Goal: Task Accomplishment & Management: Use online tool/utility

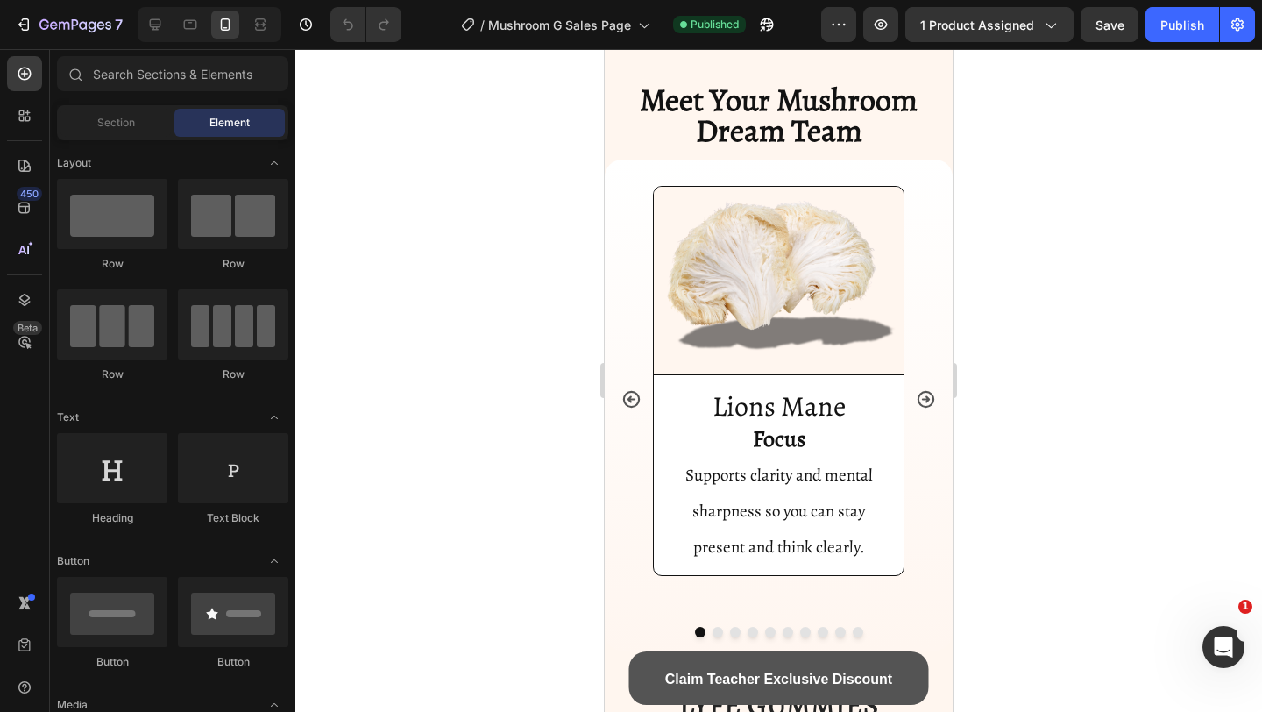
scroll to position [4160, 0]
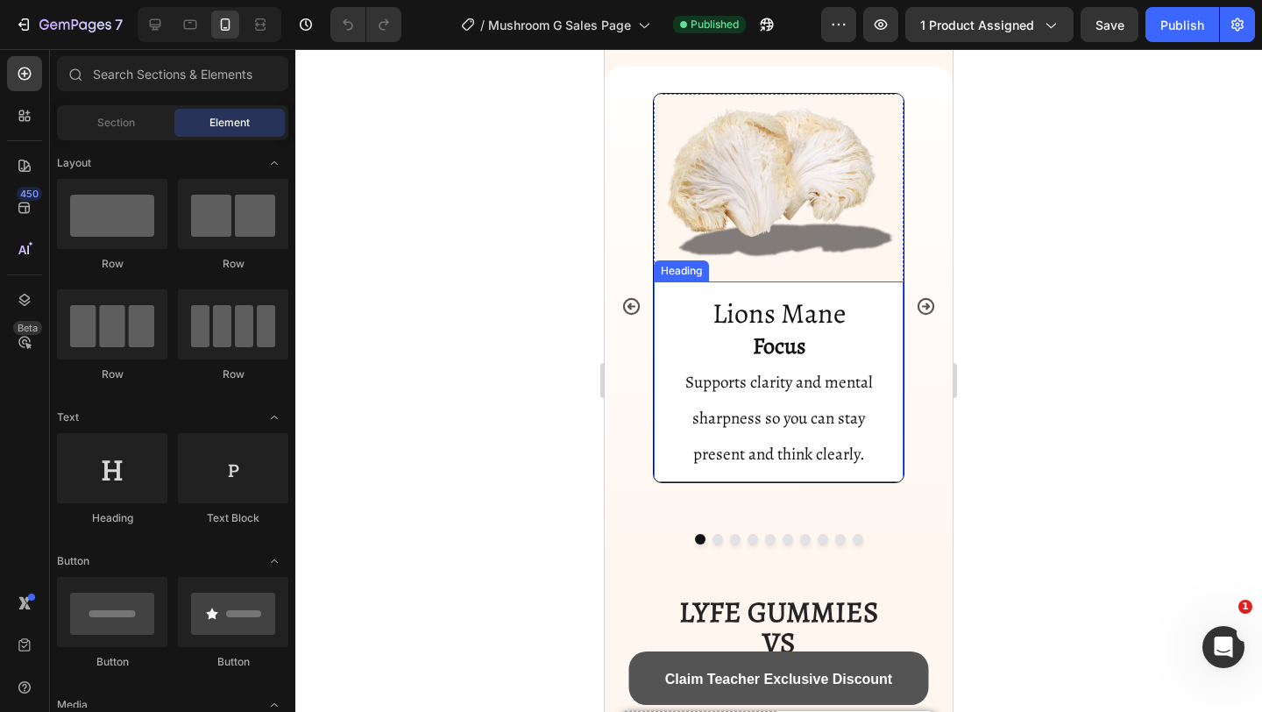
click at [805, 421] on span "Supports clarity and mental sharpness so you can stay present and think clearly." at bounding box center [779, 418] width 188 height 95
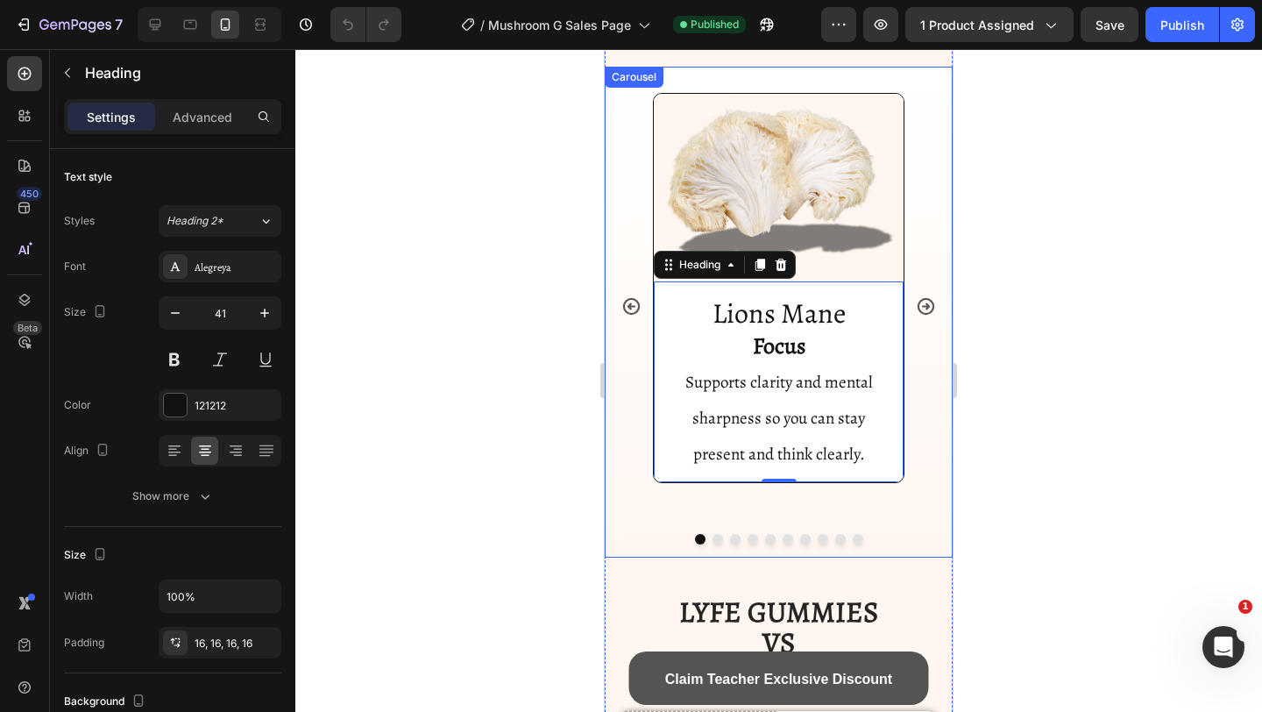
click at [926, 315] on icon "Carousel Next Arrow" at bounding box center [926, 306] width 17 height 17
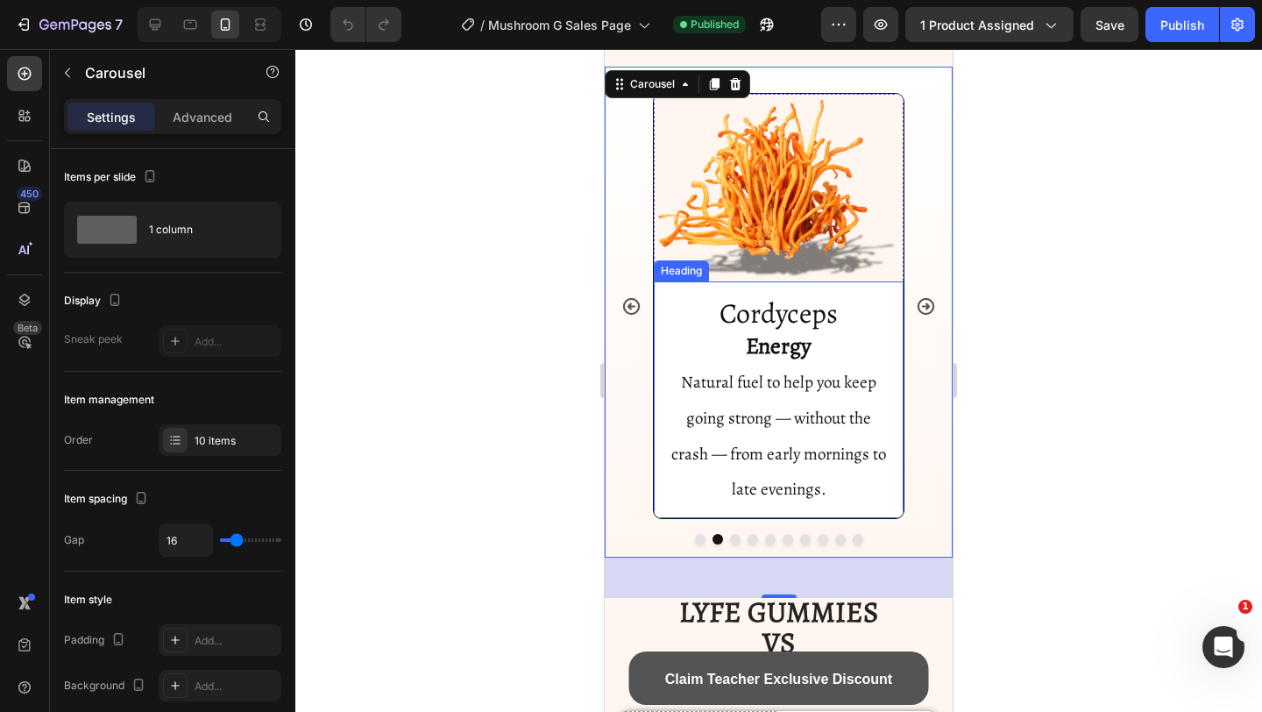
click at [791, 436] on span "Natural fuel to help you keep going strong — without the crash — from early mor…" at bounding box center [778, 436] width 215 height 130
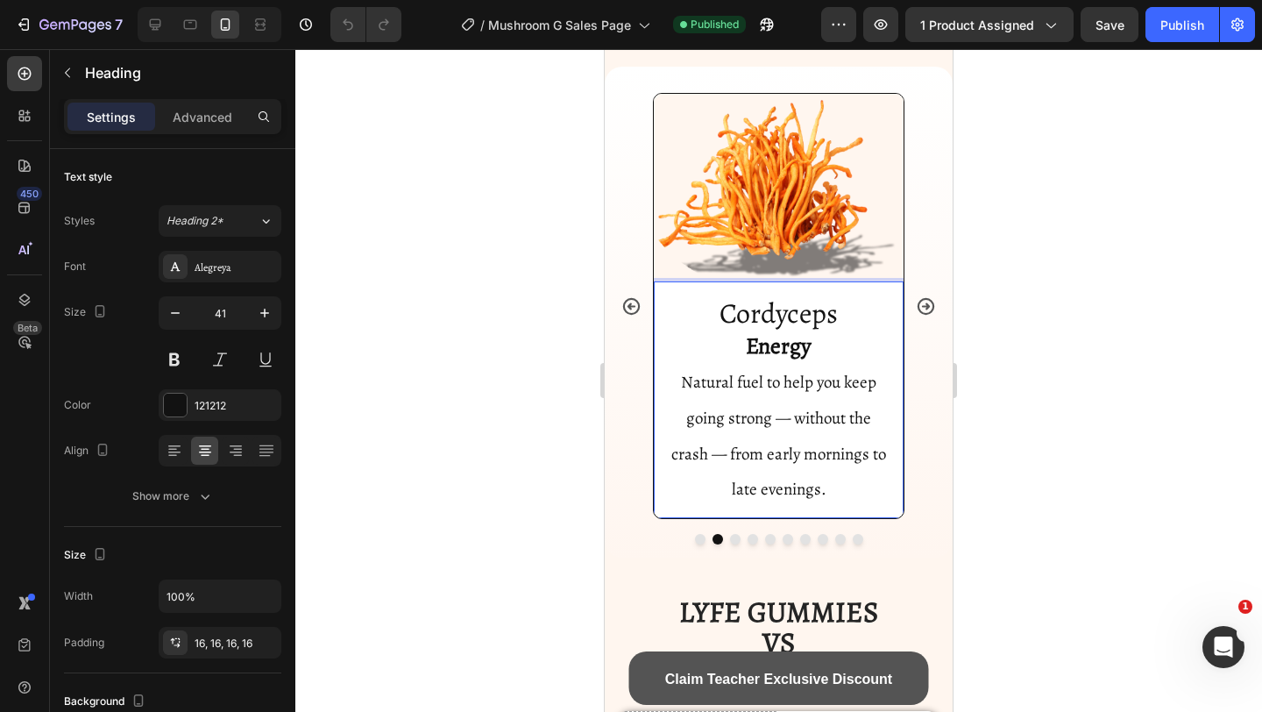
click at [793, 433] on span "Natural fuel to help you keep going strong — without the crash — from early mor…" at bounding box center [778, 436] width 215 height 130
click at [688, 470] on span "Natural fuel to help you keep going strong without the crash — from early morni…" at bounding box center [779, 436] width 207 height 130
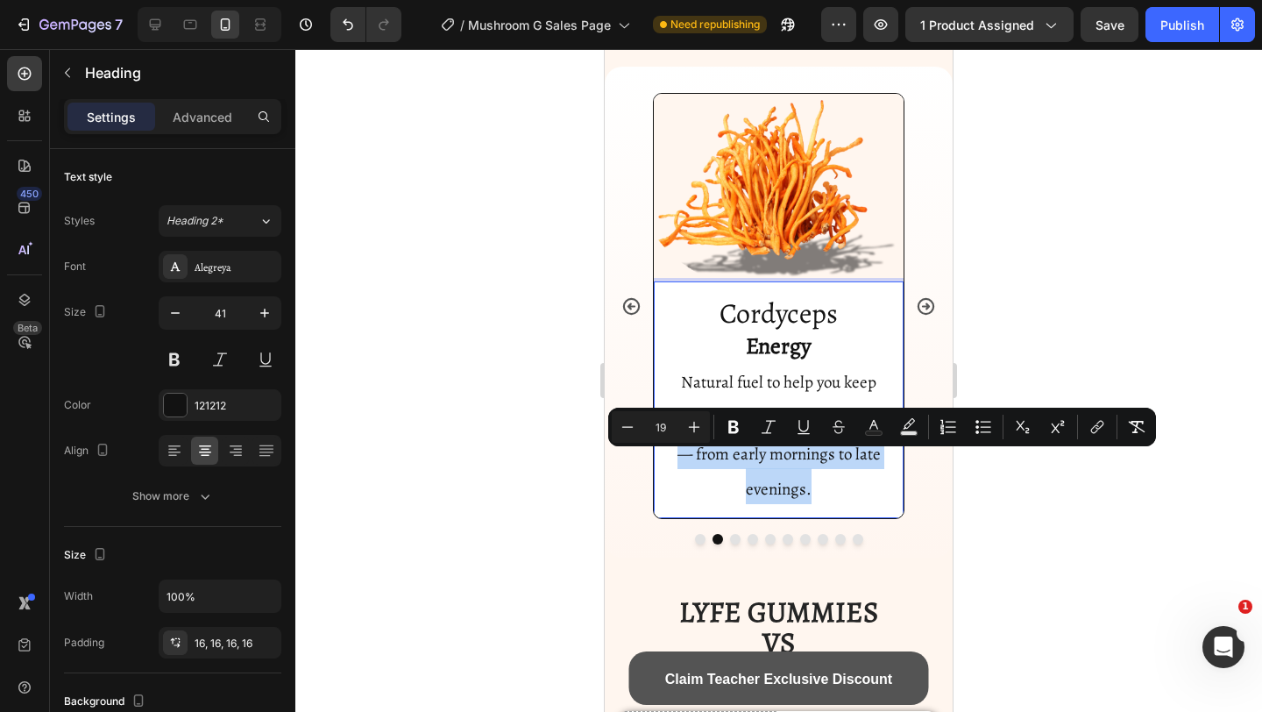
drag, startPoint x: 833, startPoint y: 496, endPoint x: 661, endPoint y: 455, distance: 176.7
click at [661, 455] on h2 "Cordyceps Energy Natural fuel to help you keep going strong without the crash —…" at bounding box center [779, 400] width 250 height 238
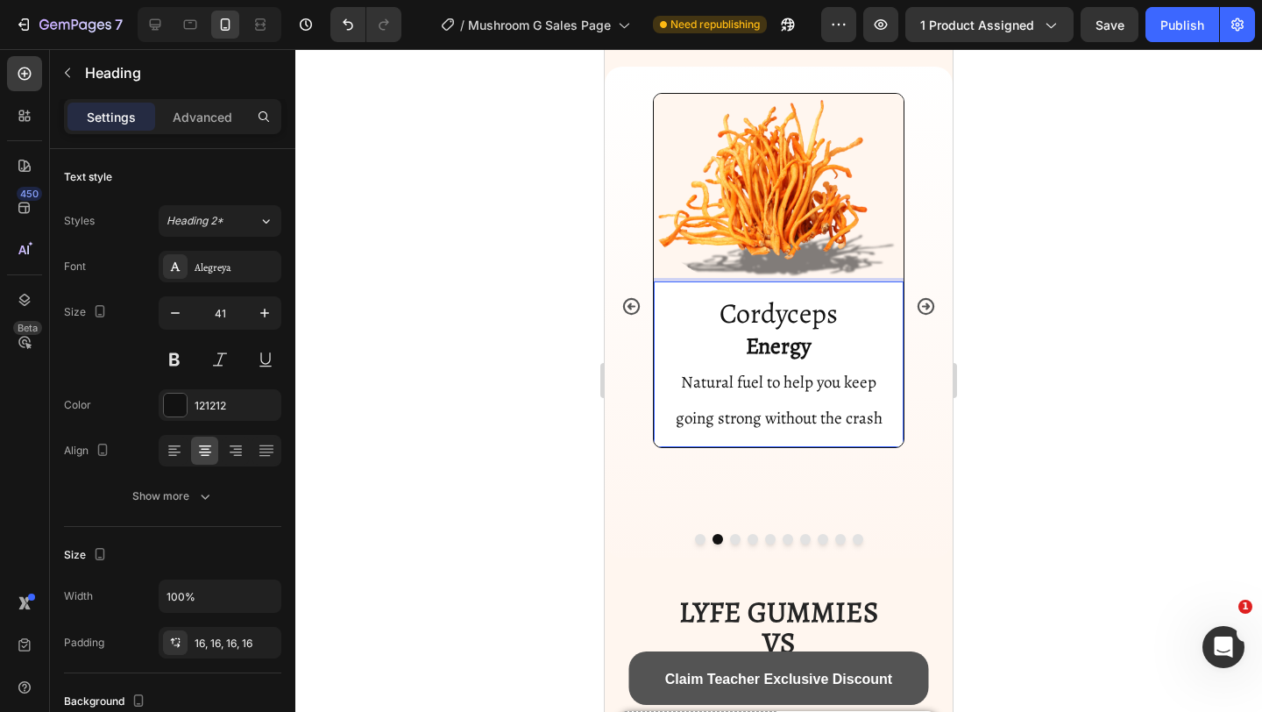
click at [845, 429] on span "Natural fuel to help you keep going strong without the crash" at bounding box center [779, 400] width 207 height 59
click at [843, 436] on span "Natural fuel to help you keep going strong without the mid-day crash" at bounding box center [778, 418] width 203 height 95
click at [850, 428] on span "Natural fuel to help you keep going strong without the mid-day crash" at bounding box center [778, 418] width 203 height 95
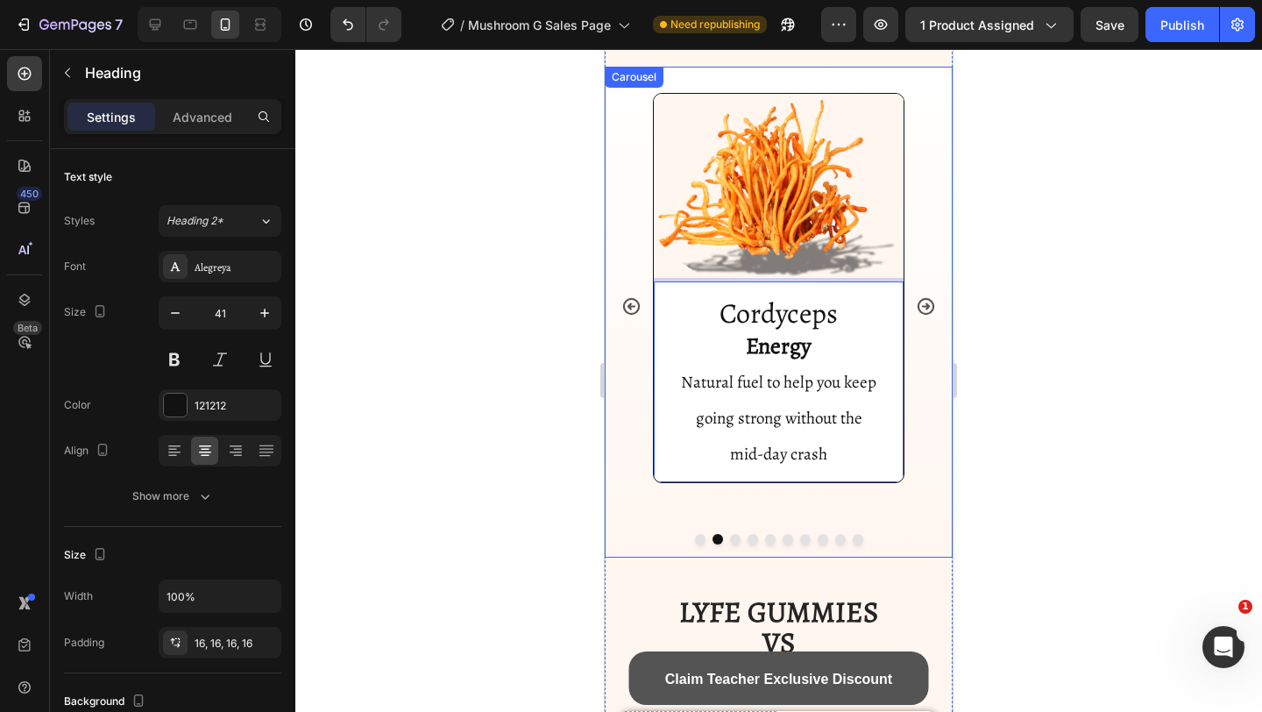
click at [933, 315] on icon "Carousel Next Arrow" at bounding box center [926, 306] width 17 height 17
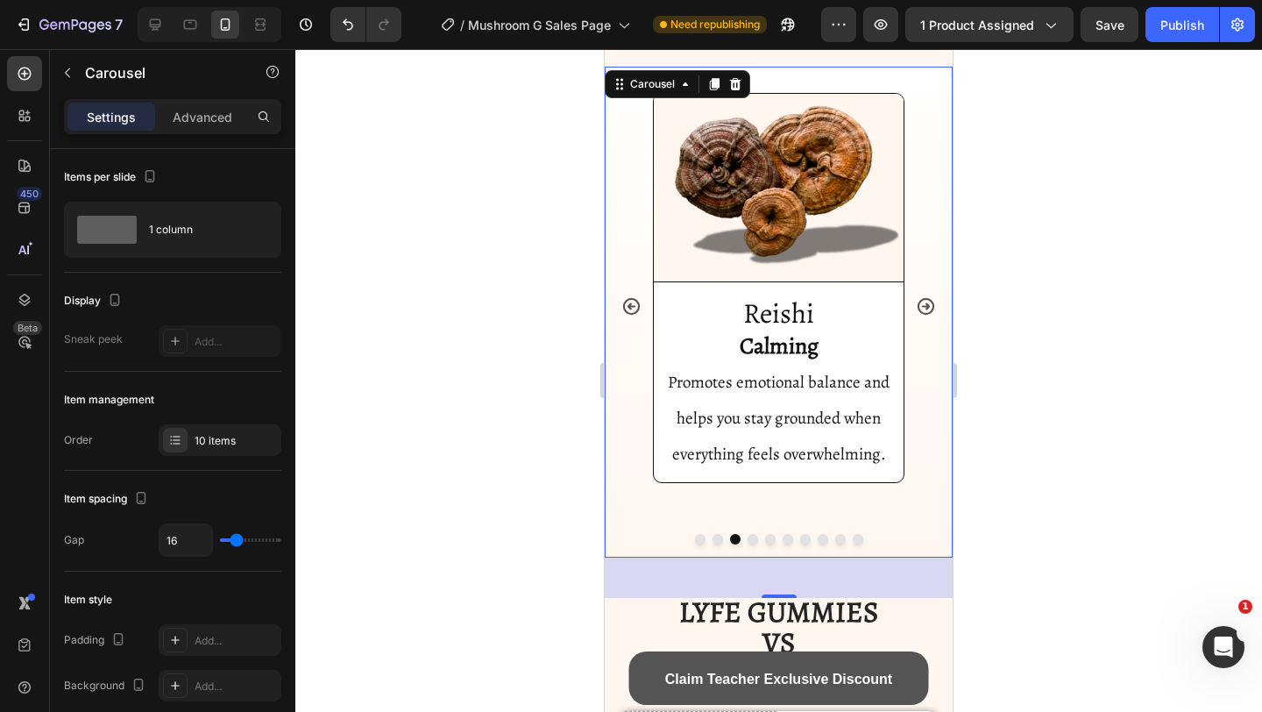
click at [933, 315] on icon "Carousel Next Arrow" at bounding box center [926, 306] width 17 height 17
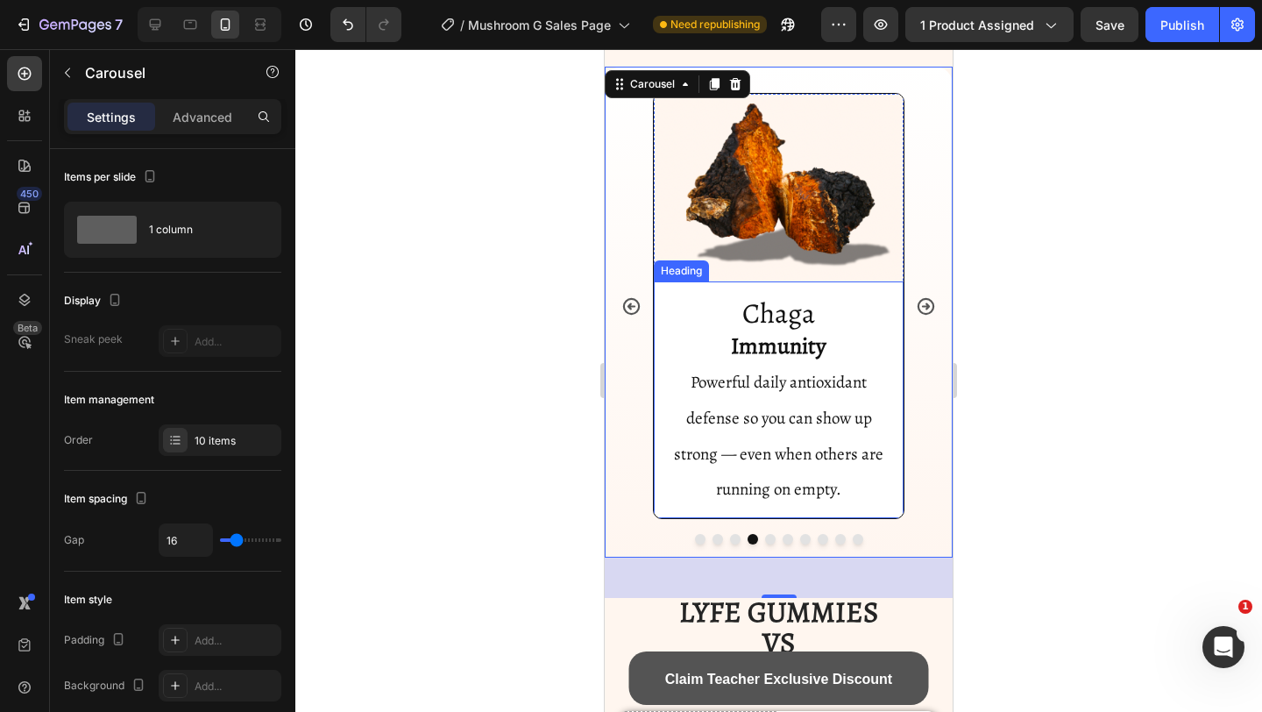
click at [737, 465] on span "Powerful daily antioxidant defense so you can show up strong — even when others…" at bounding box center [778, 436] width 209 height 130
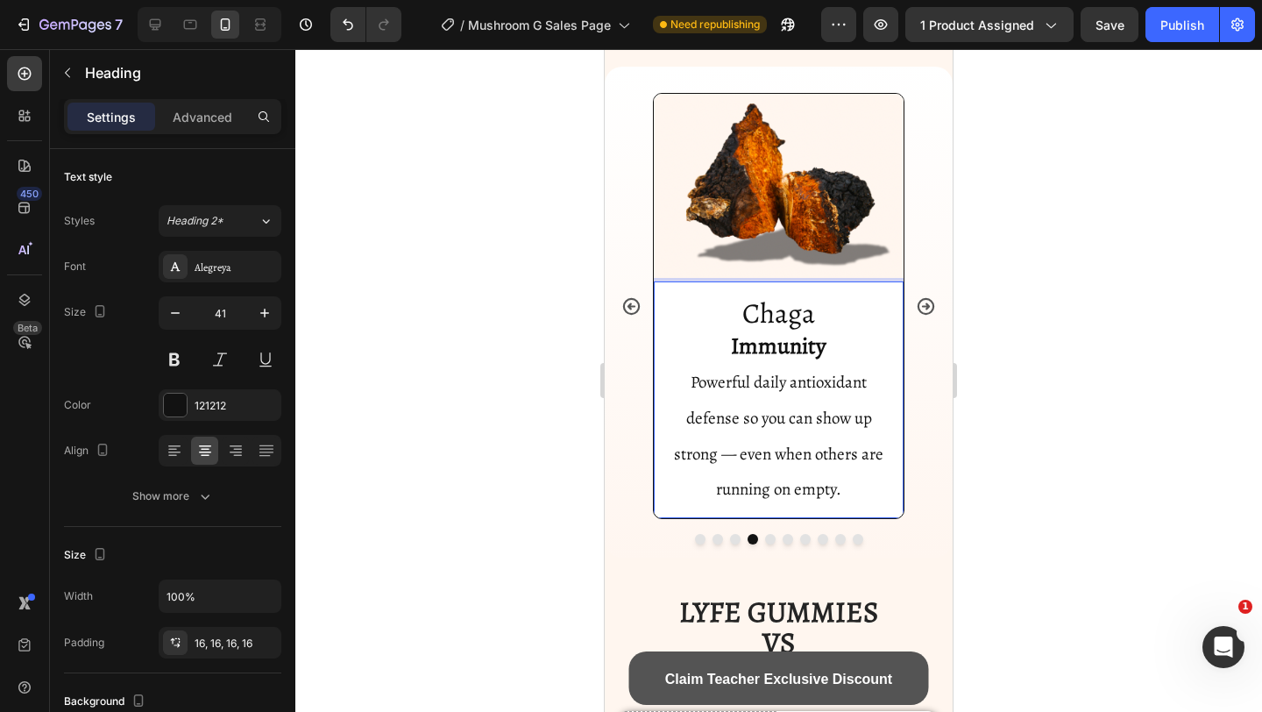
click at [739, 466] on span "Powerful daily antioxidant defense so you can show up strong — even when others…" at bounding box center [778, 436] width 209 height 130
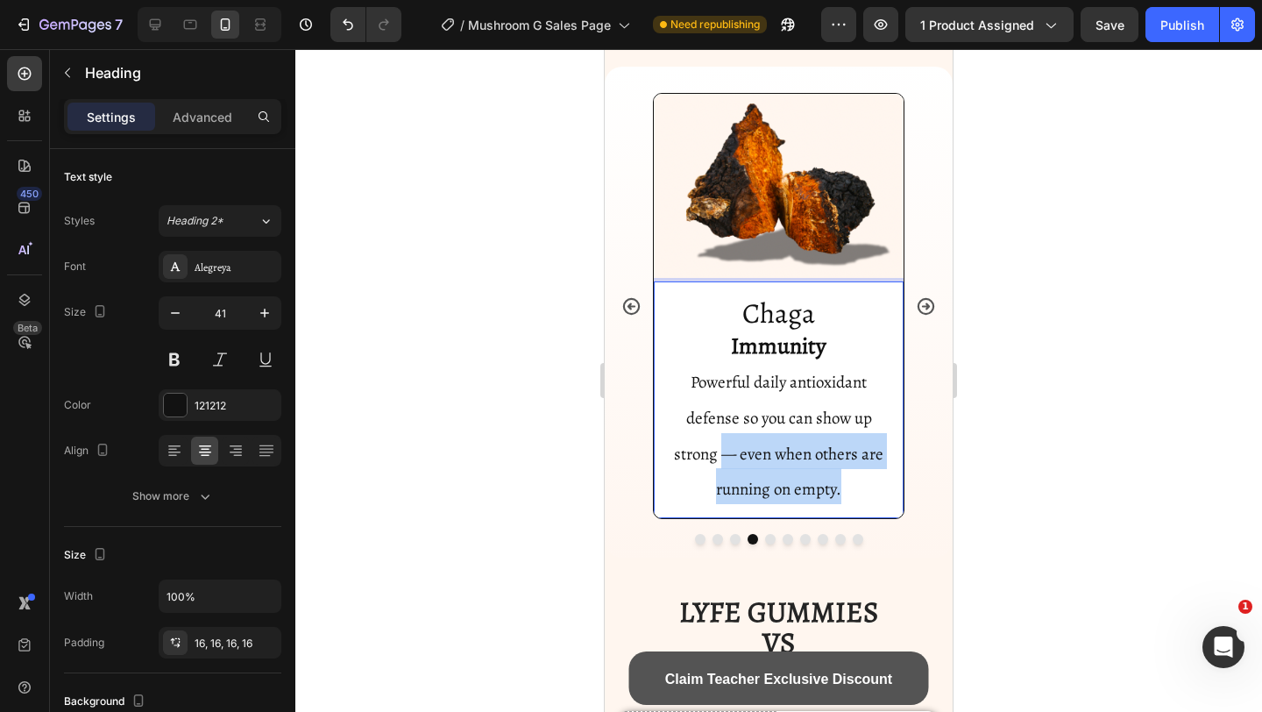
drag, startPoint x: 859, startPoint y: 507, endPoint x: 728, endPoint y: 472, distance: 135.4
click at [728, 472] on p "Chaga Immunity Powerful daily antioxidant defense so you can show up strong — e…" at bounding box center [779, 400] width 222 height 209
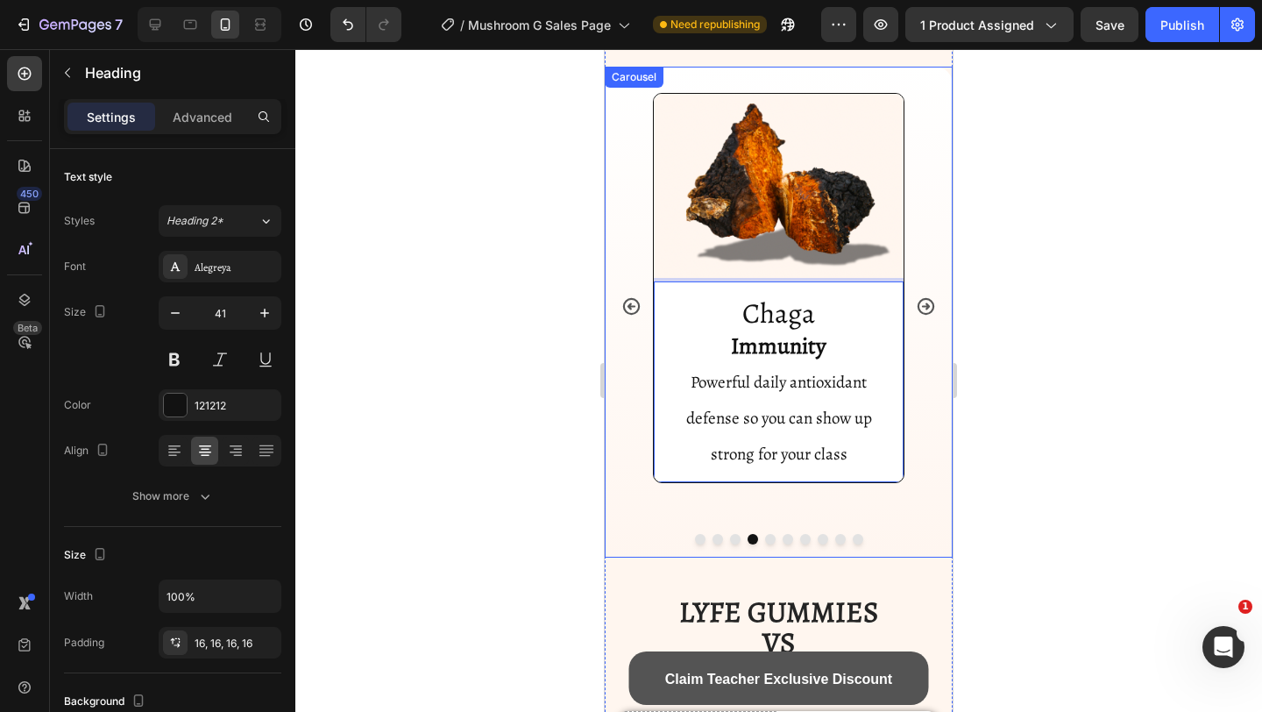
click at [933, 316] on icon "Carousel Next Arrow" at bounding box center [926, 306] width 20 height 20
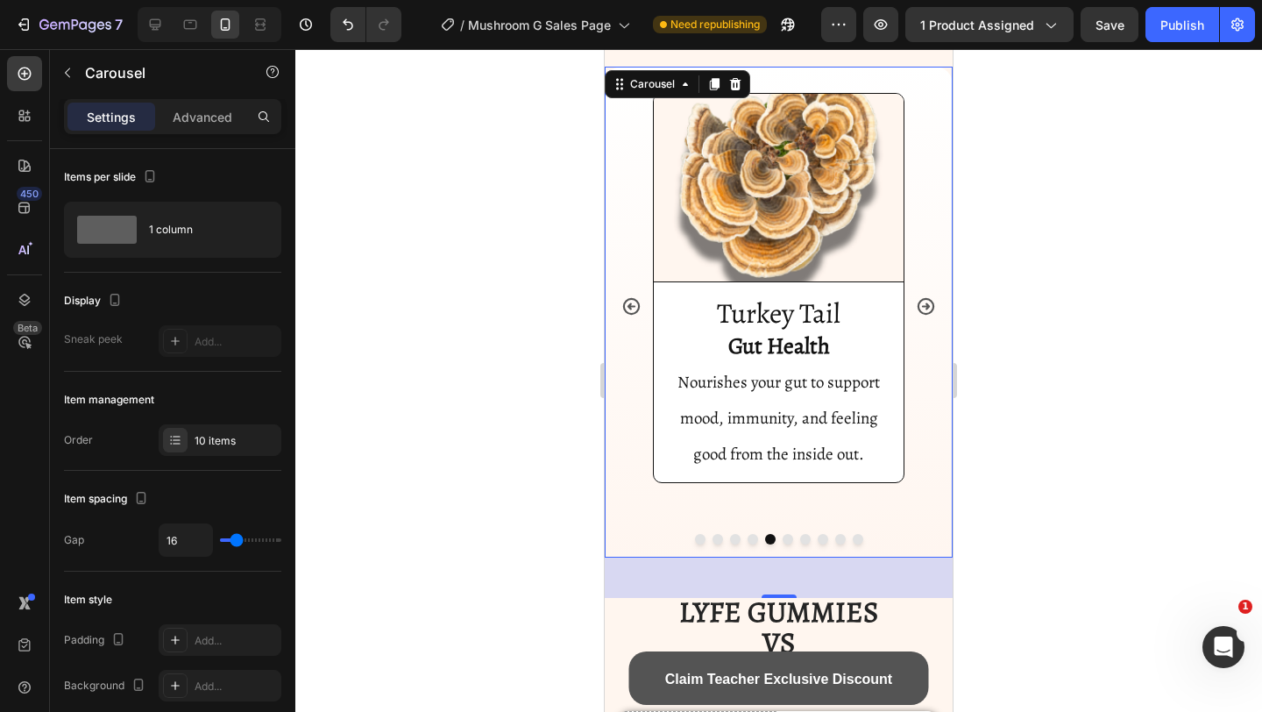
click at [933, 316] on icon "Carousel Next Arrow" at bounding box center [926, 306] width 20 height 20
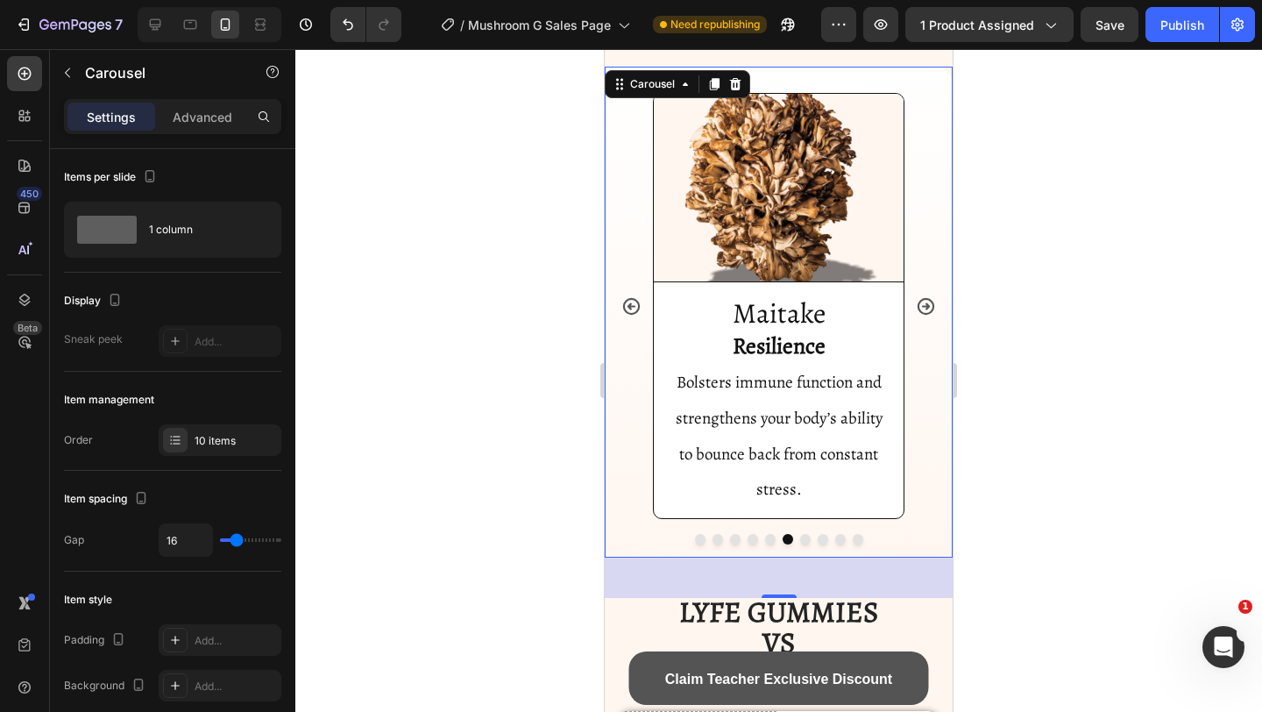
click at [926, 316] on icon "Carousel Next Arrow" at bounding box center [926, 306] width 20 height 20
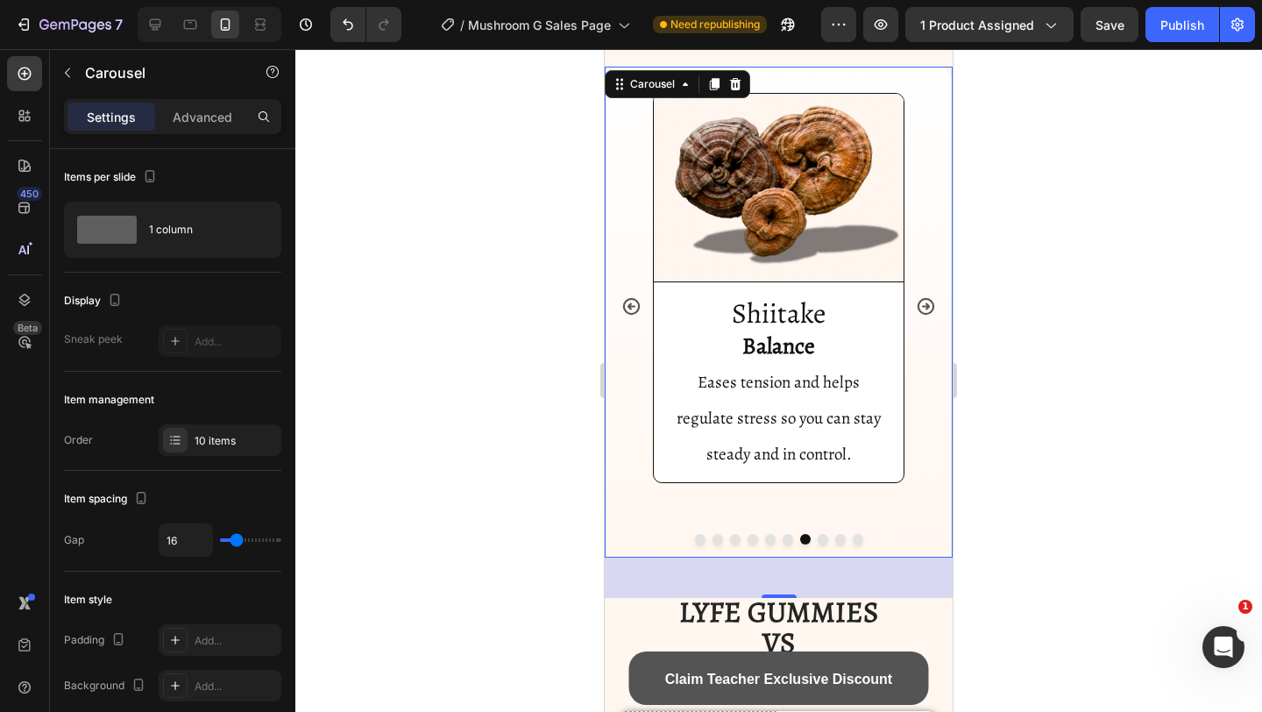
click at [634, 316] on icon "Carousel Back Arrow" at bounding box center [631, 306] width 20 height 20
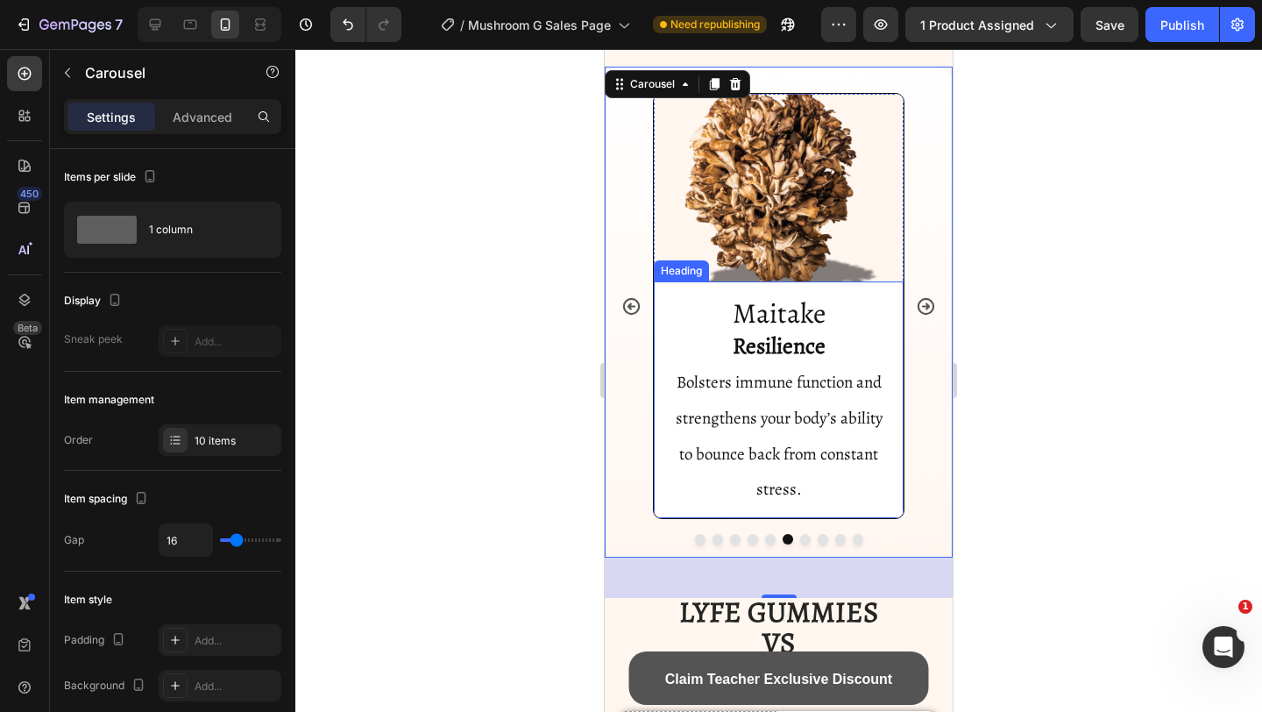
click at [698, 383] on span "Bolsters immune function and strengthens your body’s ability to bounce back fro…" at bounding box center [779, 436] width 207 height 130
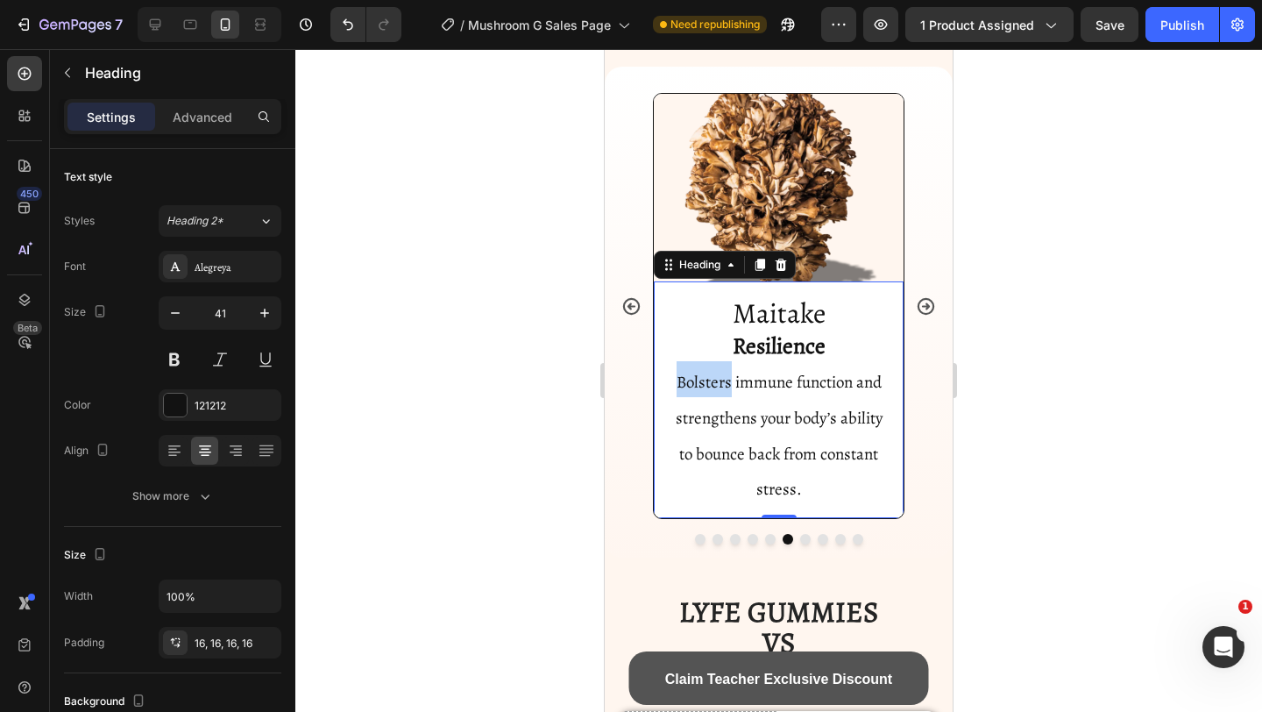
click at [698, 386] on span "Bolsters immune function and strengthens your body’s ability to bounce back fro…" at bounding box center [779, 436] width 207 height 130
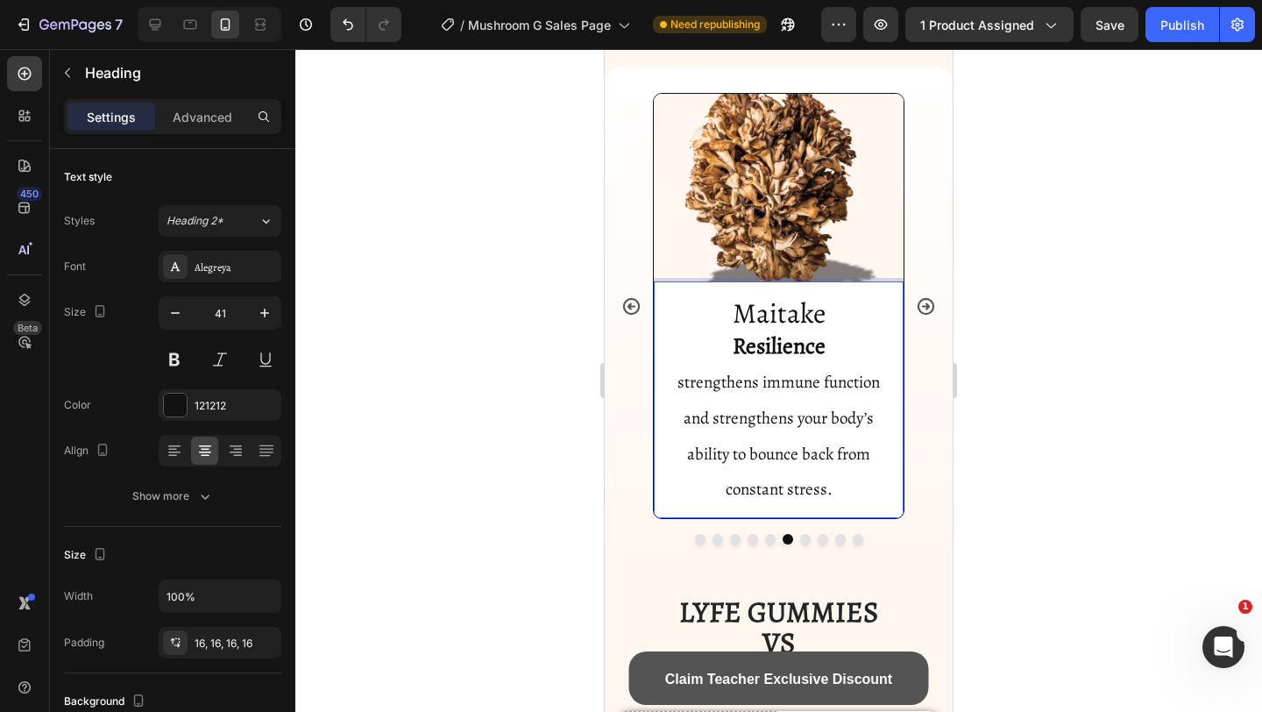
click at [681, 390] on span "strengthens immune function and strengthens your body’s ability to bounce back …" at bounding box center [778, 436] width 202 height 130
click at [929, 330] on button "Carousel Next Arrow" at bounding box center [926, 306] width 48 height 48
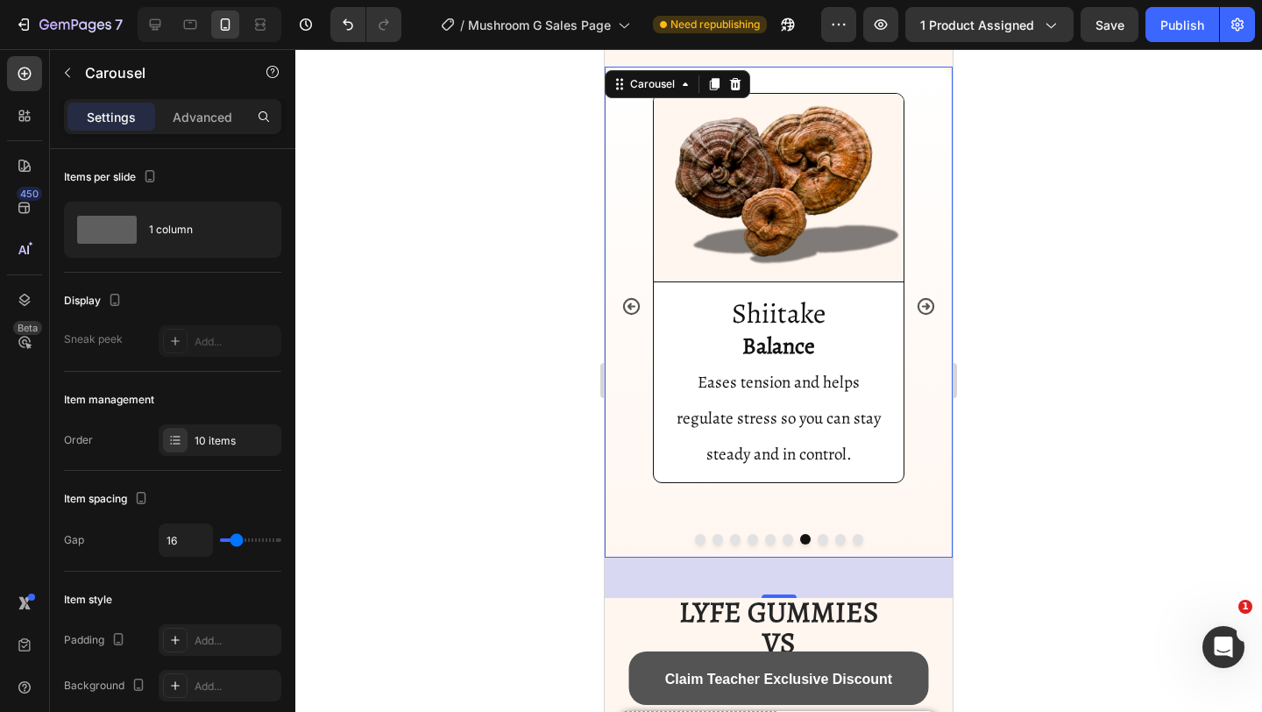
click at [929, 330] on button "Carousel Next Arrow" at bounding box center [926, 306] width 48 height 48
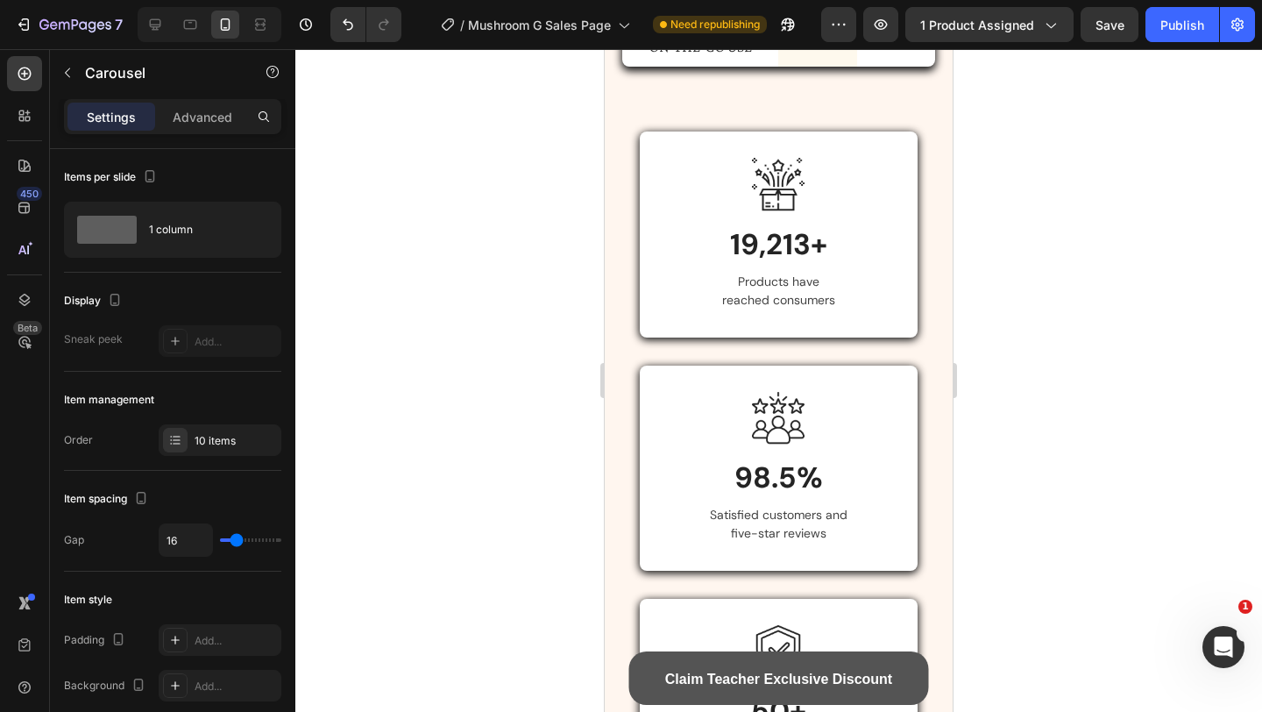
scroll to position [5421, 0]
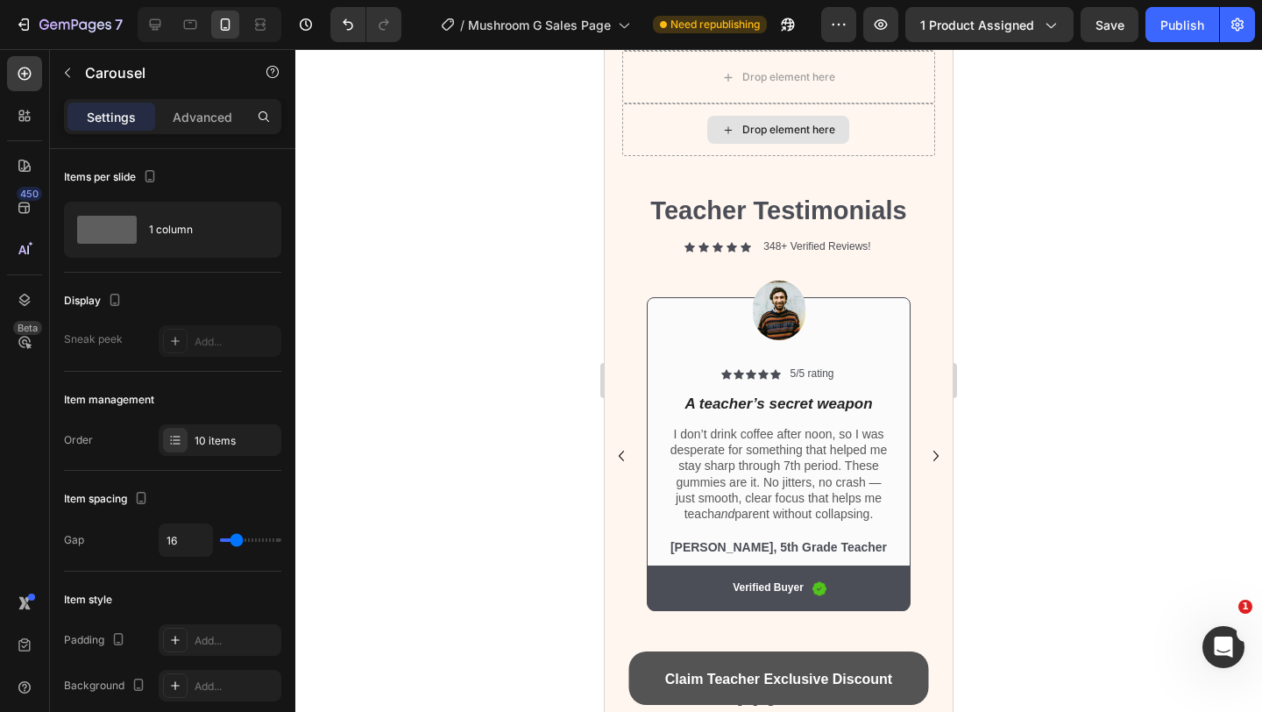
click at [754, 39] on div "Drop element here" at bounding box center [778, 25] width 142 height 28
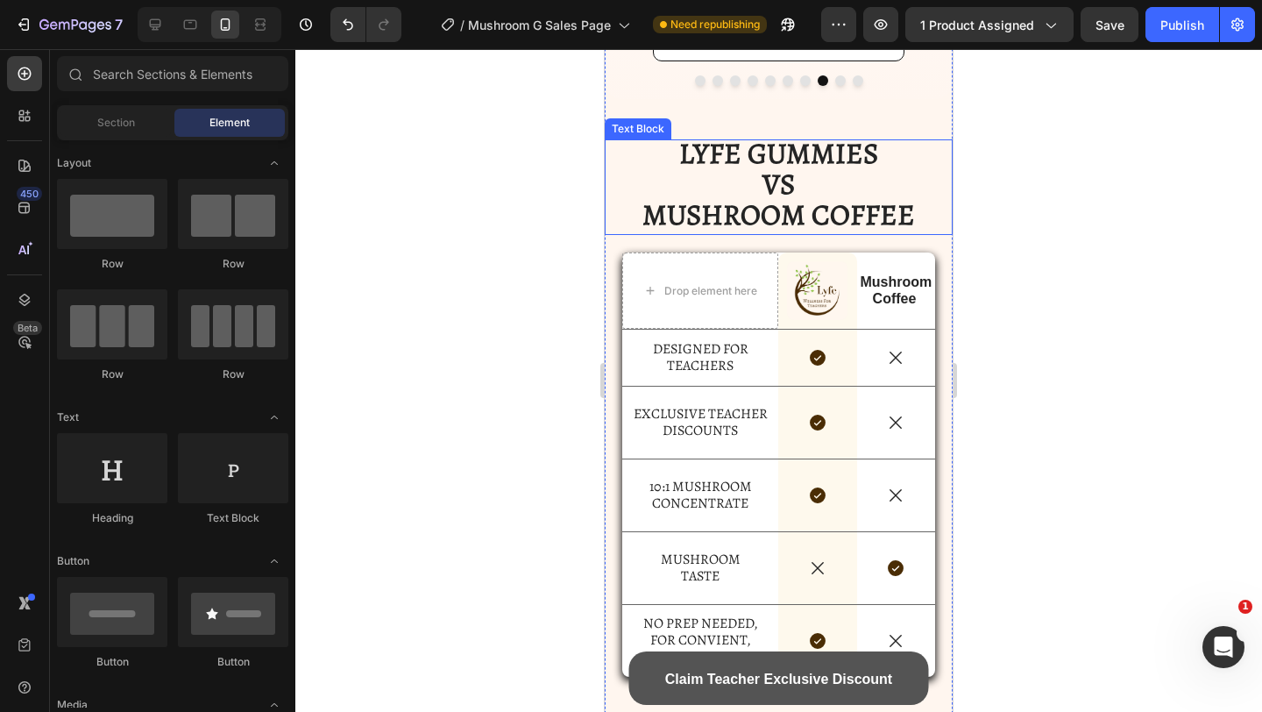
scroll to position [4617, 0]
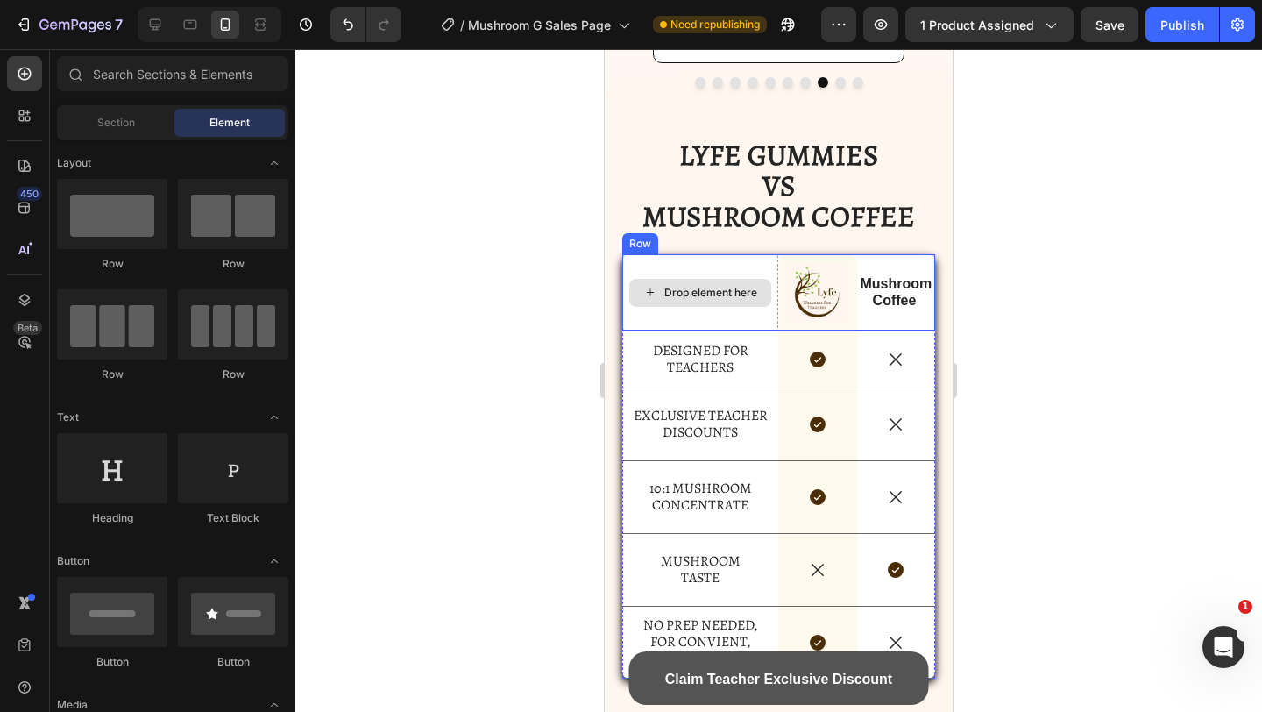
click at [652, 265] on div "Drop element here" at bounding box center [700, 291] width 157 height 75
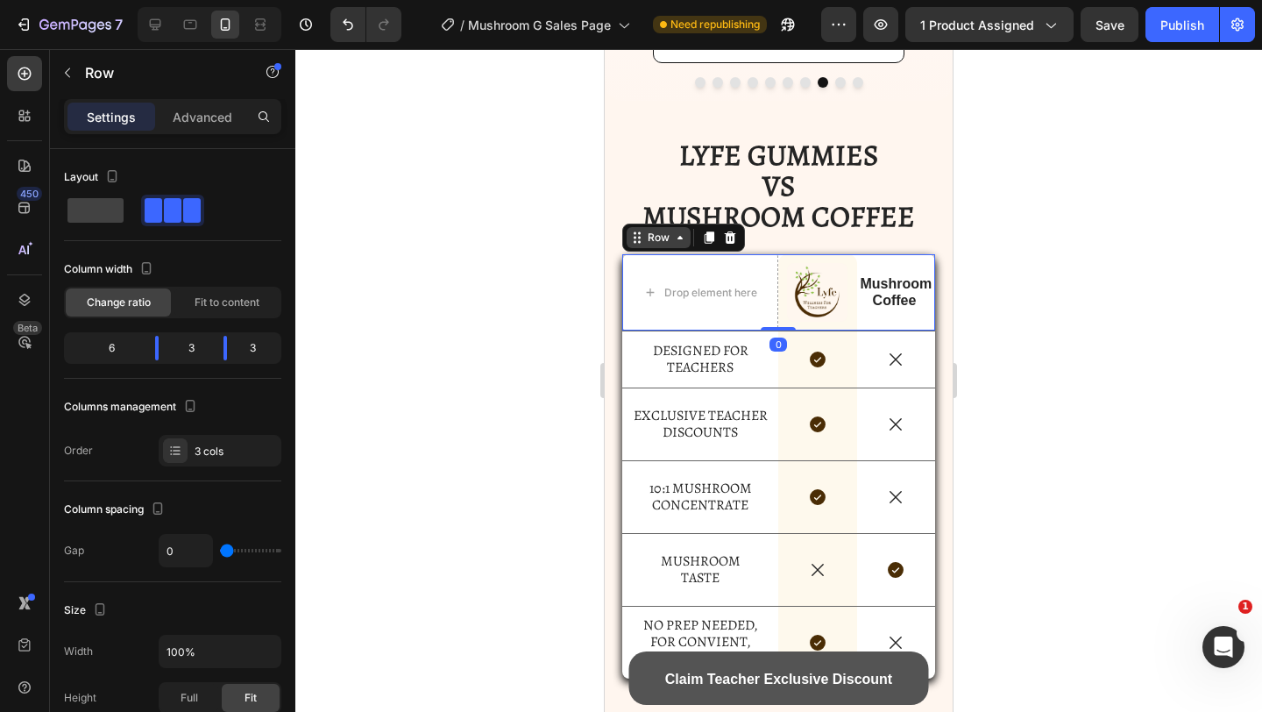
click at [652, 245] on div "Row" at bounding box center [658, 238] width 29 height 16
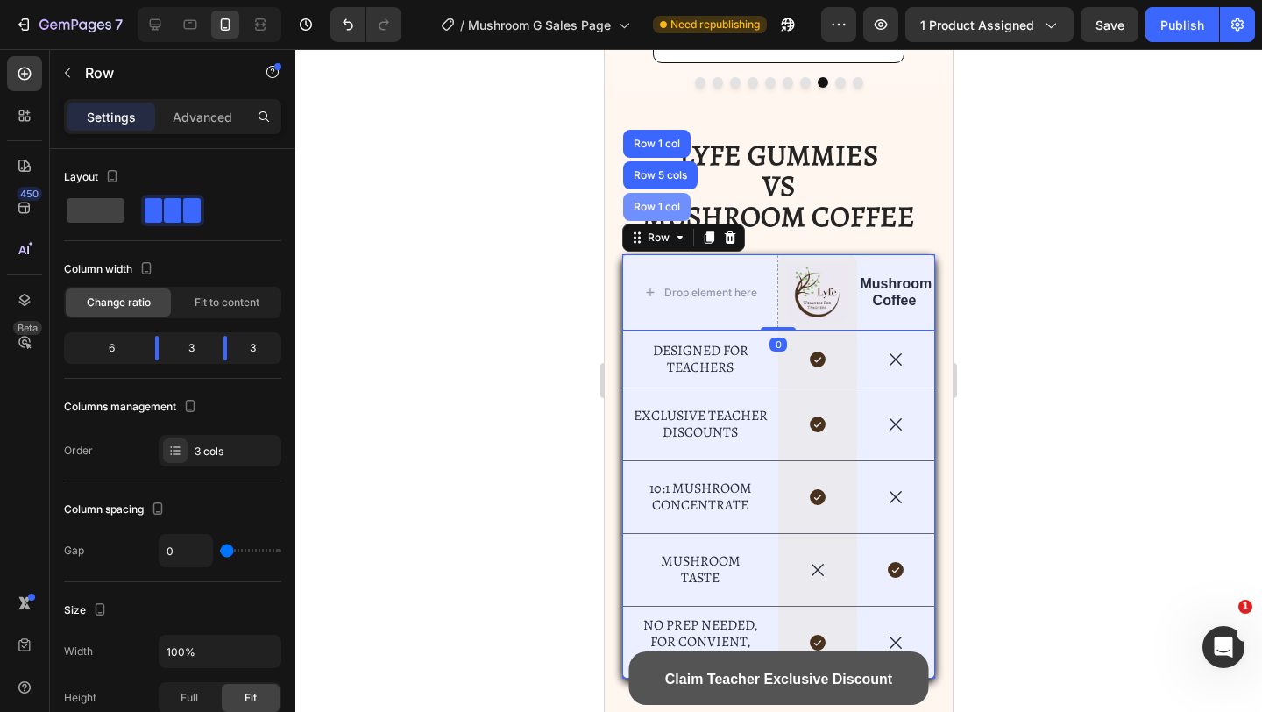
click at [654, 221] on div "Row 1 col" at bounding box center [656, 207] width 67 height 28
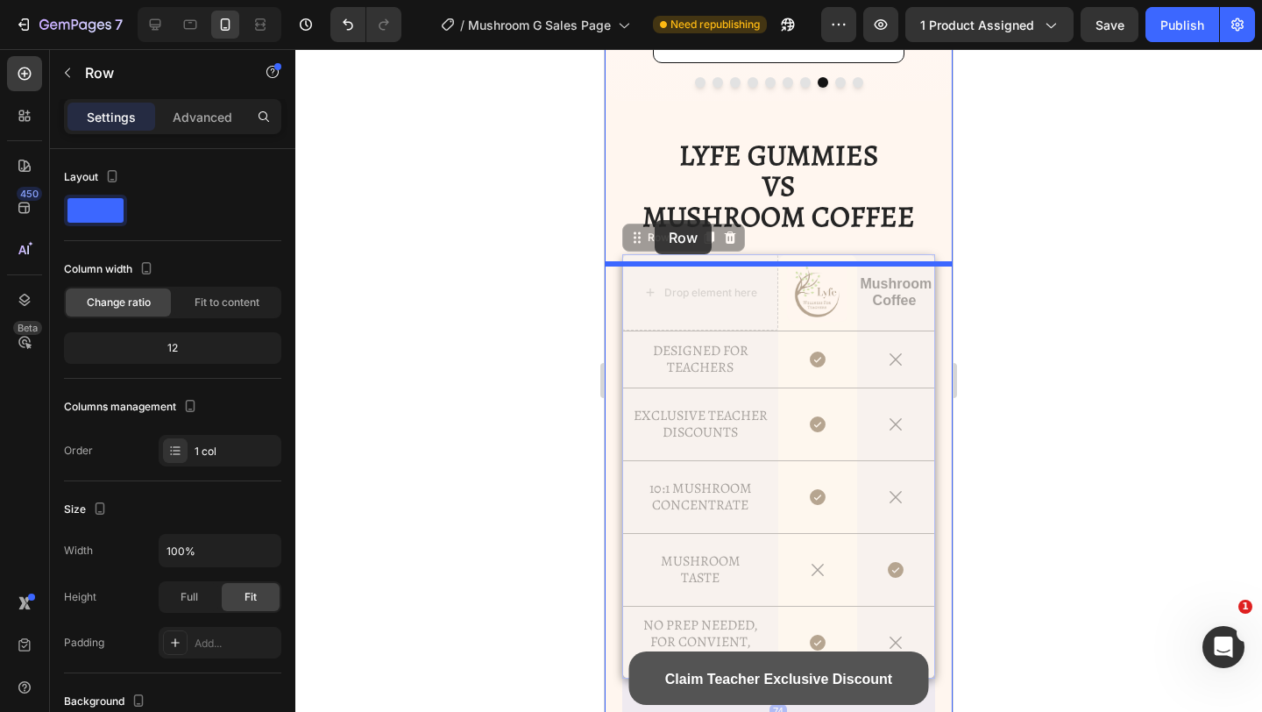
drag, startPoint x: 654, startPoint y: 238, endPoint x: 655, endPoint y: 220, distance: 18.4
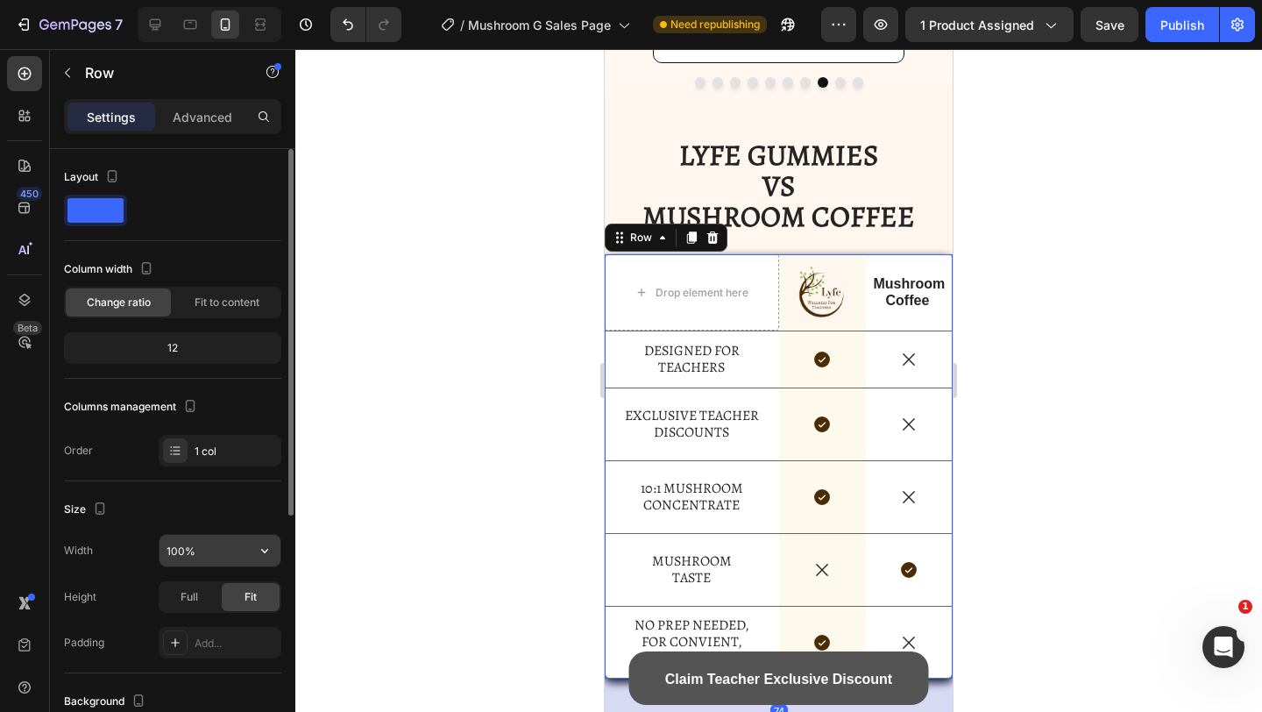
scroll to position [48, 0]
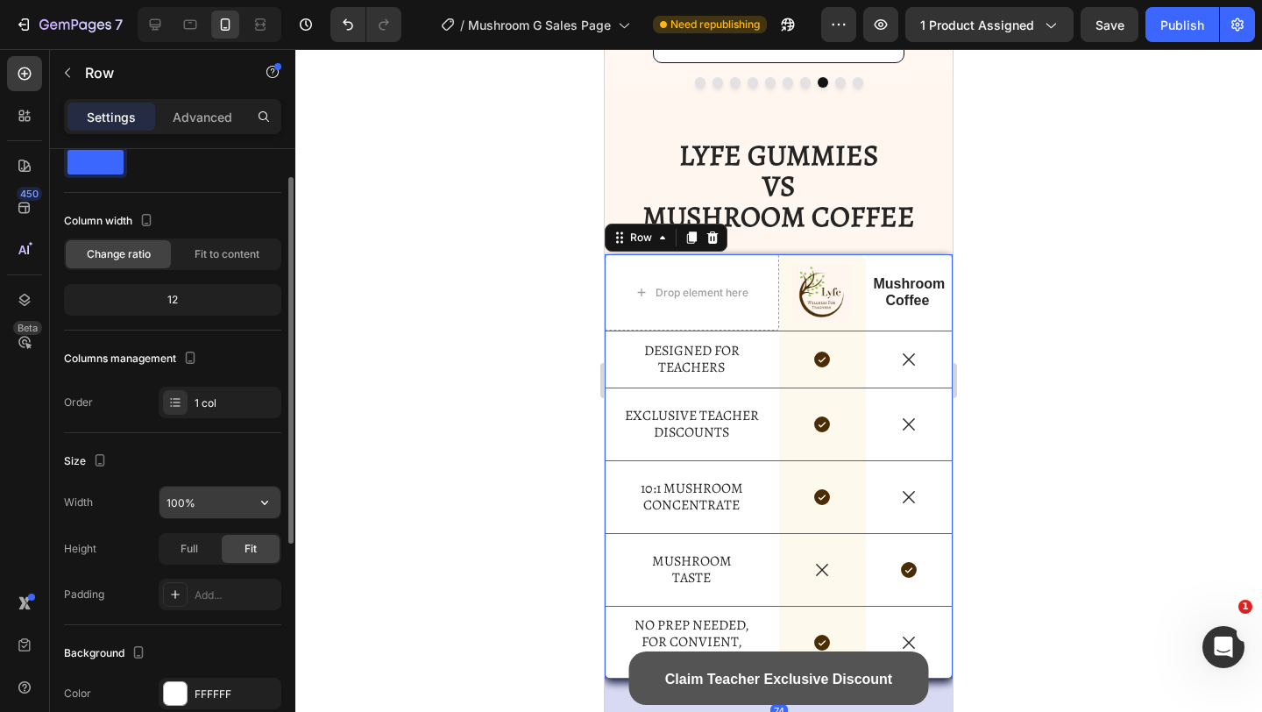
click at [198, 503] on input "100%" at bounding box center [220, 502] width 121 height 32
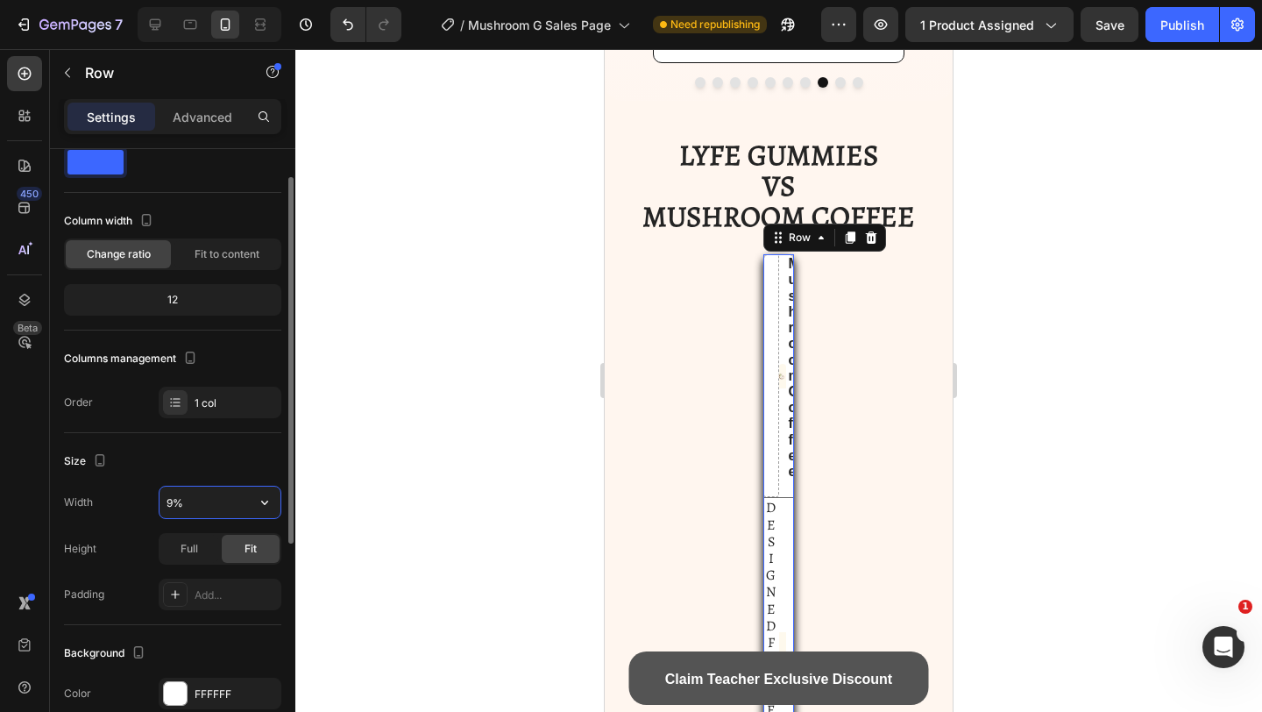
type input "90%"
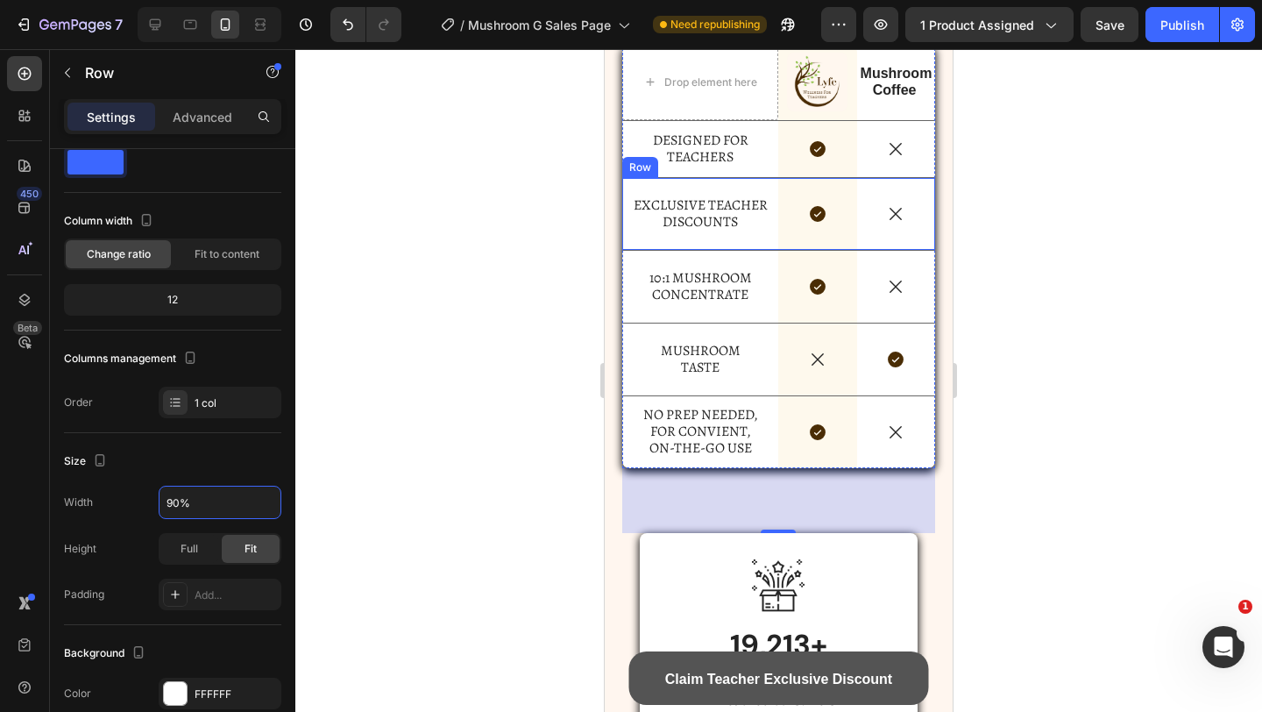
scroll to position [4869, 0]
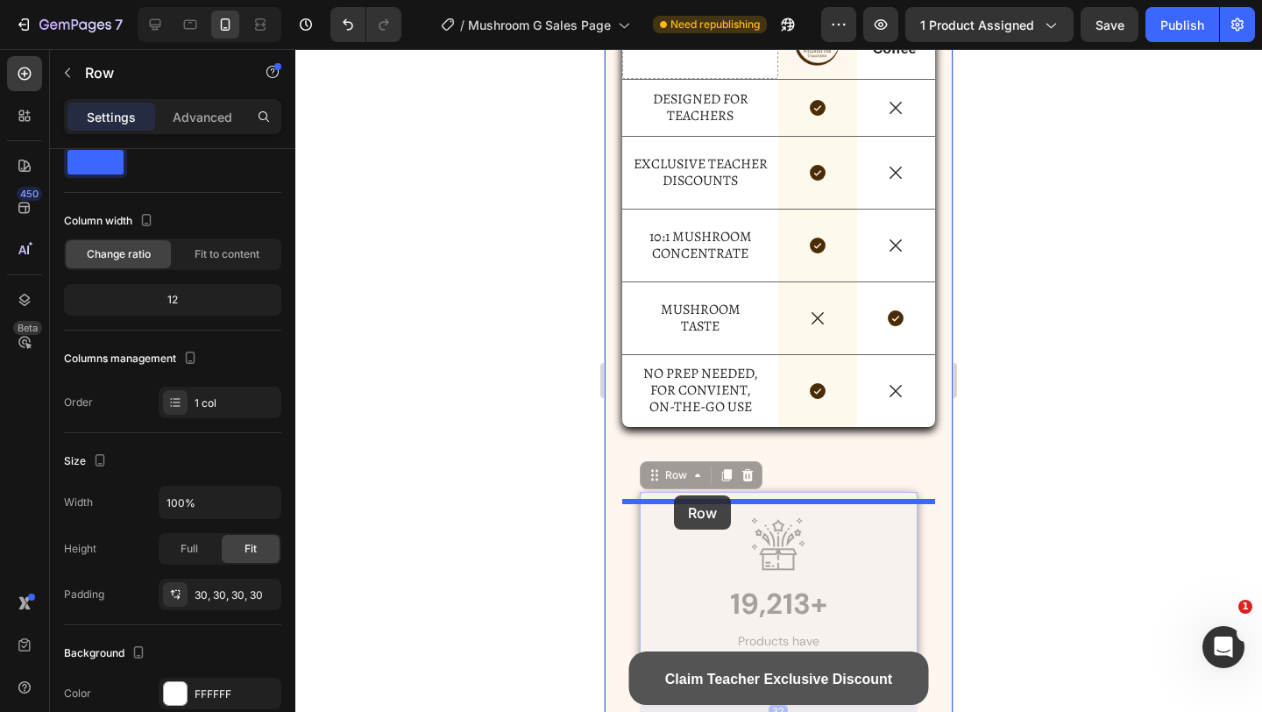
drag, startPoint x: 671, startPoint y: 515, endPoint x: 674, endPoint y: 495, distance: 20.3
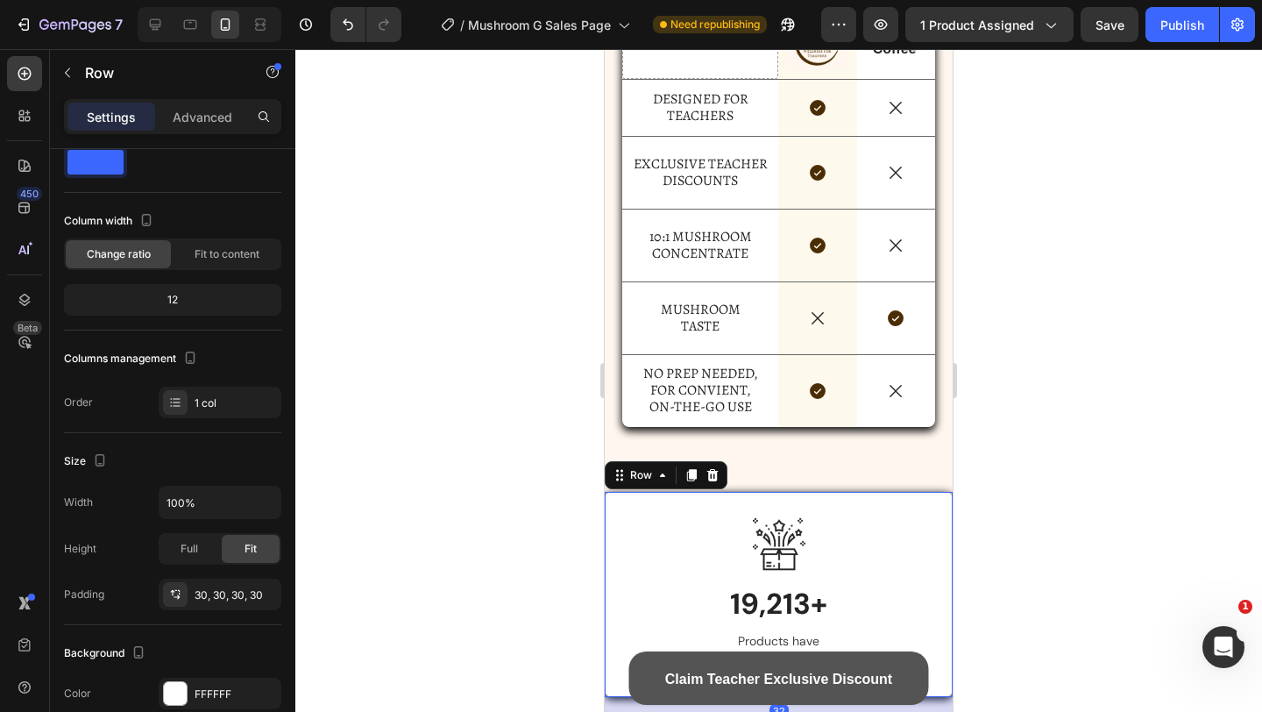
scroll to position [5096, 0]
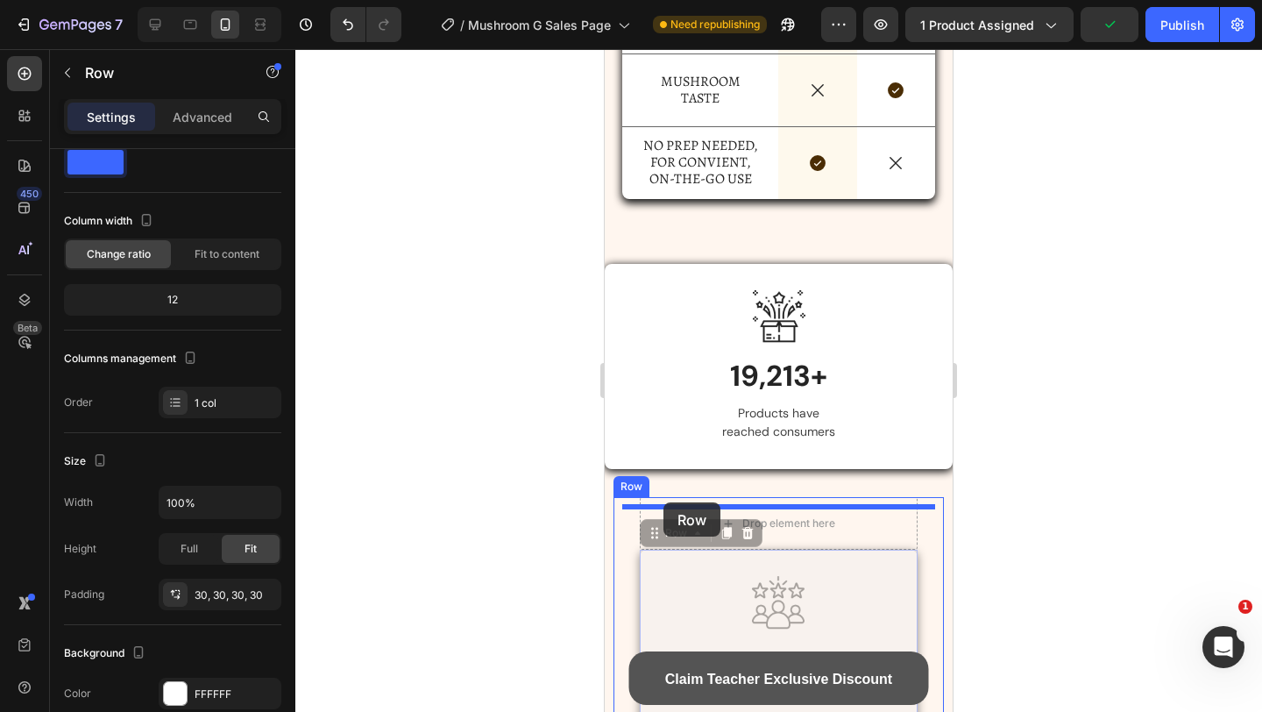
drag, startPoint x: 656, startPoint y: 581, endPoint x: 663, endPoint y: 502, distance: 79.2
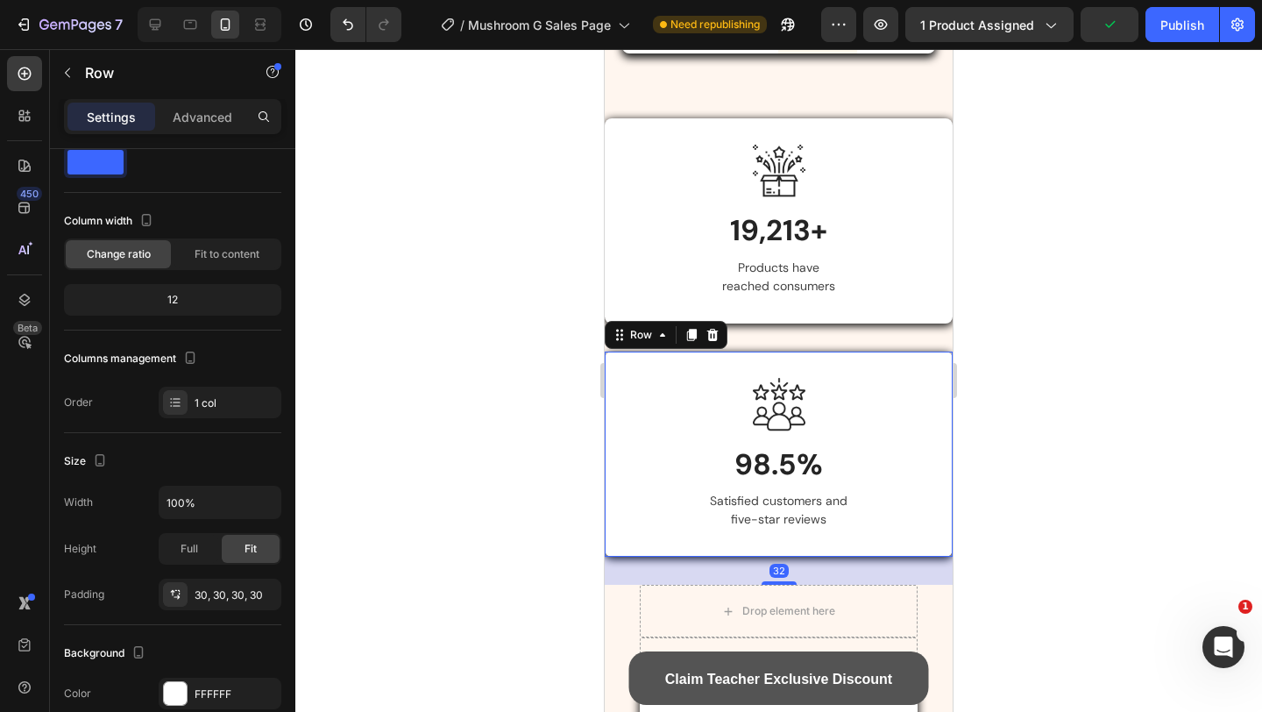
scroll to position [5387, 0]
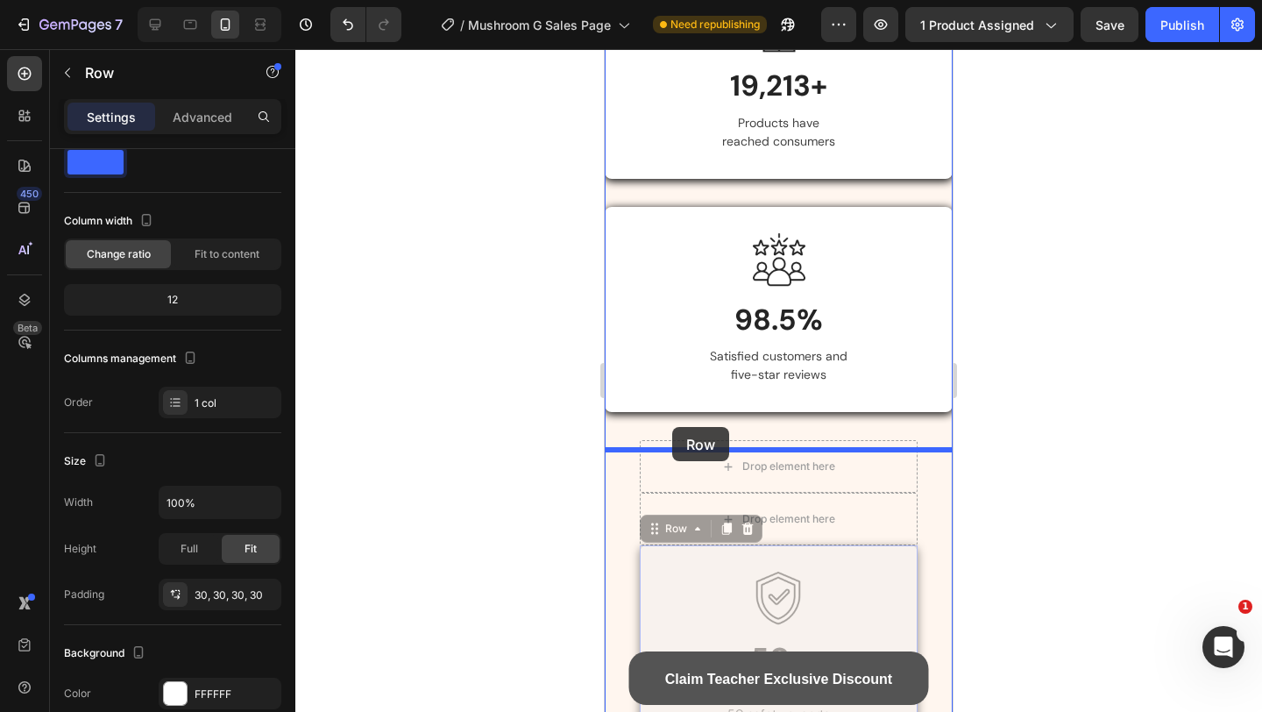
drag, startPoint x: 662, startPoint y: 583, endPoint x: 672, endPoint y: 428, distance: 155.5
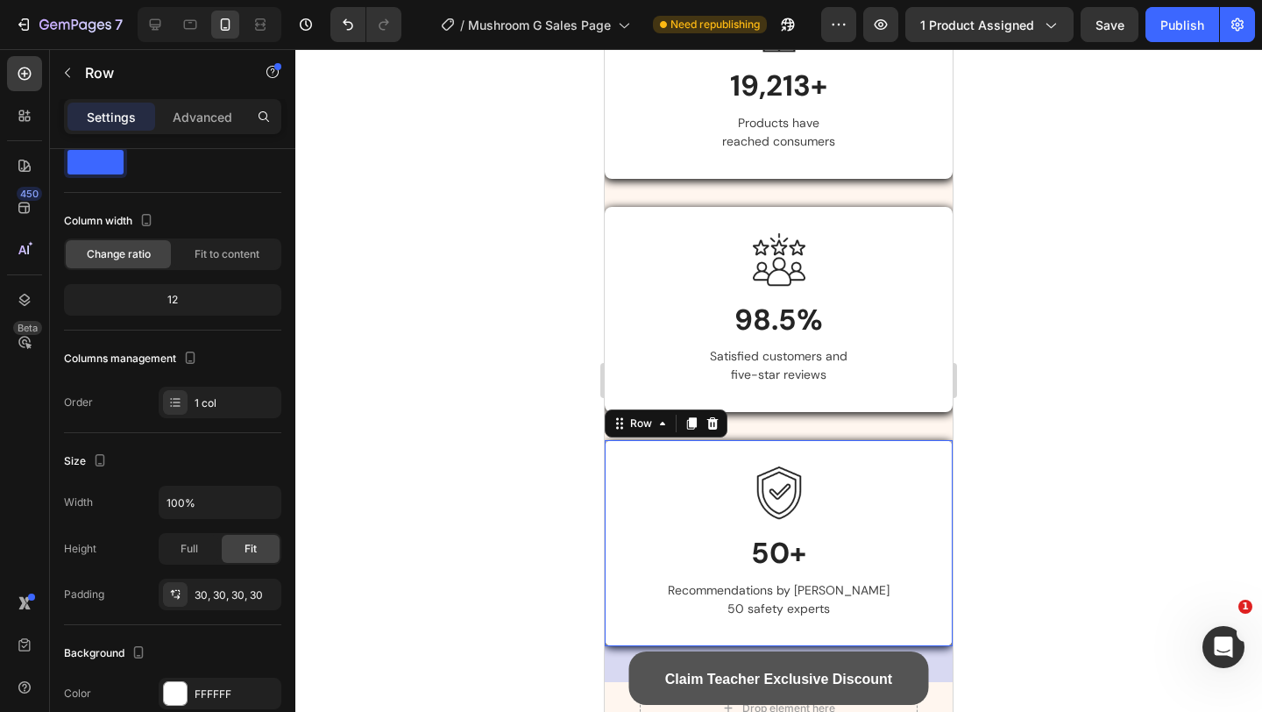
scroll to position [5635, 0]
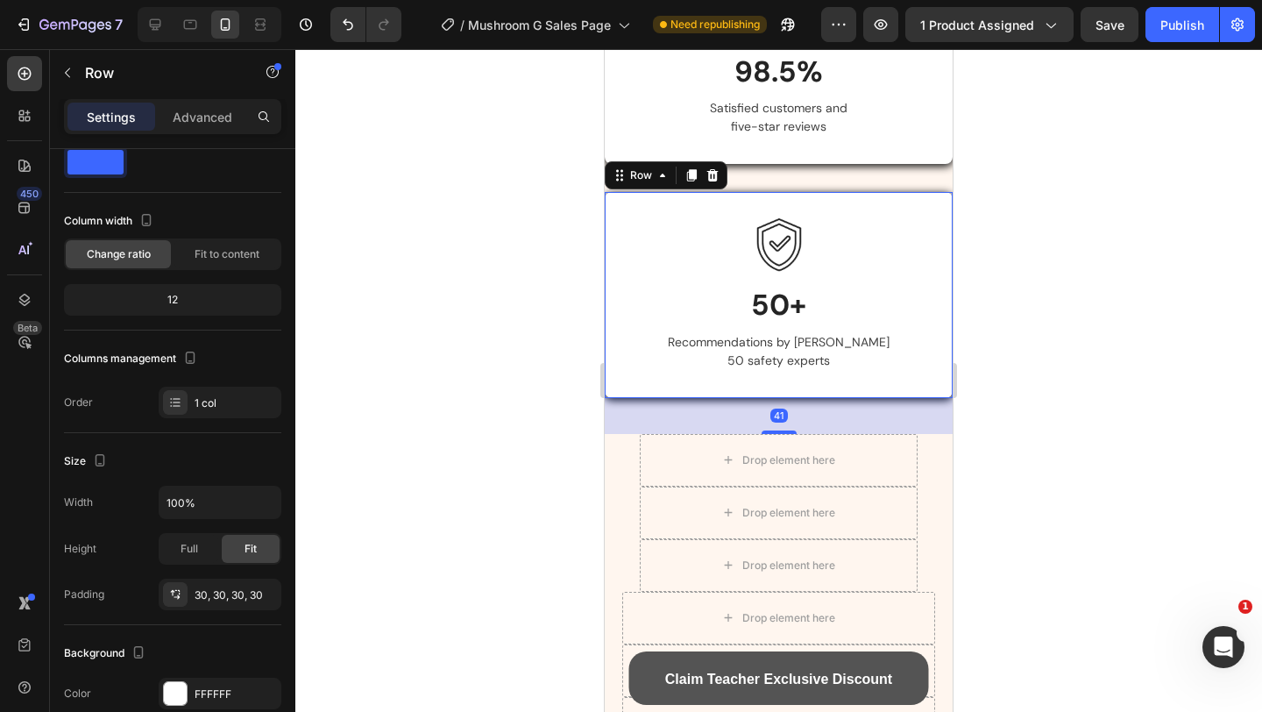
click at [687, 476] on div "Drop element here" at bounding box center [779, 460] width 278 height 53
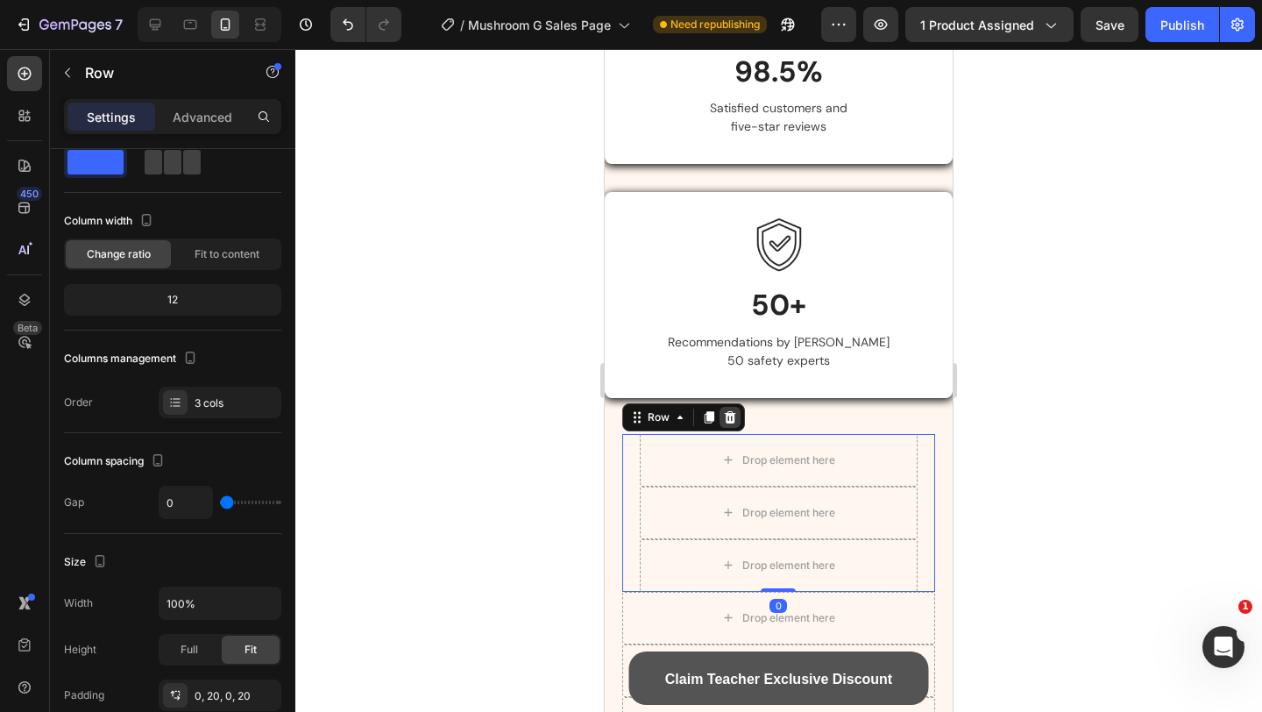
click at [736, 417] on div at bounding box center [730, 417] width 21 height 21
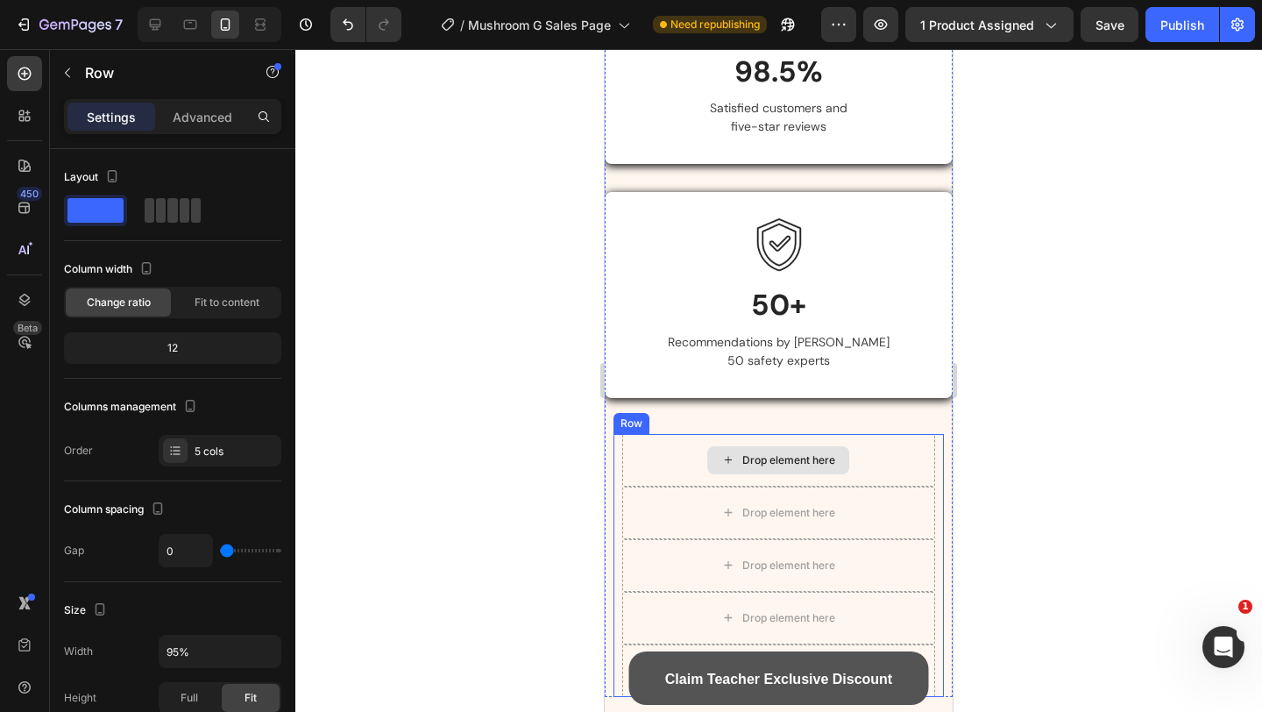
click at [723, 450] on div "Drop element here" at bounding box center [778, 460] width 313 height 53
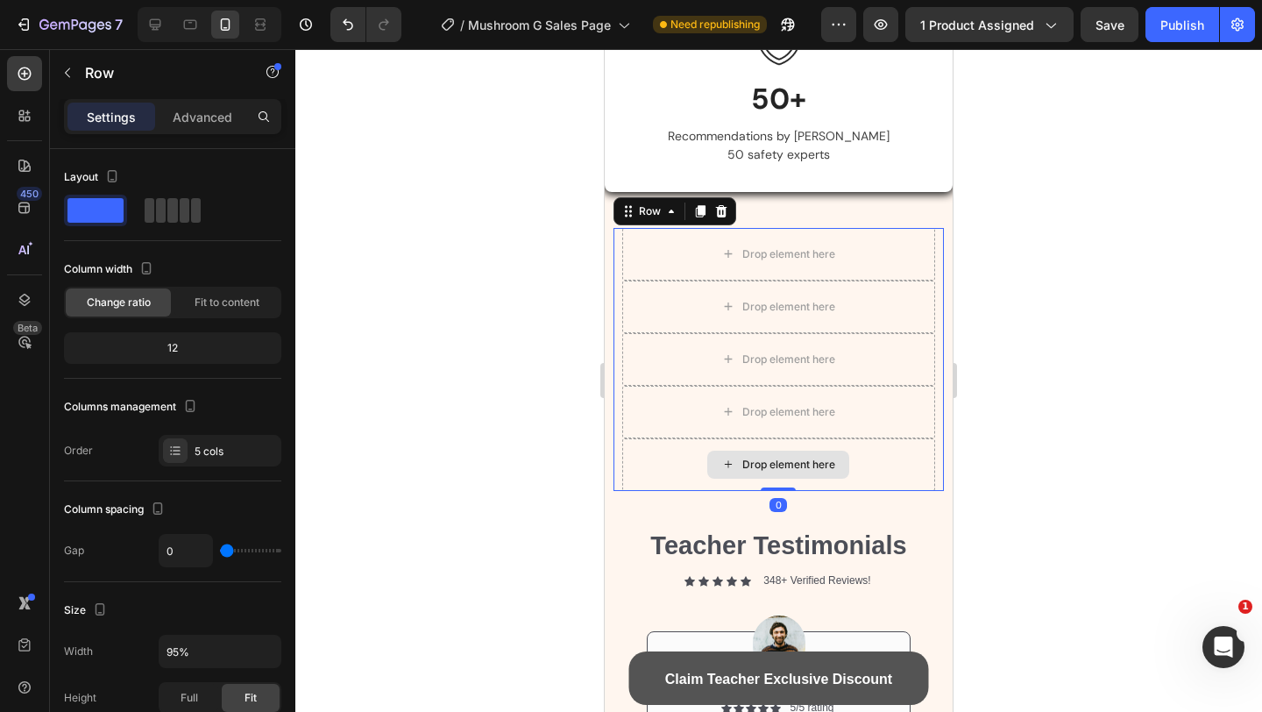
scroll to position [5869, 0]
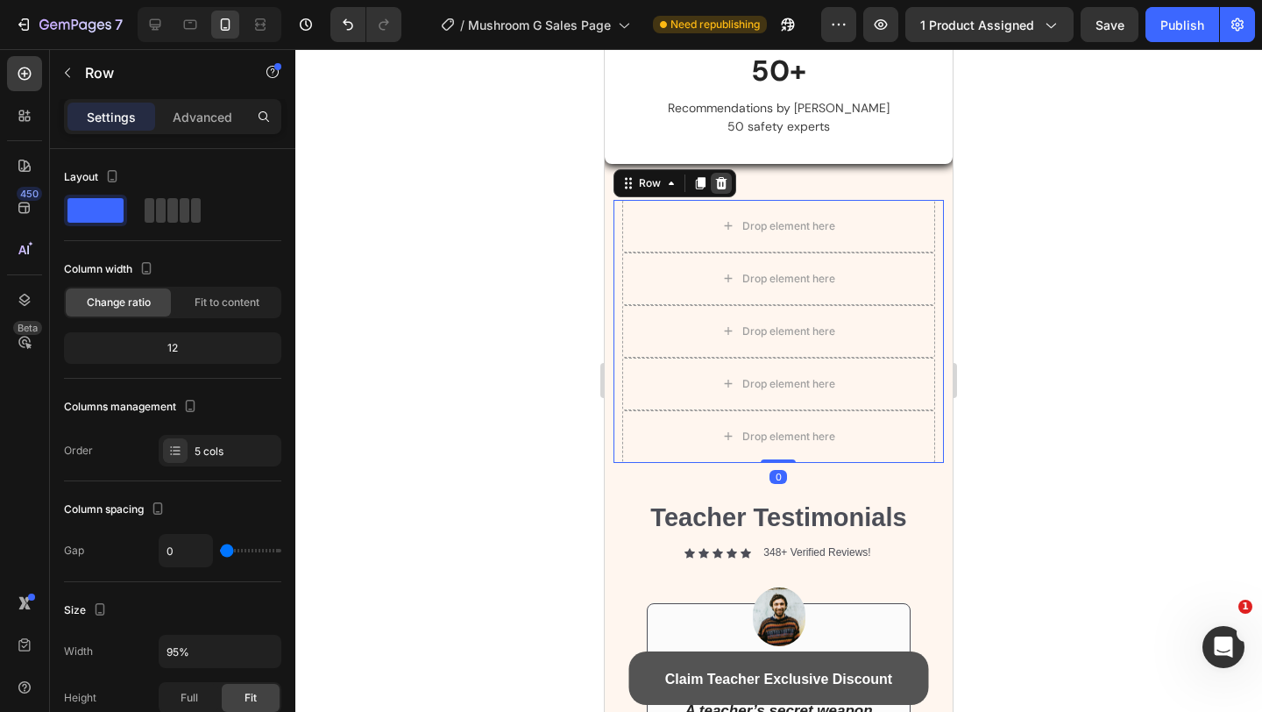
click at [716, 190] on icon at bounding box center [721, 183] width 14 height 14
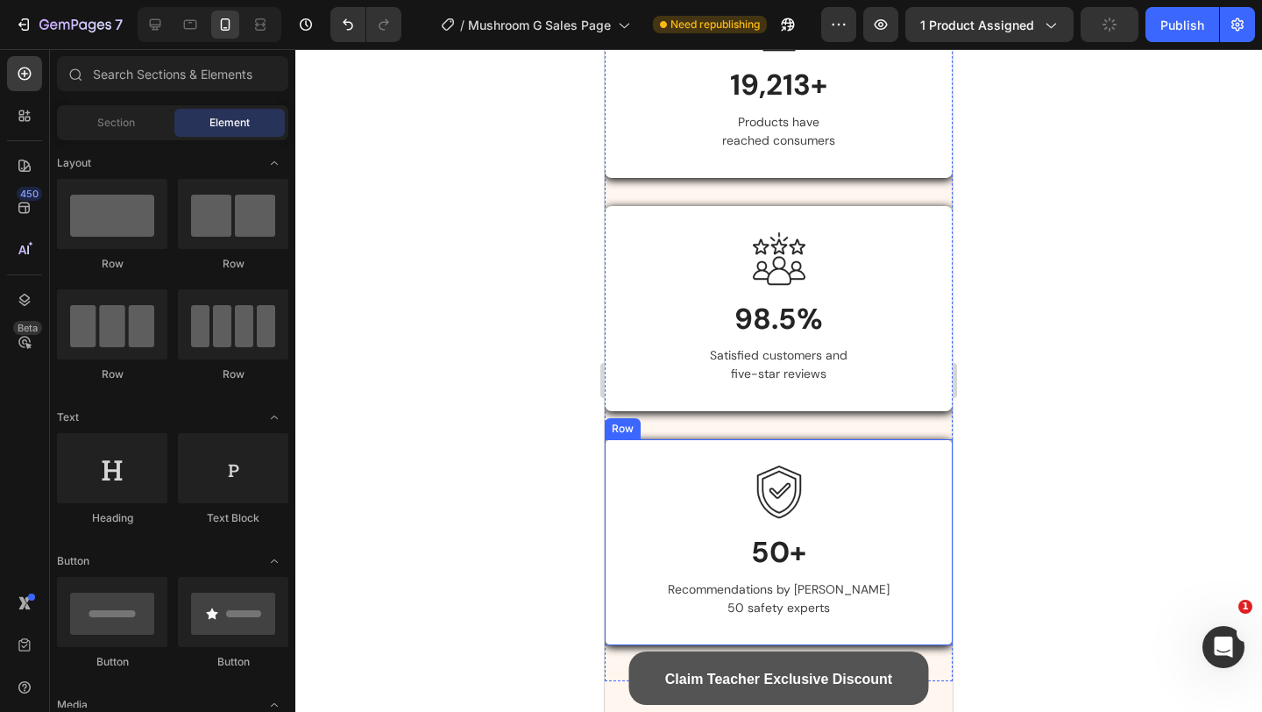
scroll to position [5120, 0]
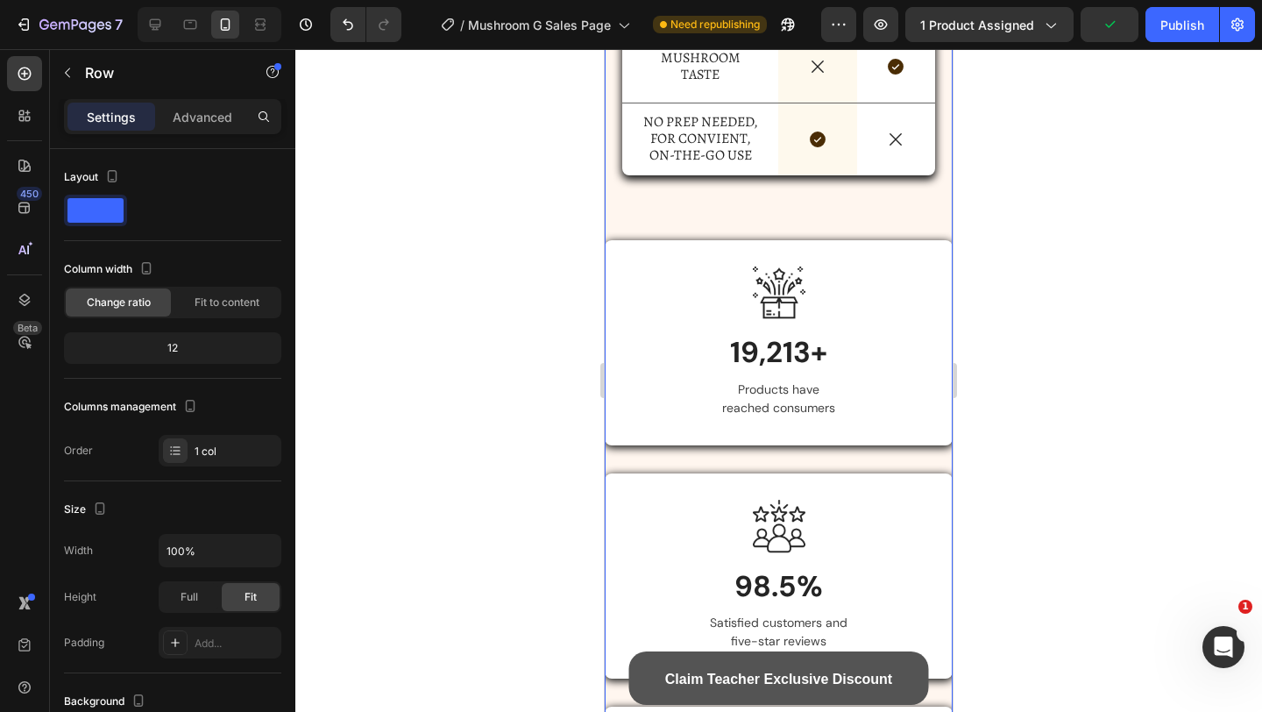
click at [650, 267] on div "Image 19,213+ Heading Products have reached consumers Text block Row" at bounding box center [779, 342] width 348 height 205
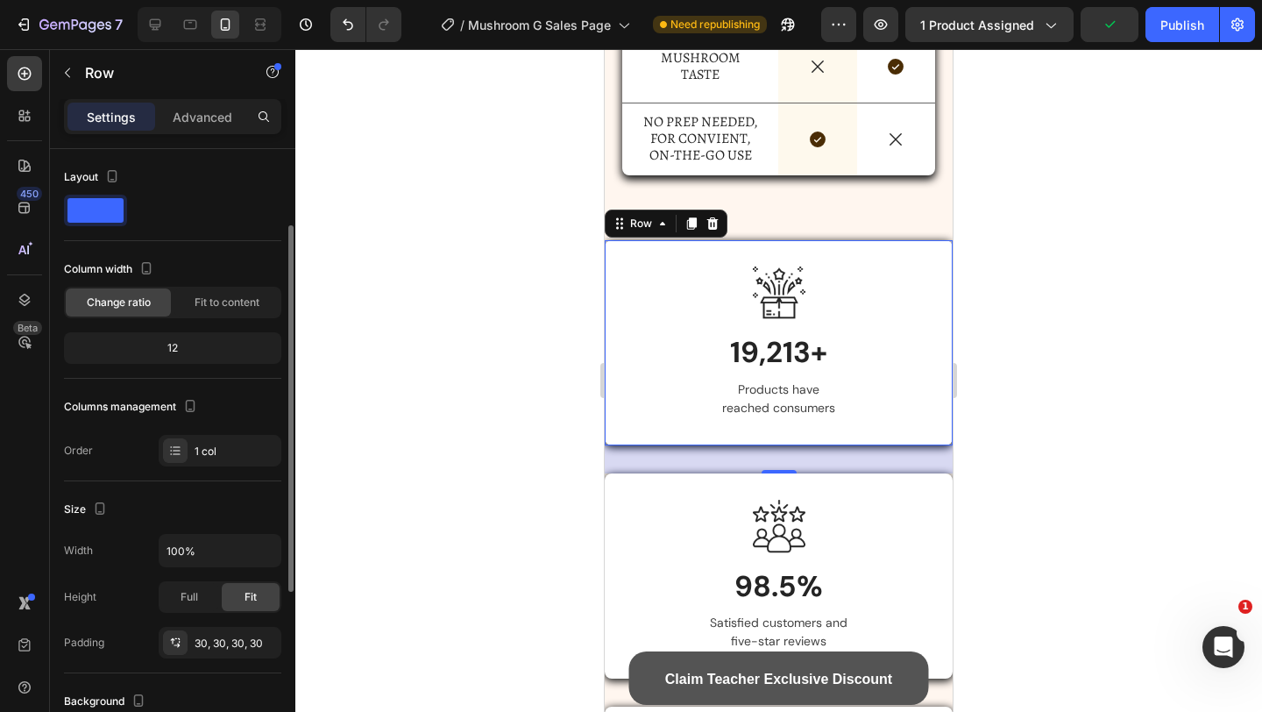
scroll to position [48, 0]
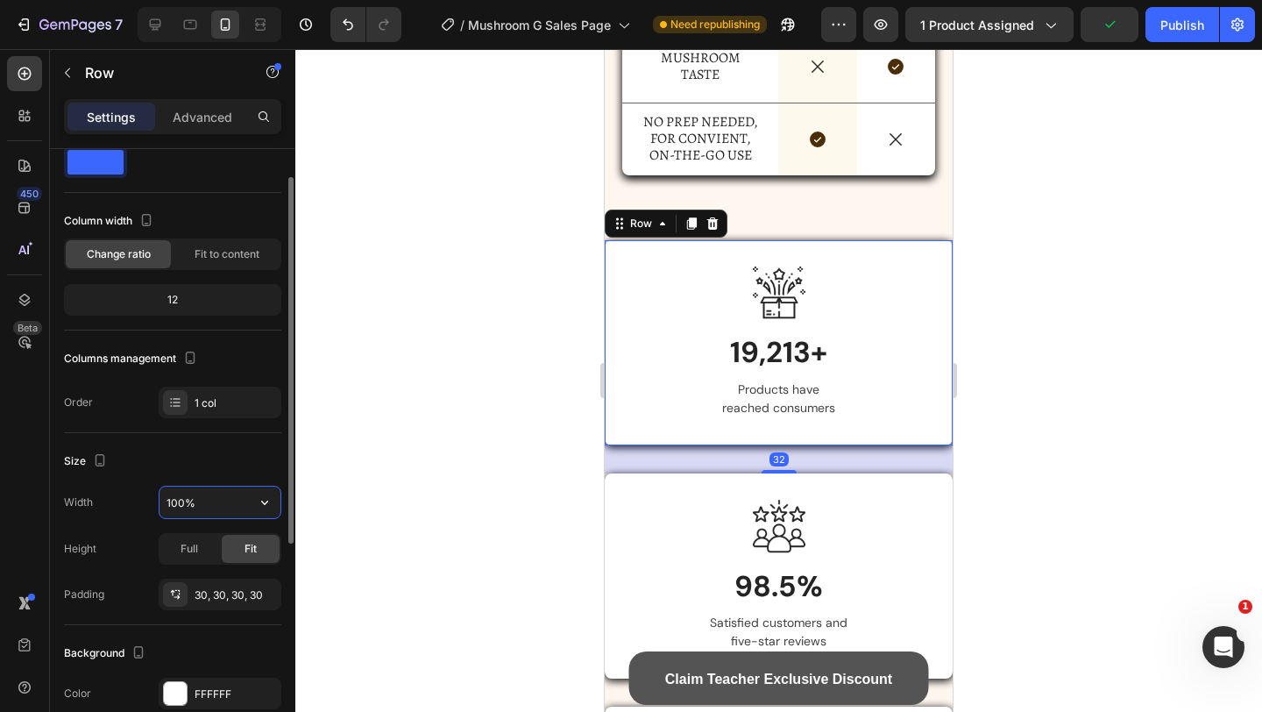
click at [183, 501] on input "100%" at bounding box center [220, 502] width 121 height 32
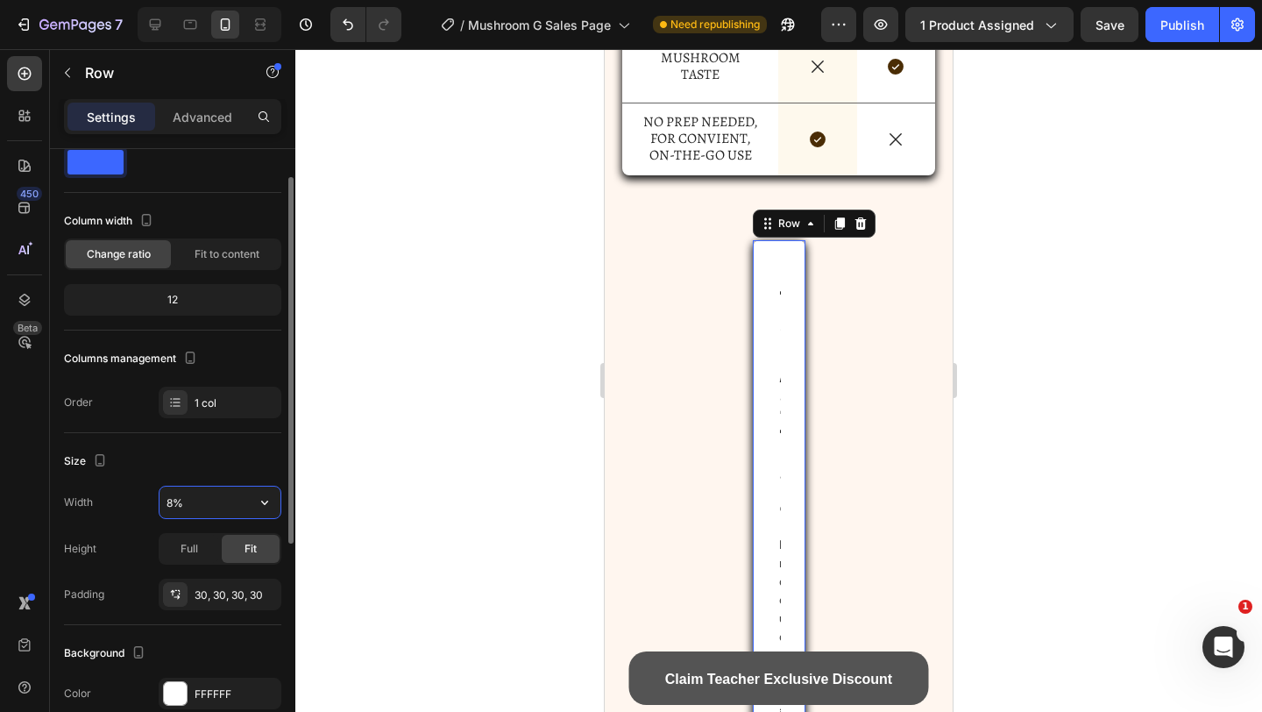
type input "80%"
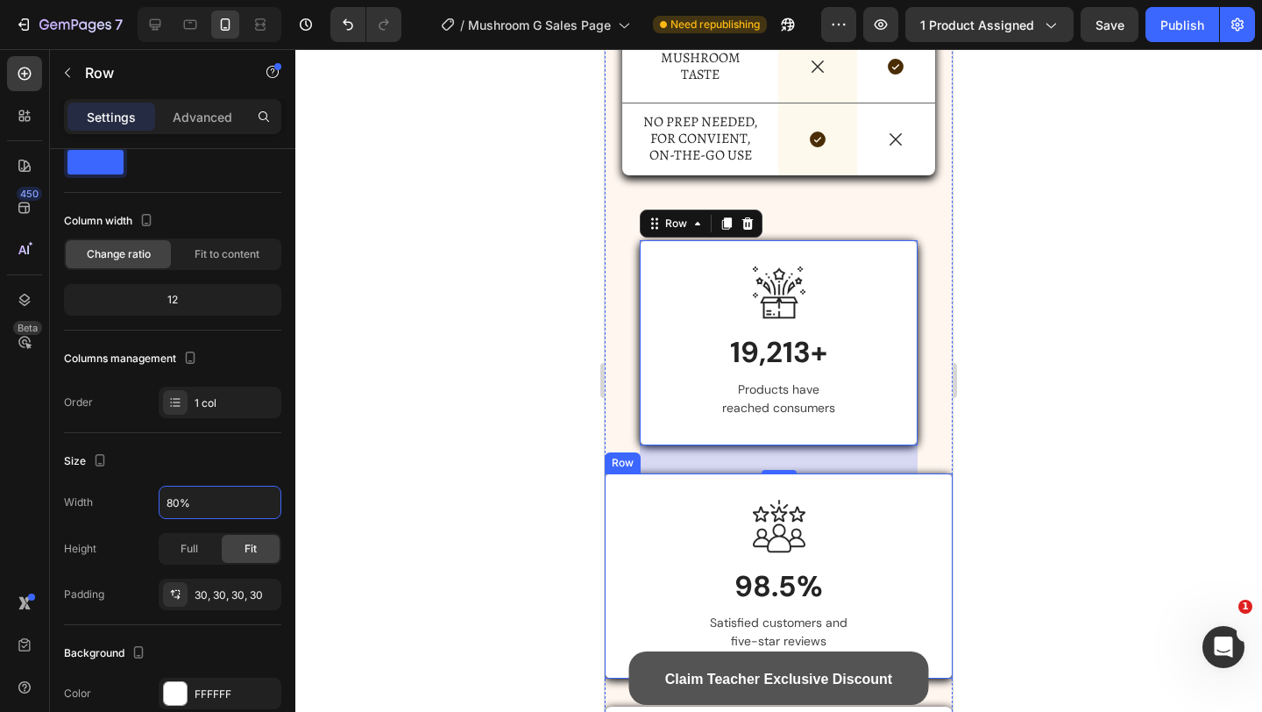
click at [660, 503] on div "Image 98.5% Heading Satisfied customers and five-star reviews Text block Row" at bounding box center [779, 575] width 348 height 205
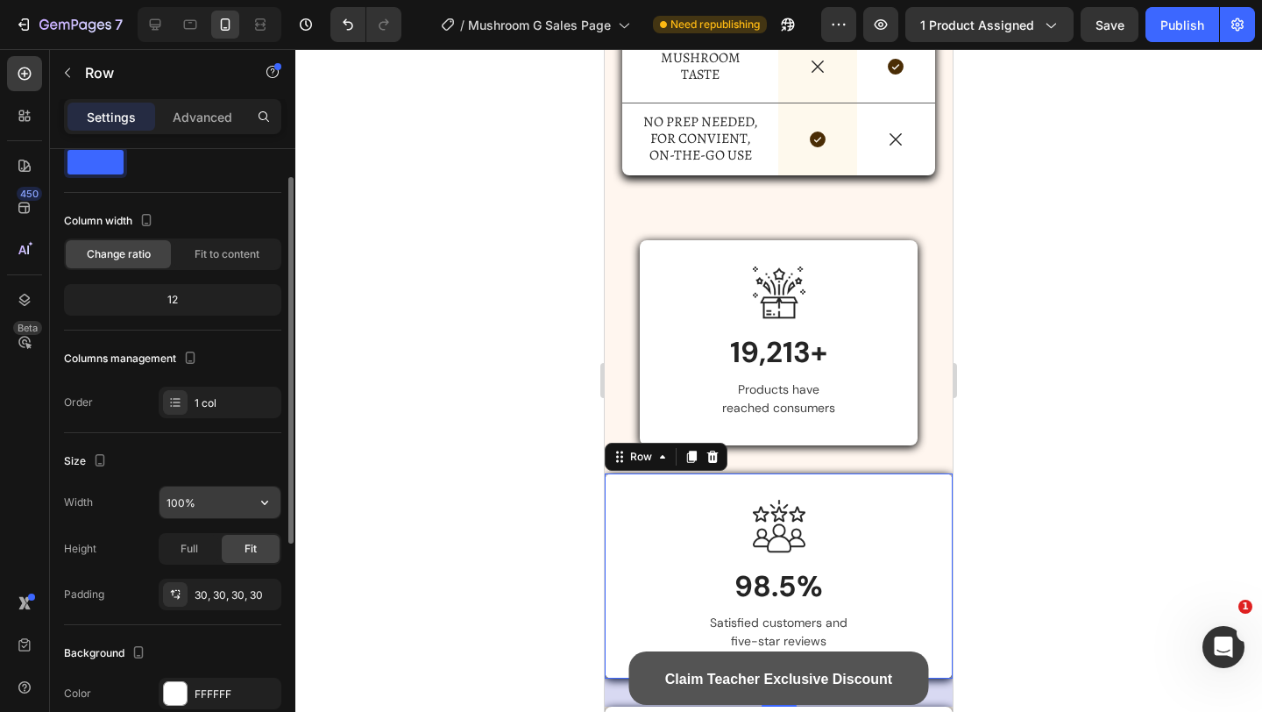
click at [201, 508] on input "100%" at bounding box center [220, 502] width 121 height 32
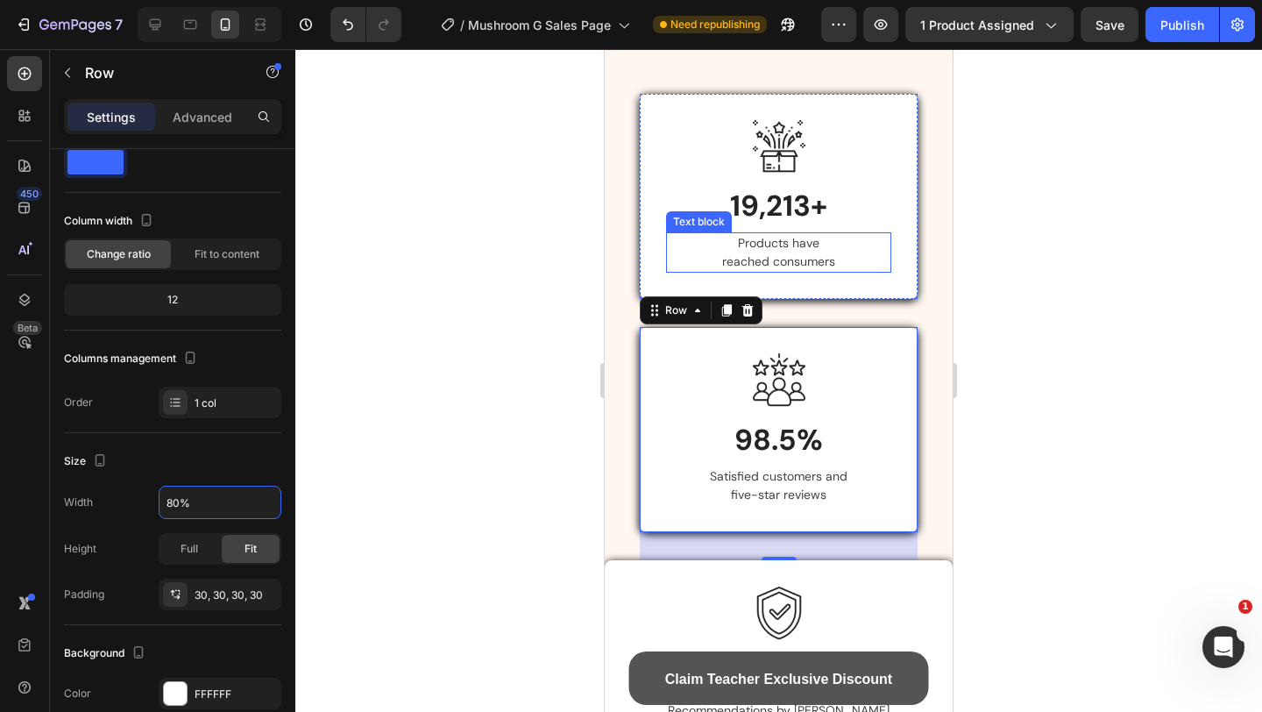
scroll to position [5325, 0]
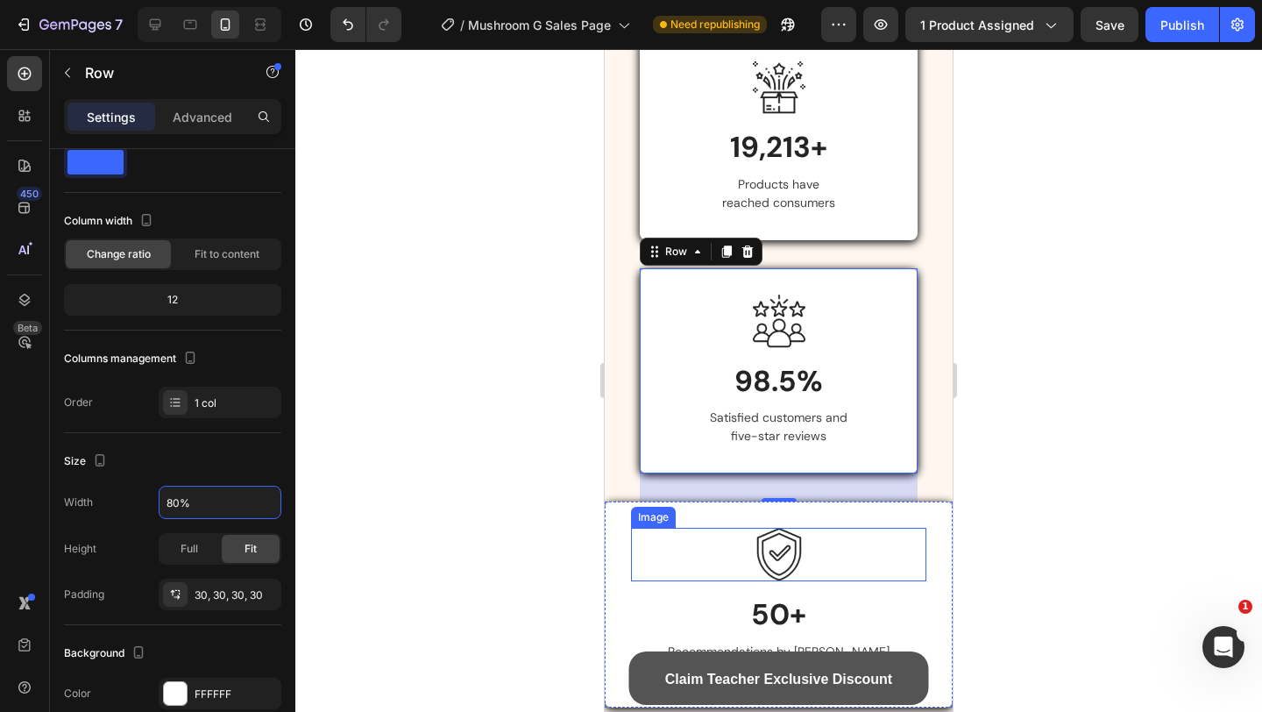
type input "80%"
click at [656, 501] on div "32" at bounding box center [779, 487] width 279 height 28
click at [648, 517] on div "Image 50+ Heading Recommendations by over 50 safety experts Text block Row" at bounding box center [779, 603] width 348 height 205
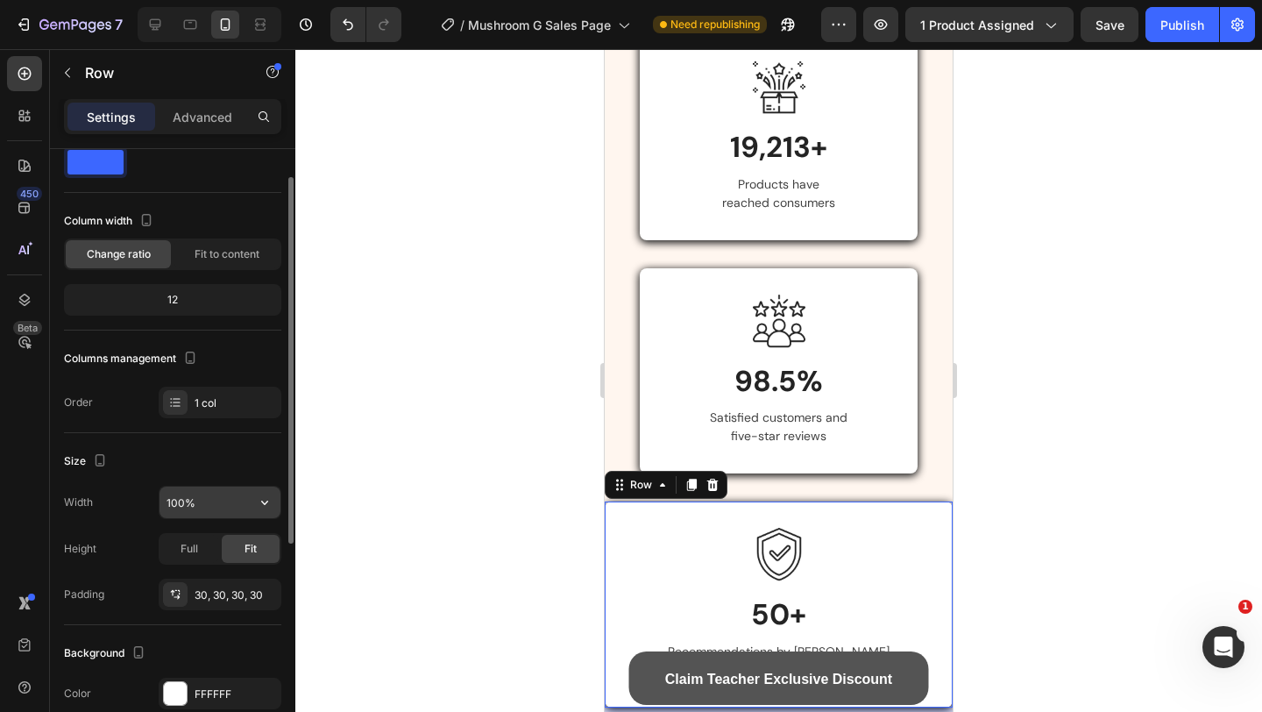
click at [177, 496] on input "100%" at bounding box center [220, 502] width 121 height 32
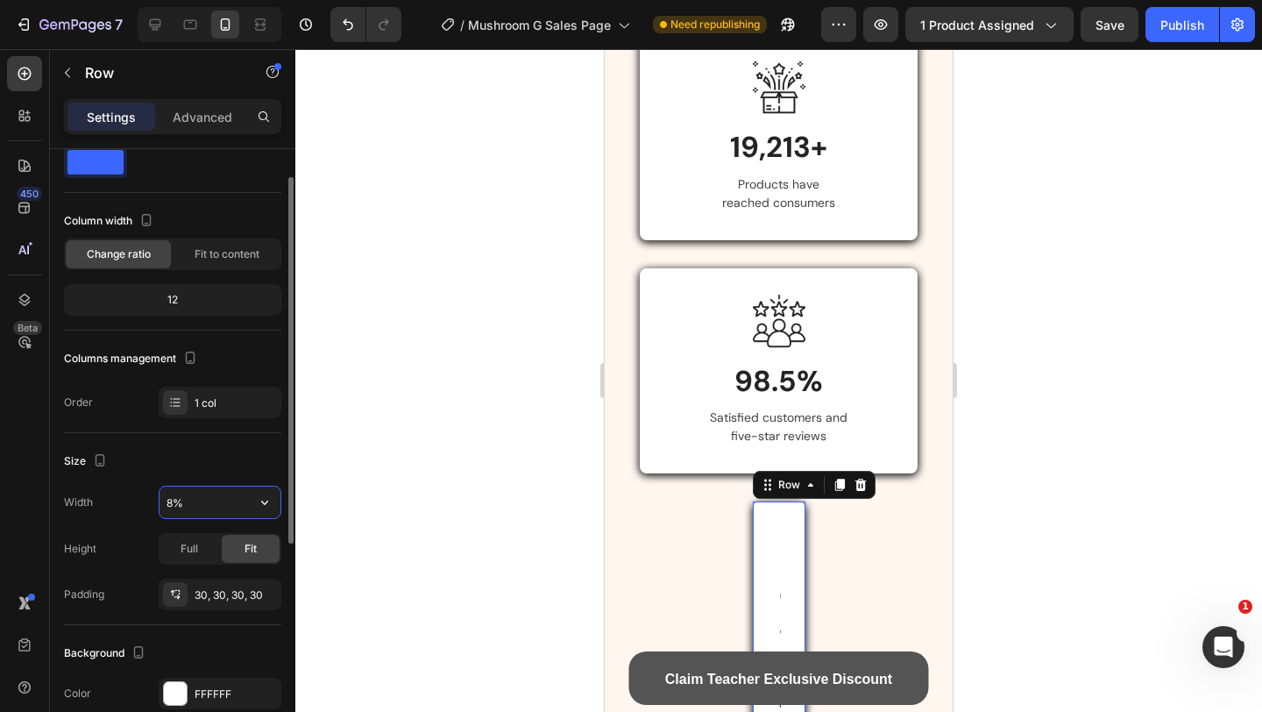
type input "80%"
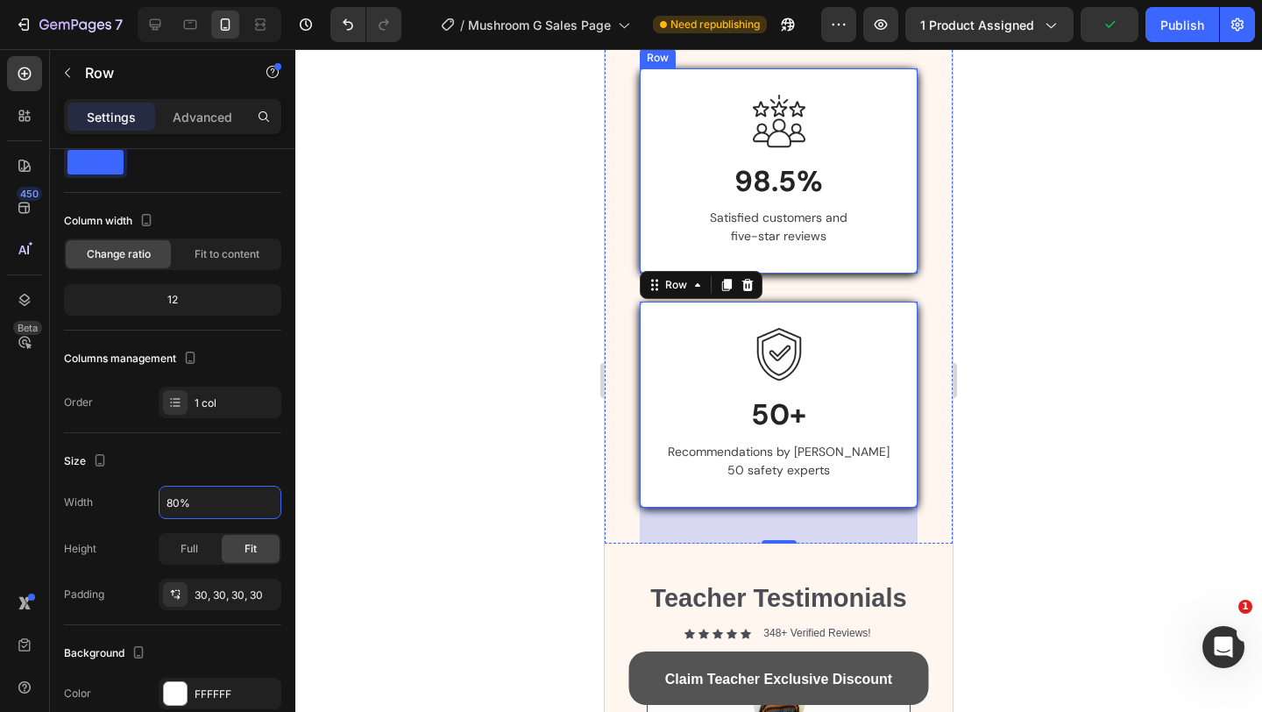
scroll to position [5526, 0]
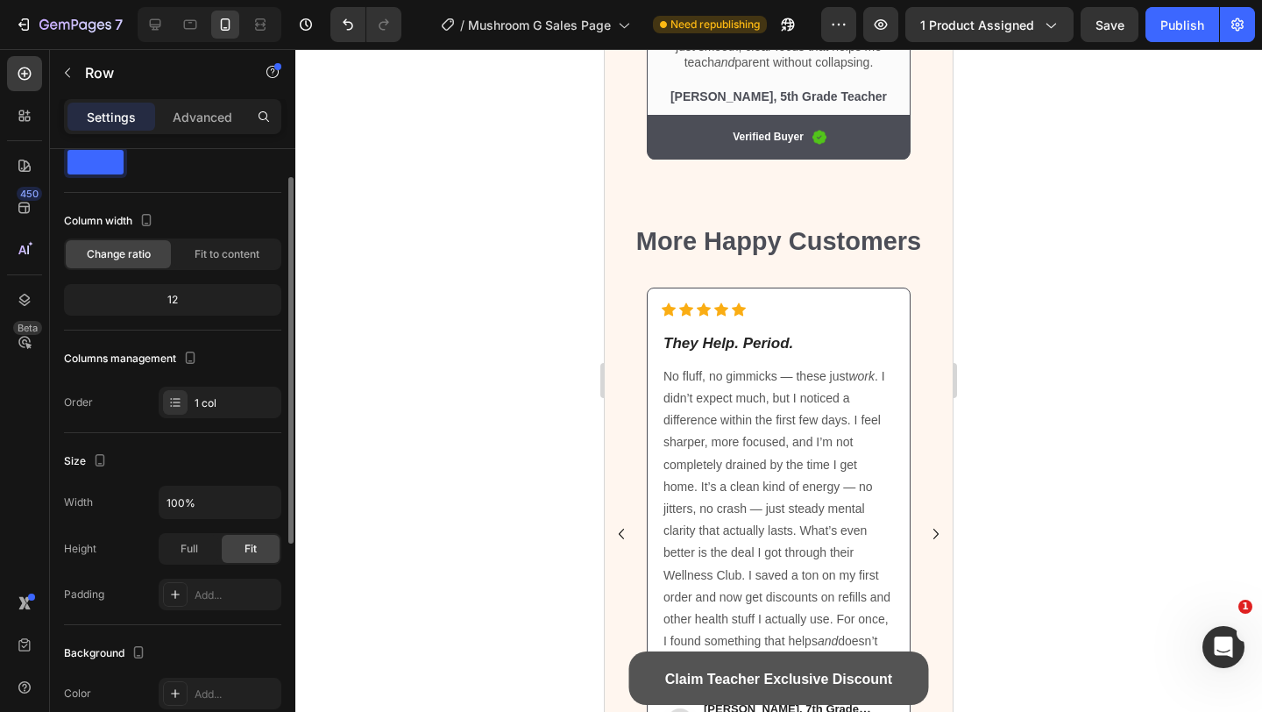
scroll to position [6410, 0]
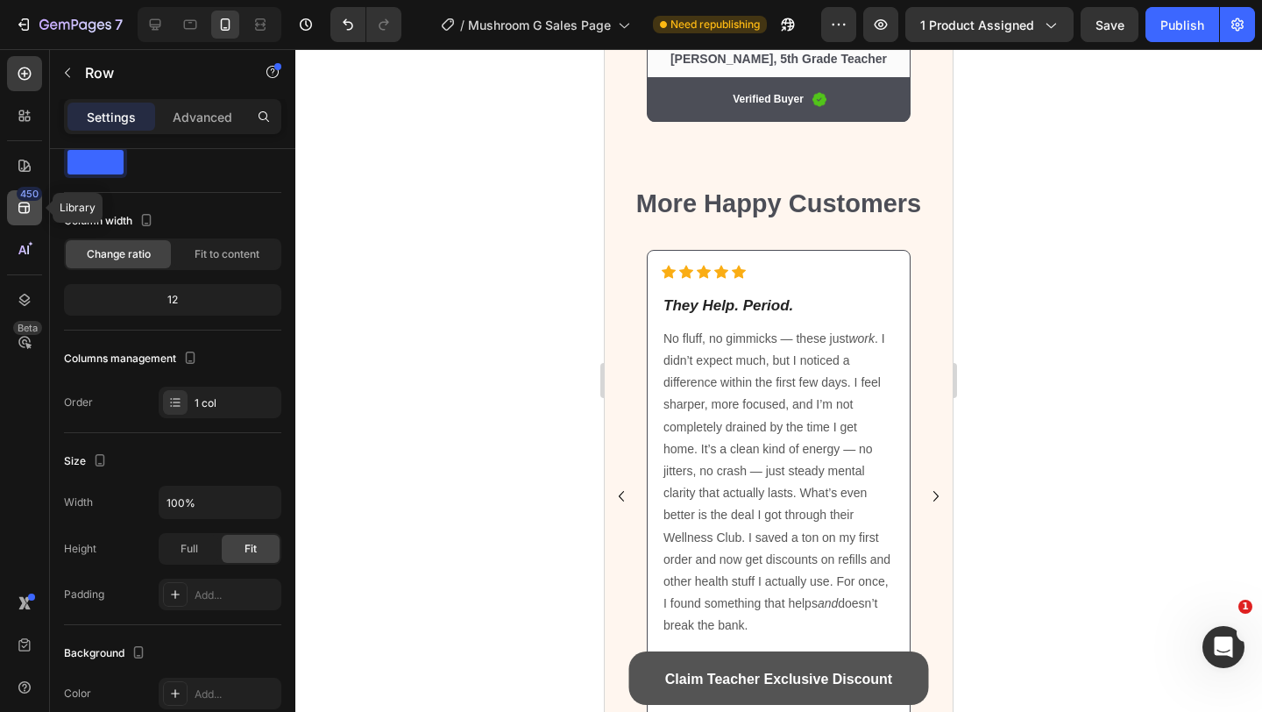
click at [38, 208] on div "450" at bounding box center [24, 207] width 35 height 35
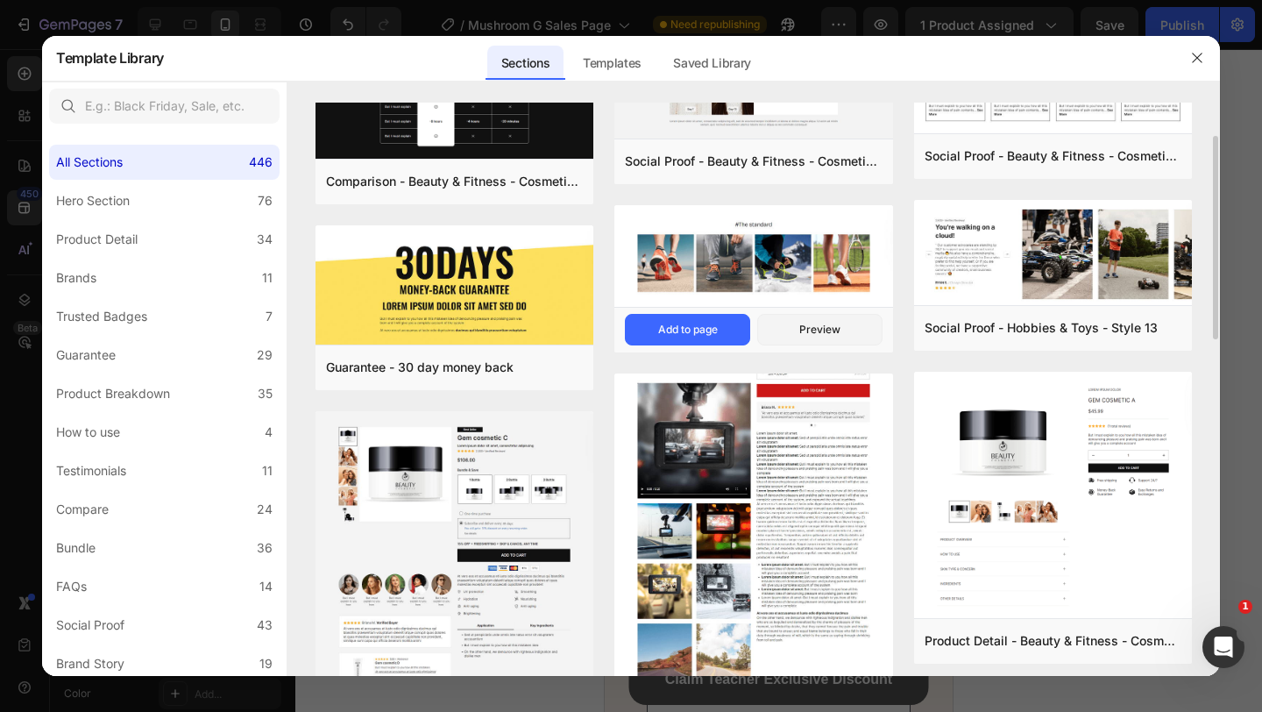
scroll to position [162, 0]
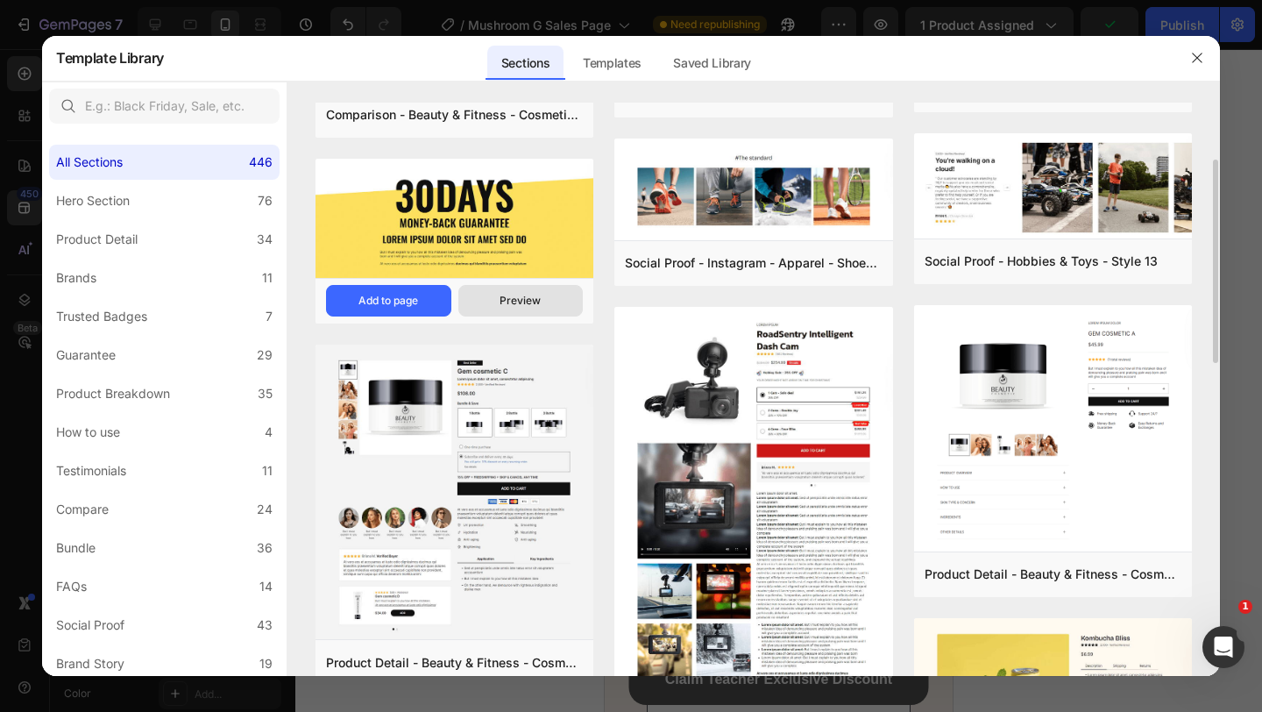
click at [503, 289] on button "Preview" at bounding box center [520, 301] width 125 height 32
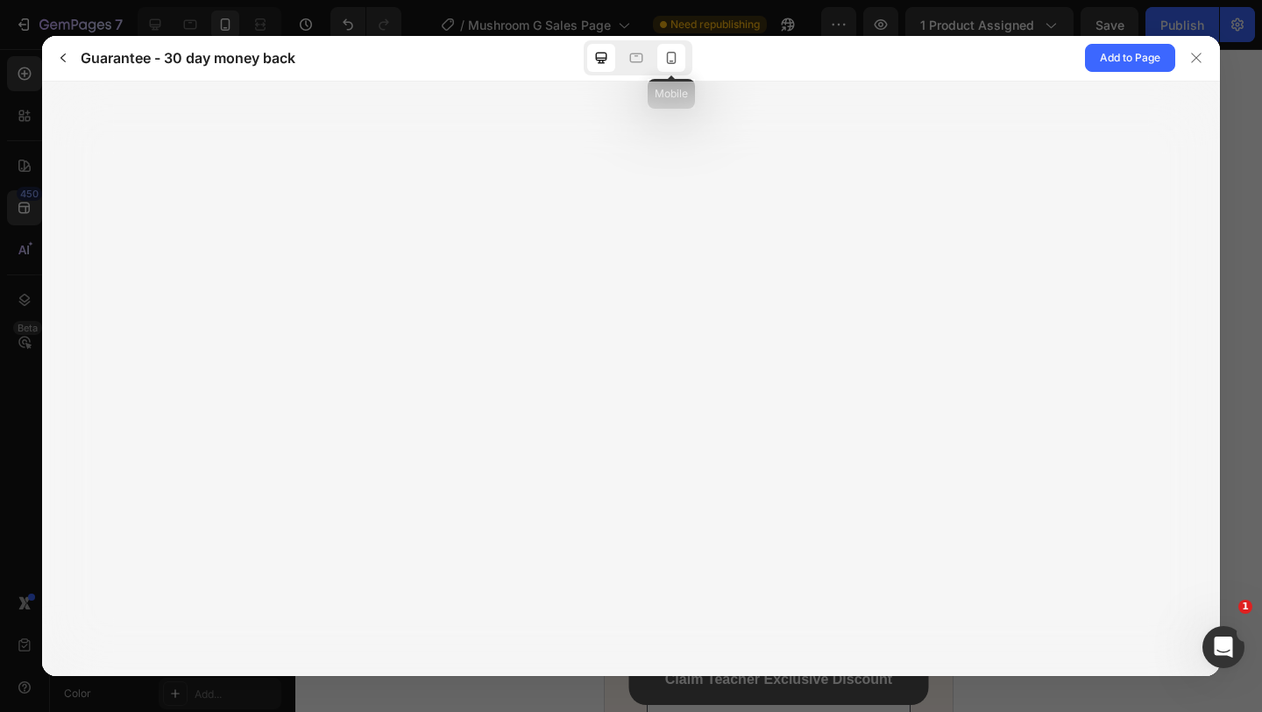
click at [665, 63] on icon at bounding box center [672, 58] width 18 height 18
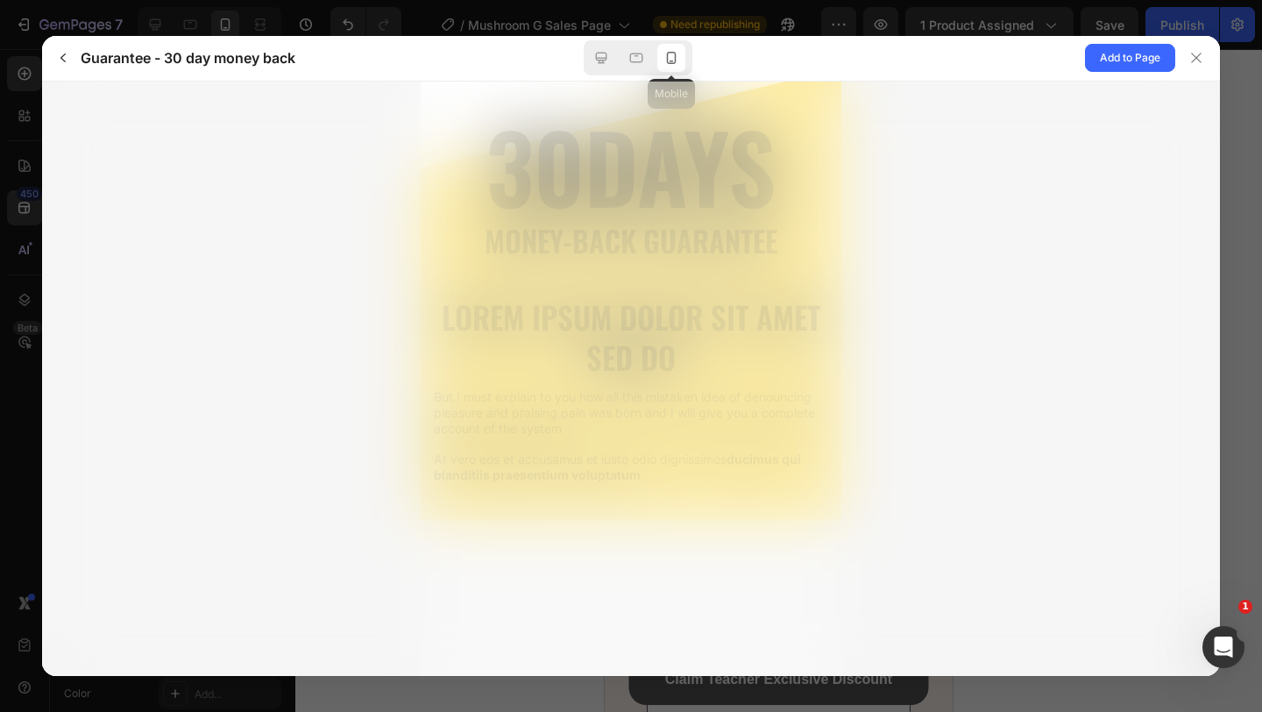
scroll to position [0, 0]
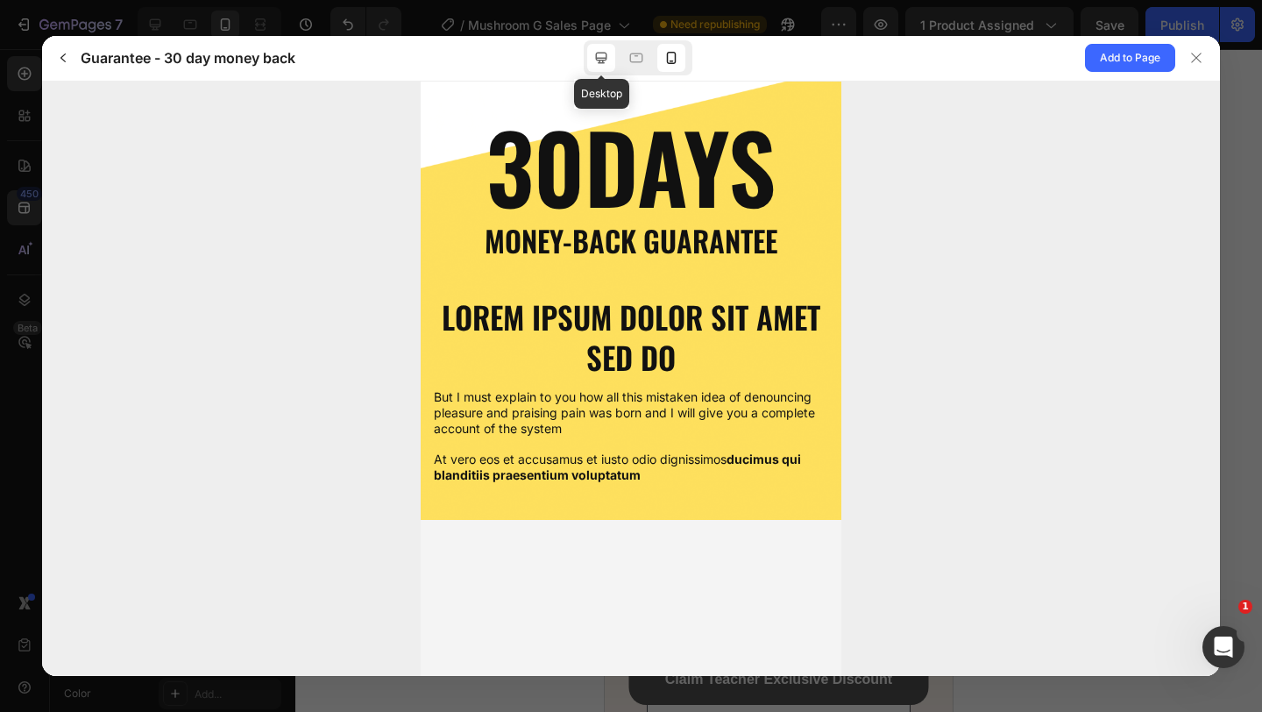
click at [609, 68] on div at bounding box center [601, 58] width 28 height 28
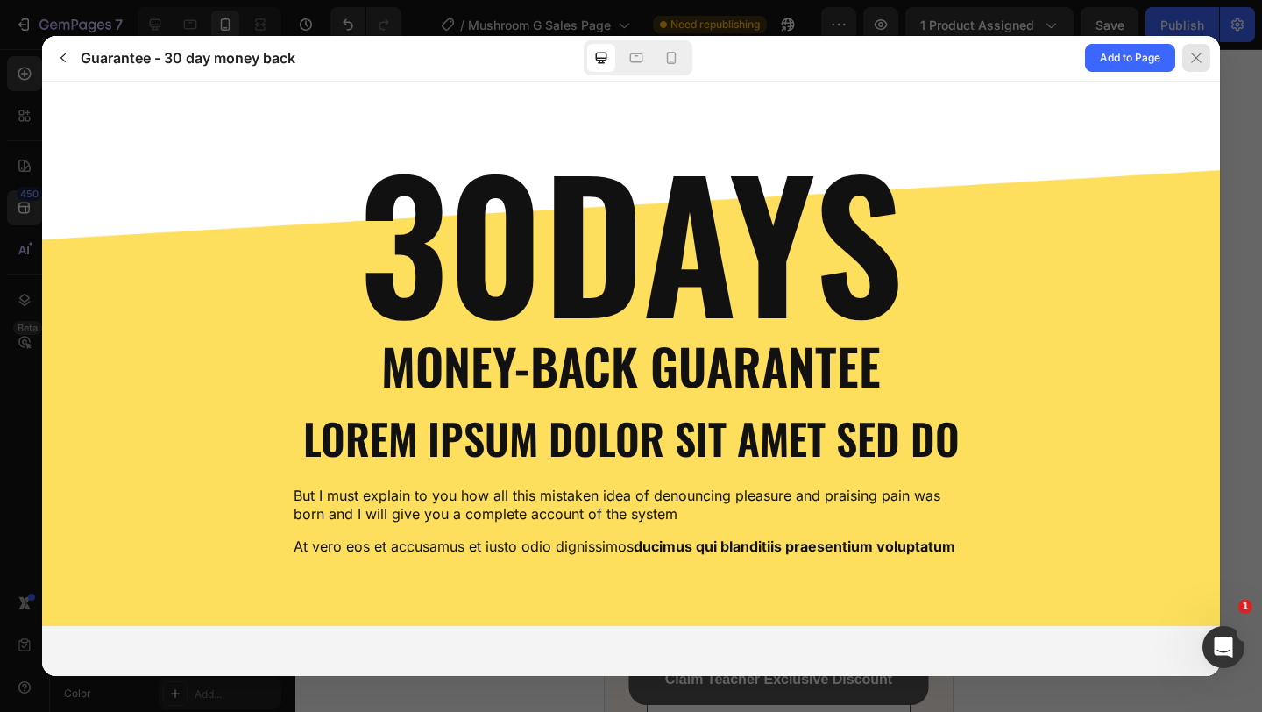
click at [1209, 58] on div at bounding box center [1196, 58] width 28 height 28
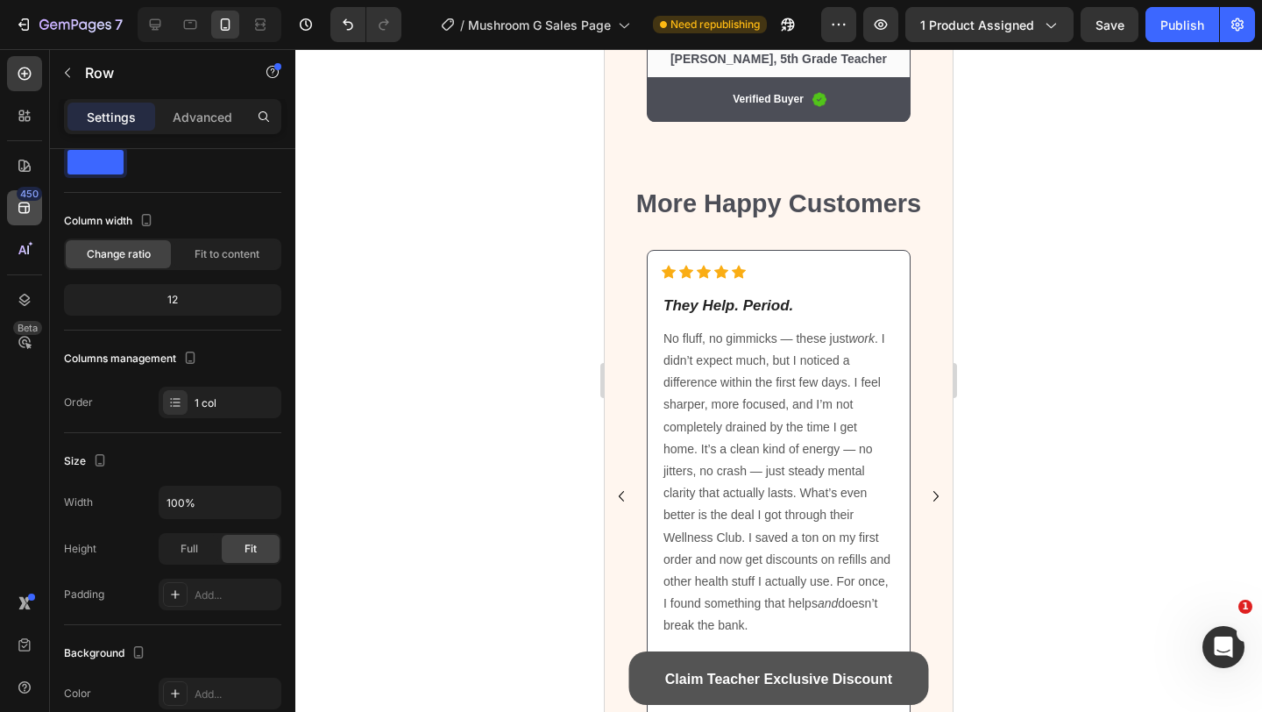
click at [16, 211] on icon at bounding box center [25, 208] width 18 height 18
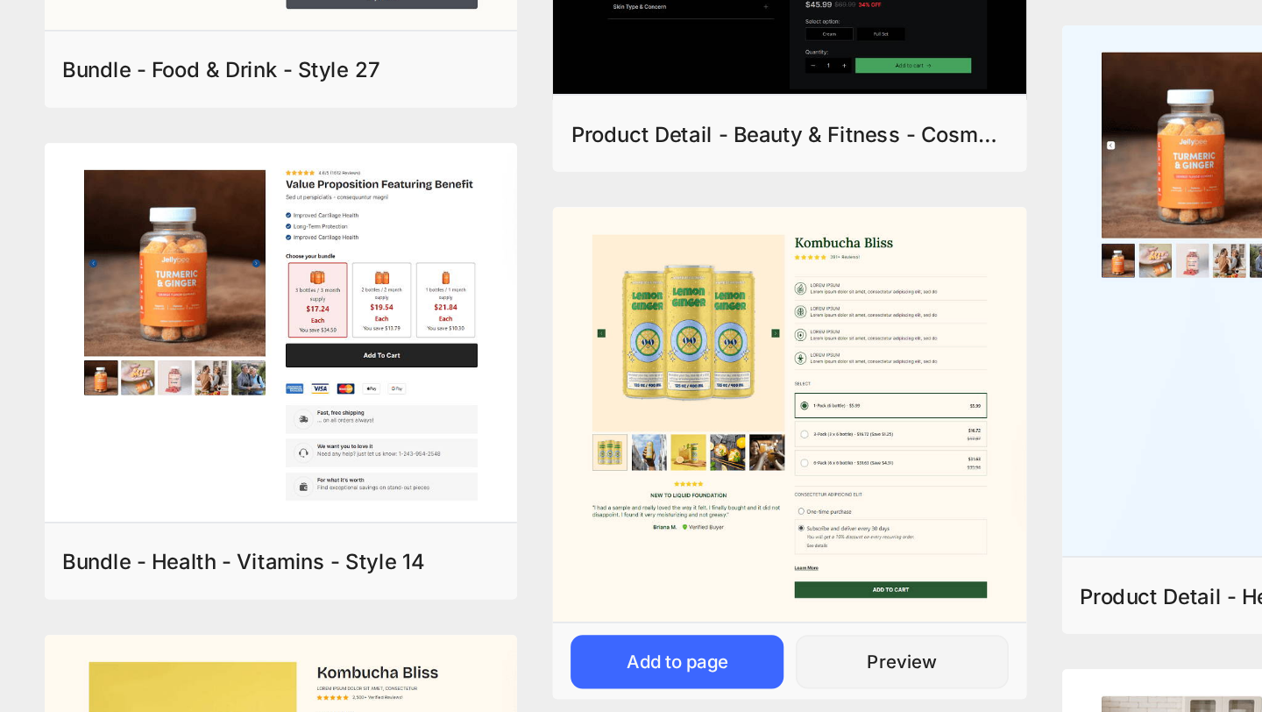
scroll to position [956, 0]
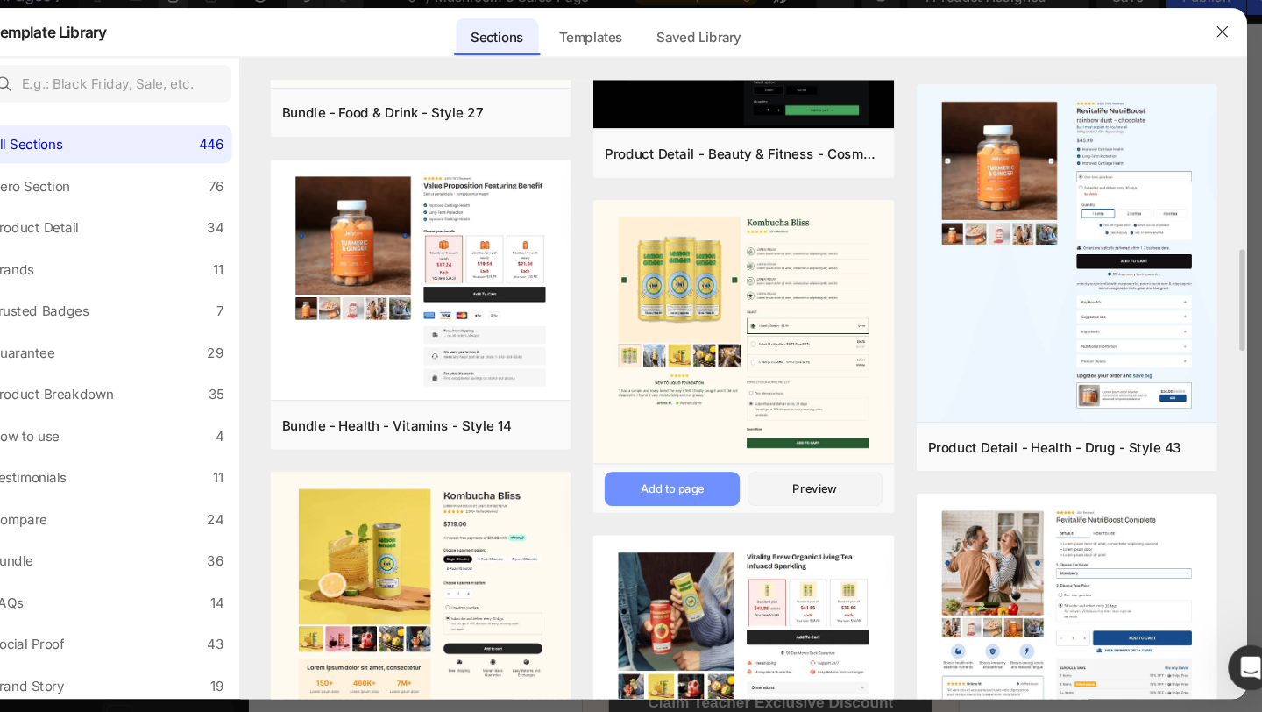
click at [678, 475] on div "Add to page" at bounding box center [688, 481] width 60 height 16
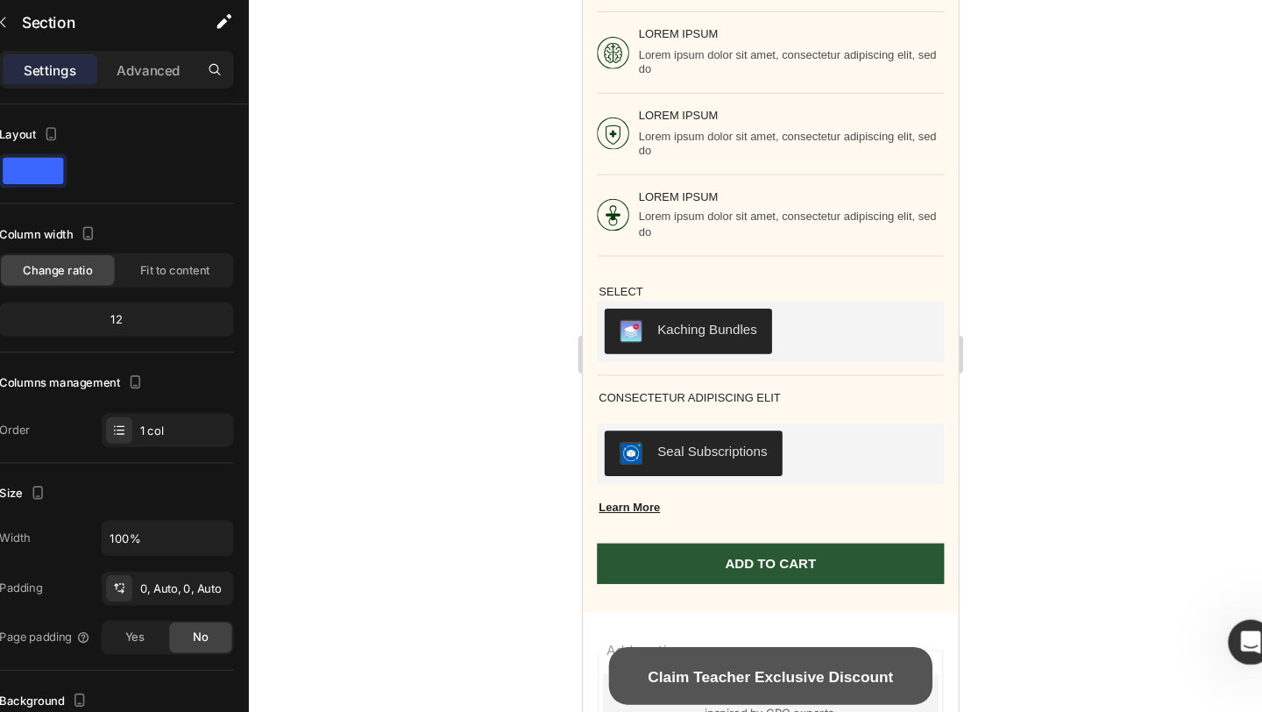
scroll to position [9611, 0]
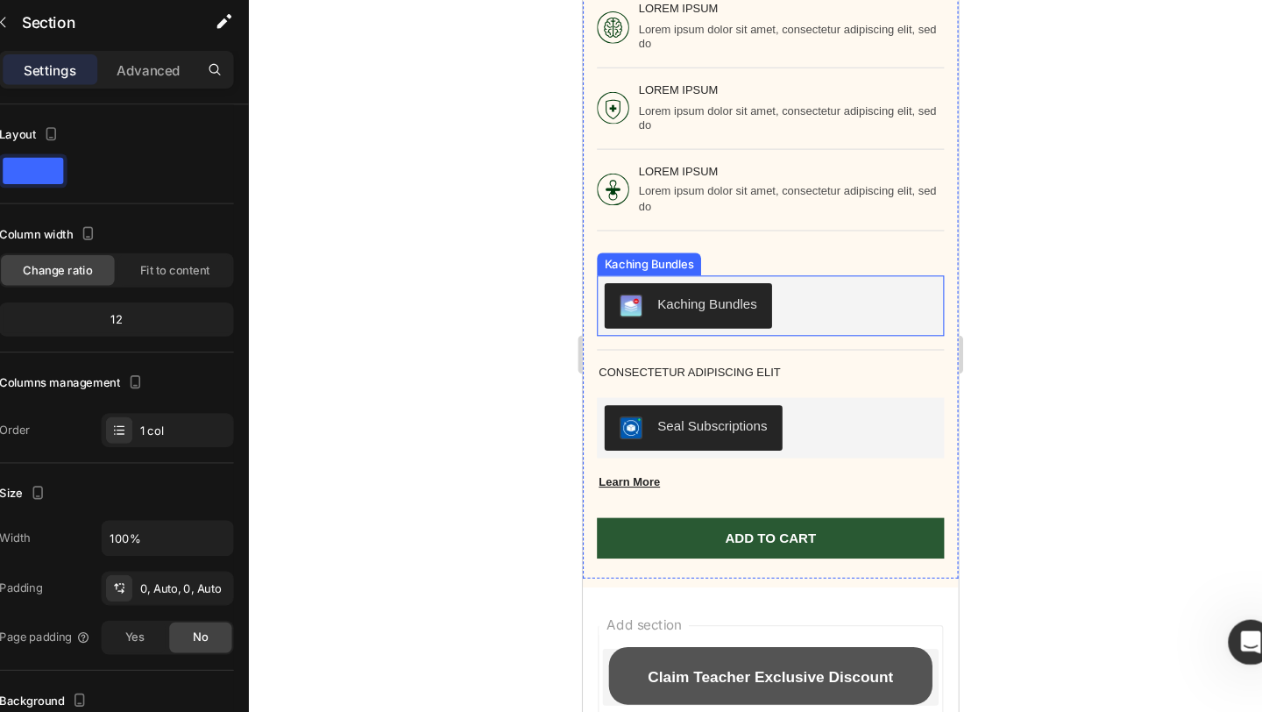
click at [785, 275] on div "Kaching Bundles" at bounding box center [757, 284] width 308 height 42
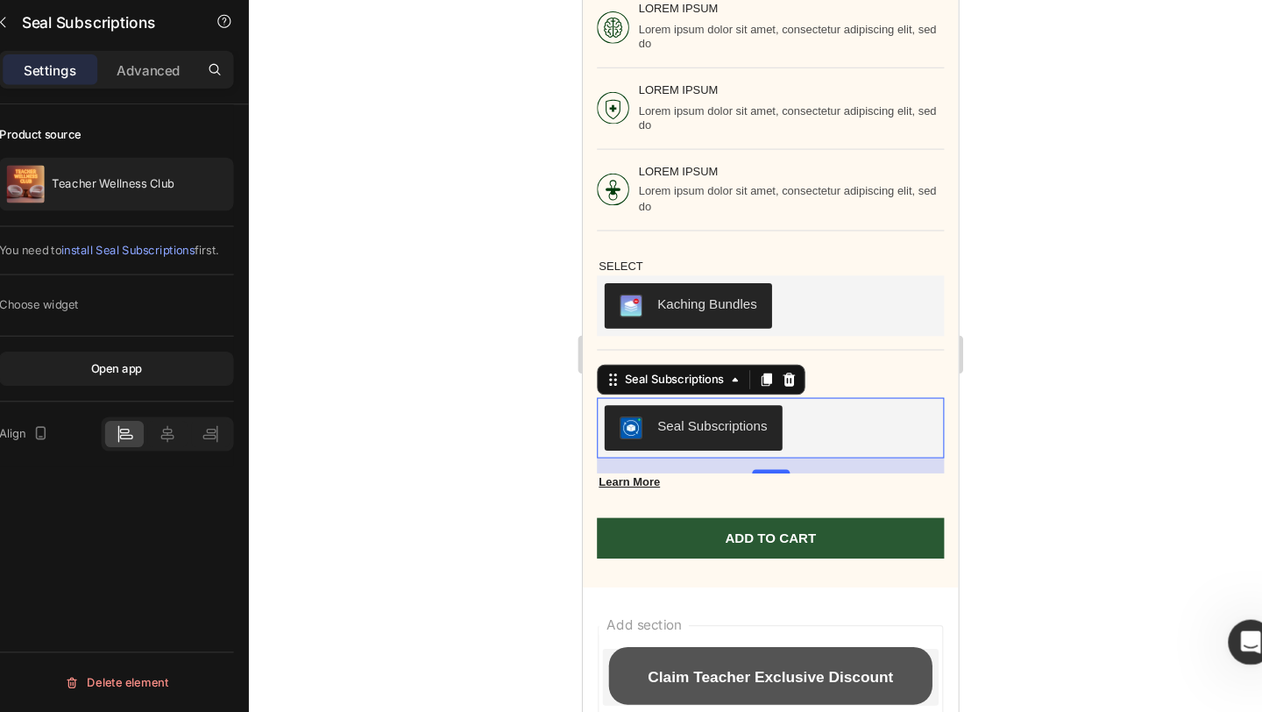
click at [799, 387] on div "Seal Subscriptions" at bounding box center [757, 397] width 308 height 42
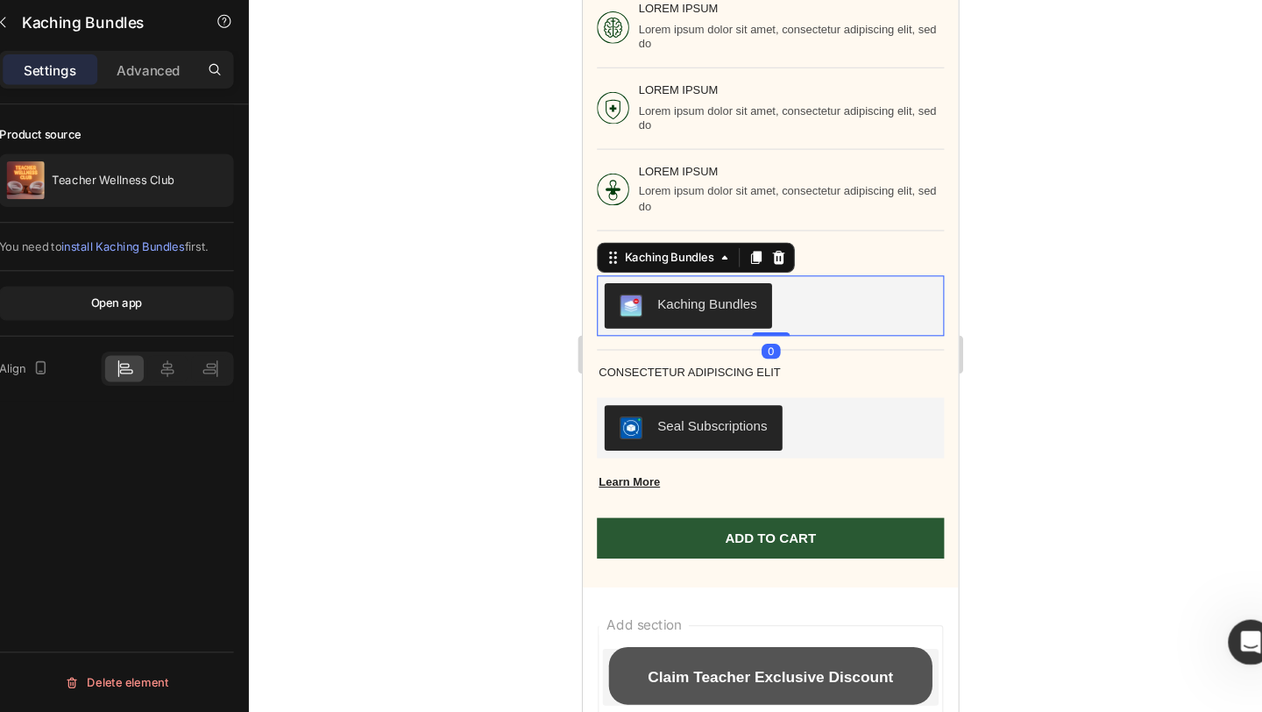
click at [761, 279] on div "Kaching Bundles" at bounding box center [757, 284] width 308 height 42
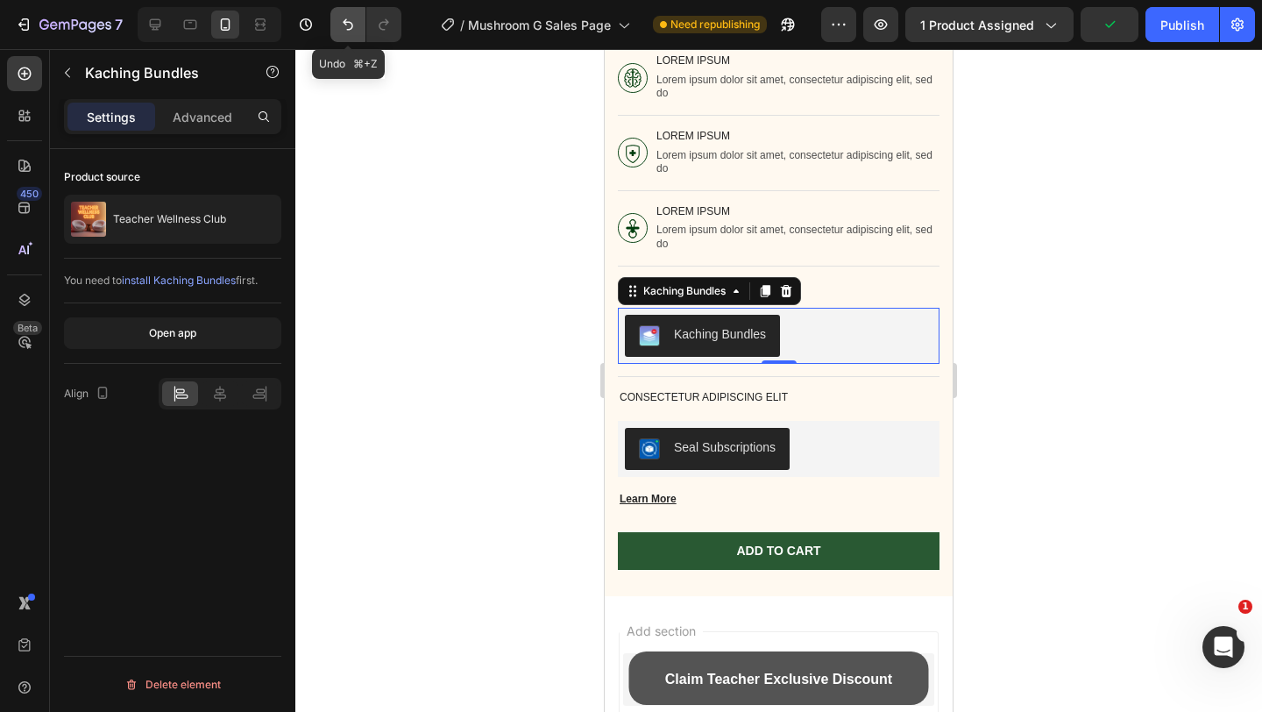
click at [344, 32] on icon "Undo/Redo" at bounding box center [348, 25] width 18 height 18
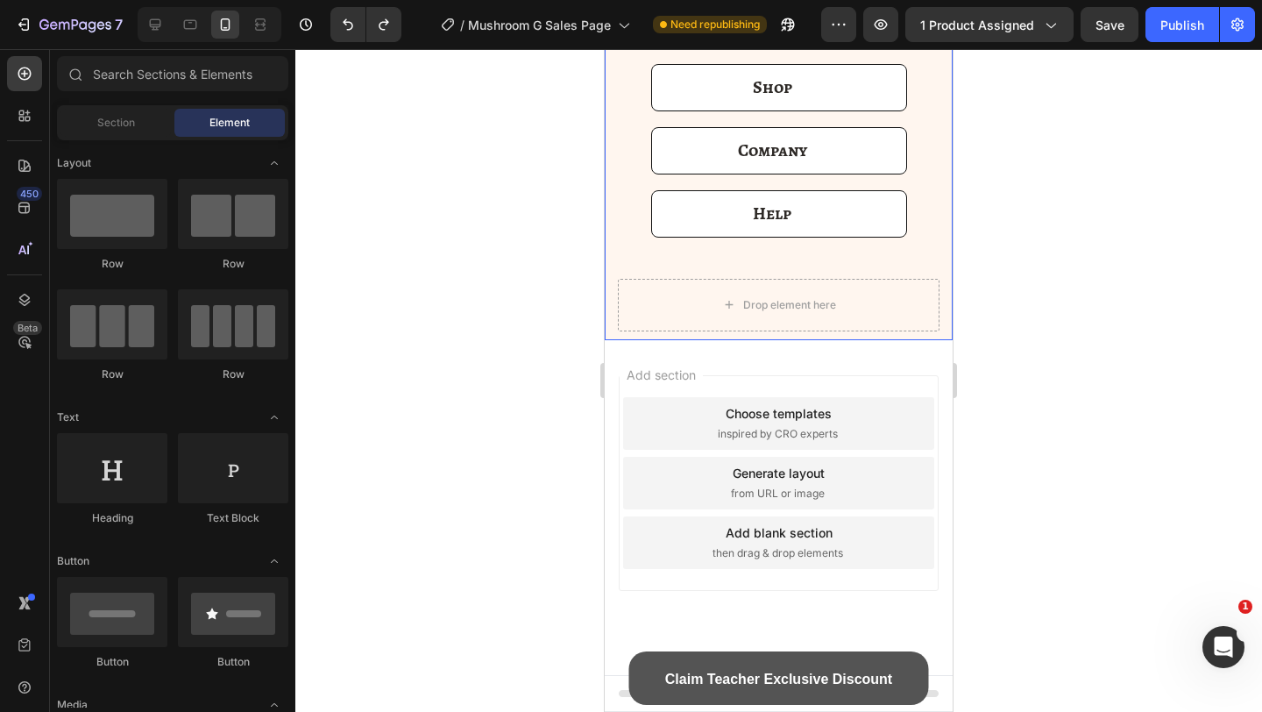
scroll to position [8774, 0]
click at [27, 200] on div "450" at bounding box center [29, 194] width 25 height 14
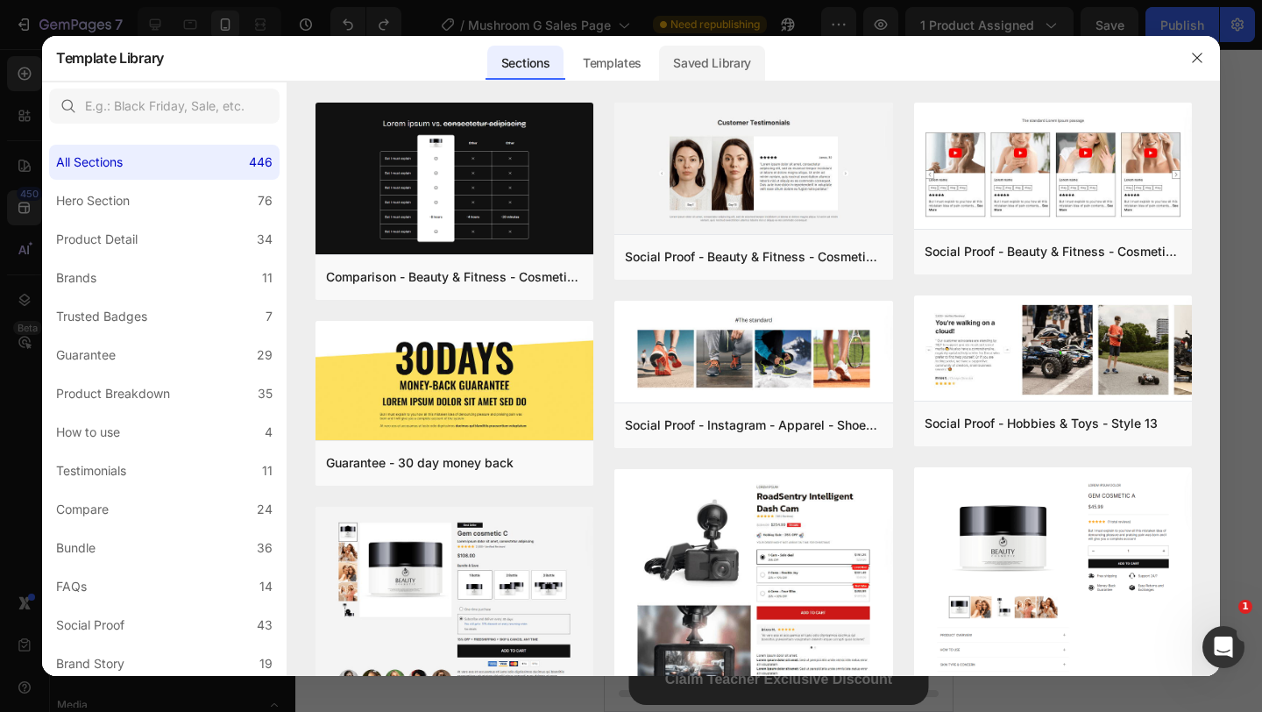
click at [687, 76] on div "Saved Library" at bounding box center [712, 63] width 106 height 35
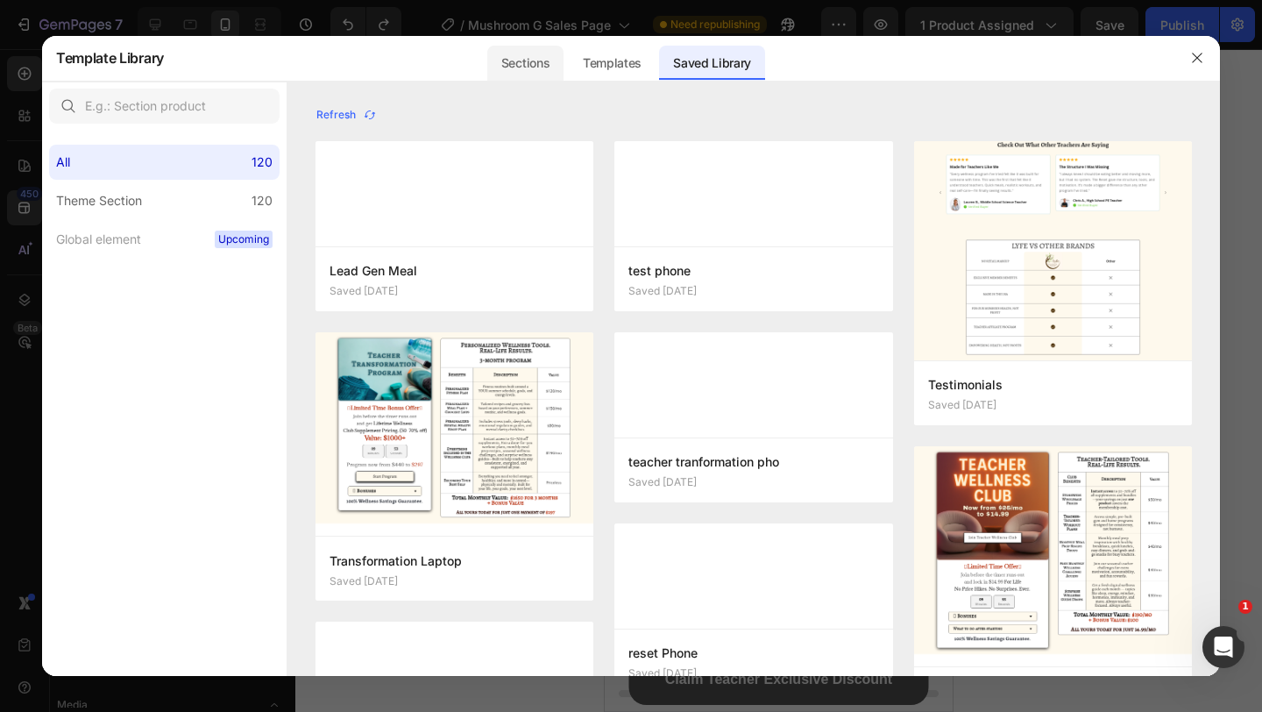
click at [498, 72] on div "Sections" at bounding box center [525, 63] width 76 height 35
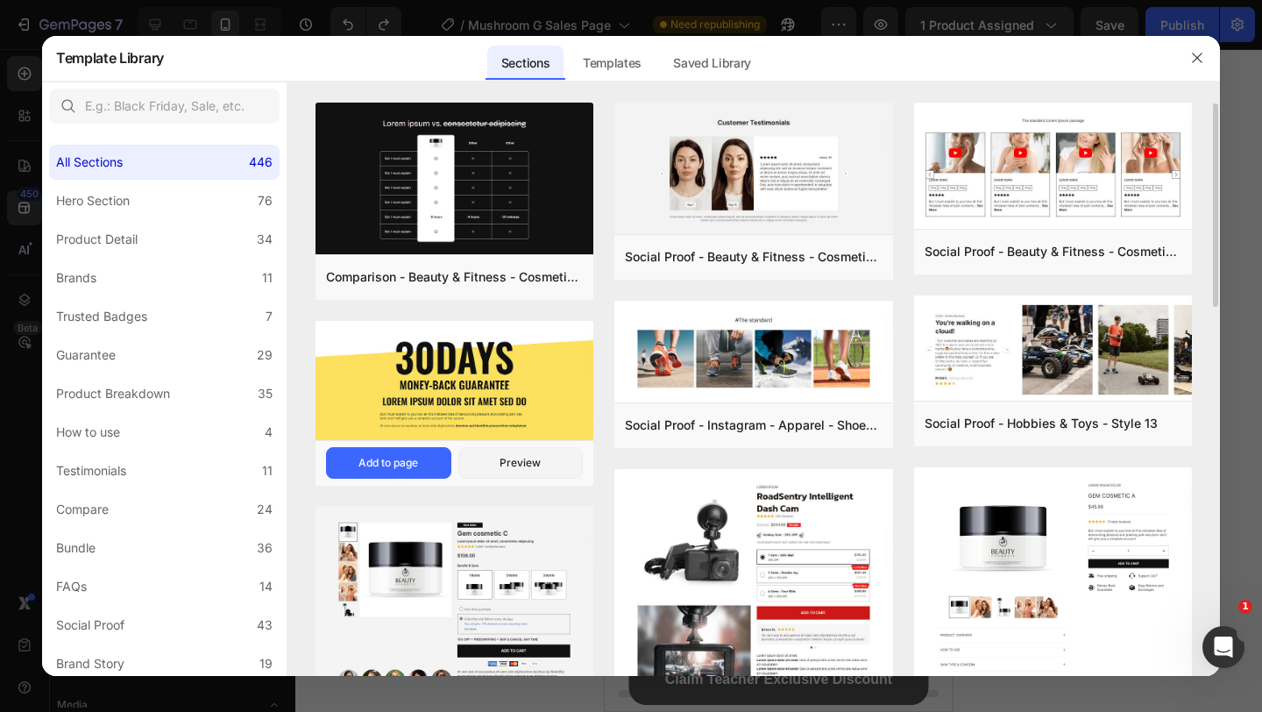
scroll to position [27, 0]
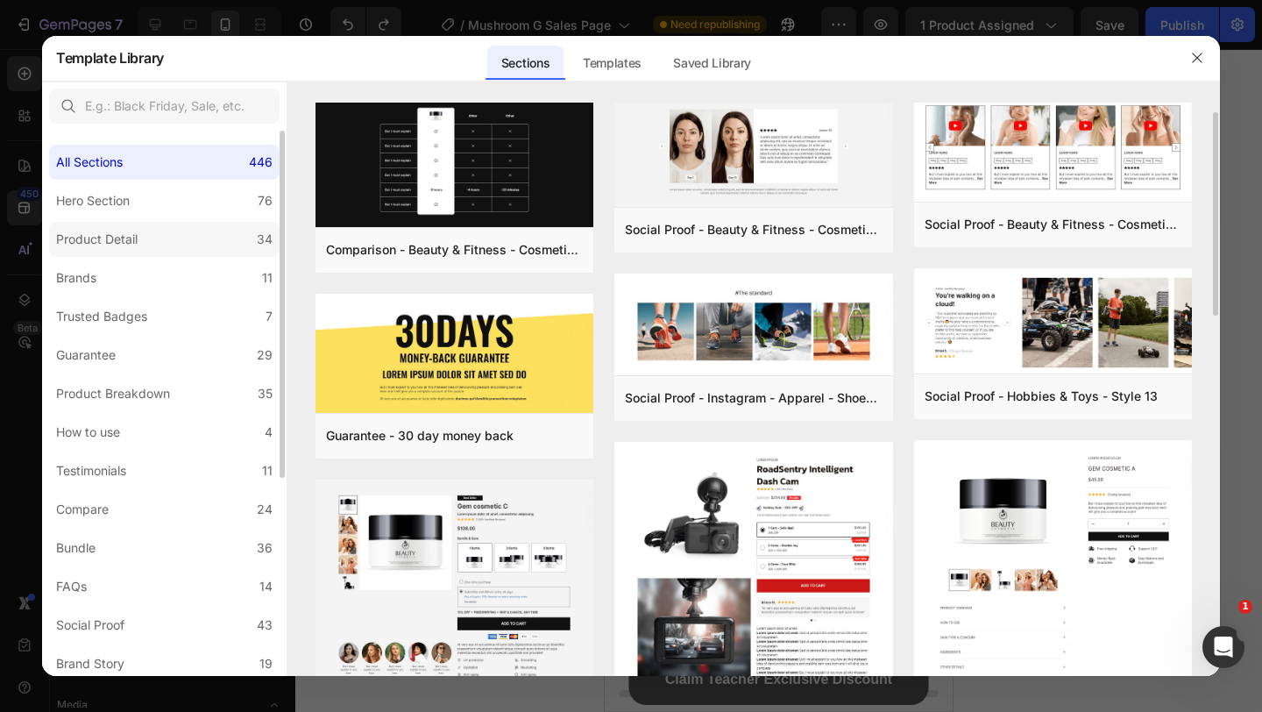
click at [202, 240] on label "Product Detail 34" at bounding box center [164, 239] width 231 height 35
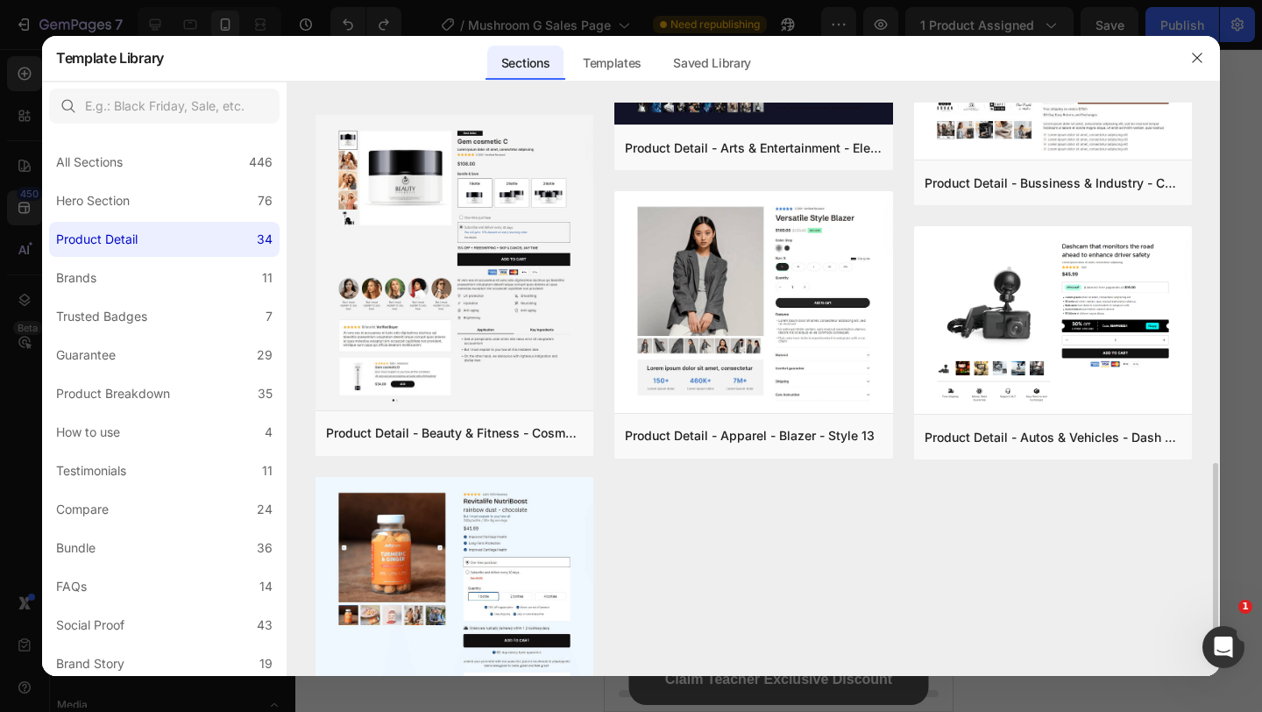
scroll to position [1161, 0]
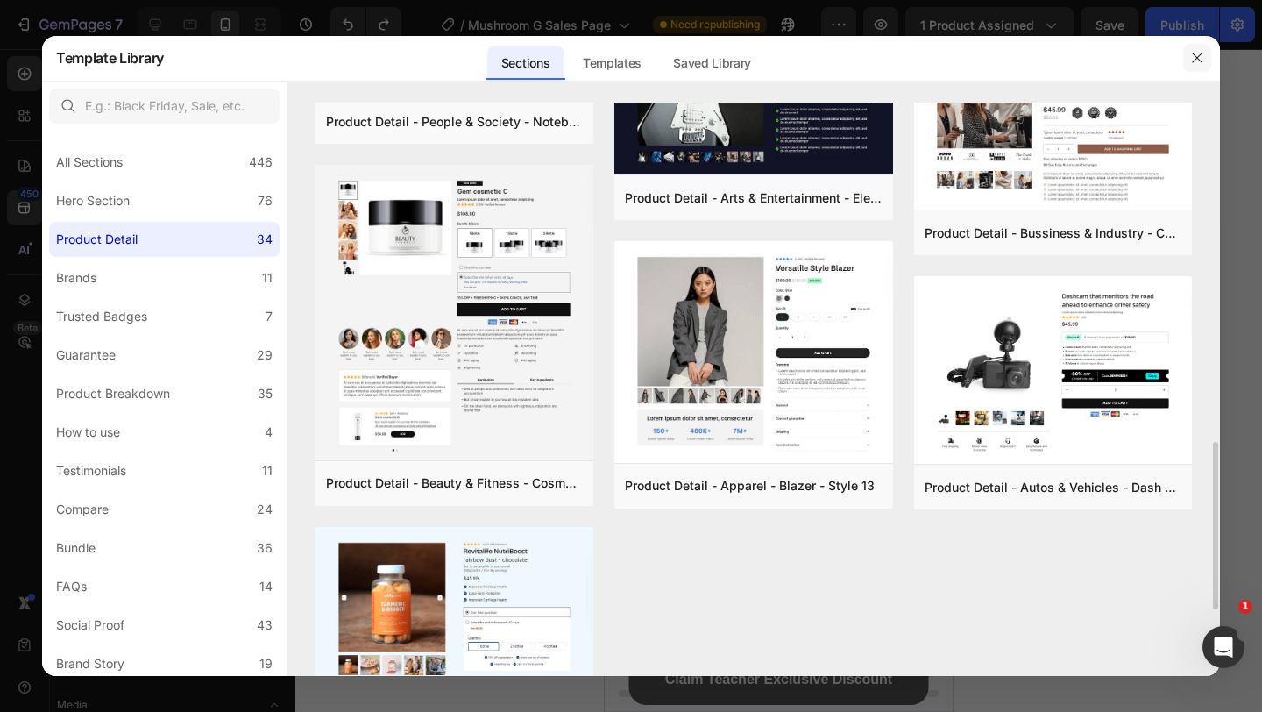
click at [1209, 52] on button "button" at bounding box center [1197, 58] width 28 height 28
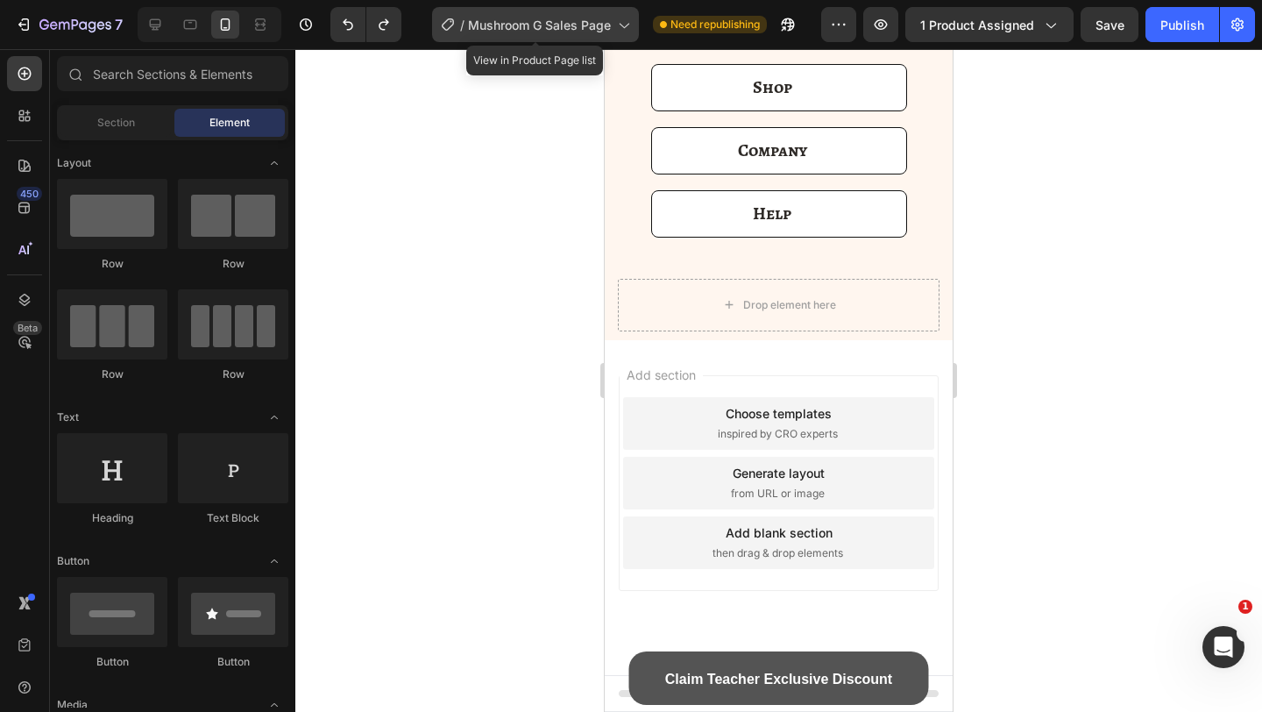
click at [549, 14] on div "/ Mushroom G Sales Page" at bounding box center [535, 24] width 207 height 35
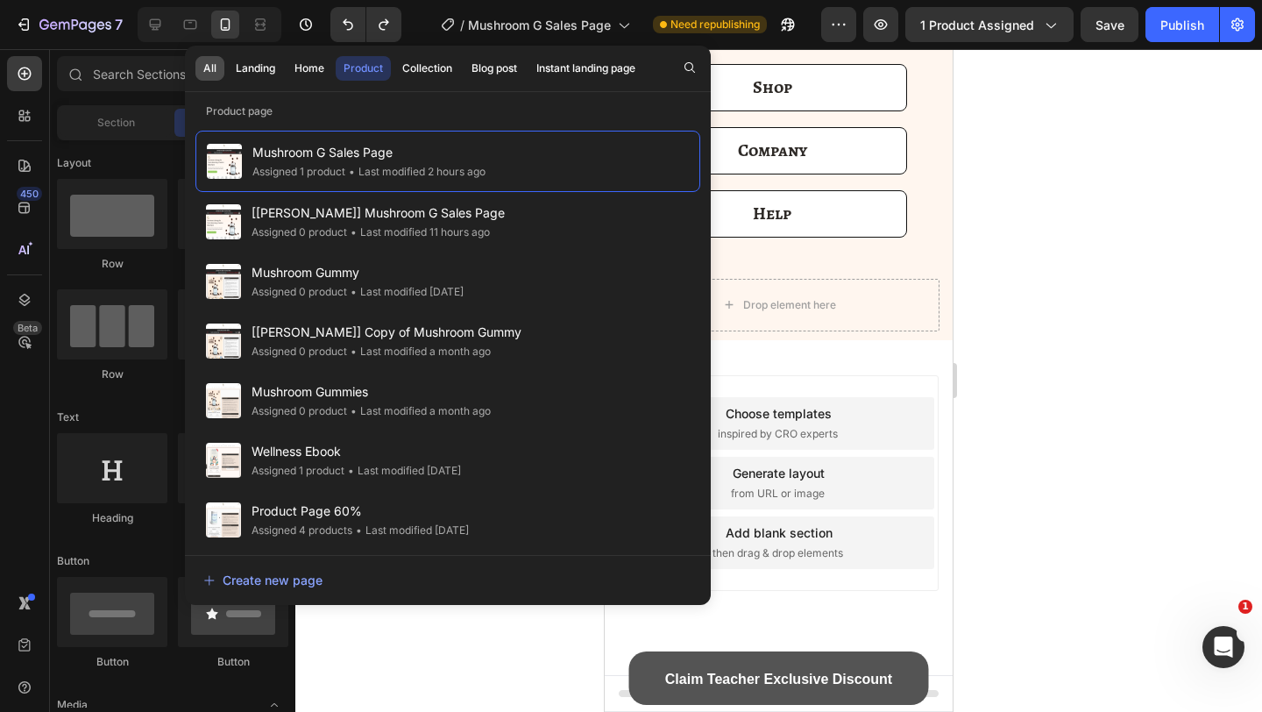
click at [203, 73] on div "All" at bounding box center [209, 68] width 13 height 16
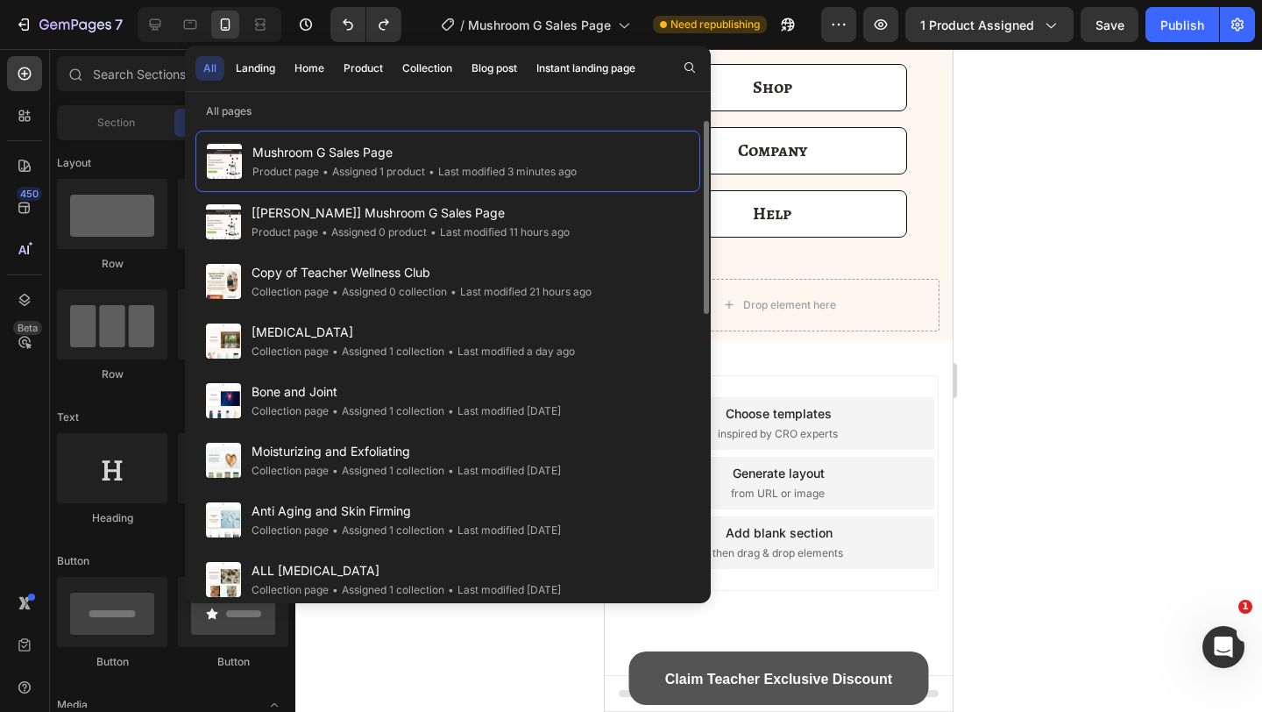
scroll to position [16, 0]
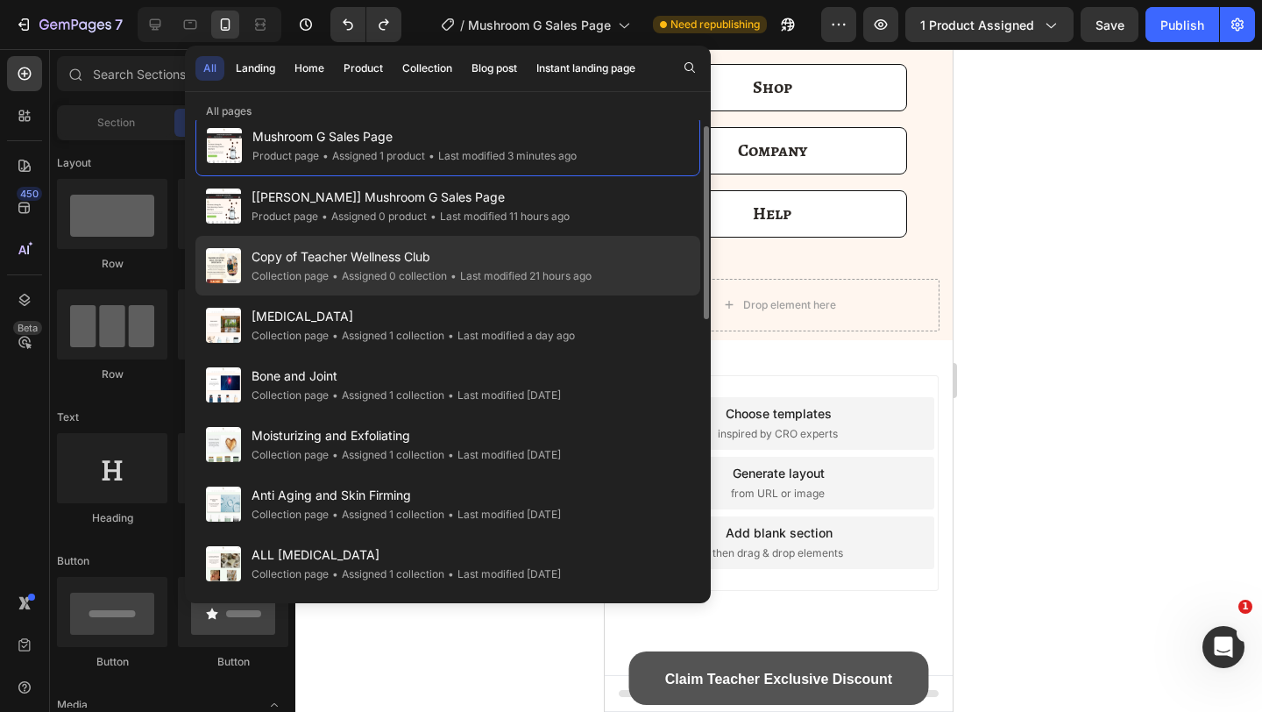
click at [328, 258] on span "Copy of Teacher Wellness Club" at bounding box center [422, 256] width 340 height 21
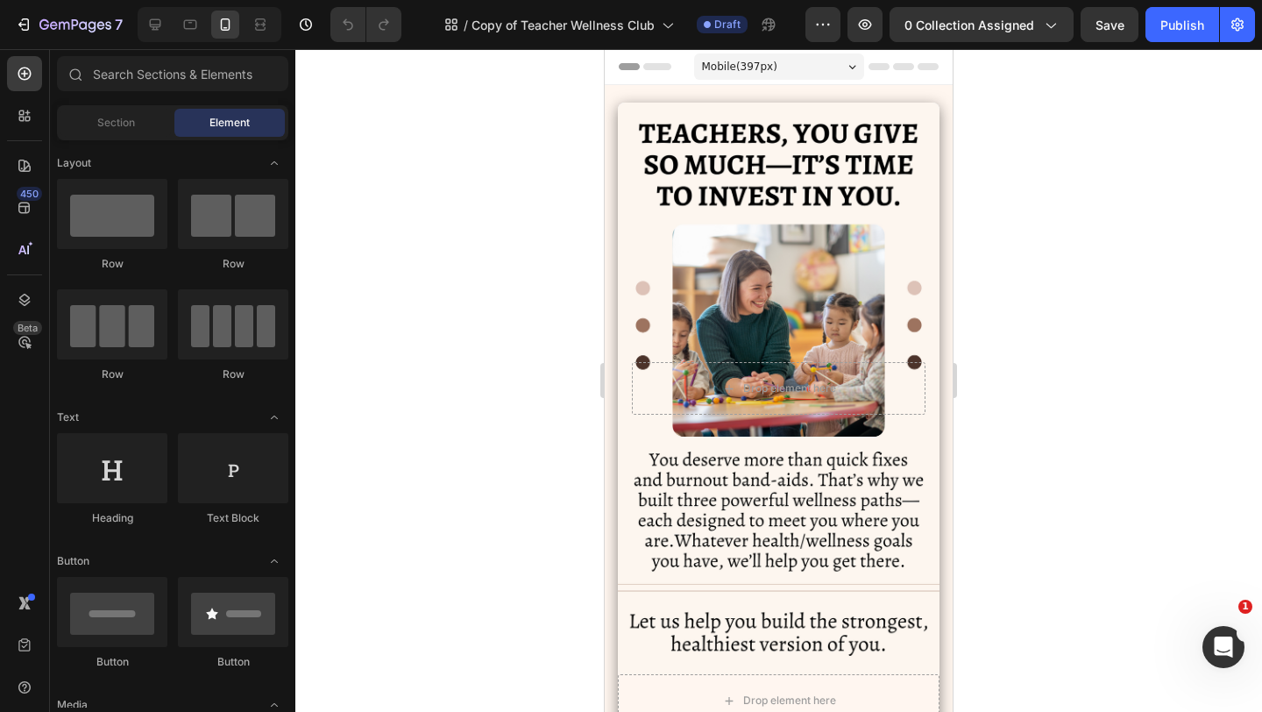
click at [169, 24] on div at bounding box center [210, 24] width 144 height 35
click at [153, 24] on icon at bounding box center [155, 24] width 11 height 11
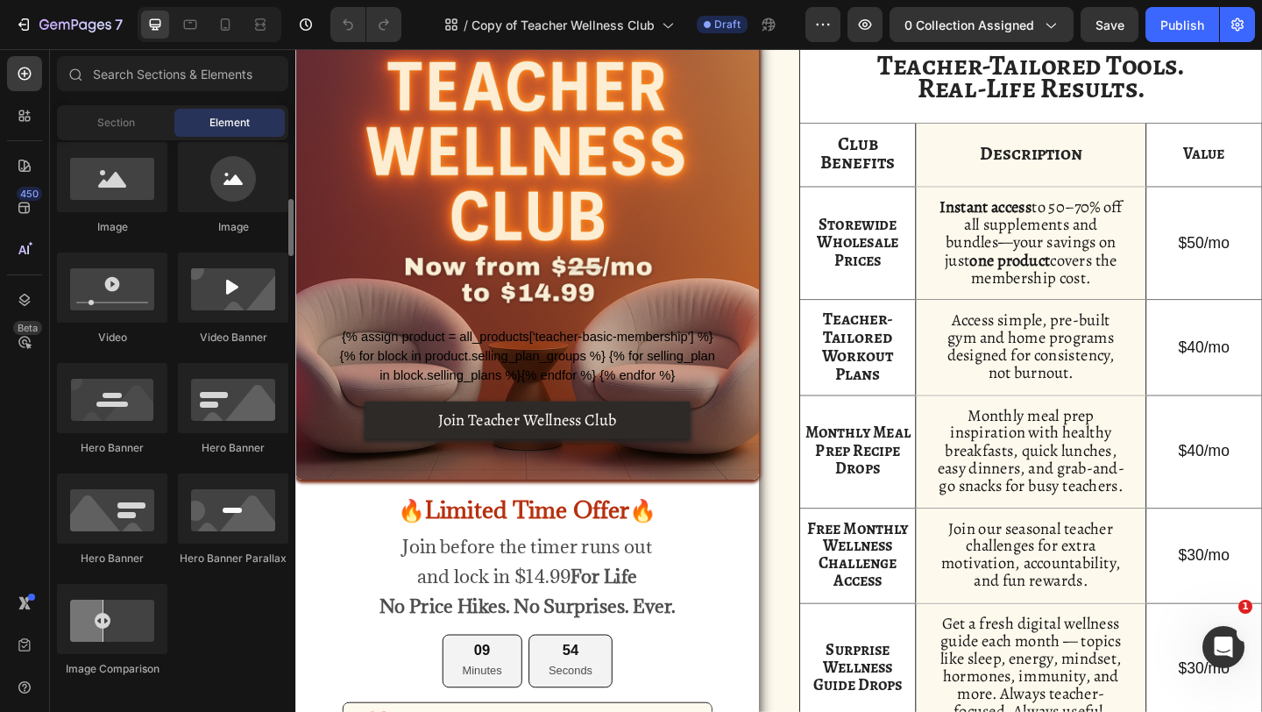
scroll to position [670, 0]
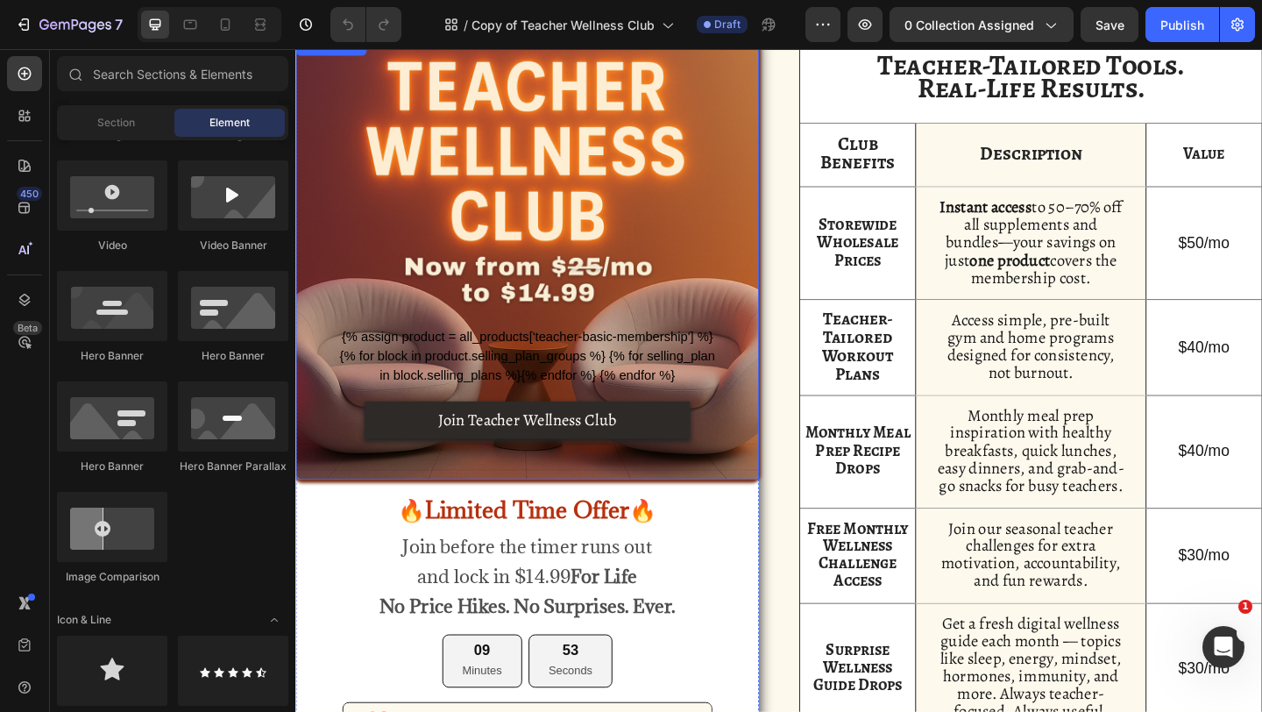
click at [434, 516] on div "{% assign product = all_products['teacher-basic-membership'] %} {% for block in…" at bounding box center [547, 276] width 504 height 484
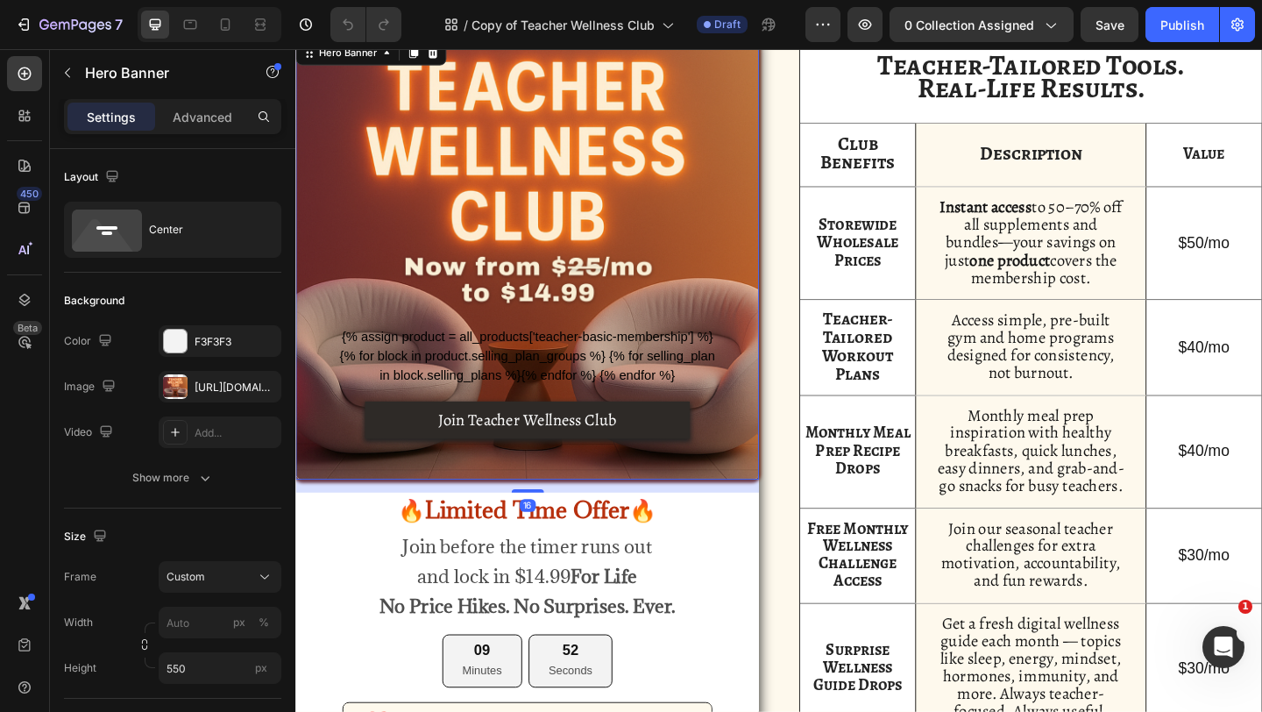
click at [374, 537] on p "🔥Limited Time Offer🔥" at bounding box center [547, 551] width 500 height 36
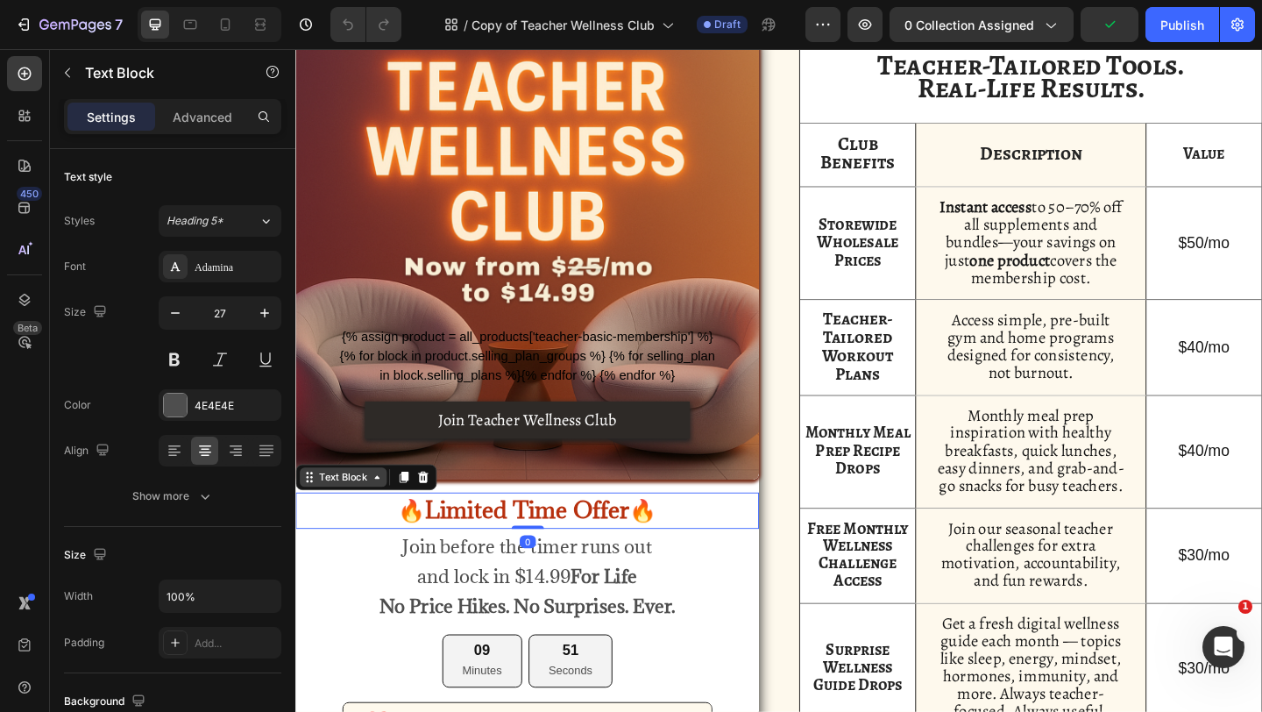
click at [367, 515] on div "Text Block" at bounding box center [347, 515] width 60 height 16
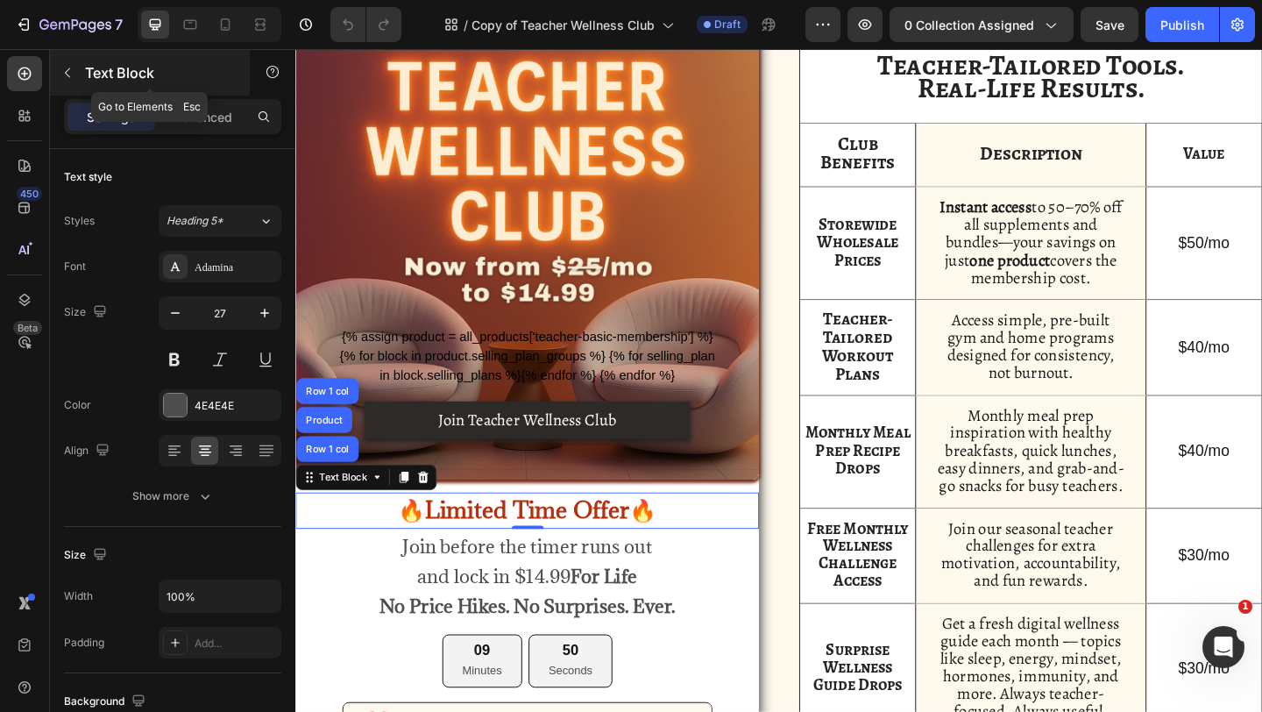
click at [62, 79] on icon "button" at bounding box center [67, 73] width 14 height 14
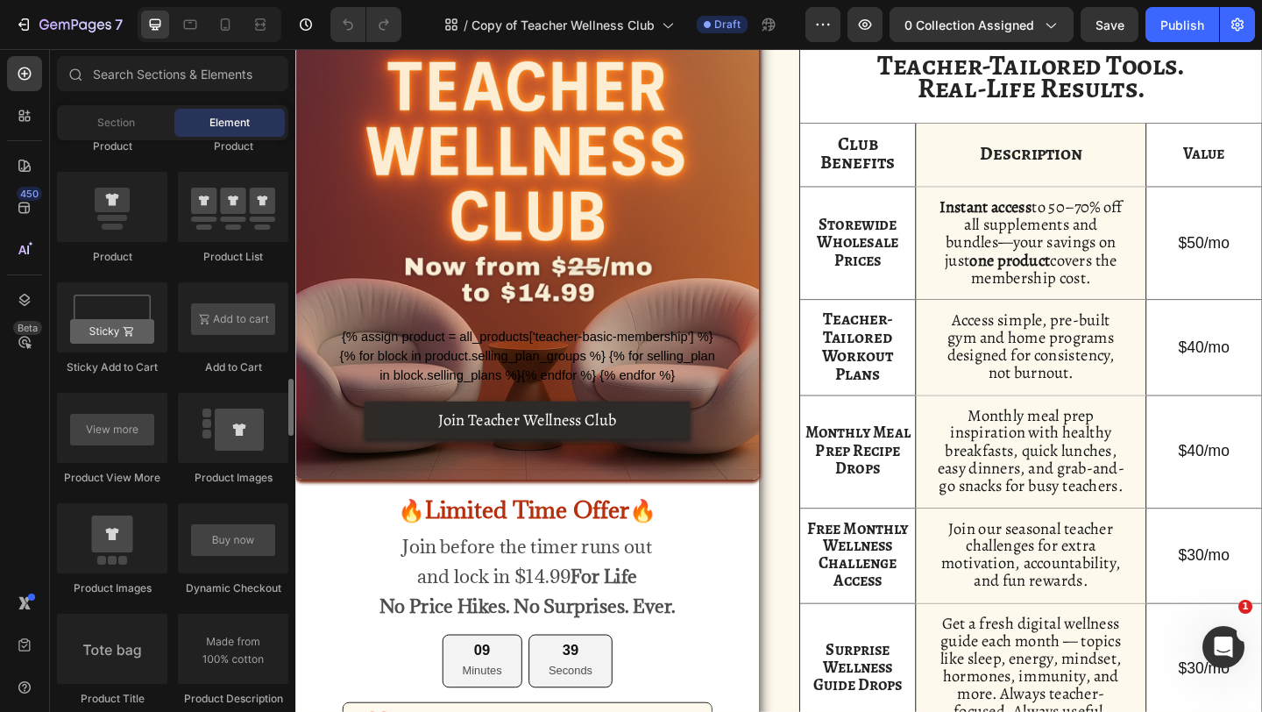
scroll to position [2267, 0]
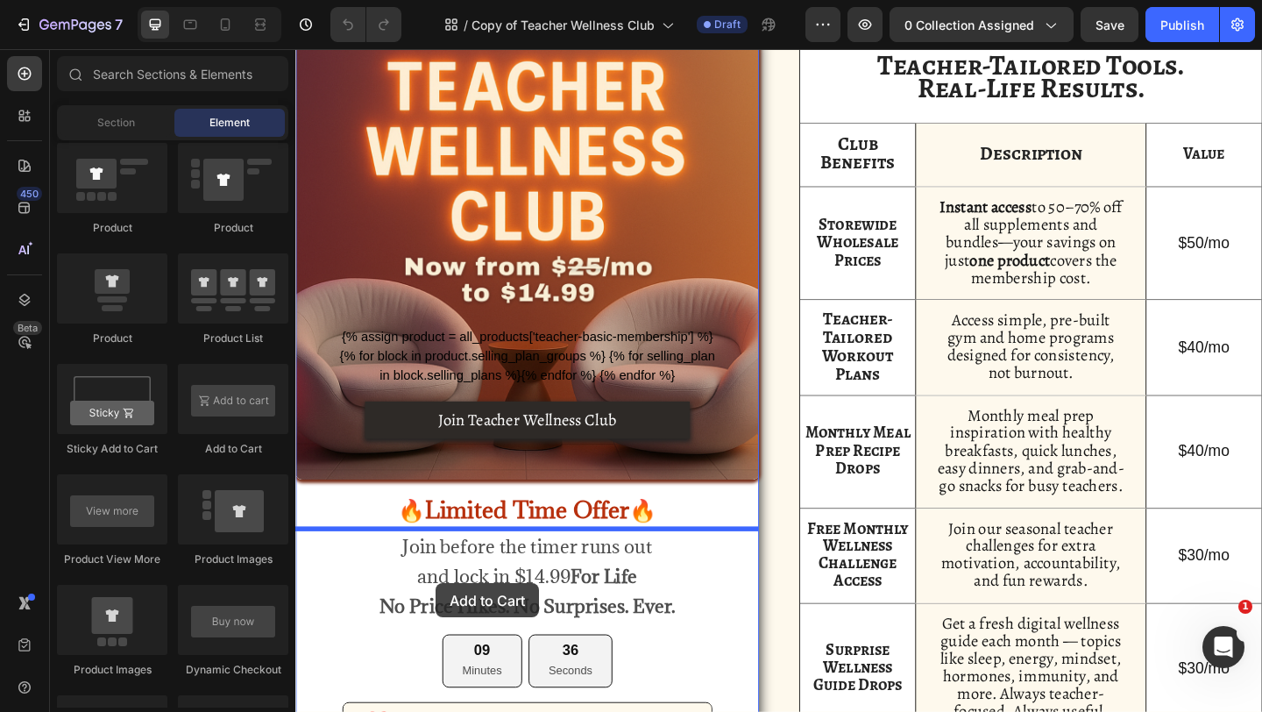
drag, startPoint x: 513, startPoint y: 467, endPoint x: 448, endPoint y: 630, distance: 175.4
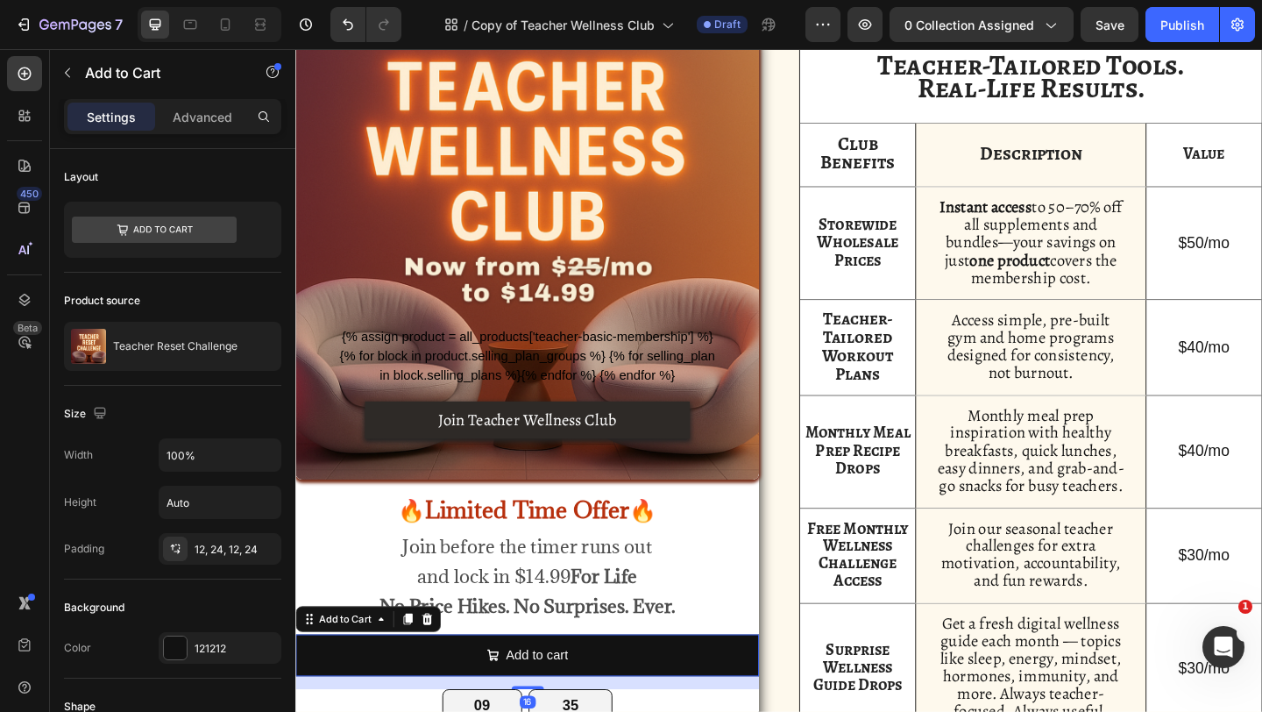
scroll to position [790, 0]
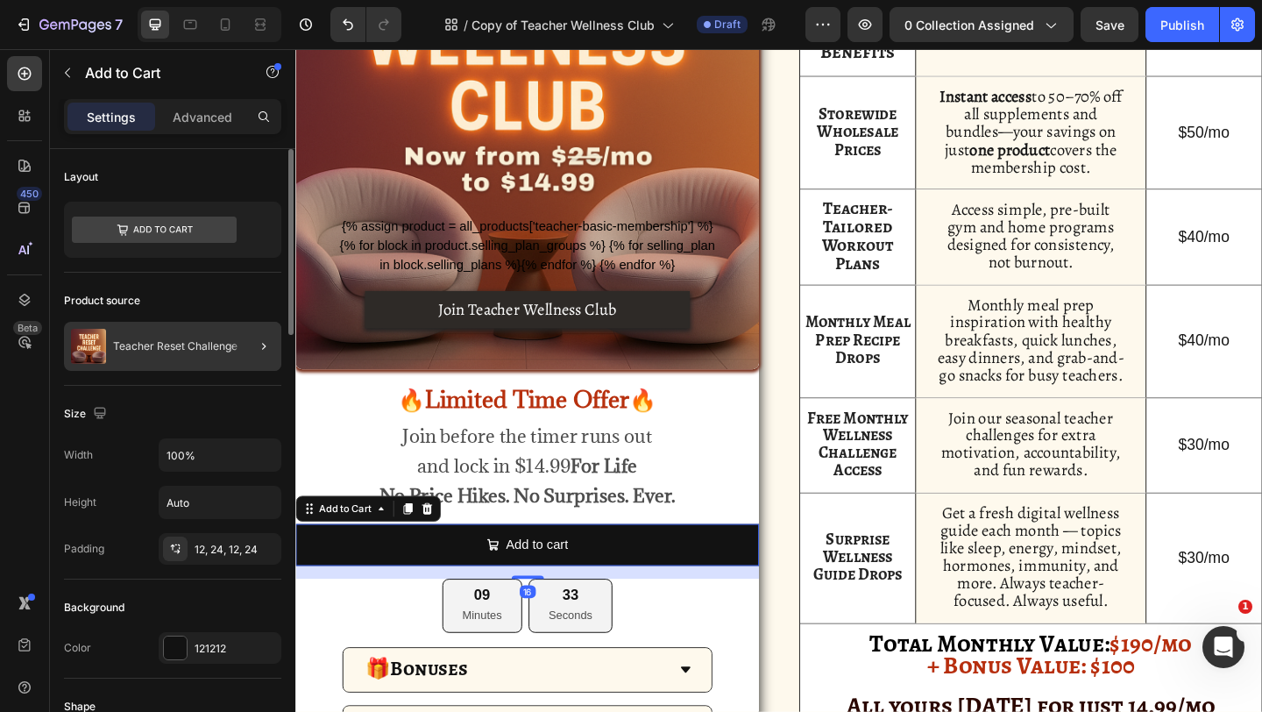
click at [187, 367] on div "Teacher Reset Challenge" at bounding box center [172, 346] width 217 height 49
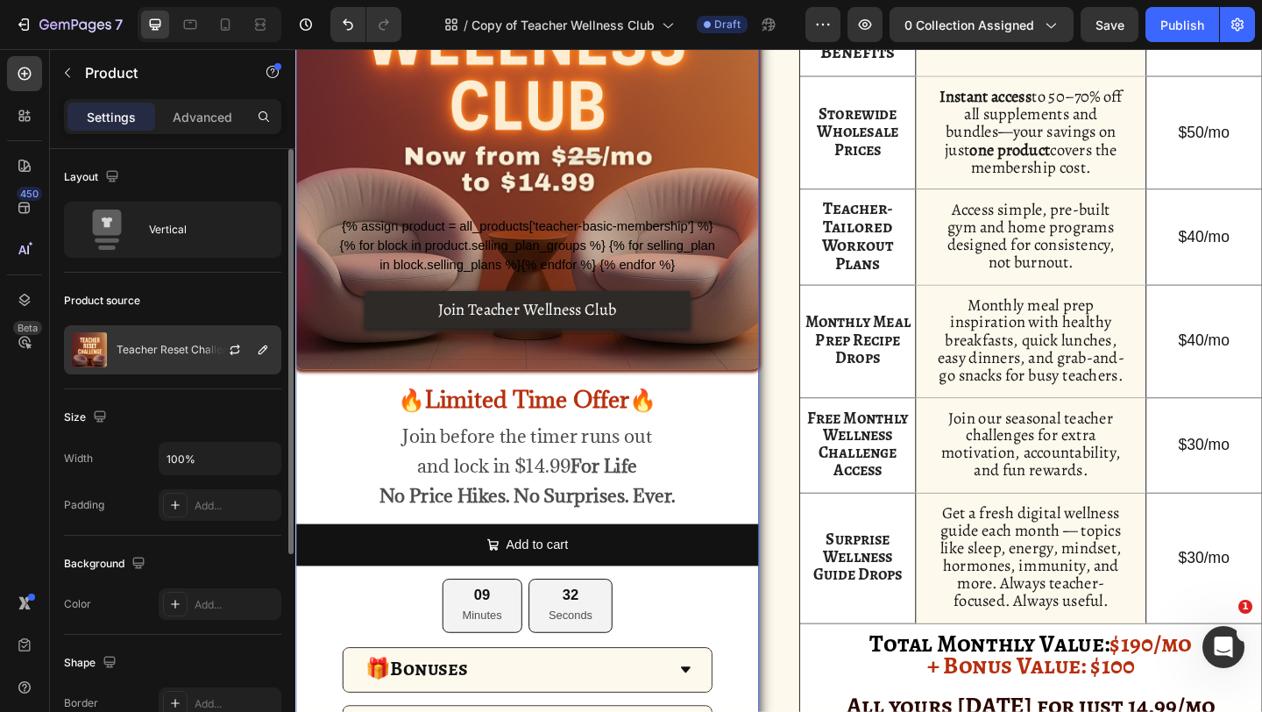
click at [181, 363] on div "Teacher Reset Challenge" at bounding box center [172, 349] width 217 height 49
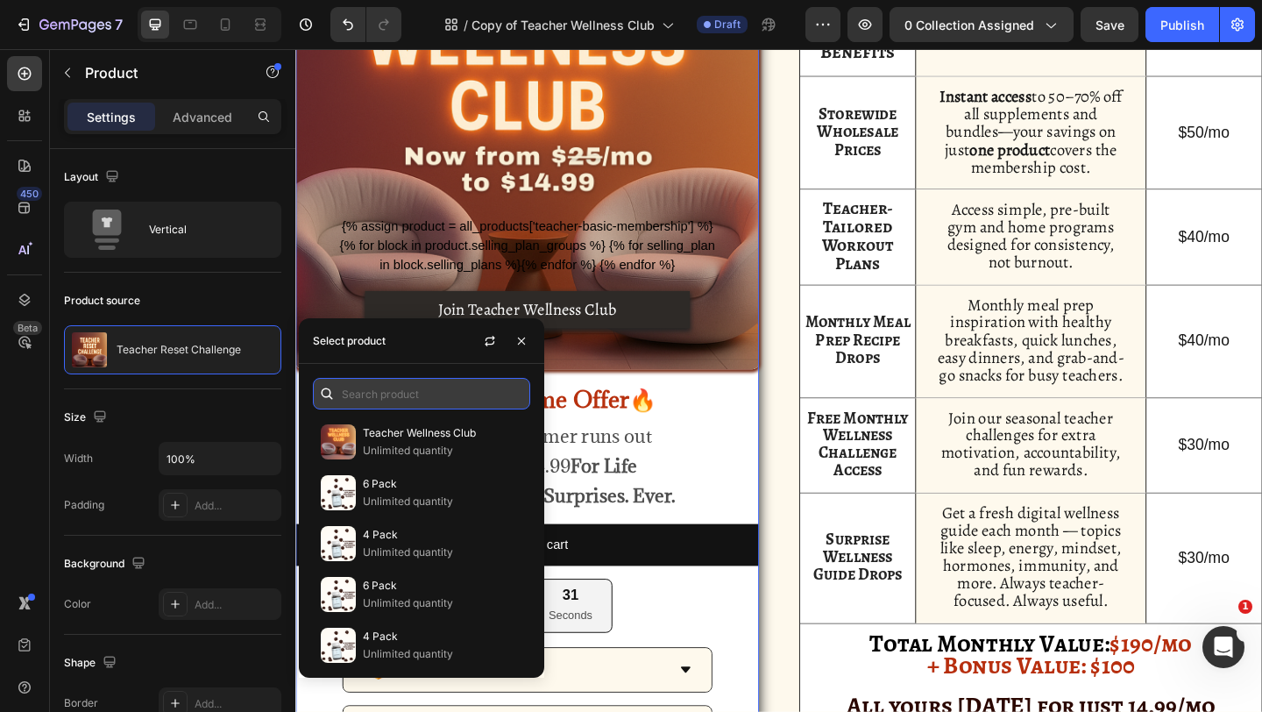
click at [395, 405] on input "text" at bounding box center [421, 394] width 217 height 32
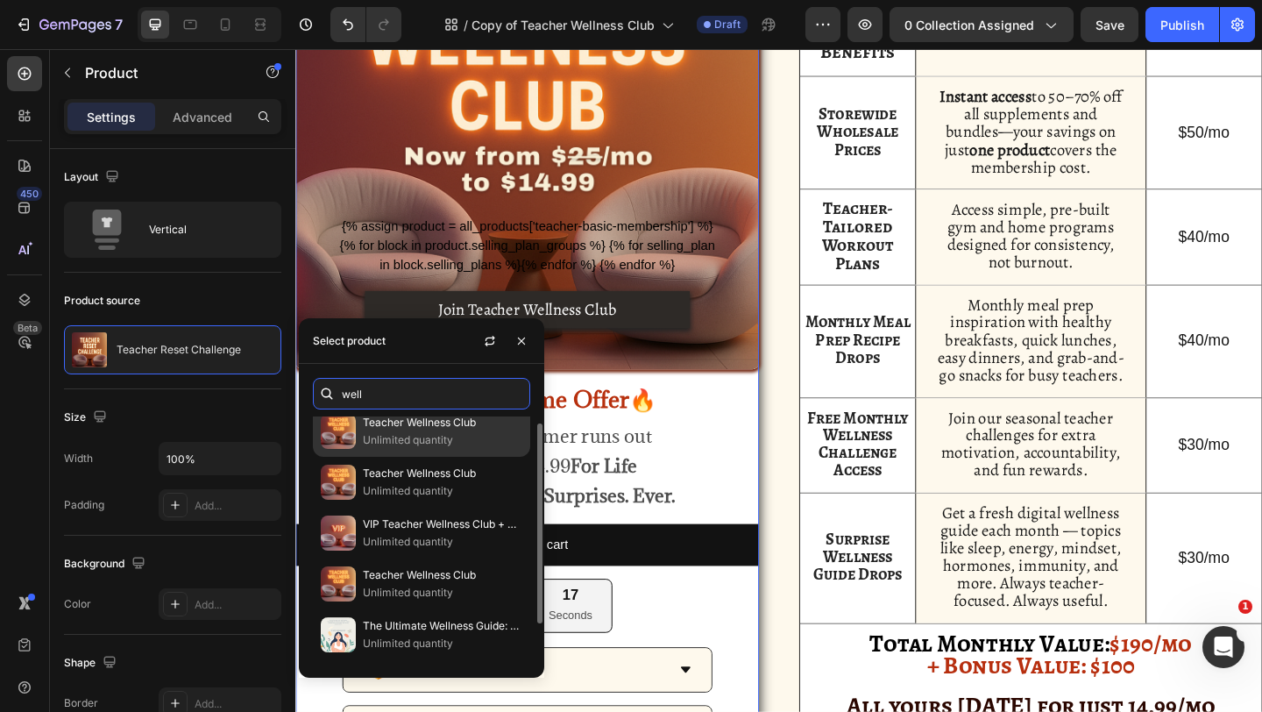
scroll to position [12, 0]
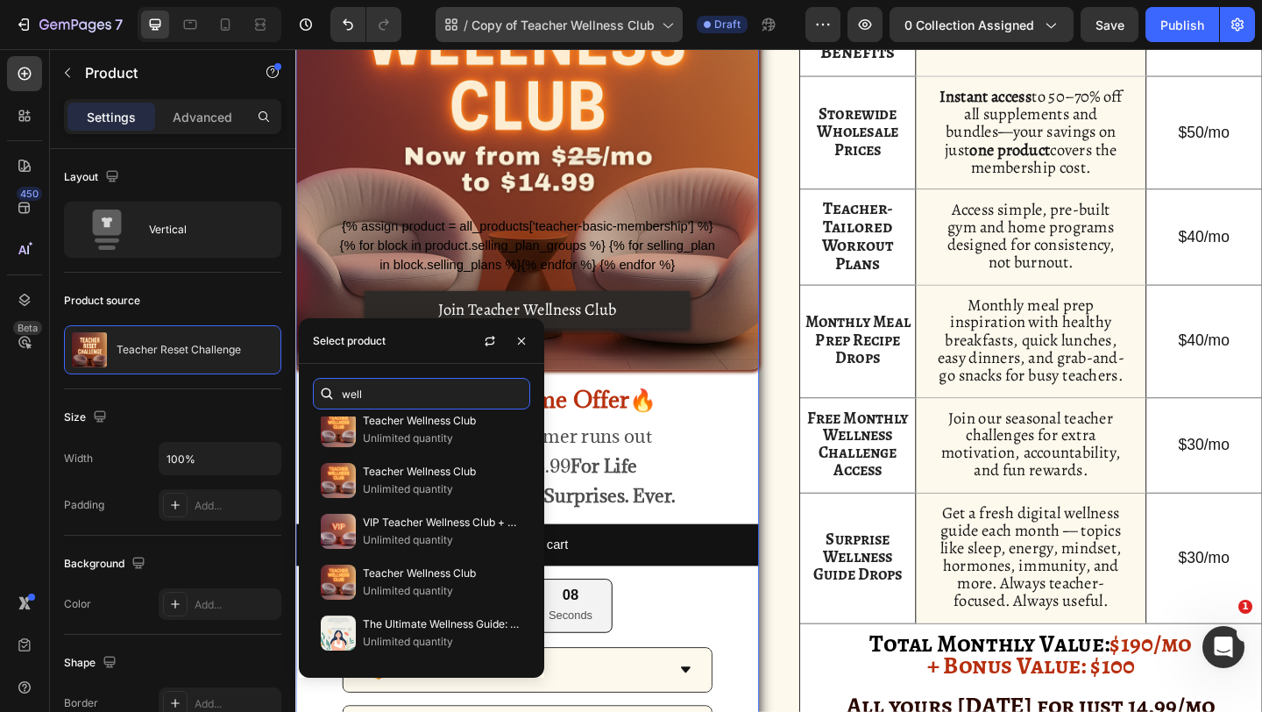
type input "well"
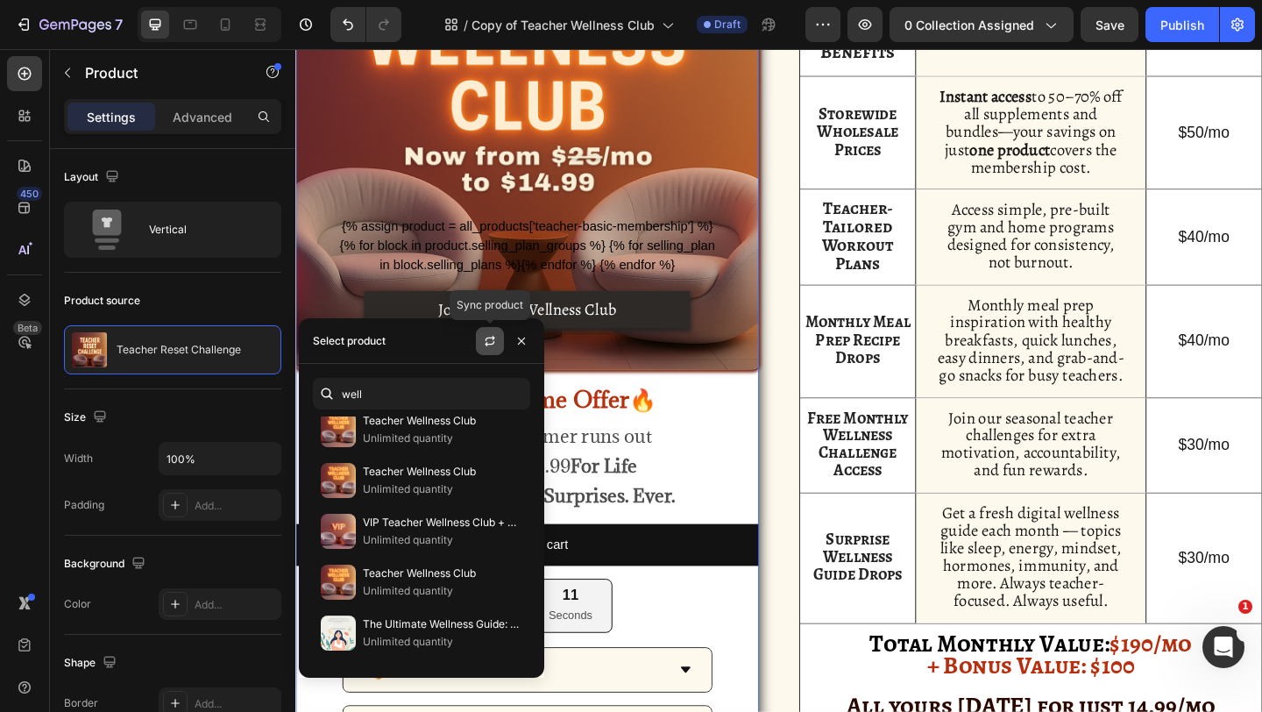
click at [494, 331] on button "button" at bounding box center [490, 341] width 28 height 28
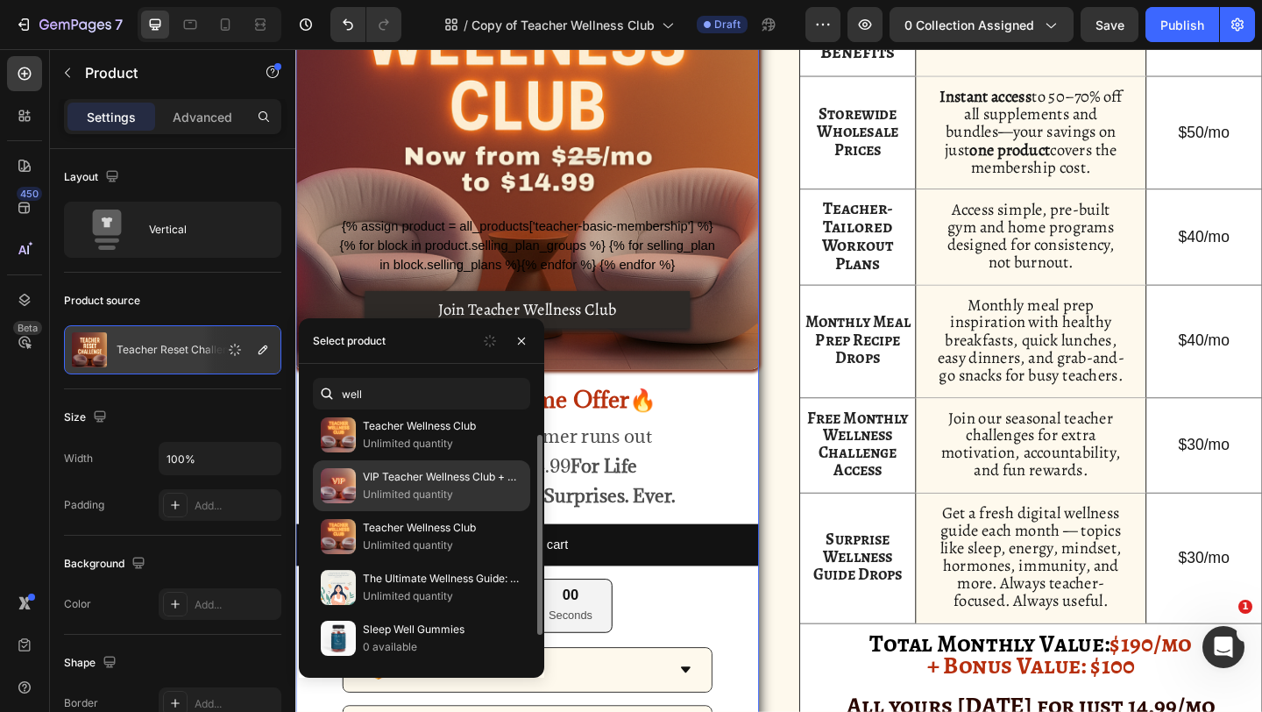
scroll to position [0, 0]
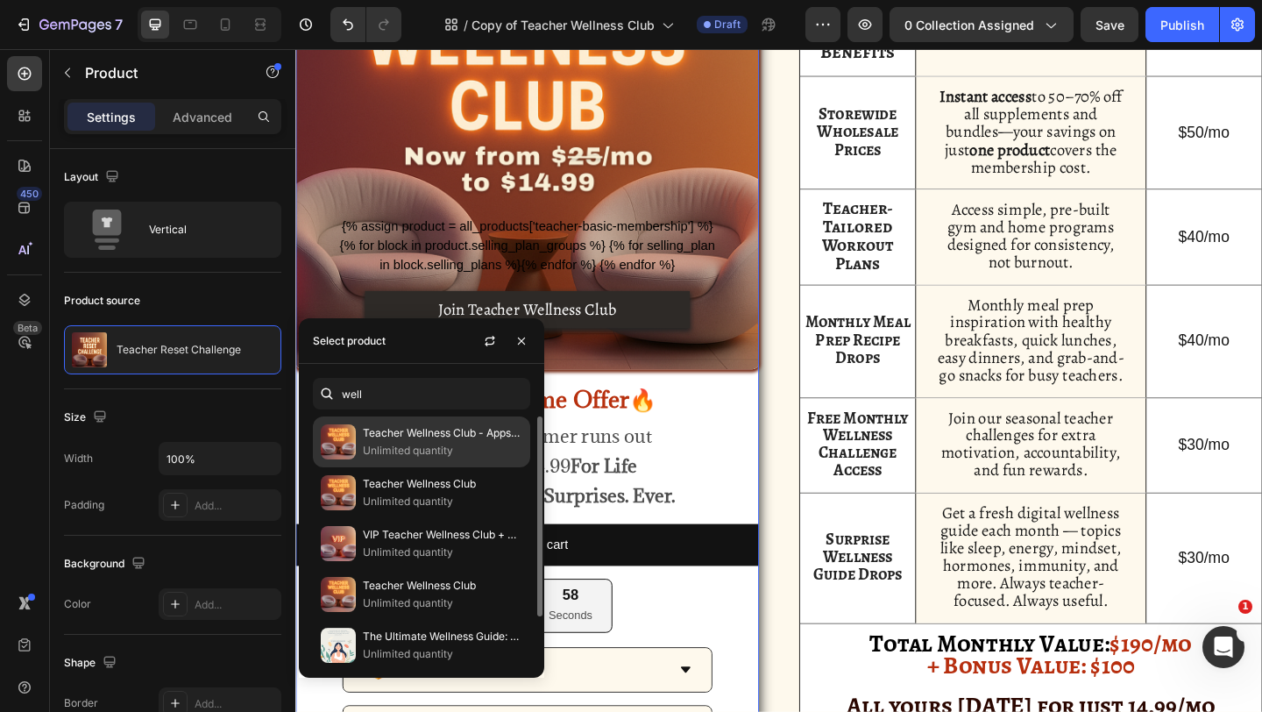
click at [456, 450] on p "Unlimited quantity" at bounding box center [443, 451] width 160 height 18
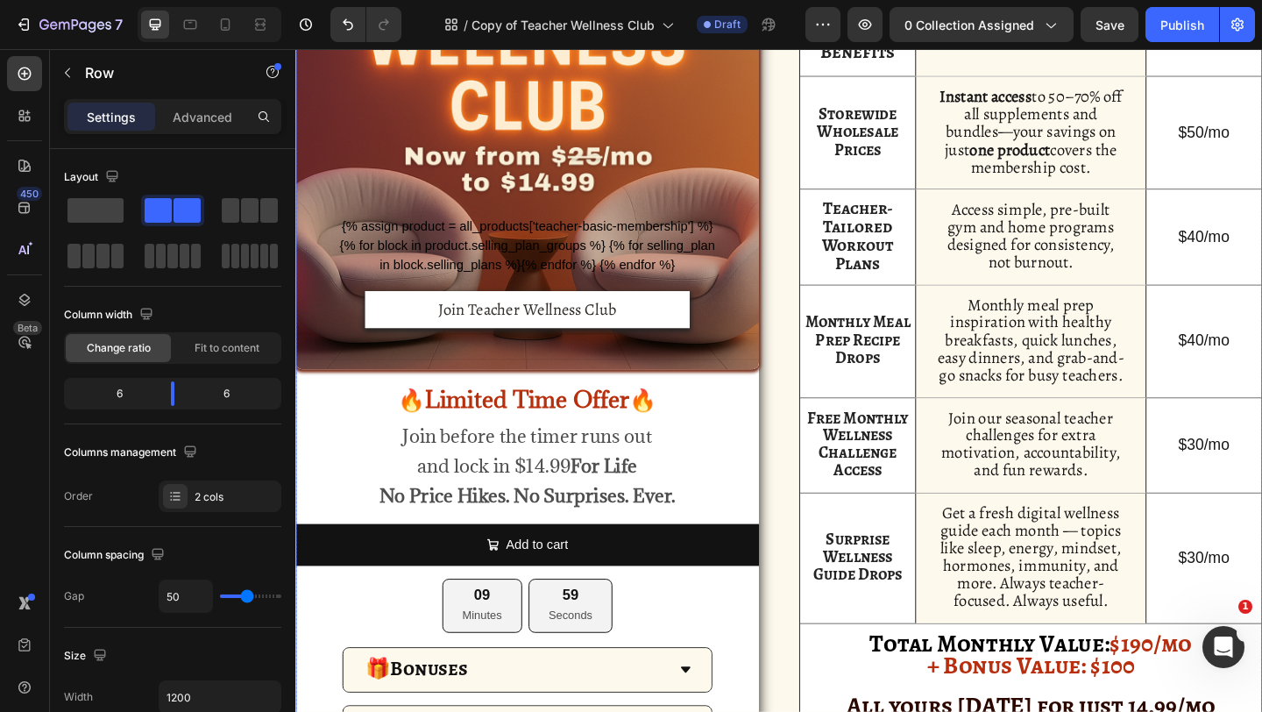
click at [800, 458] on div "{% assign product = all_products['teacher-basic-membership'] %} {% for block in…" at bounding box center [821, 397] width 1052 height 964
click at [1167, 31] on div "Publish" at bounding box center [1182, 25] width 44 height 18
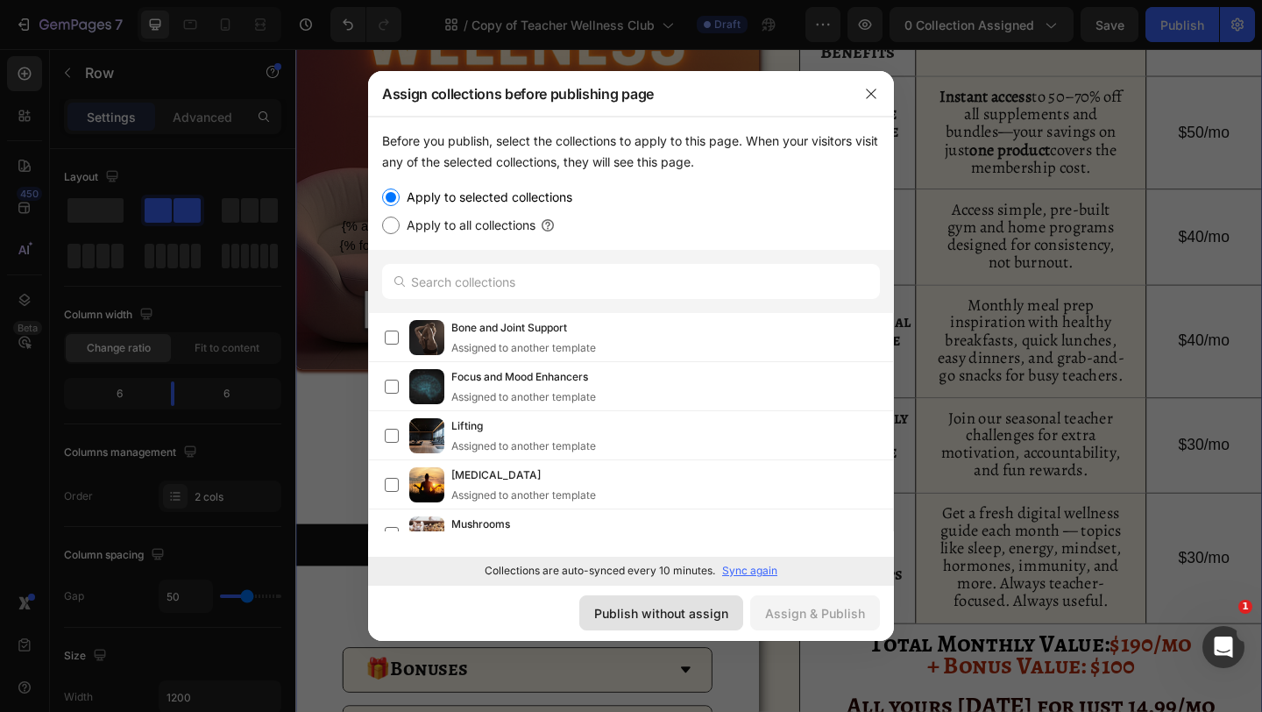
click at [675, 616] on div "Publish without assign" at bounding box center [661, 613] width 134 height 18
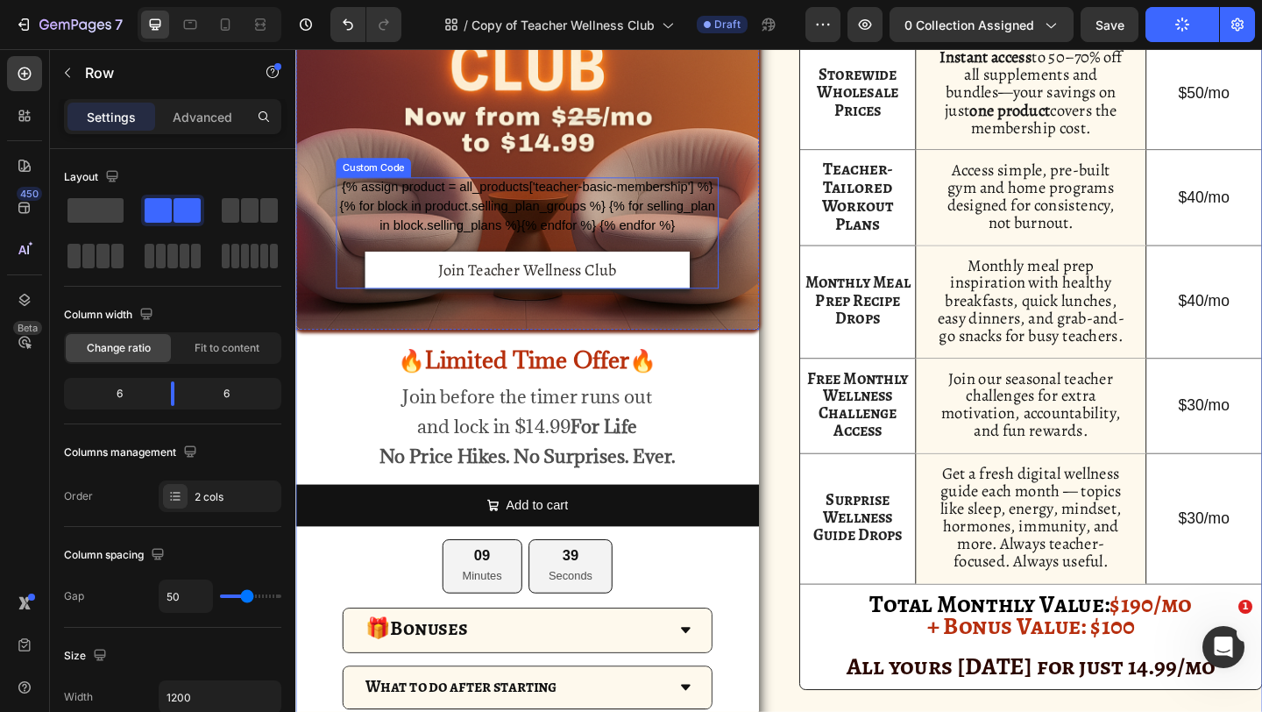
scroll to position [853, 0]
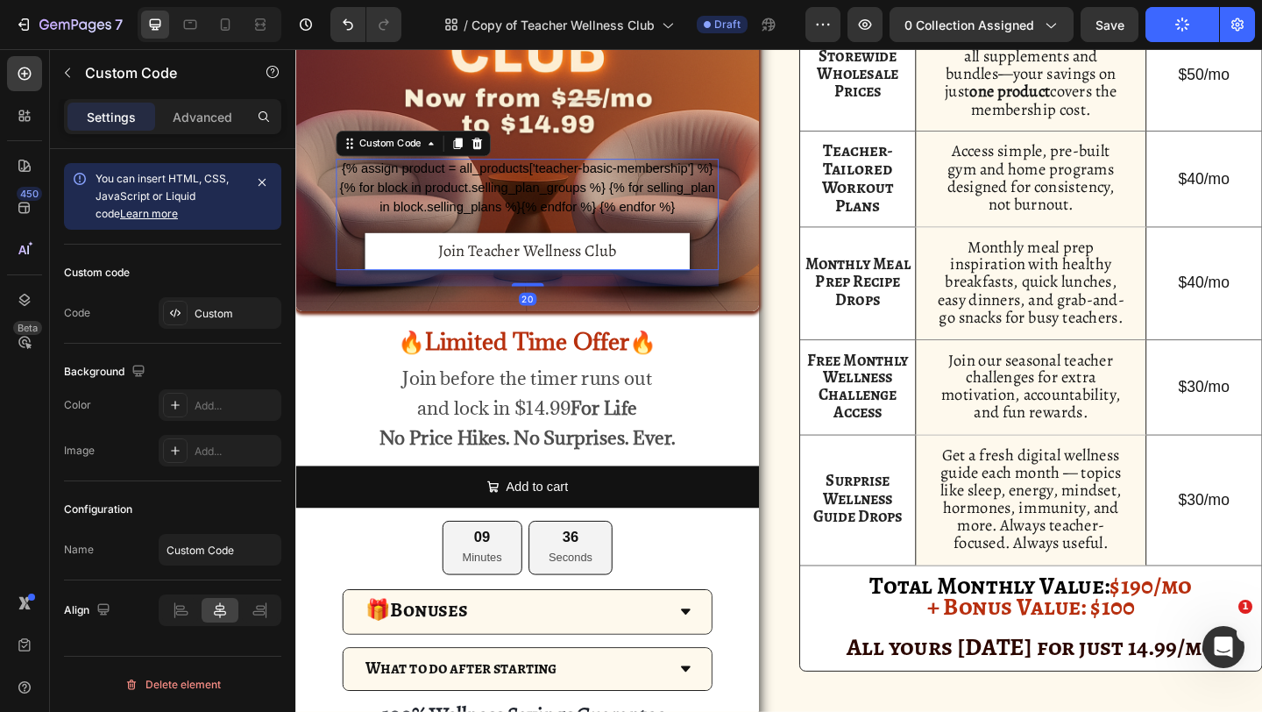
click at [465, 189] on form "{% assign product = all_products['teacher-basic-membership'] %} {% for block in…" at bounding box center [547, 228] width 416 height 121
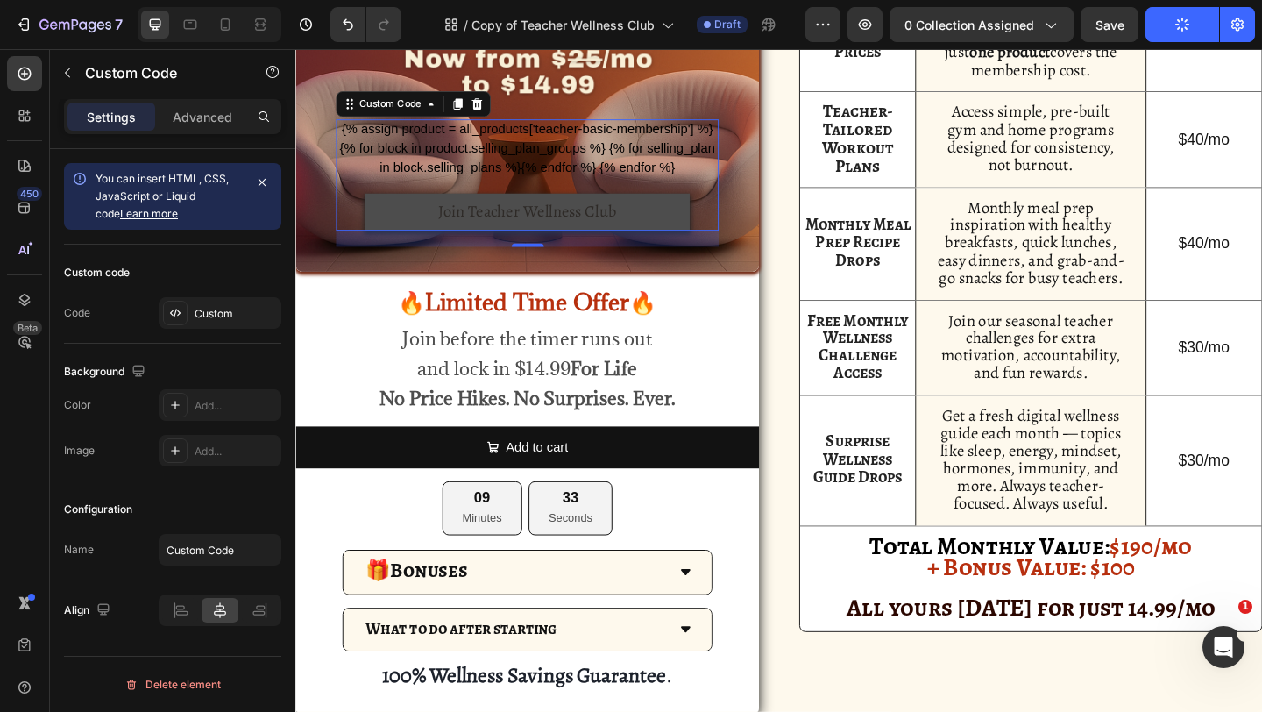
scroll to position [901, 0]
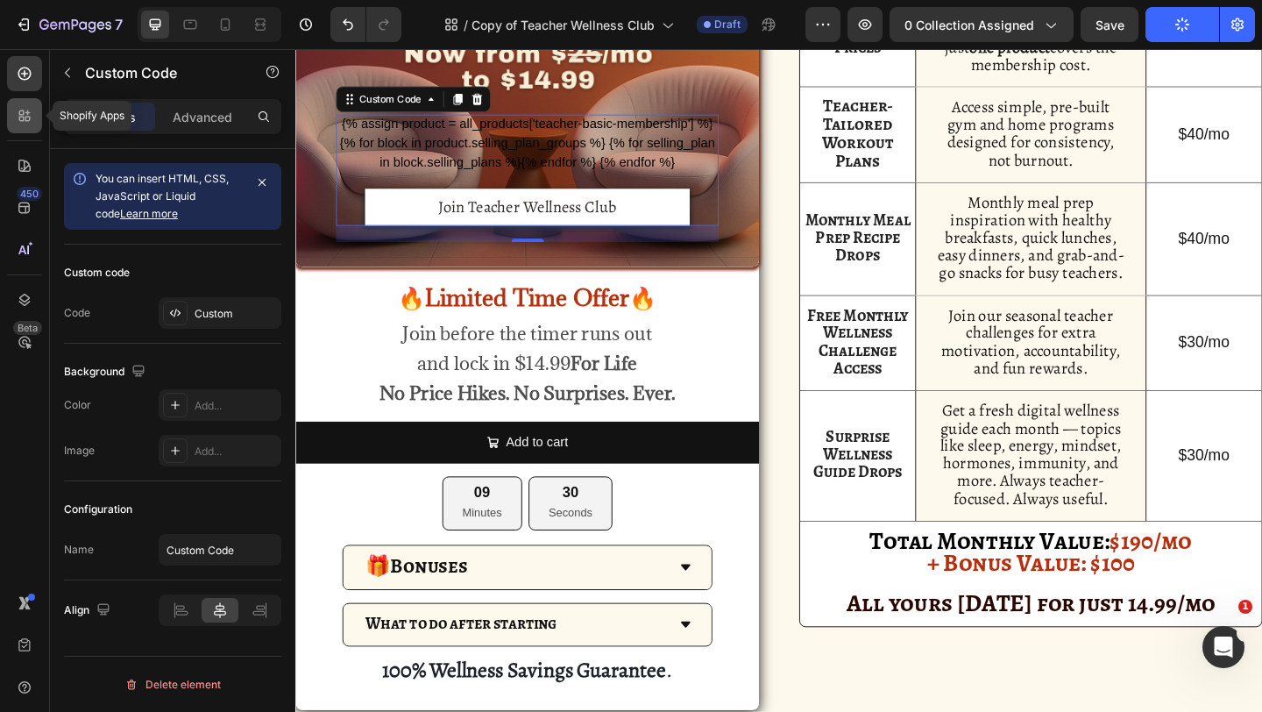
click at [21, 122] on icon at bounding box center [25, 116] width 18 height 18
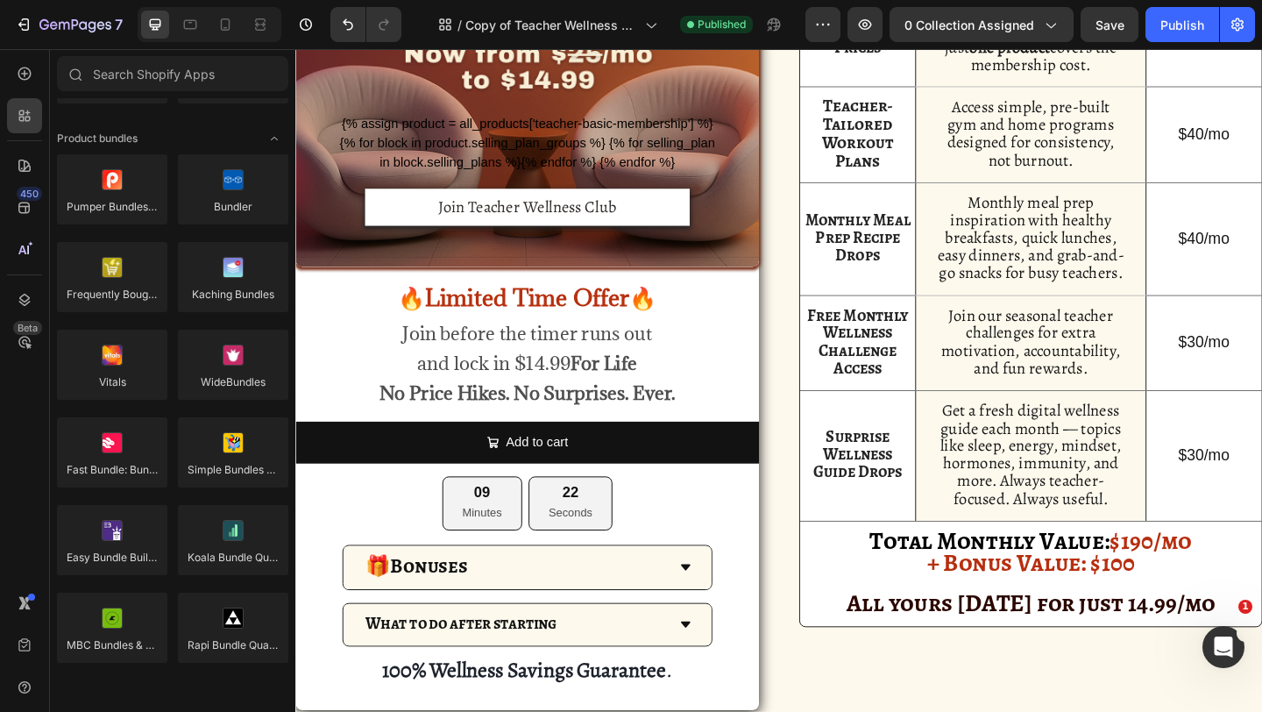
scroll to position [379, 0]
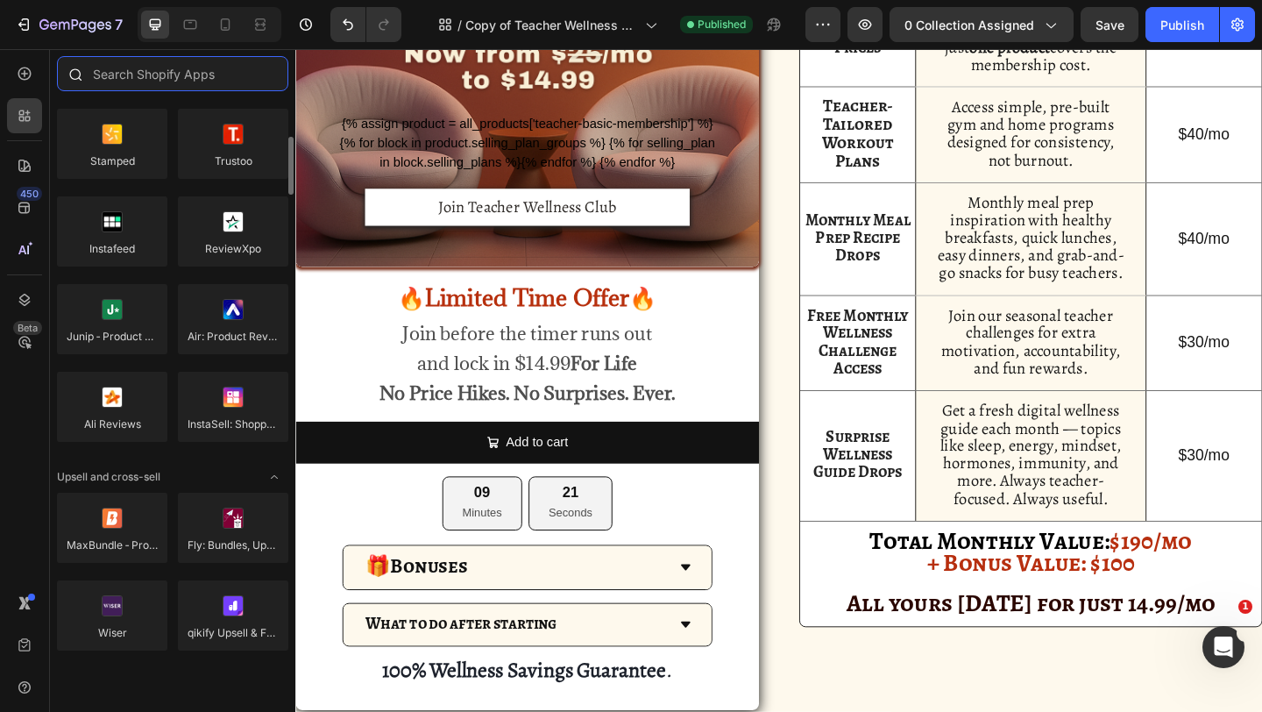
click at [153, 74] on input "text" at bounding box center [172, 73] width 231 height 35
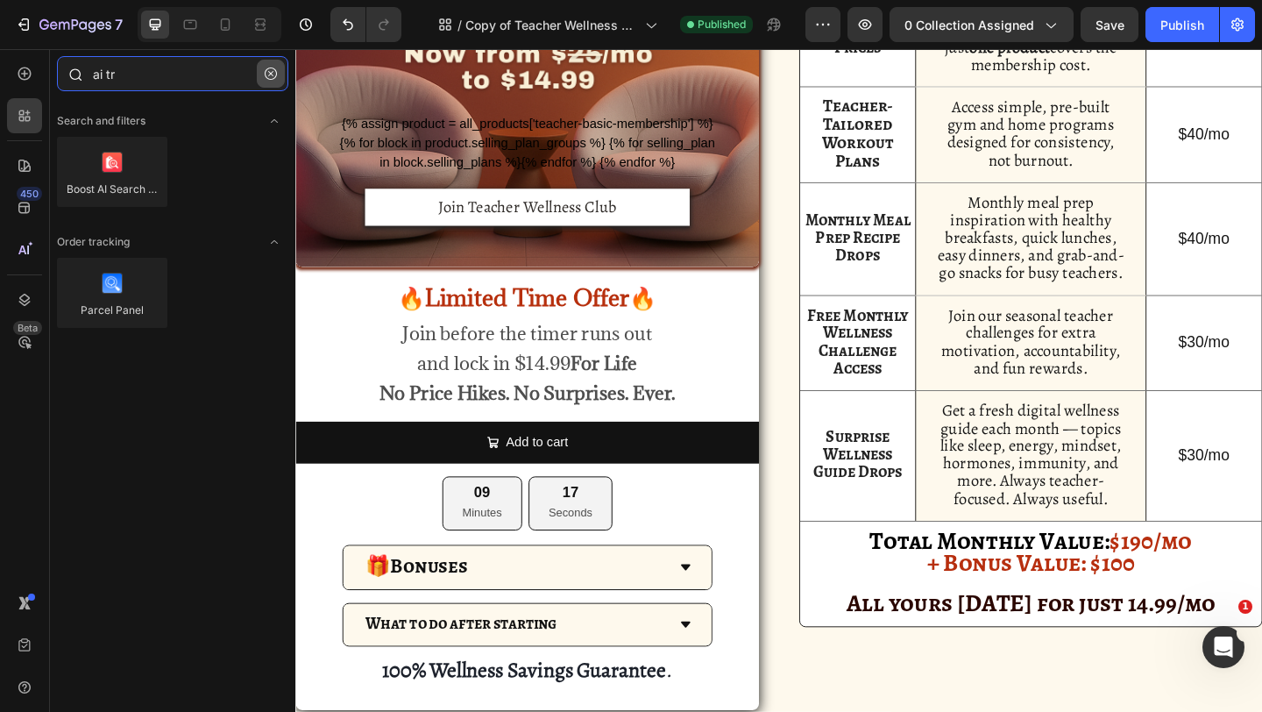
type input "ai tr"
click at [268, 73] on icon "button" at bounding box center [271, 73] width 12 height 12
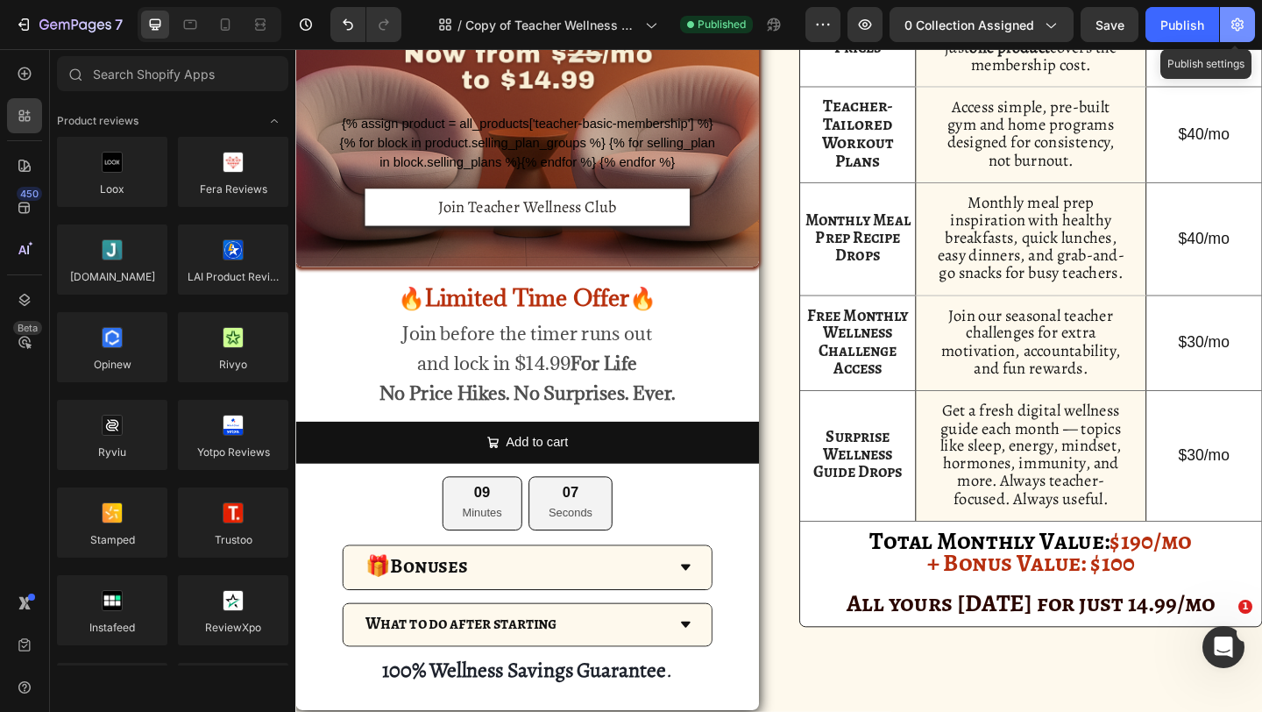
click at [1242, 36] on button "button" at bounding box center [1237, 24] width 35 height 35
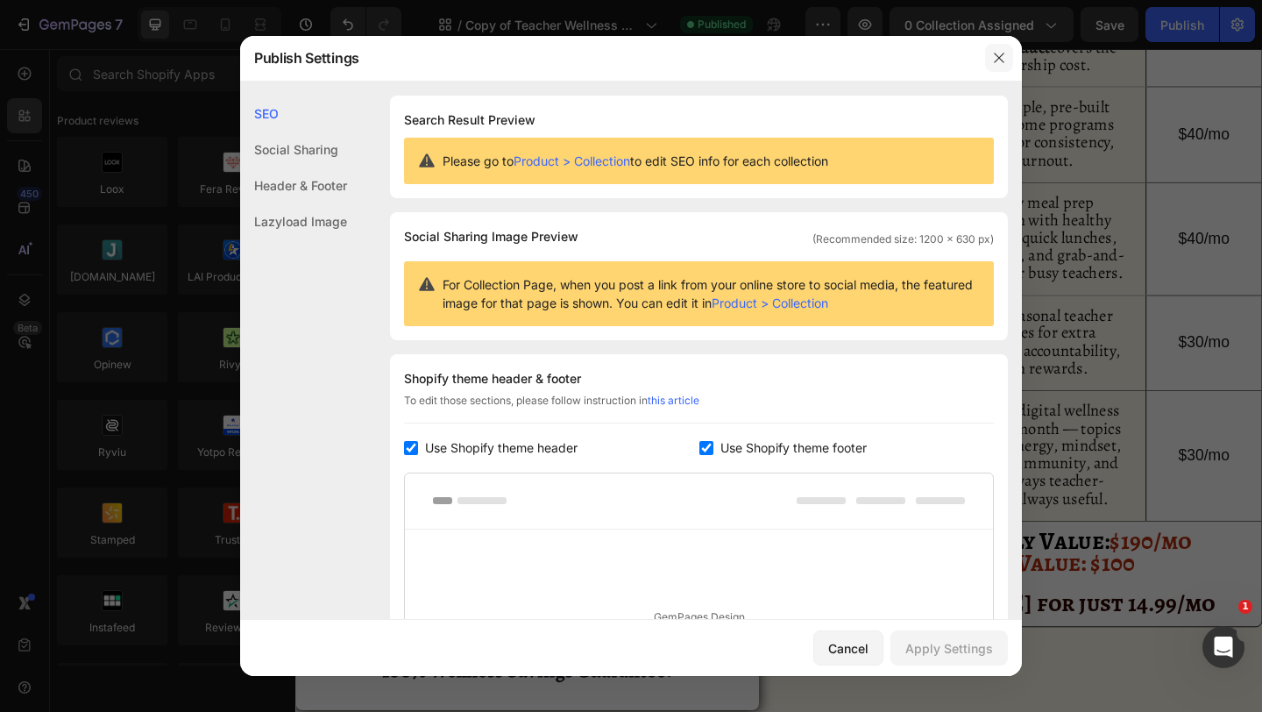
click at [1004, 54] on icon "button" at bounding box center [999, 58] width 14 height 14
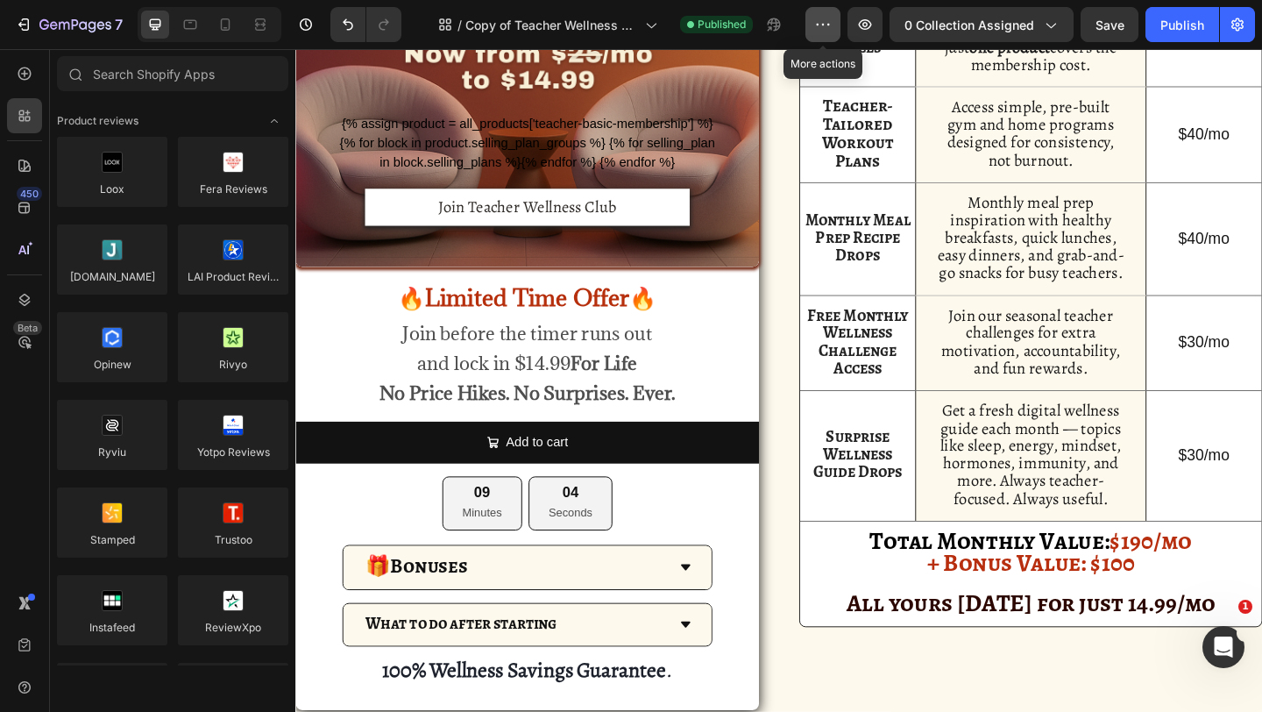
click at [825, 37] on button "button" at bounding box center [822, 24] width 35 height 35
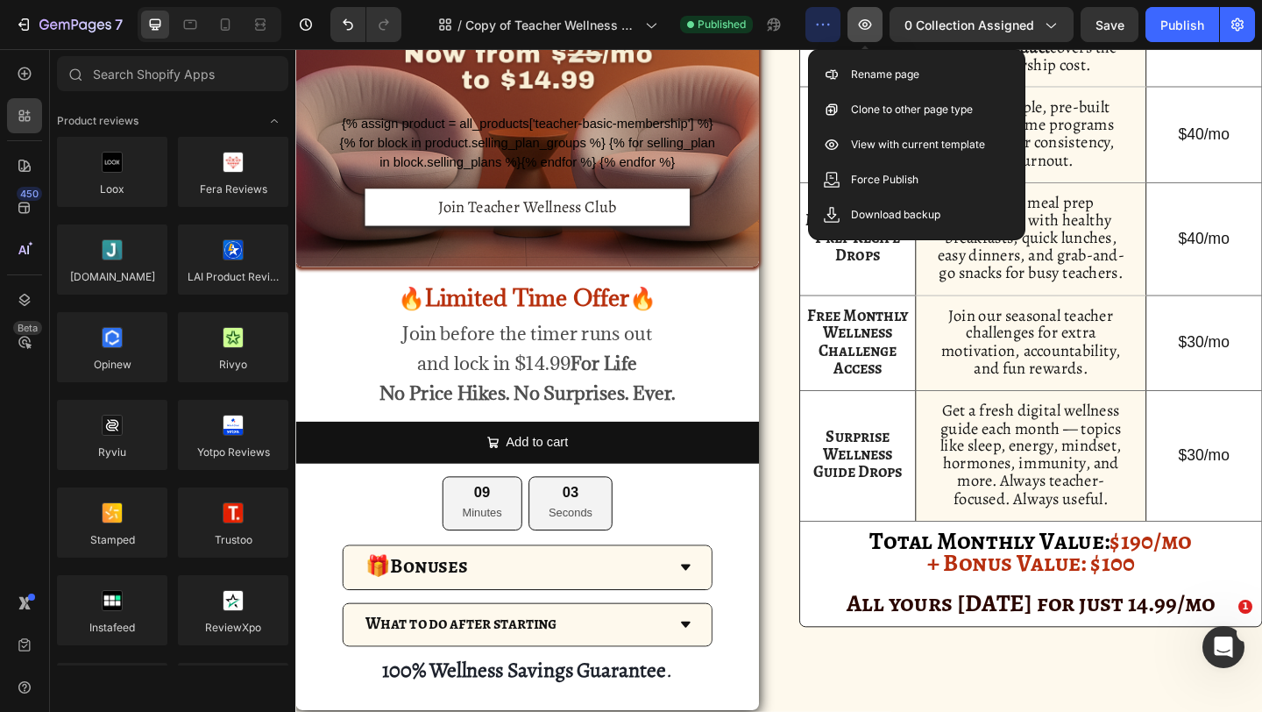
click at [854, 31] on button "button" at bounding box center [865, 24] width 35 height 35
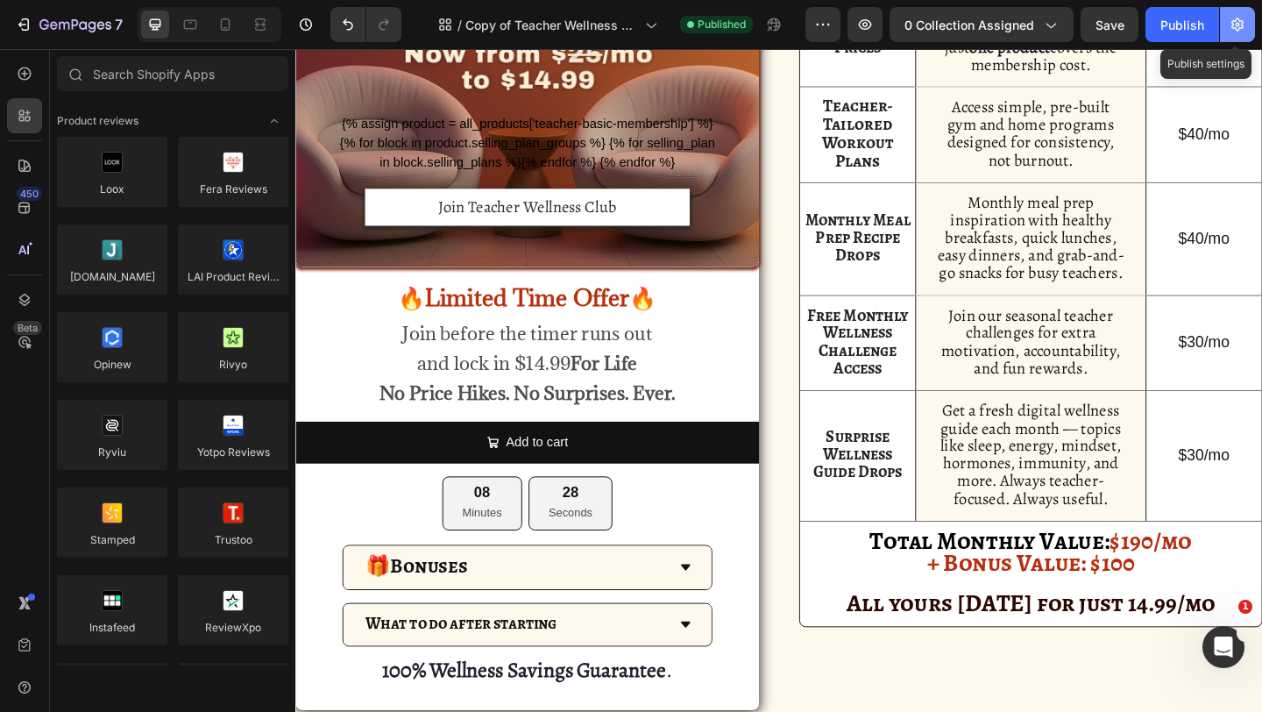
click at [1242, 18] on icon "button" at bounding box center [1238, 25] width 18 height 18
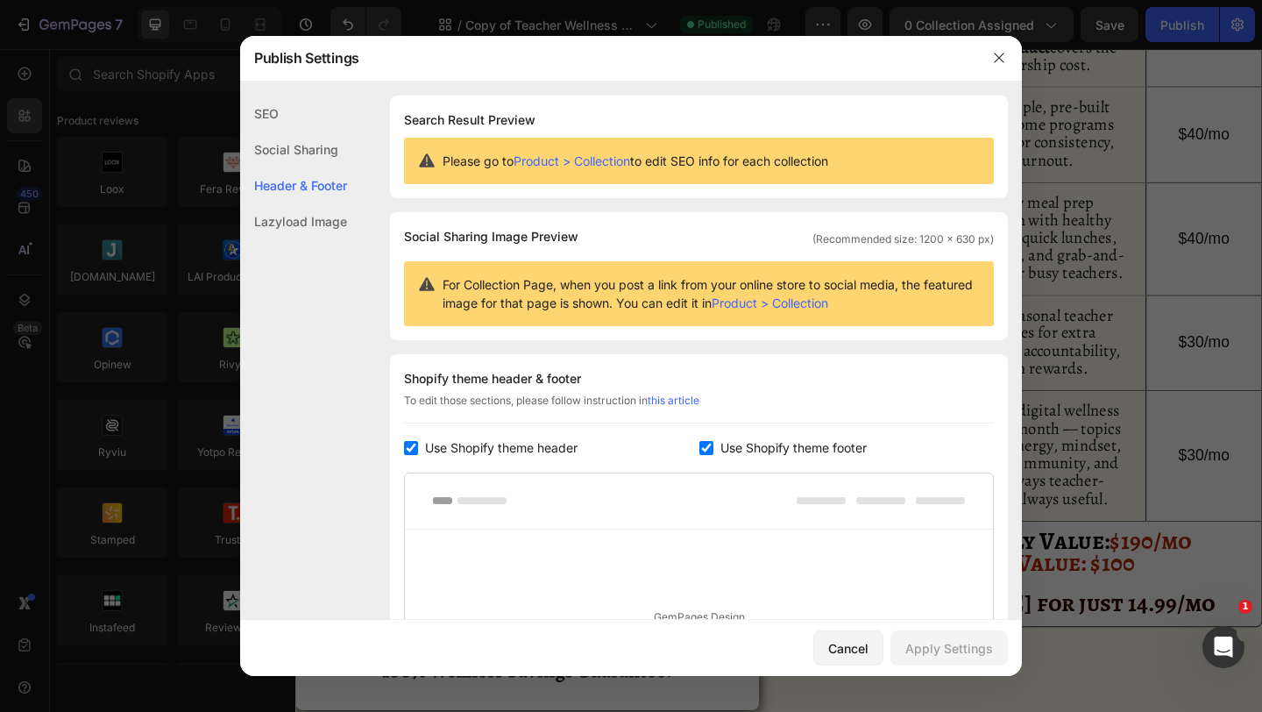
scroll to position [286, 0]
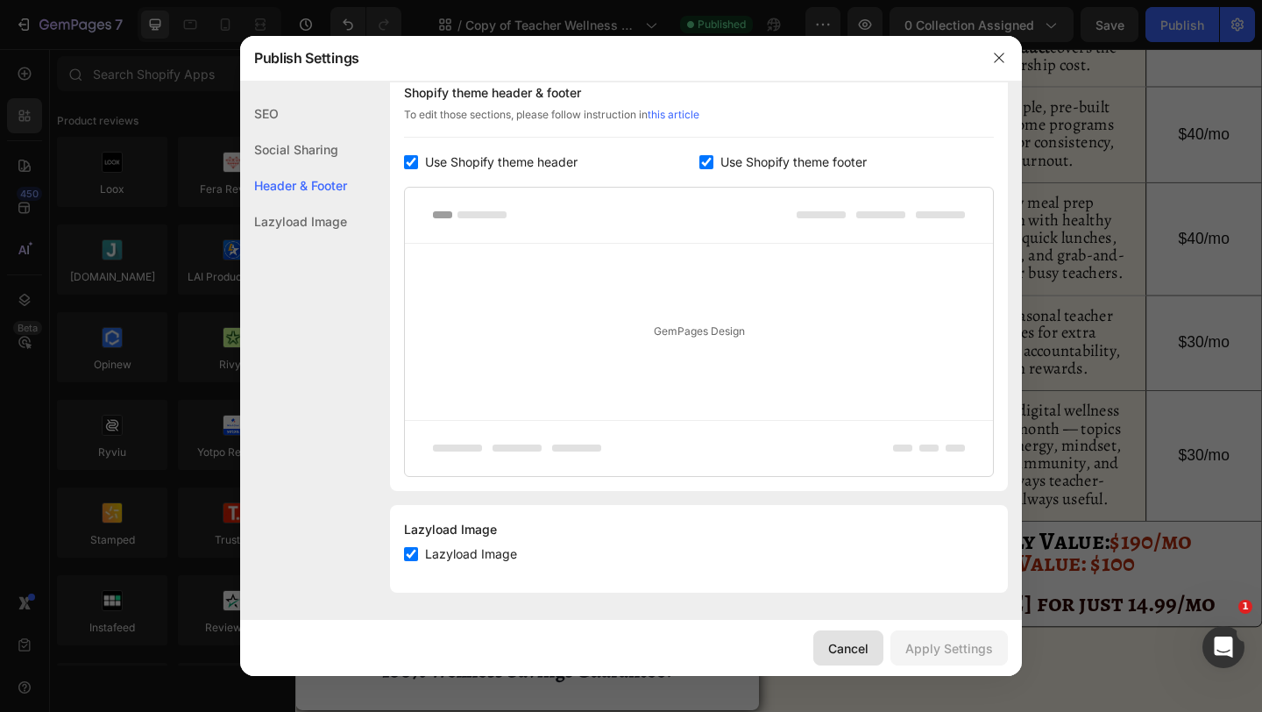
click at [872, 655] on button "Cancel" at bounding box center [848, 647] width 70 height 35
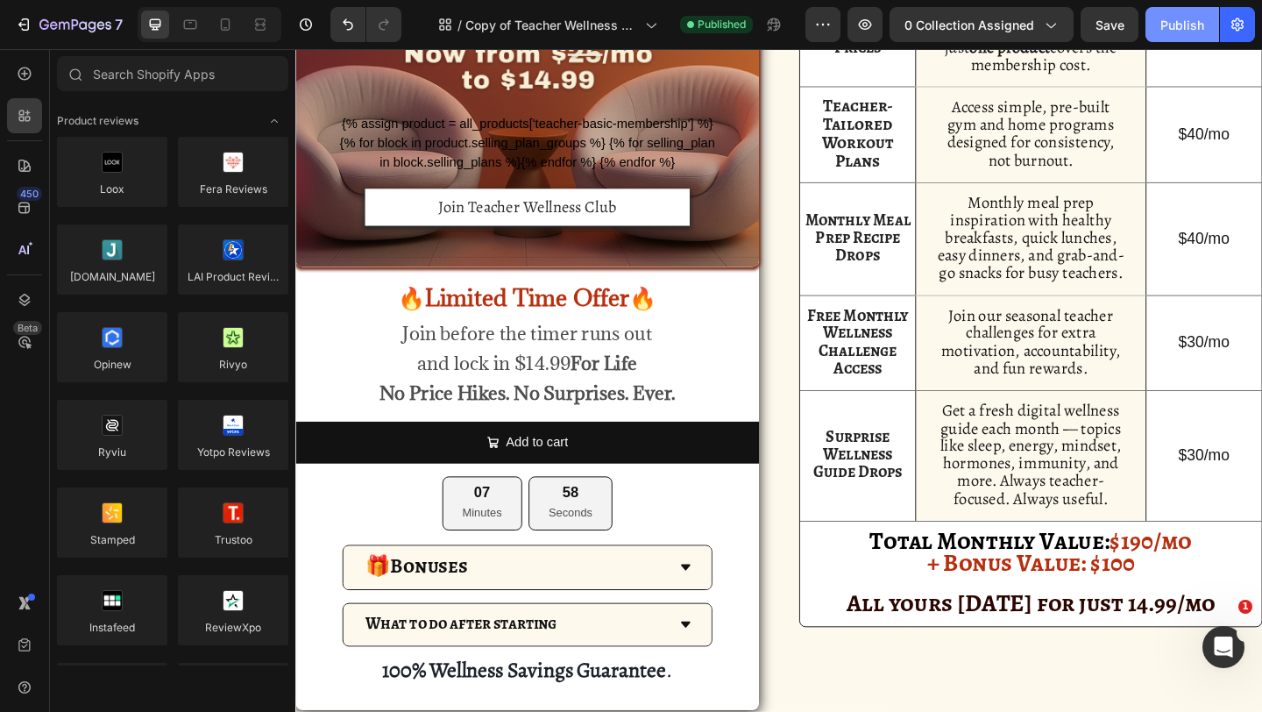
click at [1184, 17] on div "Publish" at bounding box center [1182, 25] width 44 height 18
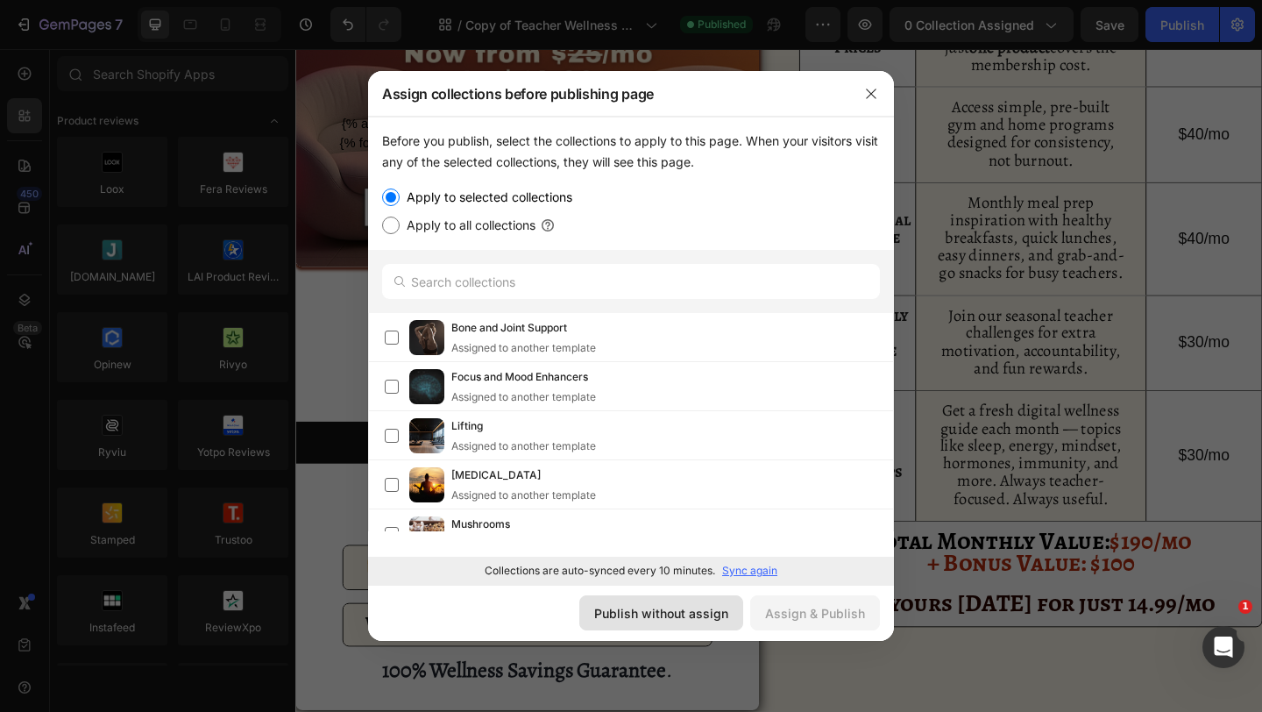
click at [610, 617] on div "Publish without assign" at bounding box center [661, 613] width 134 height 18
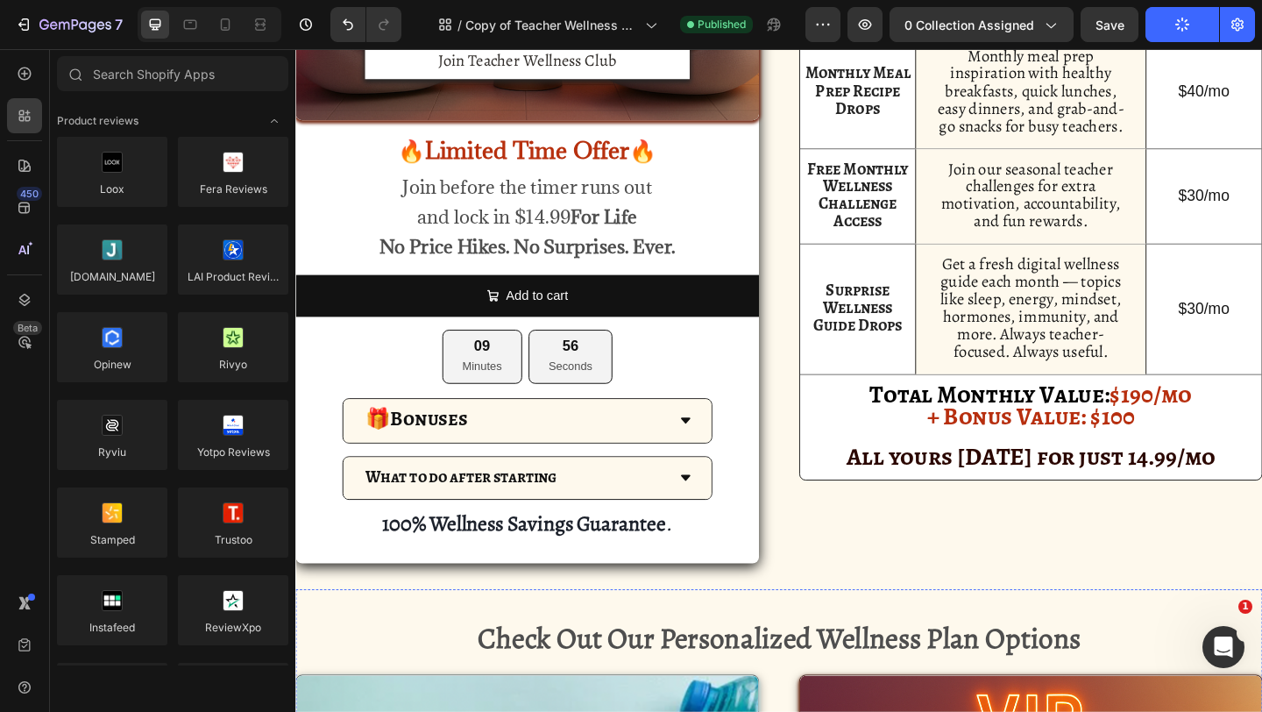
scroll to position [1058, 0]
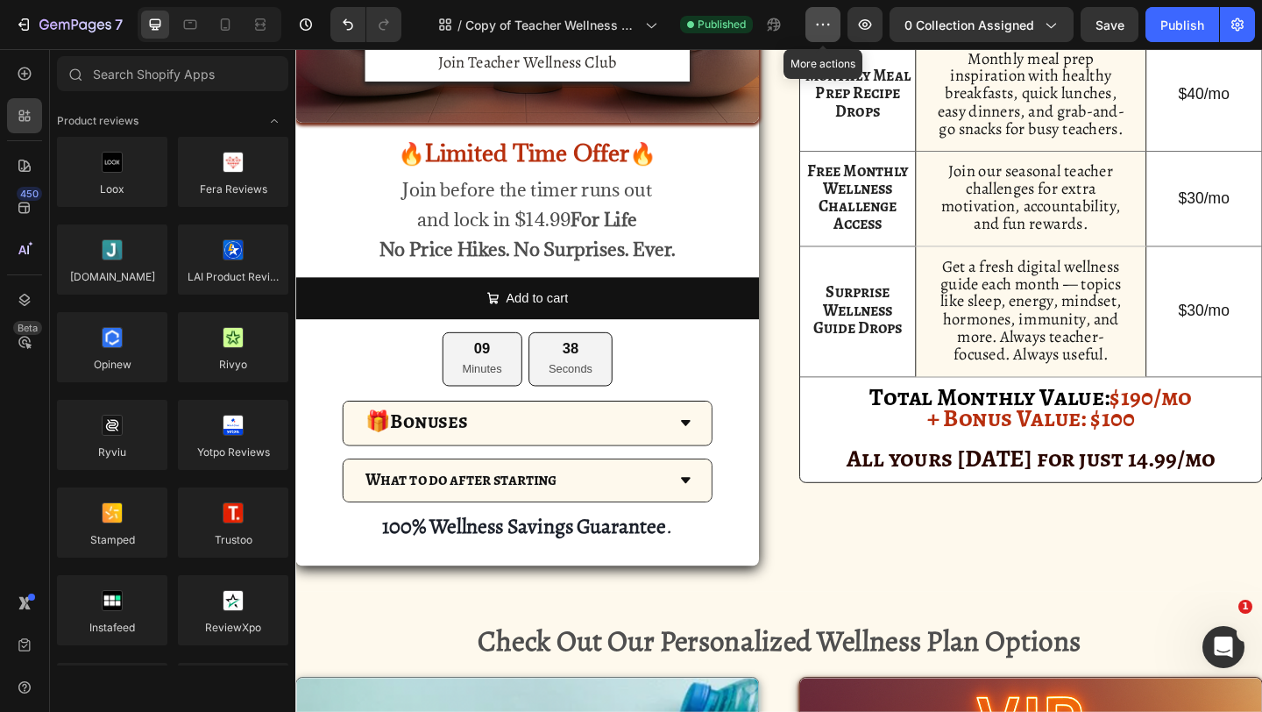
click at [832, 25] on icon "button" at bounding box center [823, 25] width 18 height 18
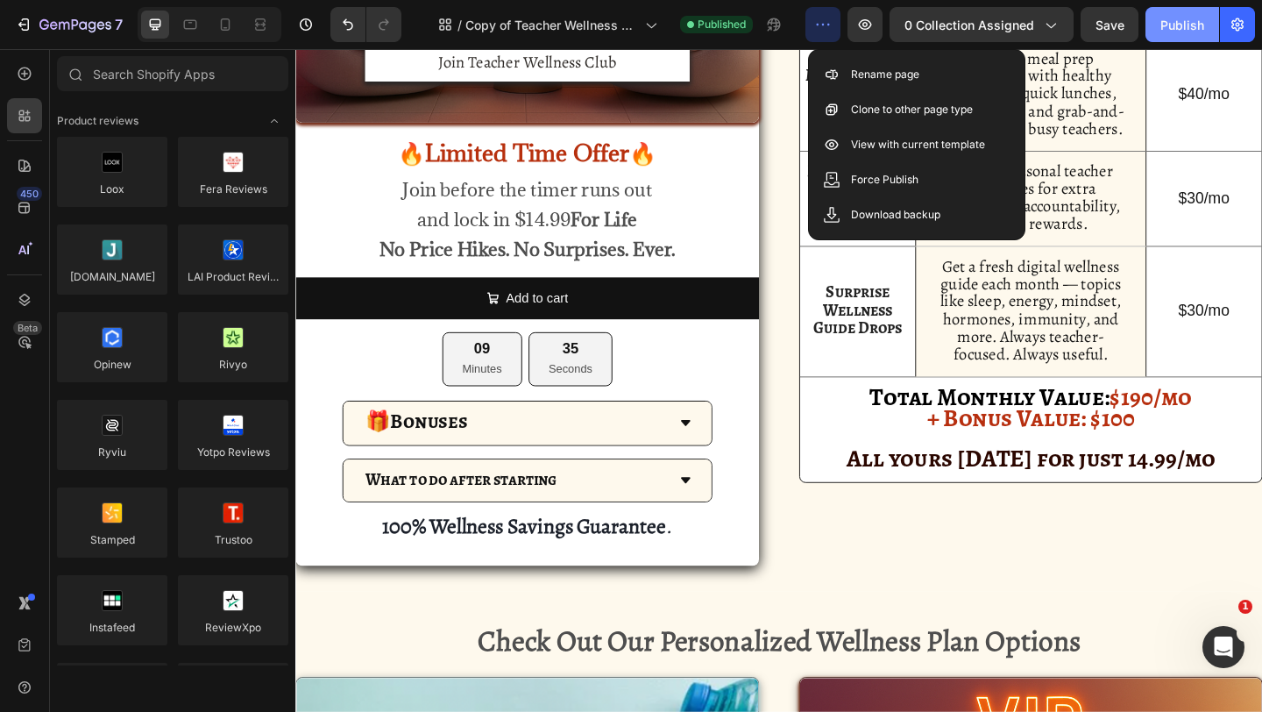
click at [1172, 35] on button "Publish" at bounding box center [1183, 24] width 74 height 35
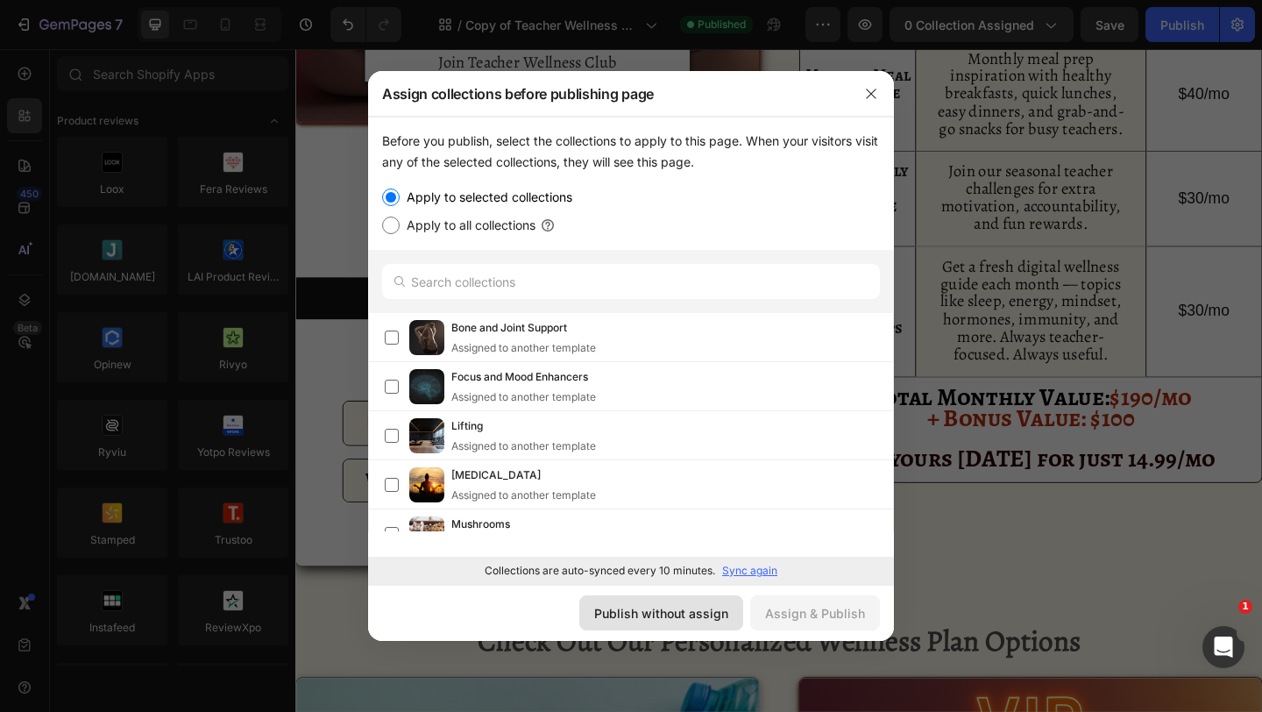
click at [690, 614] on div "Publish without assign" at bounding box center [661, 613] width 134 height 18
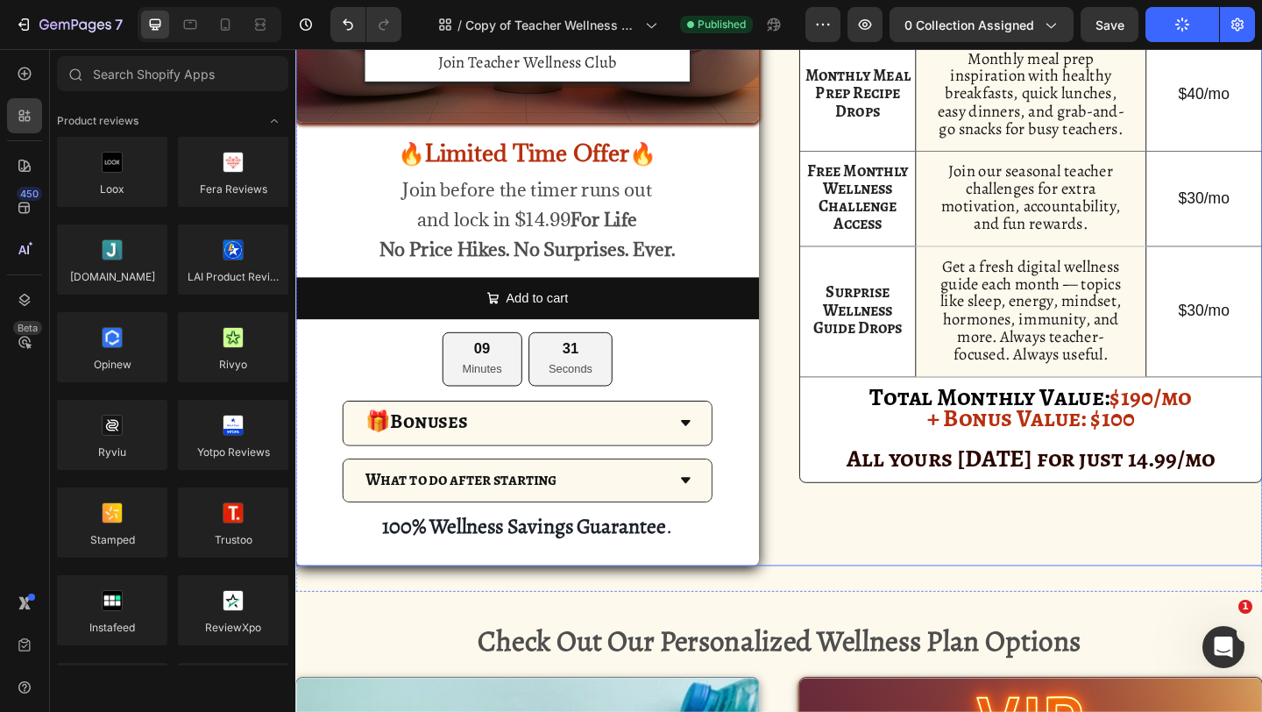
scroll to position [1019, 0]
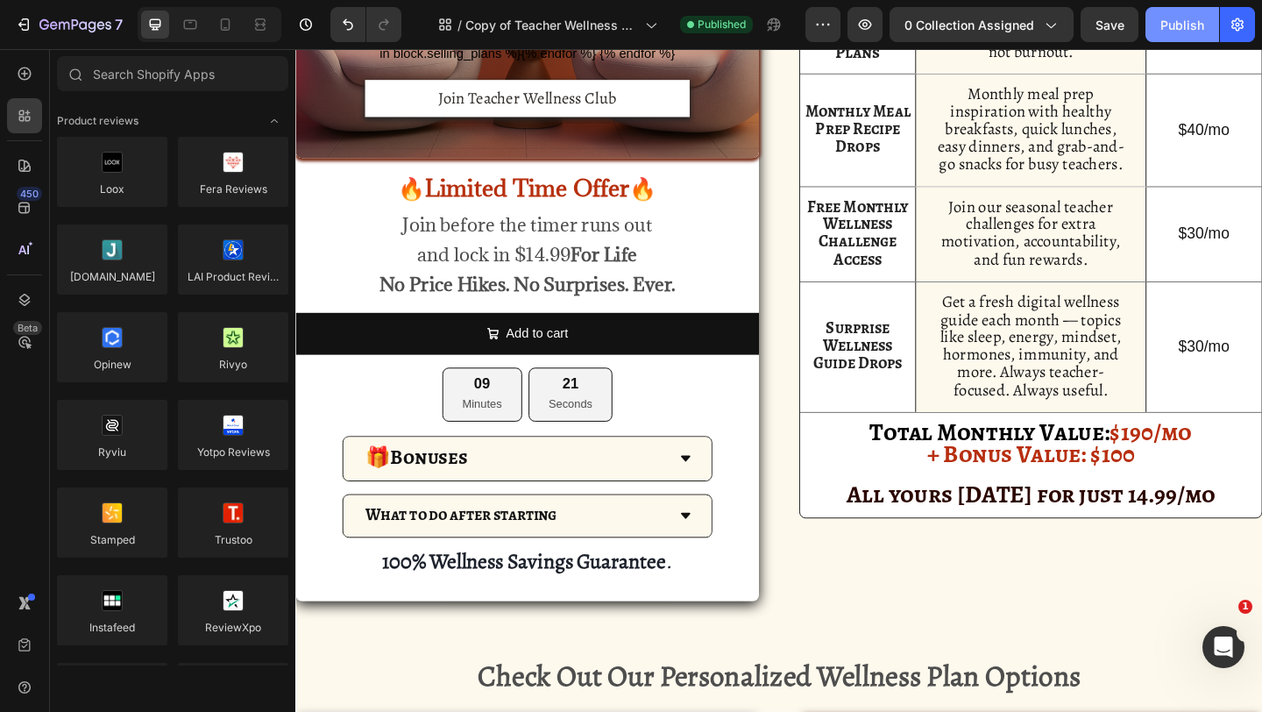
click at [1177, 10] on button "Publish" at bounding box center [1183, 24] width 74 height 35
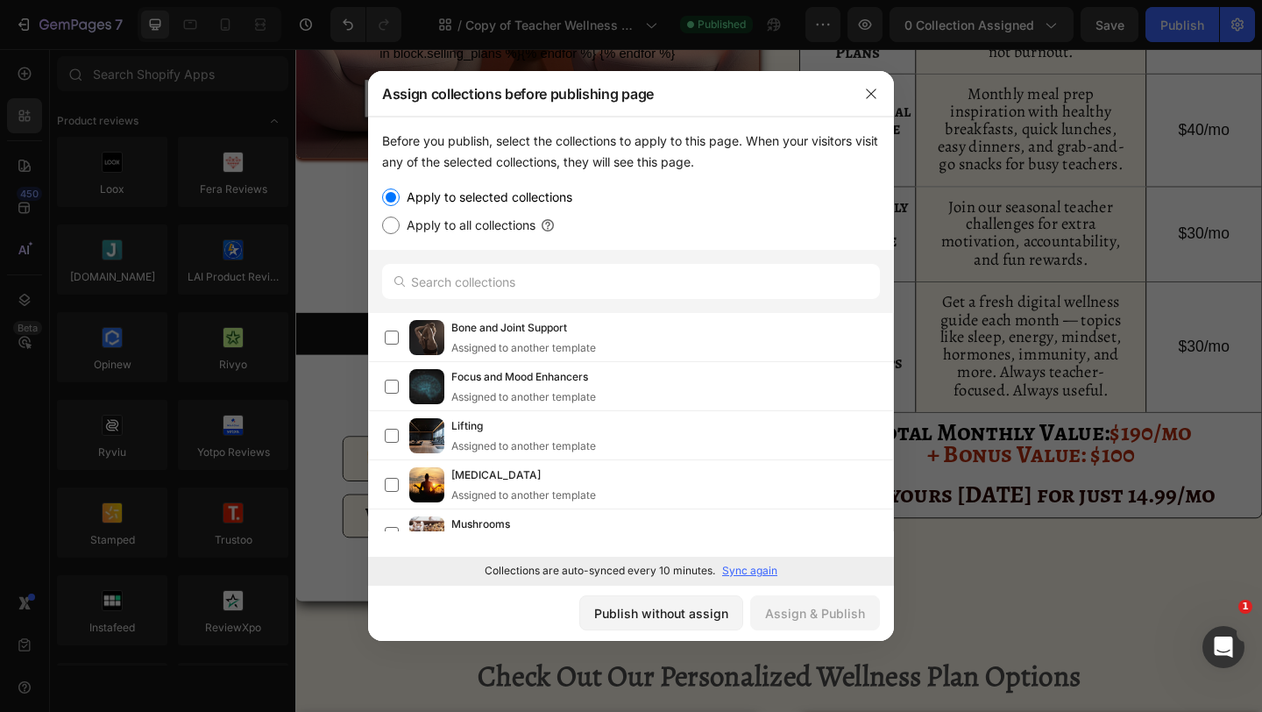
click at [693, 592] on div "Publish without assign Assign & Publish" at bounding box center [631, 613] width 526 height 56
click at [693, 598] on button "Publish without assign" at bounding box center [661, 612] width 164 height 35
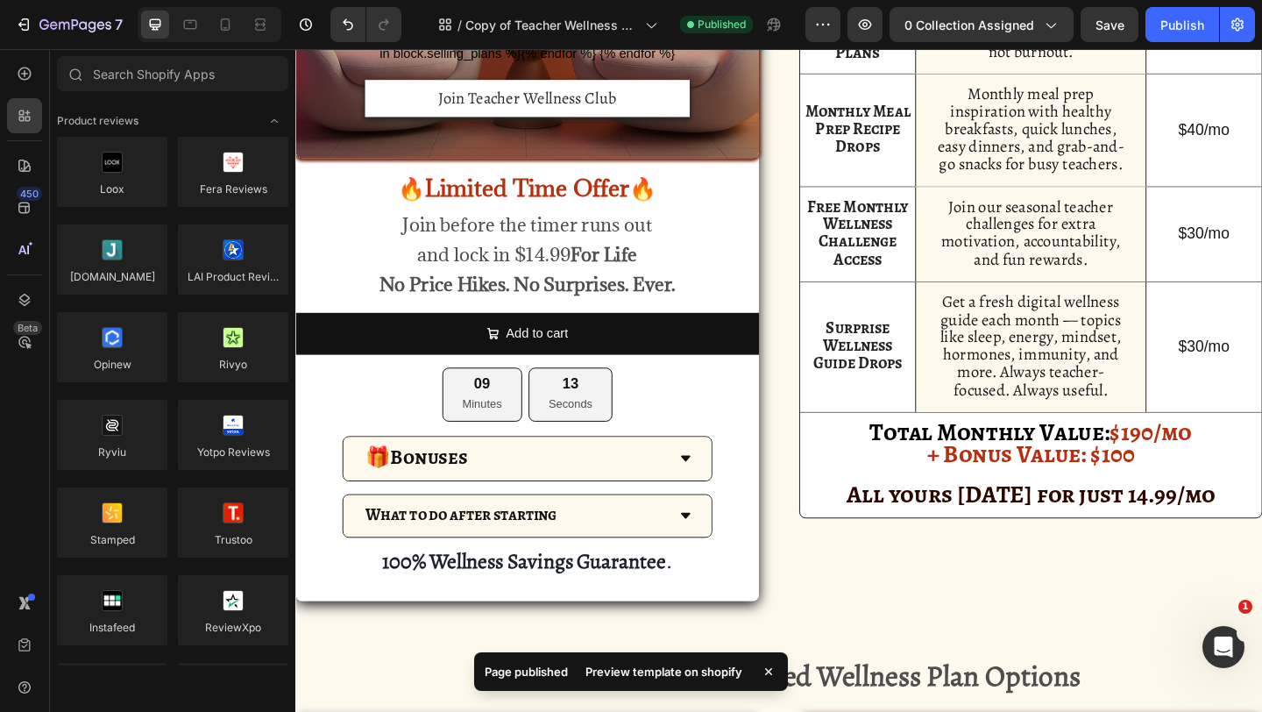
click at [667, 665] on div "Preview template on shopify" at bounding box center [664, 671] width 178 height 25
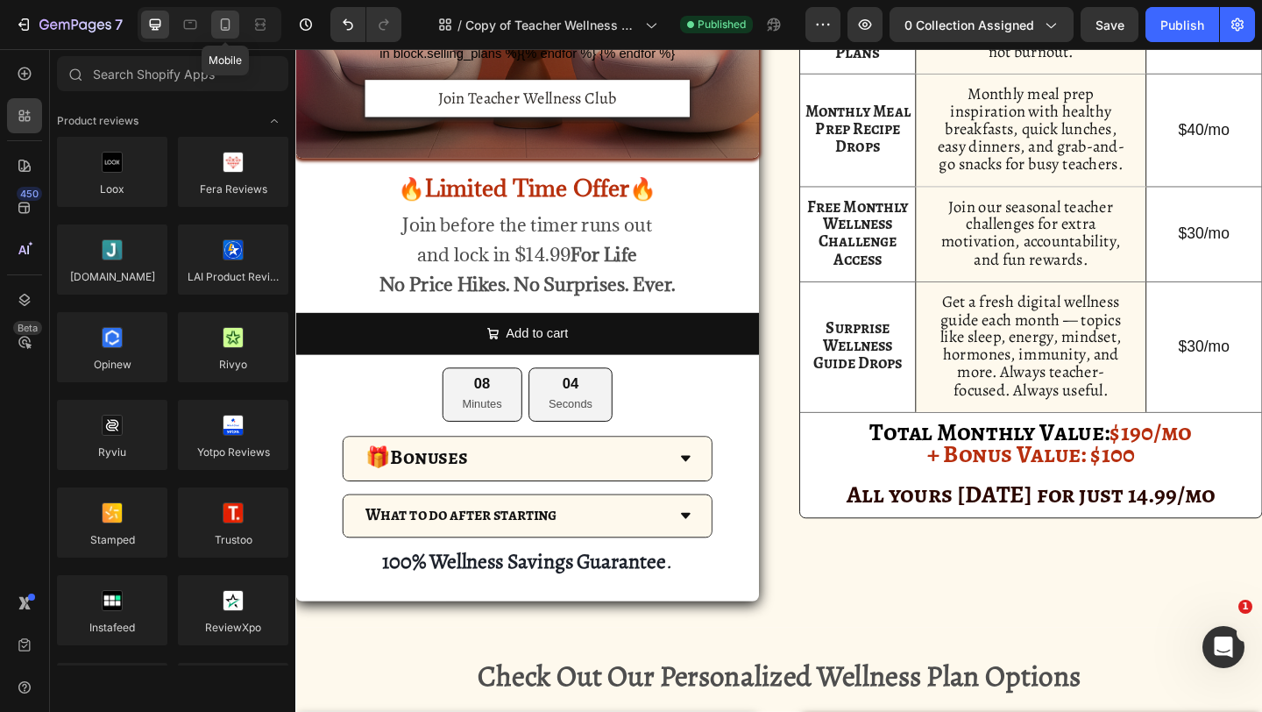
click at [231, 27] on icon at bounding box center [225, 25] width 18 height 18
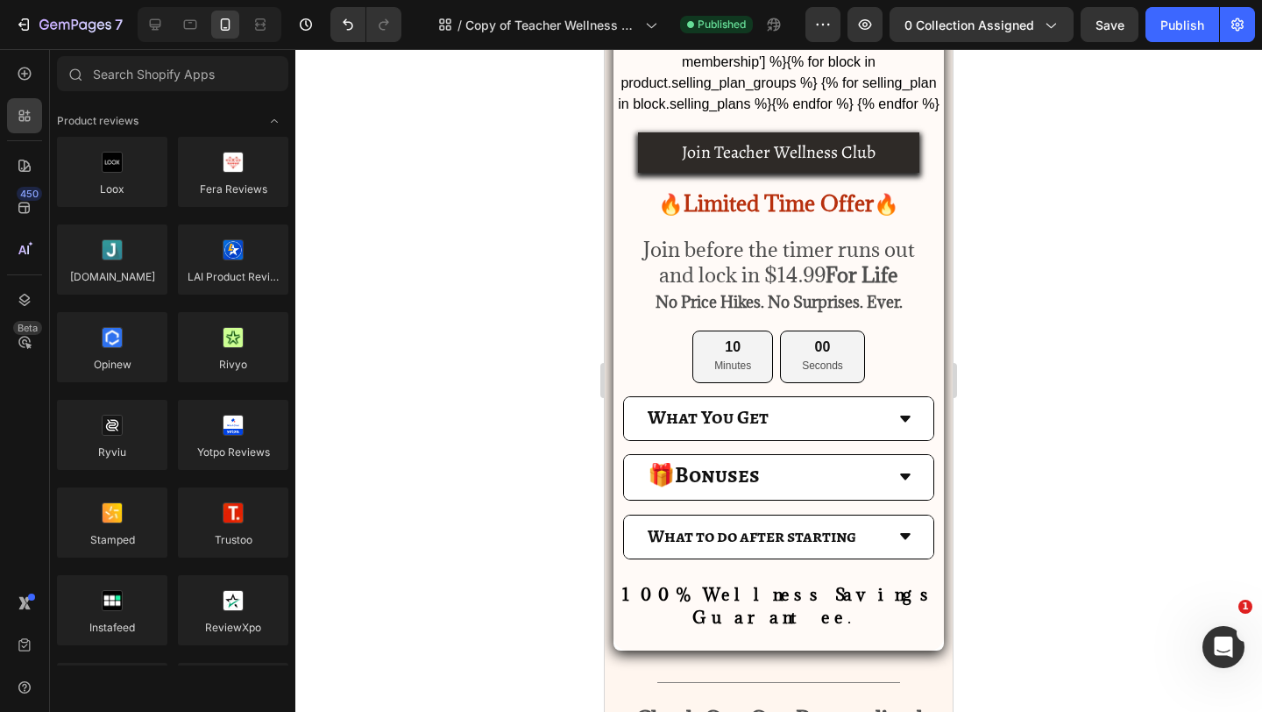
scroll to position [1070, 0]
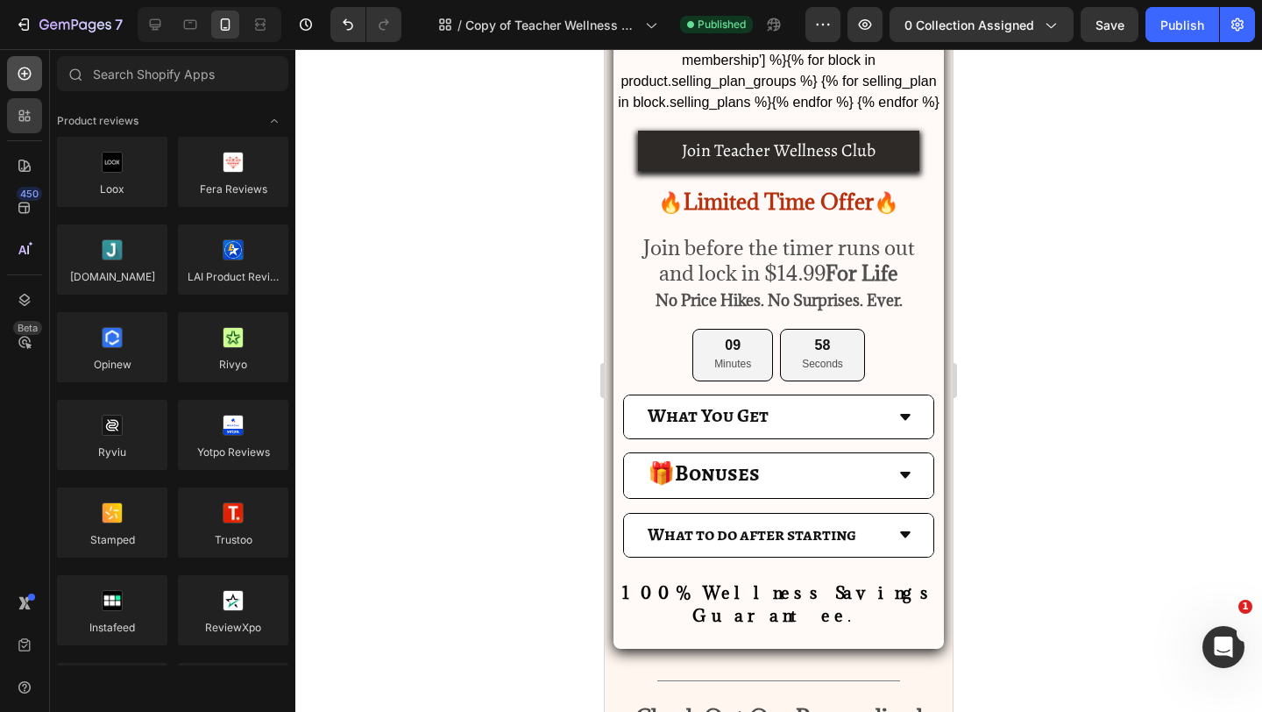
click at [32, 86] on div at bounding box center [24, 73] width 35 height 35
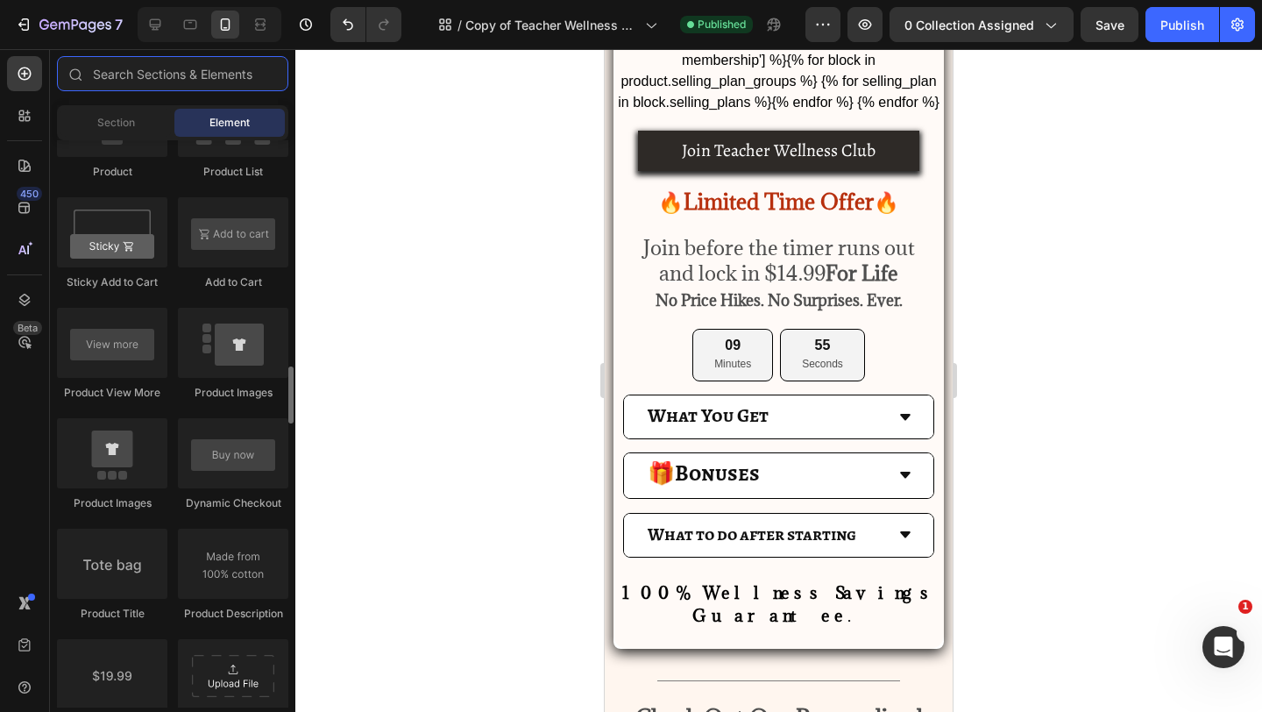
scroll to position [2521, 0]
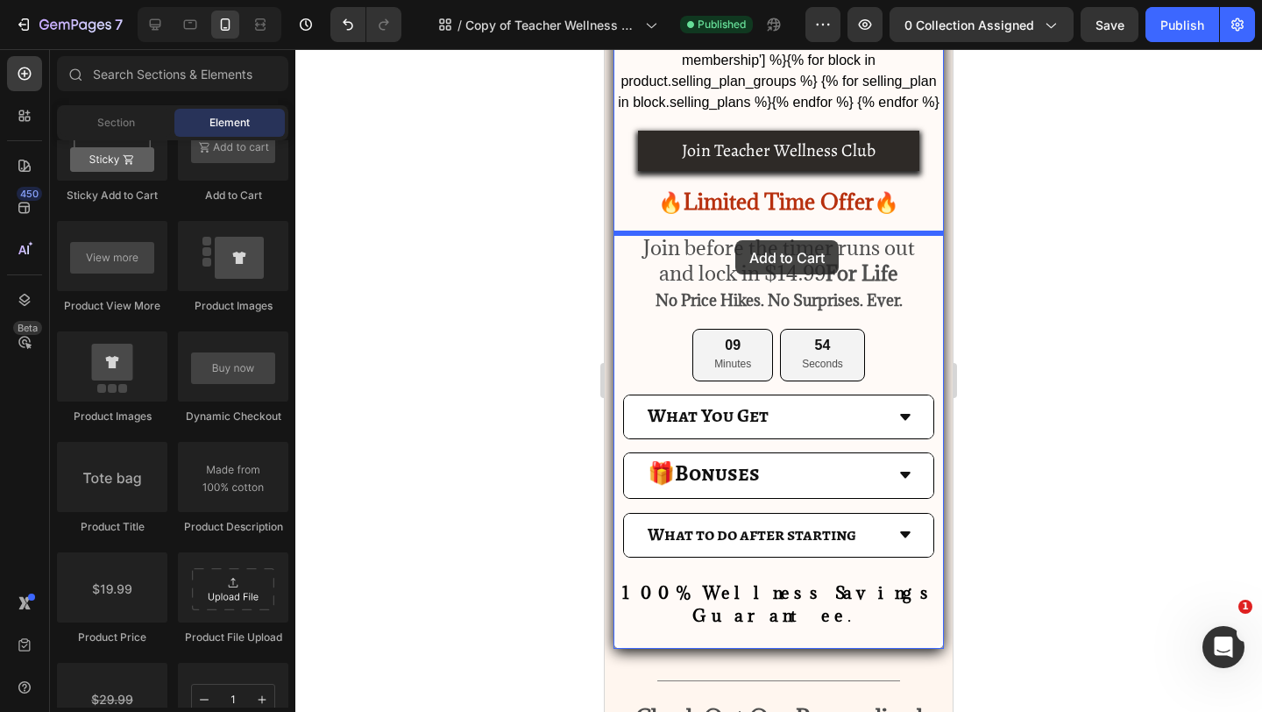
drag, startPoint x: 826, startPoint y: 211, endPoint x: 741, endPoint y: 242, distance: 90.4
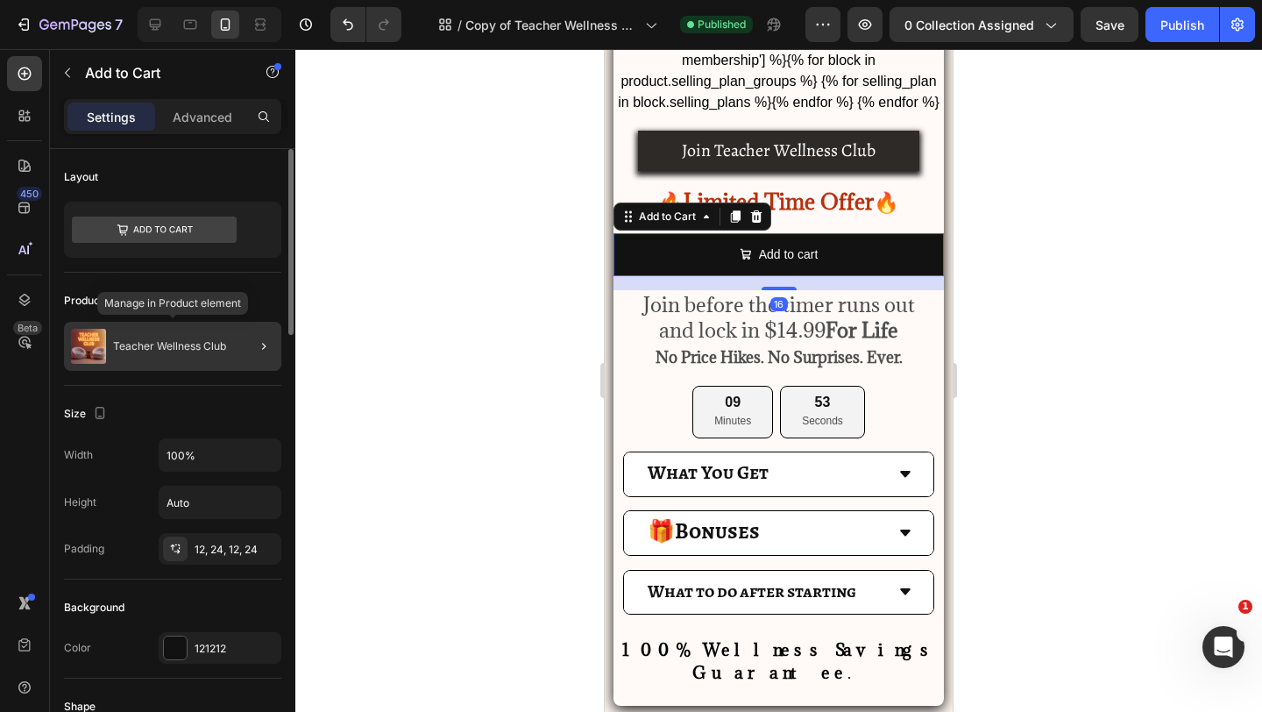
click at [162, 340] on p "Teacher Wellness Club" at bounding box center [169, 346] width 113 height 12
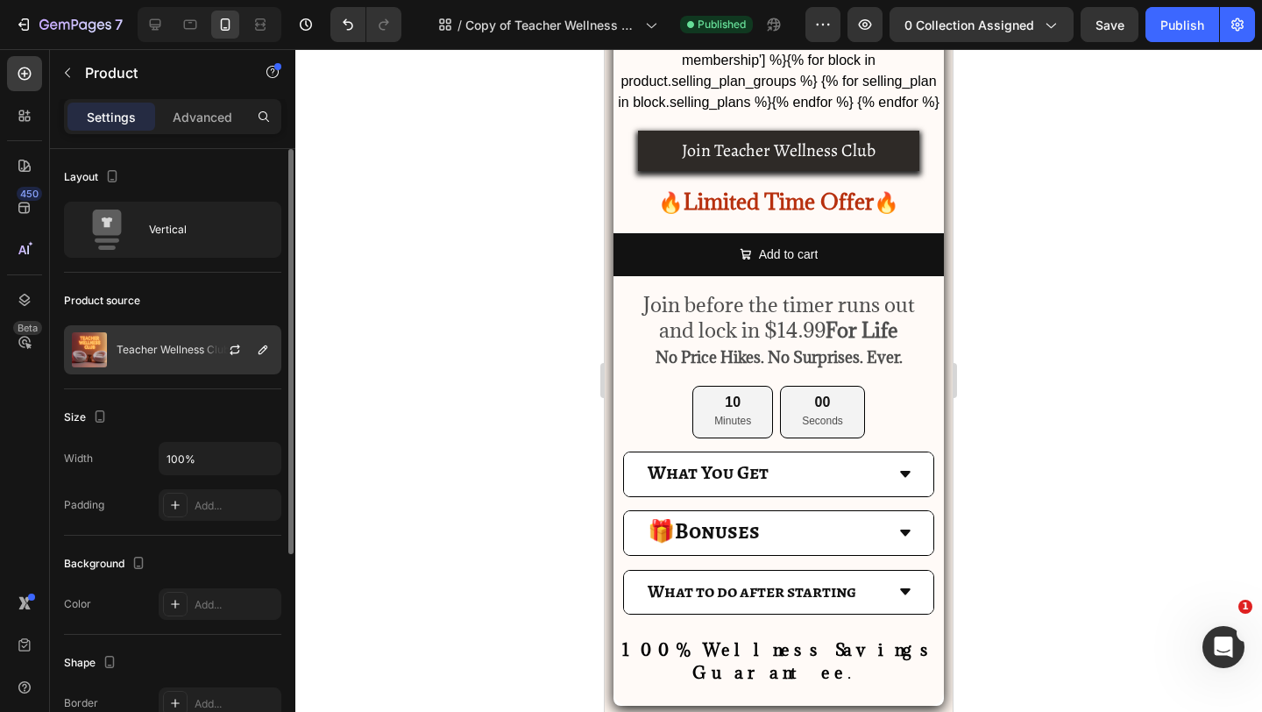
click at [171, 325] on div "Teacher Wellness Club" at bounding box center [172, 349] width 217 height 49
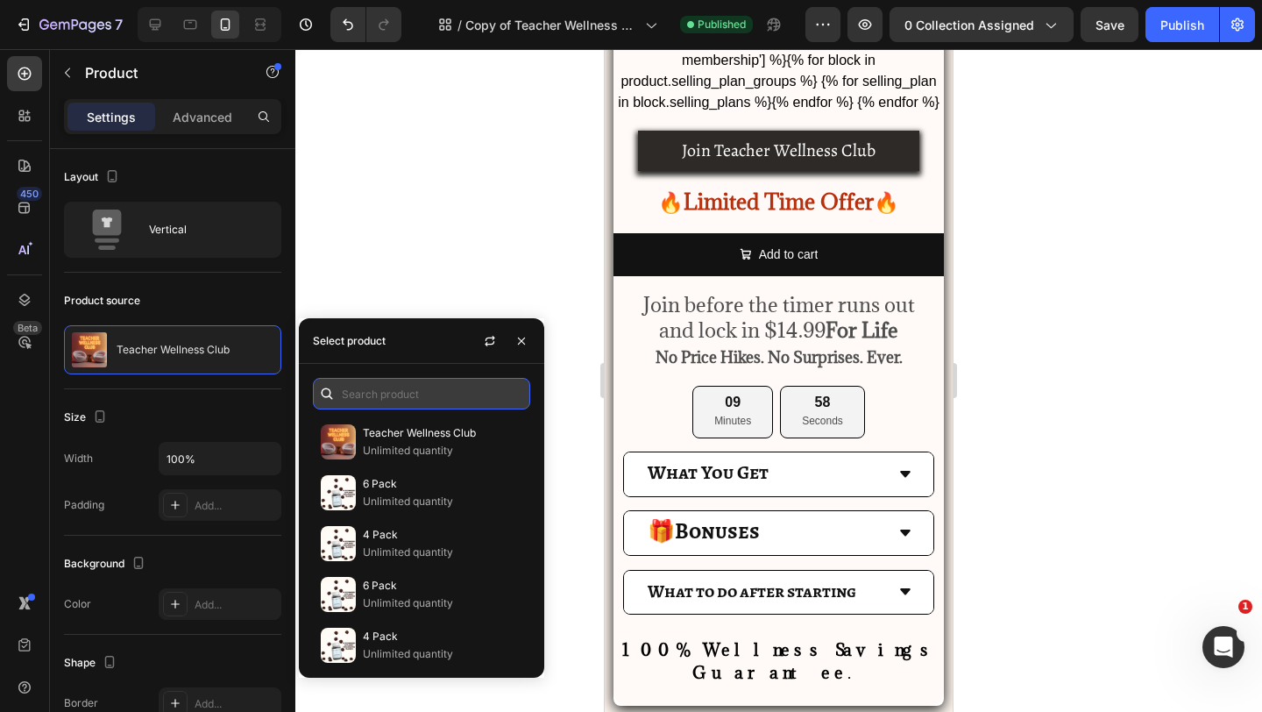
click at [372, 396] on input "text" at bounding box center [421, 394] width 217 height 32
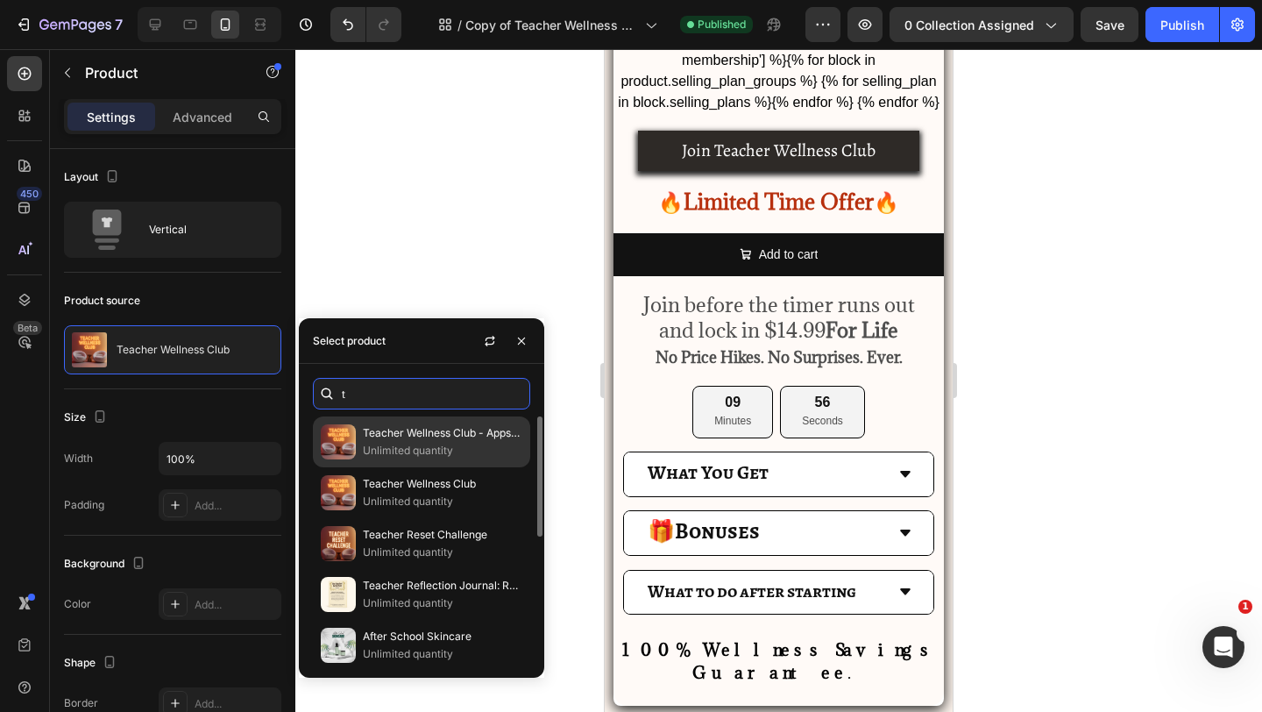
type input "t"
click at [425, 449] on p "Unlimited quantity" at bounding box center [443, 451] width 160 height 18
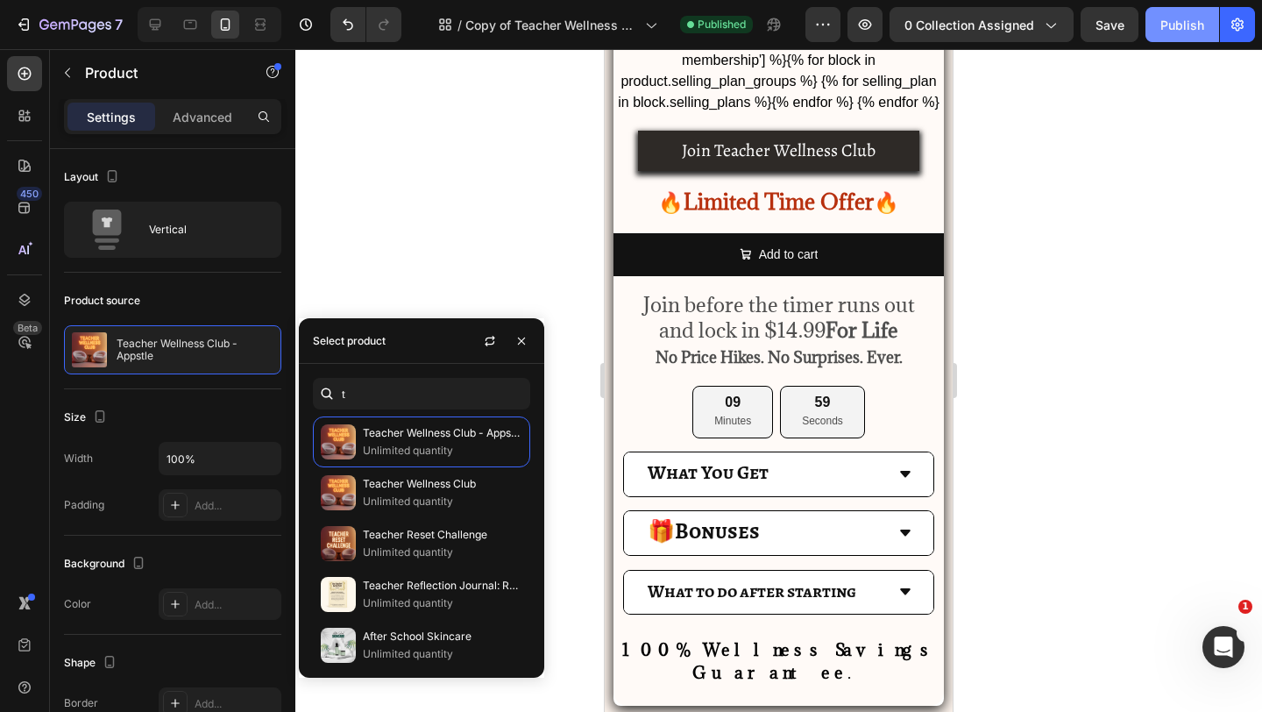
click at [1192, 26] on div "Publish" at bounding box center [1182, 25] width 44 height 18
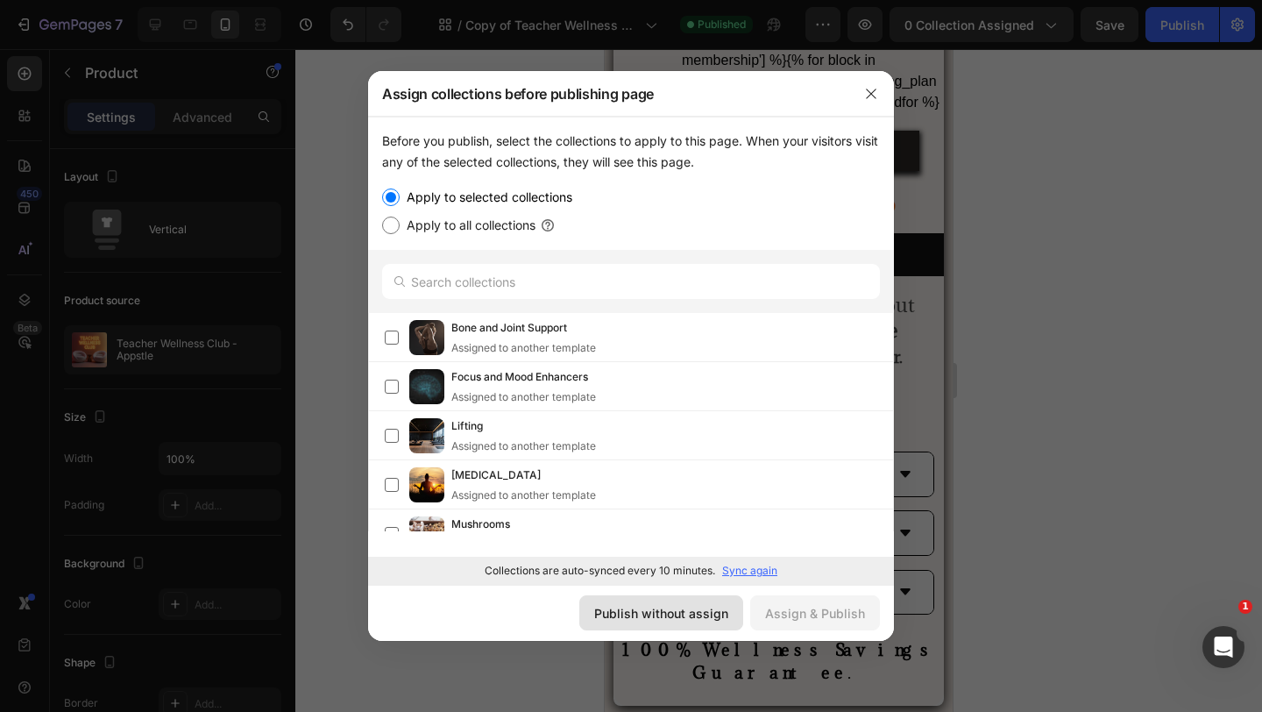
click at [684, 621] on div "Publish without assign" at bounding box center [661, 613] width 134 height 18
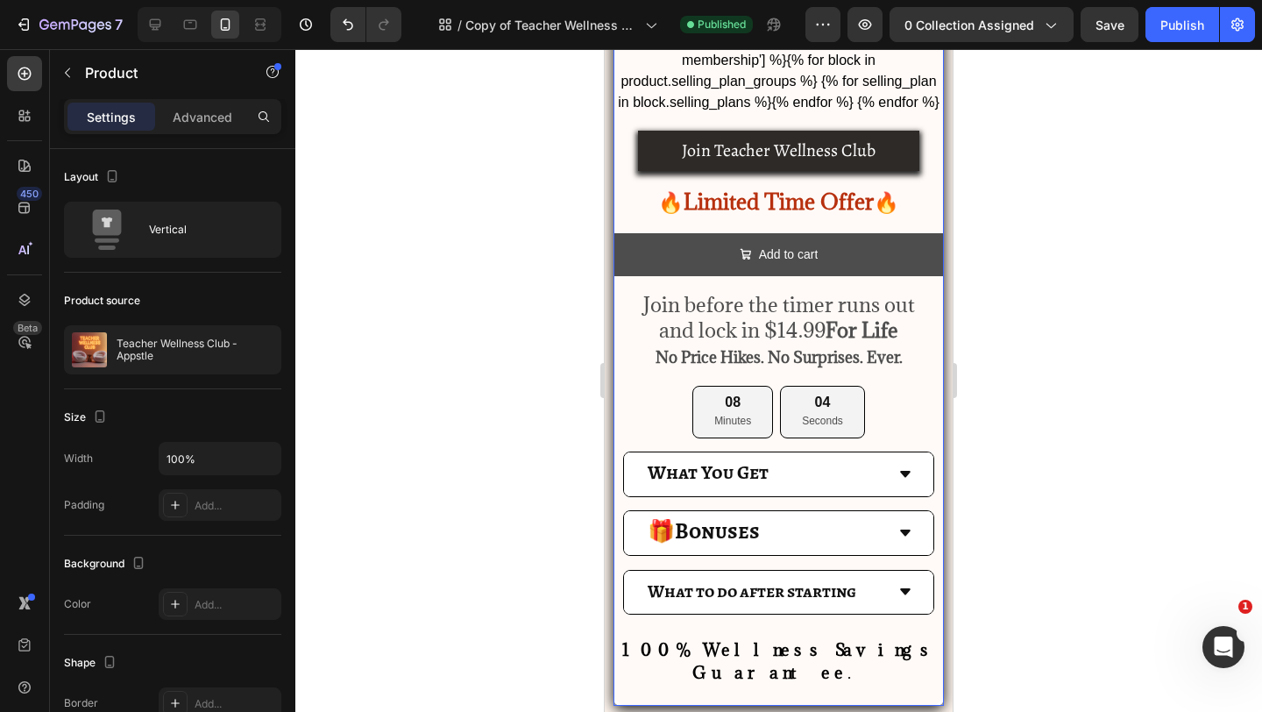
click at [715, 273] on button "Add to cart" at bounding box center [779, 254] width 330 height 43
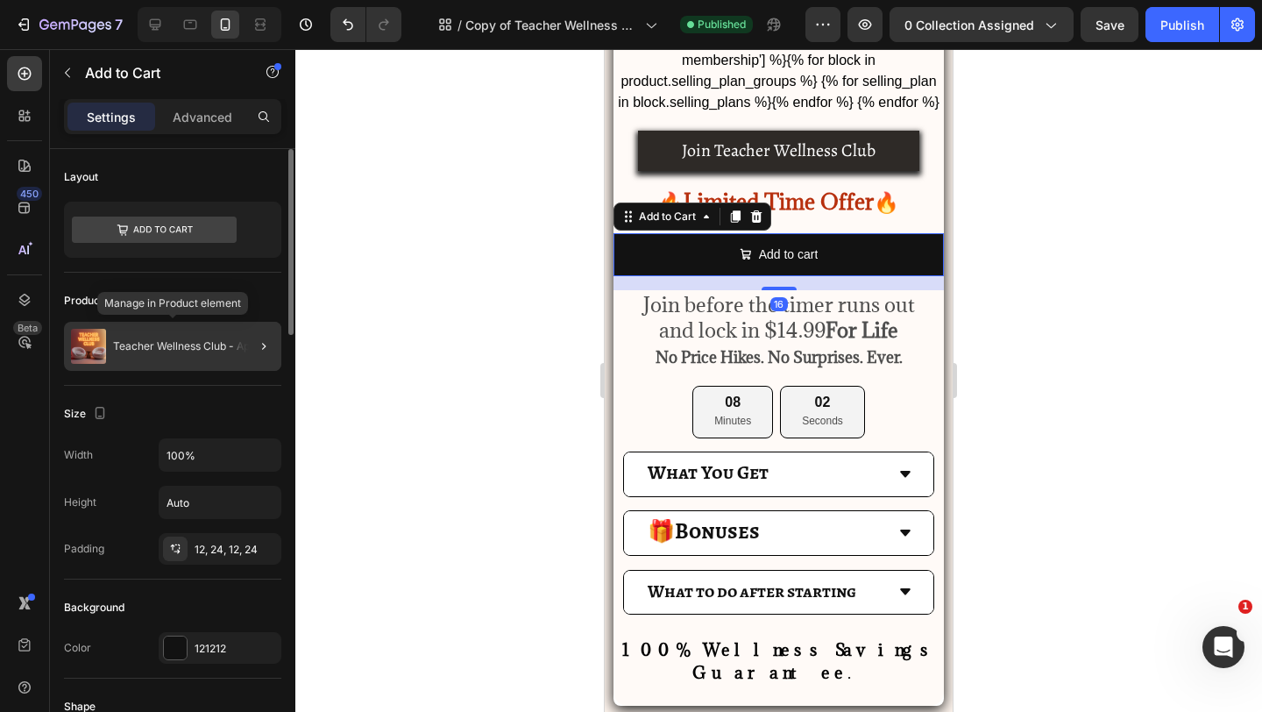
click at [136, 360] on div "Teacher Wellness Club - Appstle" at bounding box center [172, 346] width 217 height 49
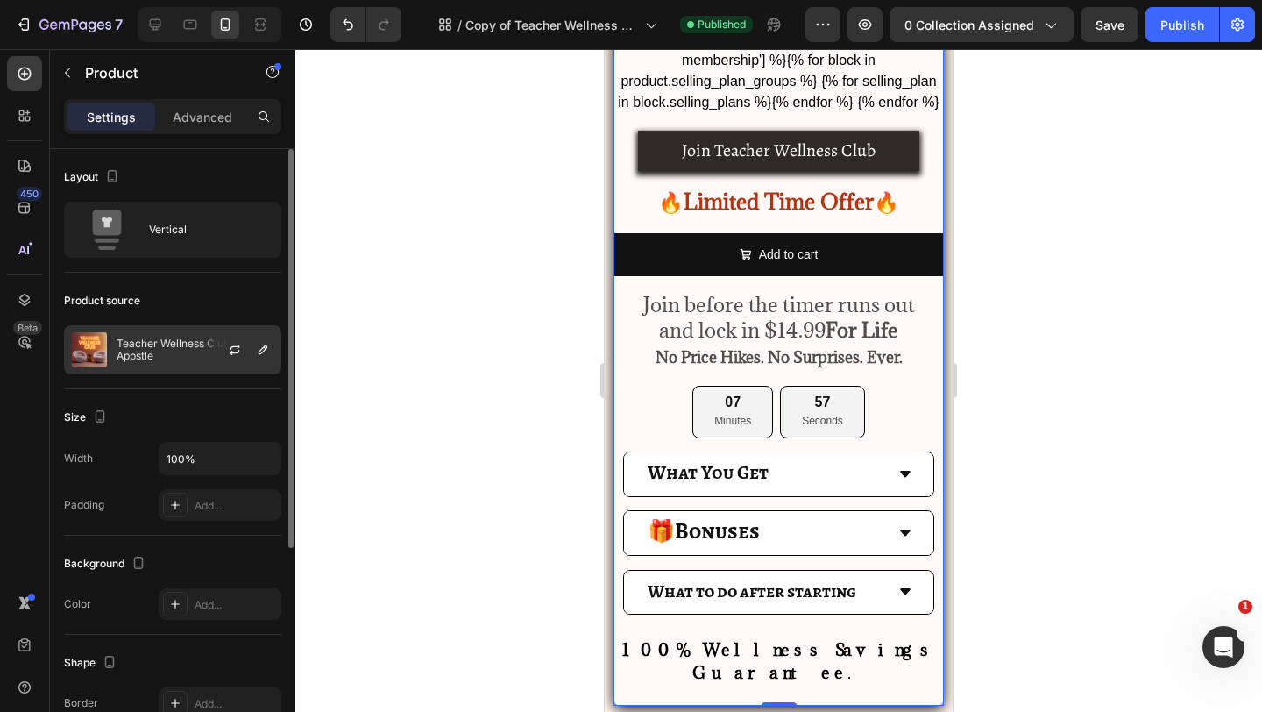
click at [189, 360] on p "Teacher Wellness Club - Appstle" at bounding box center [195, 349] width 157 height 25
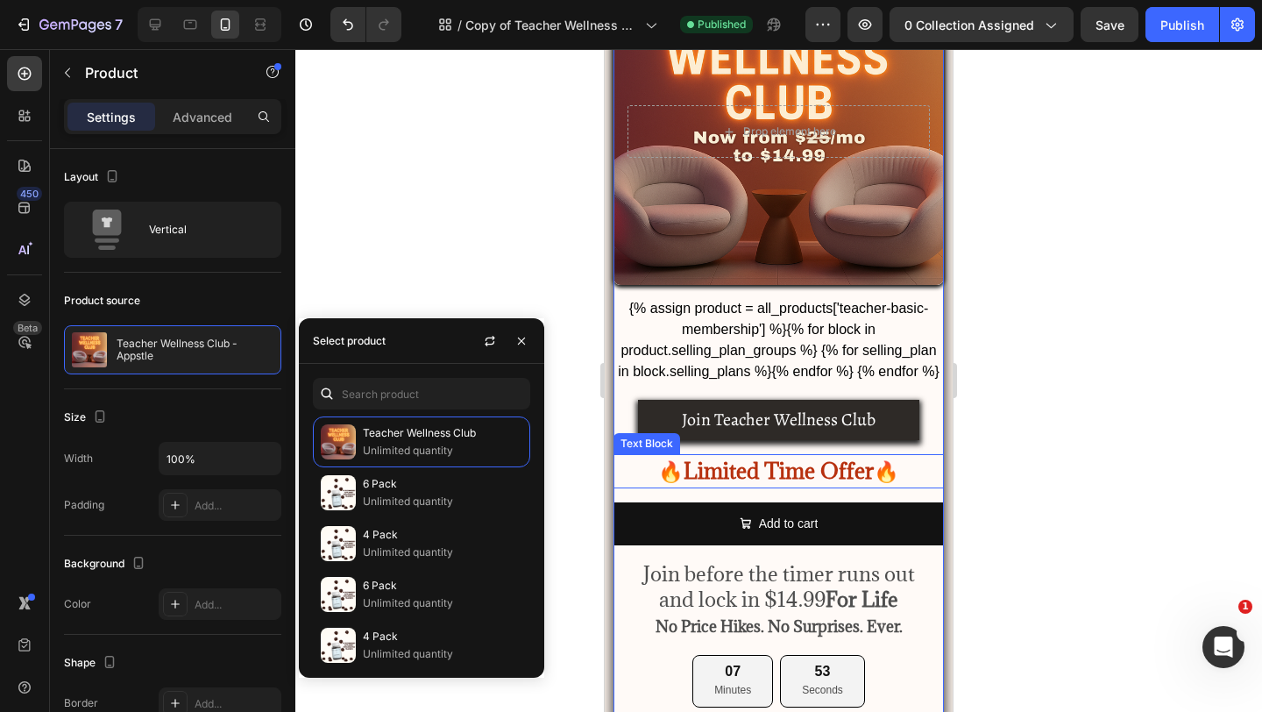
scroll to position [770, 0]
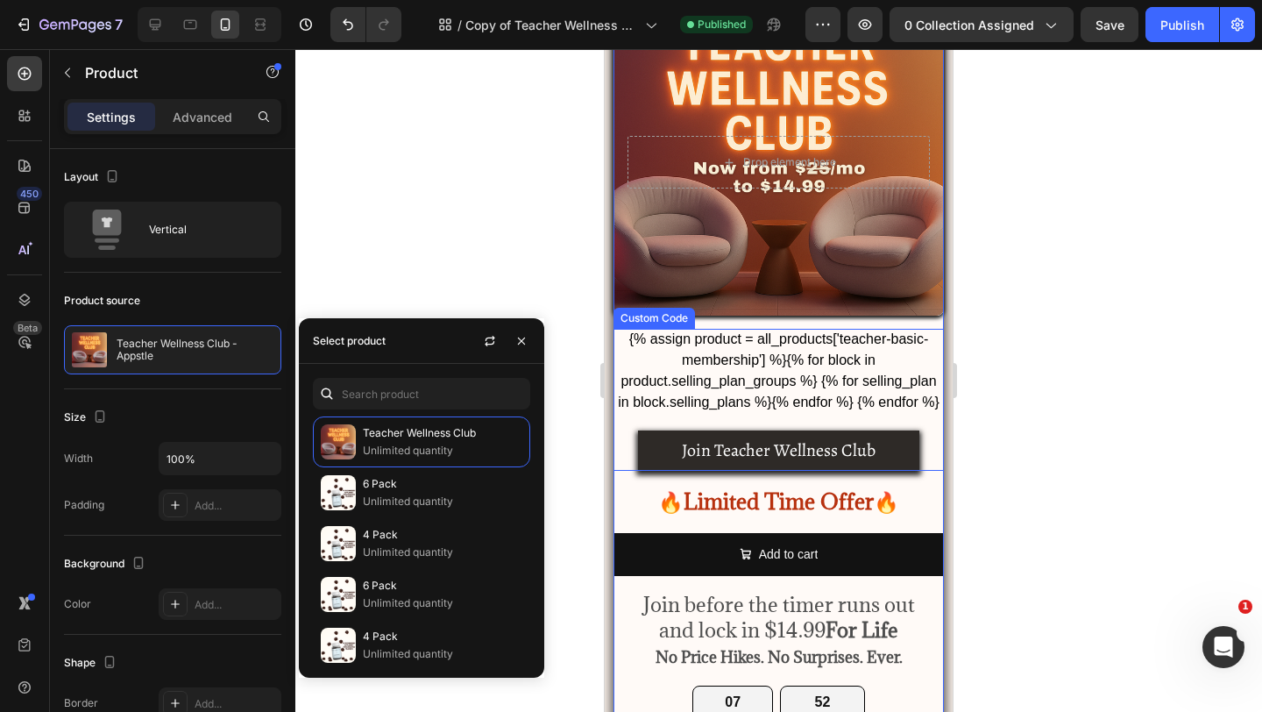
click at [700, 380] on form "{% assign product = all_products['teacher-basic-membership'] %} {% for block in…" at bounding box center [779, 400] width 330 height 142
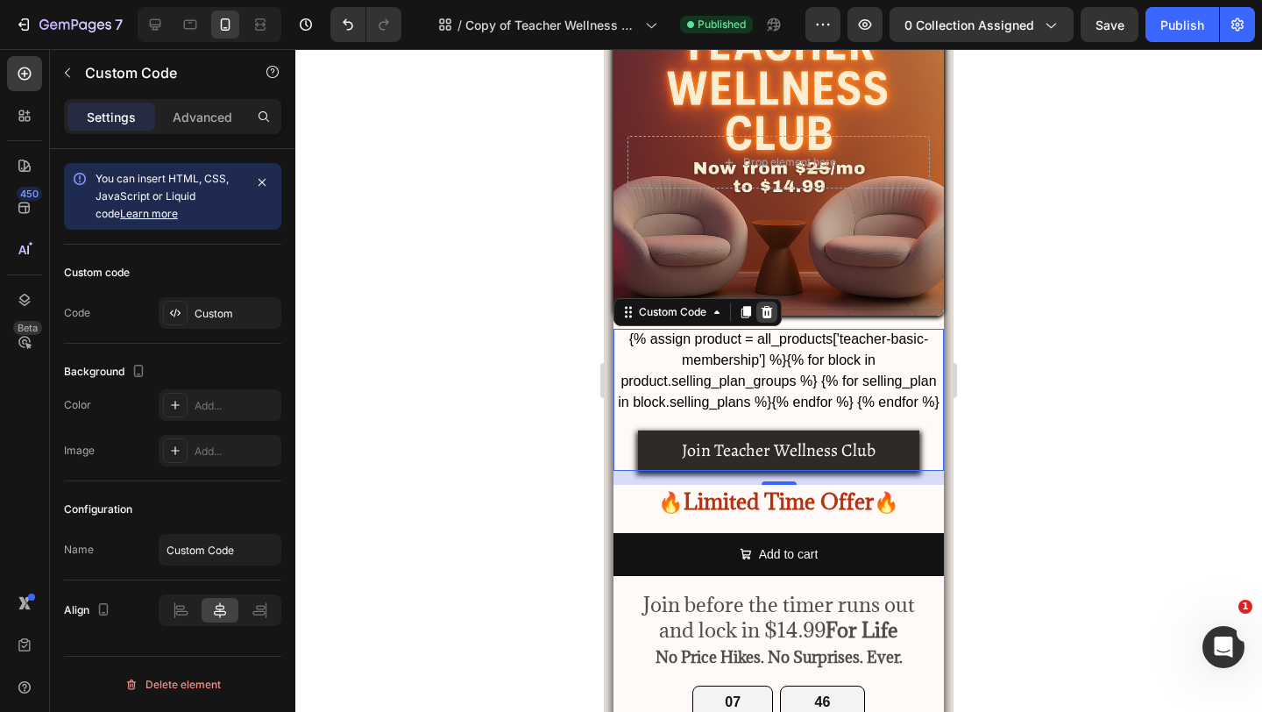
click at [766, 318] on div at bounding box center [766, 311] width 21 height 21
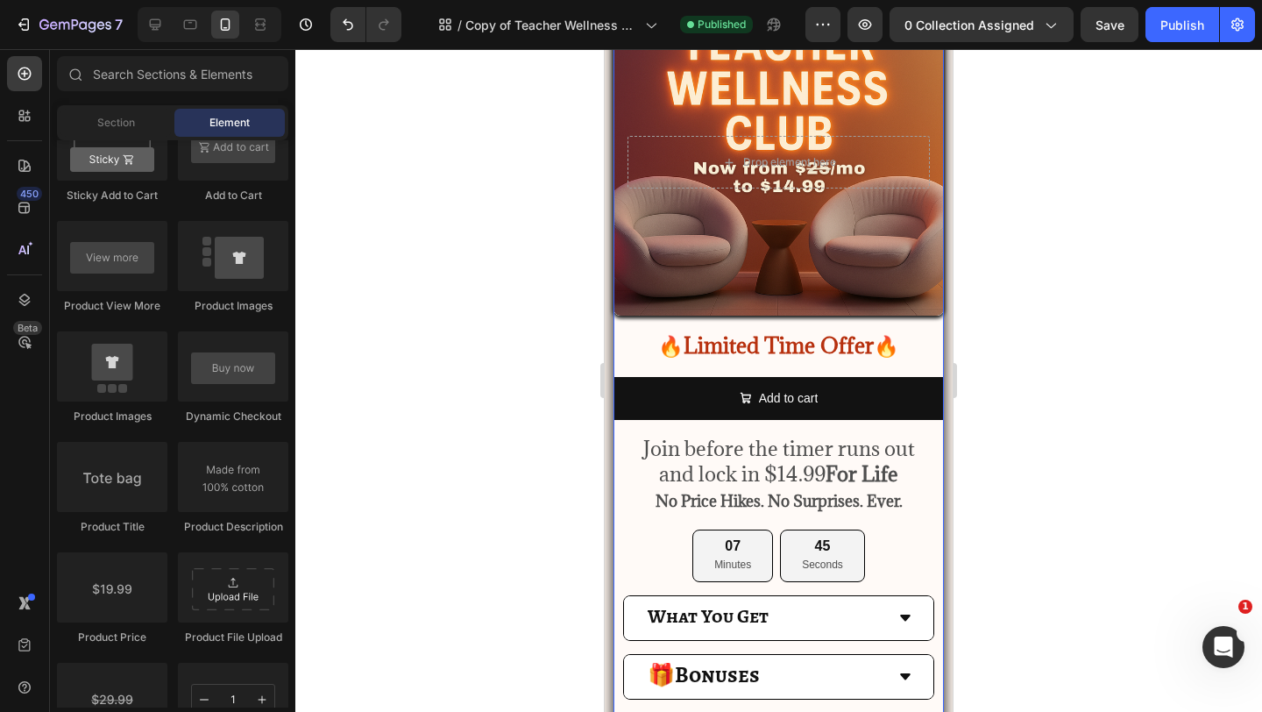
click at [730, 324] on div "Drop element here Hero Banner 🔥Limited Time Offer🔥 Text Block Add to cart Add t…" at bounding box center [779, 429] width 330 height 841
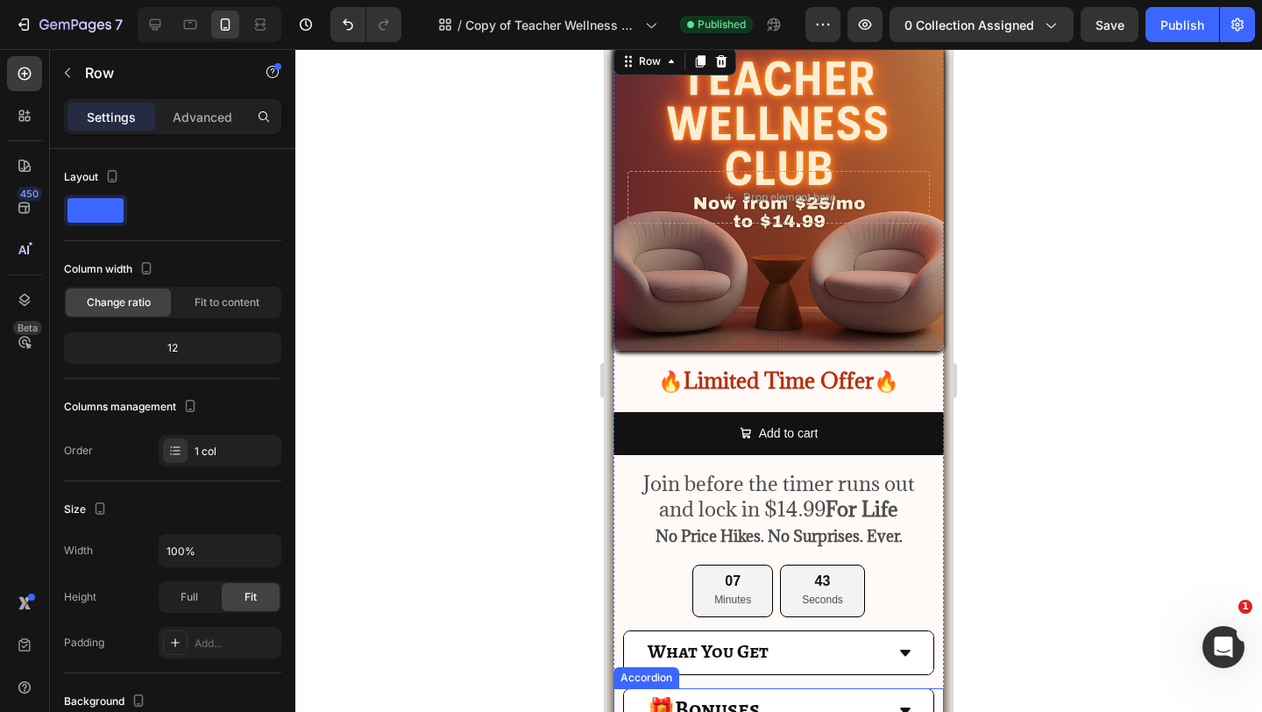
scroll to position [138, 0]
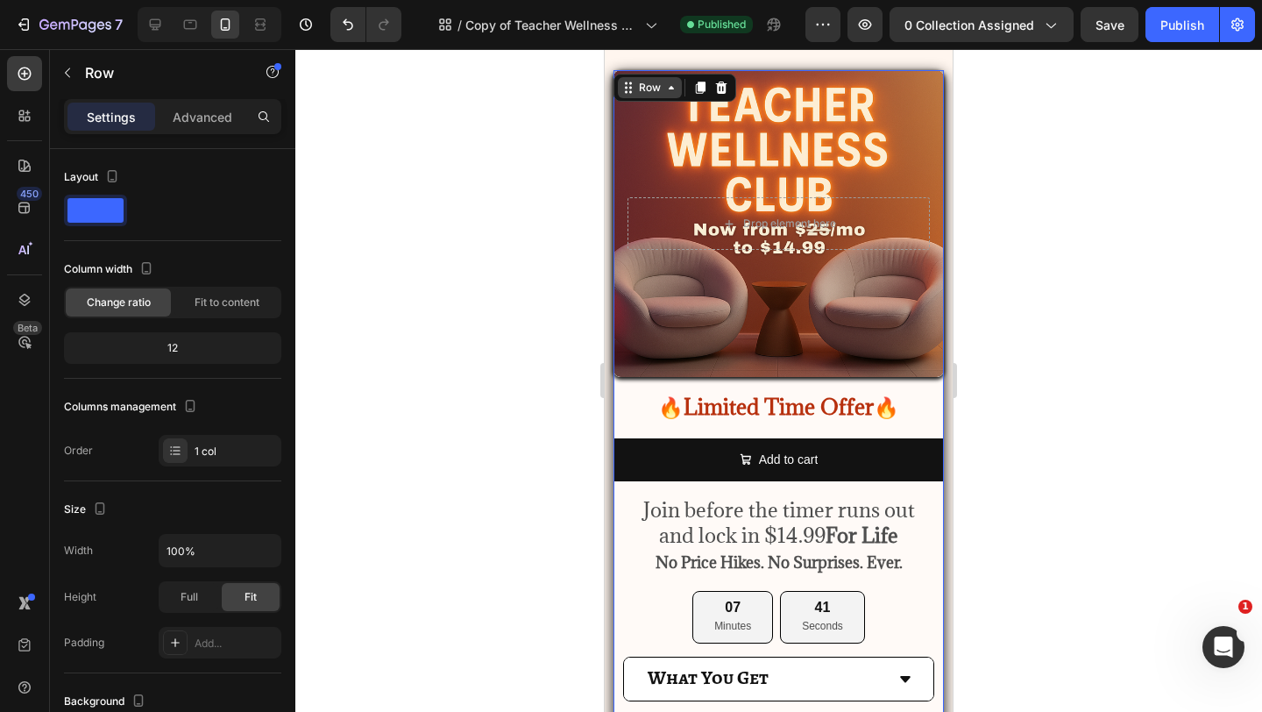
click at [651, 91] on div "Row" at bounding box center [649, 88] width 29 height 16
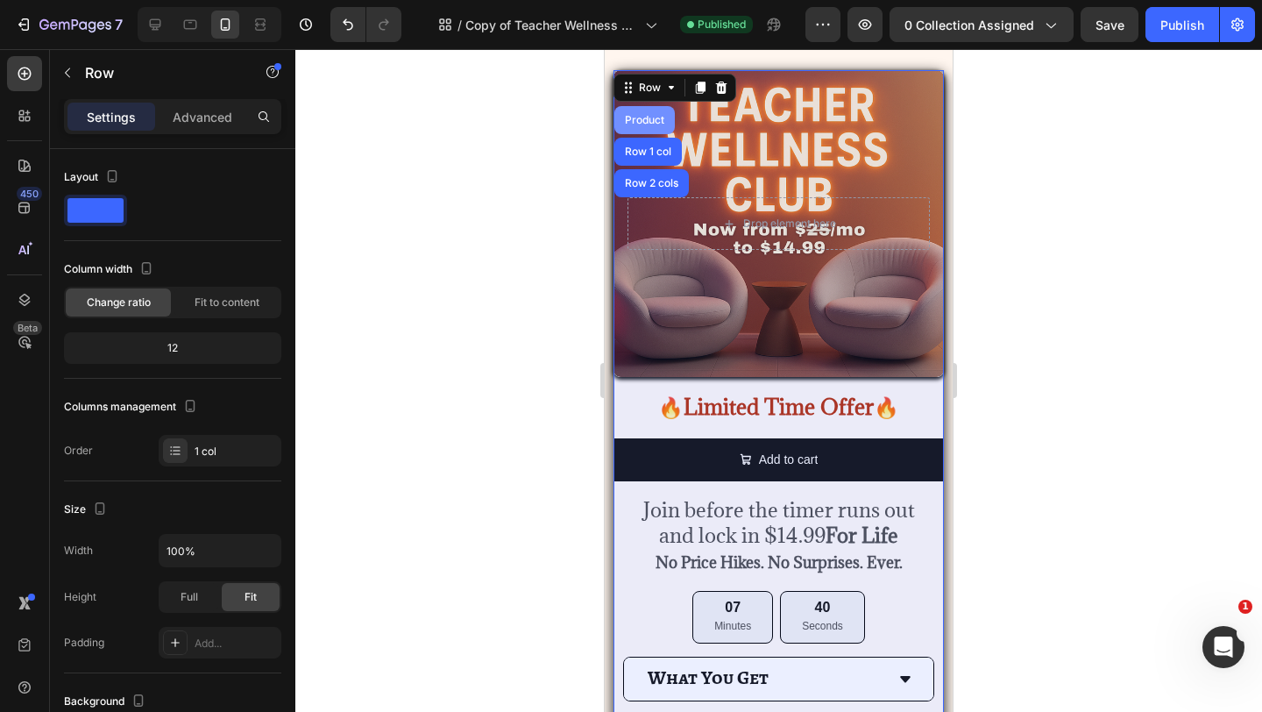
click at [644, 114] on div "Product" at bounding box center [644, 120] width 60 height 28
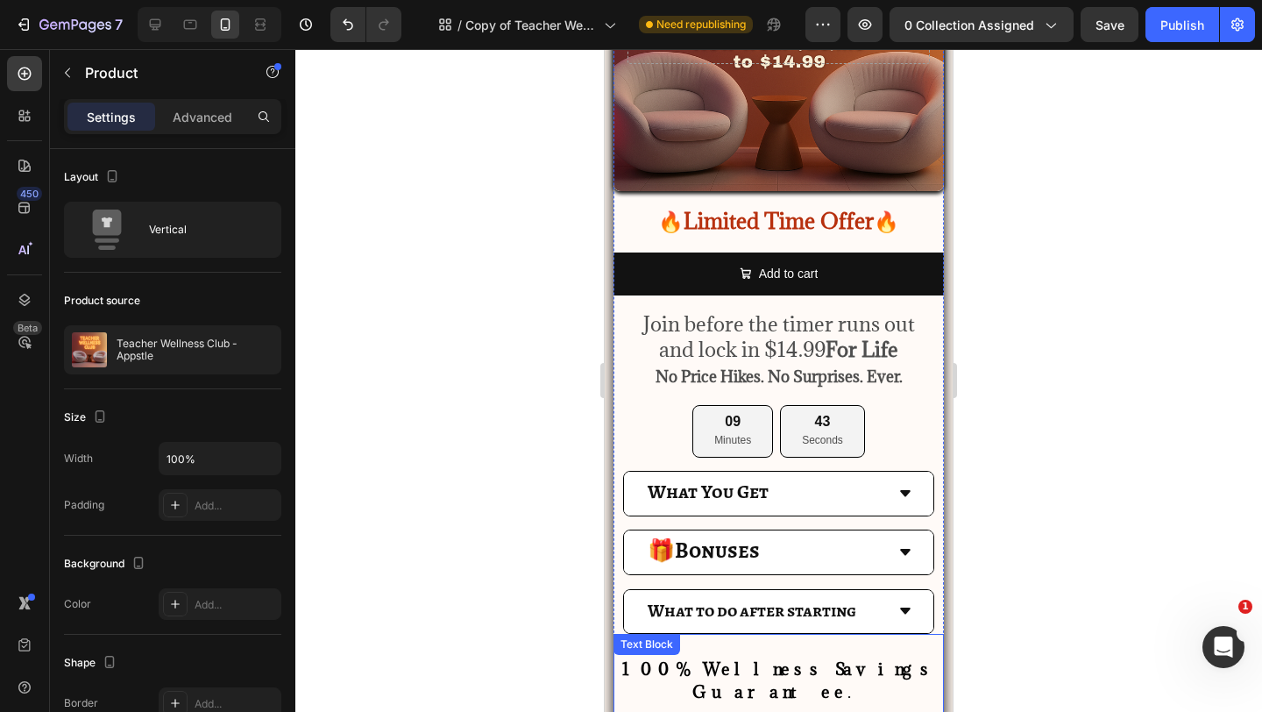
scroll to position [736, 0]
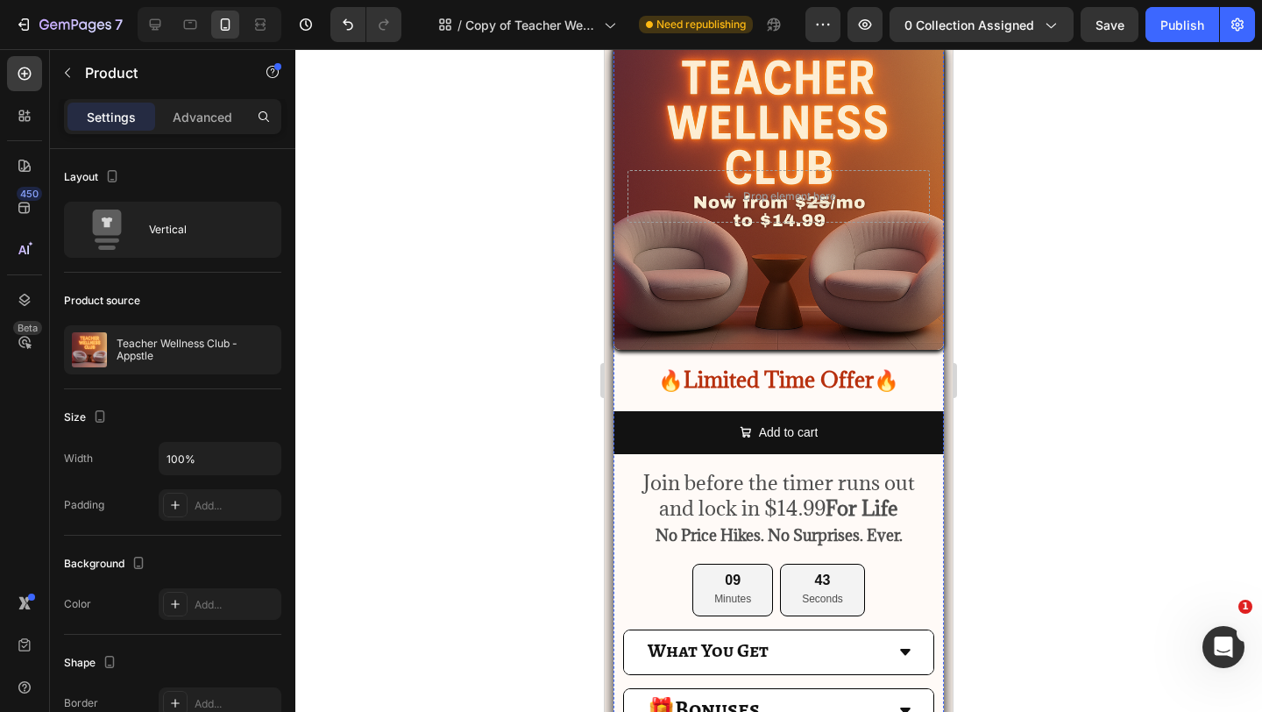
click at [709, 154] on div "Background Image" at bounding box center [779, 196] width 330 height 307
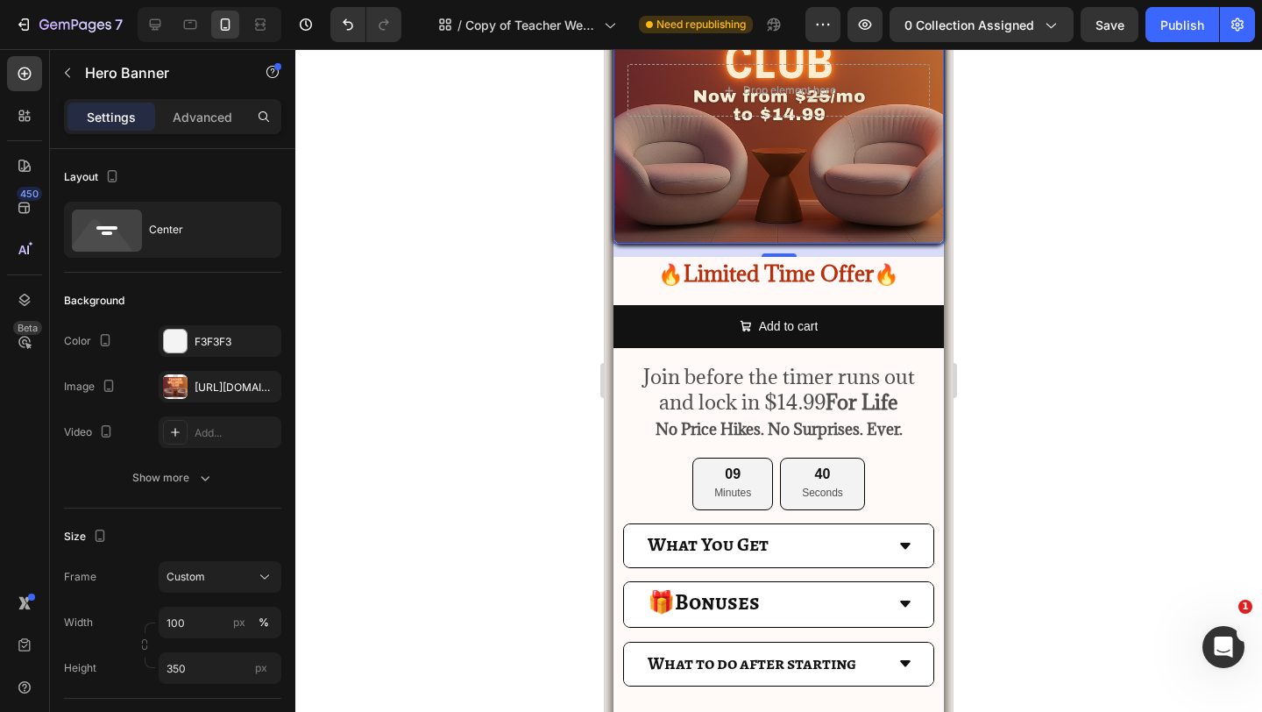
scroll to position [211, 0]
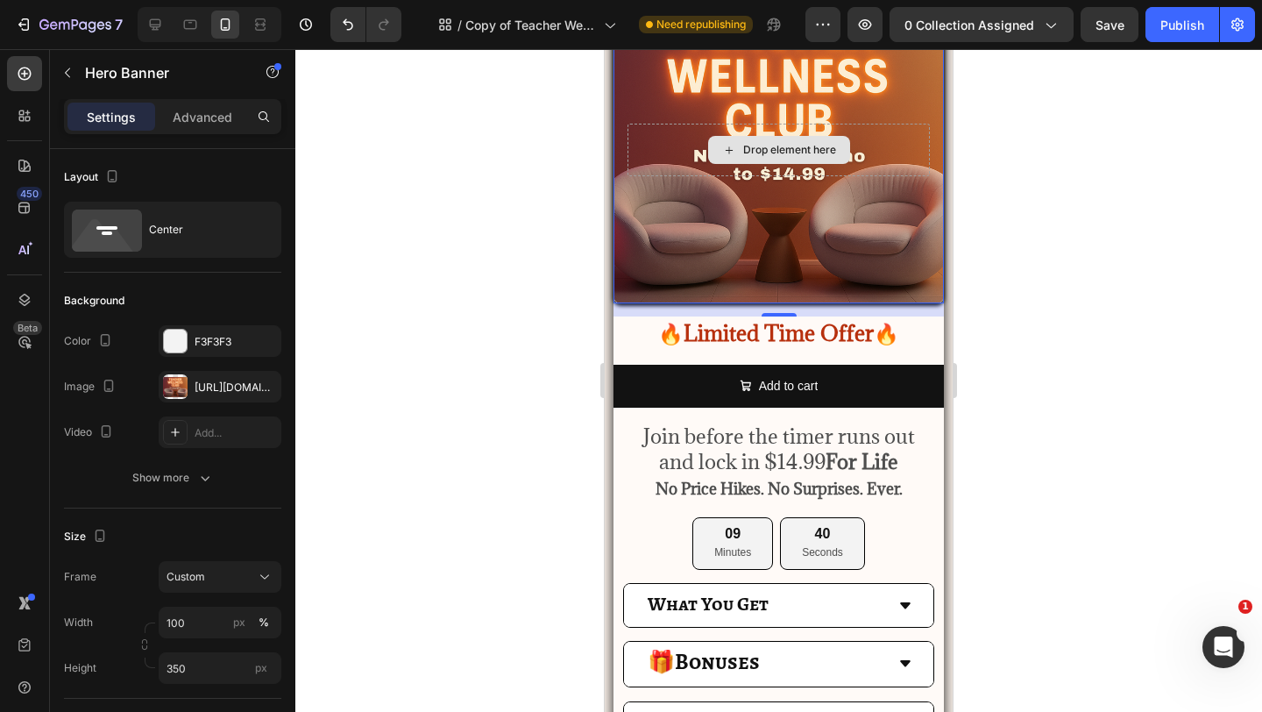
click at [709, 154] on div "Drop element here" at bounding box center [779, 150] width 142 height 28
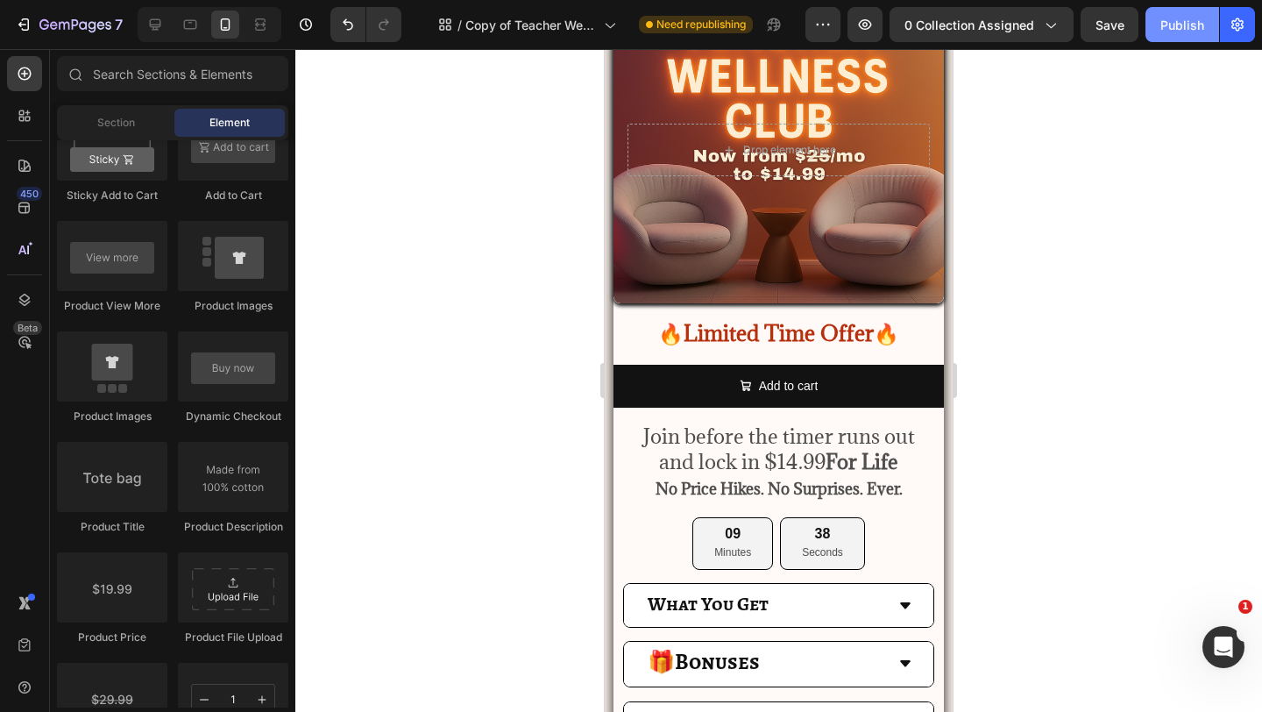
click at [1167, 18] on div "Publish" at bounding box center [1182, 25] width 44 height 18
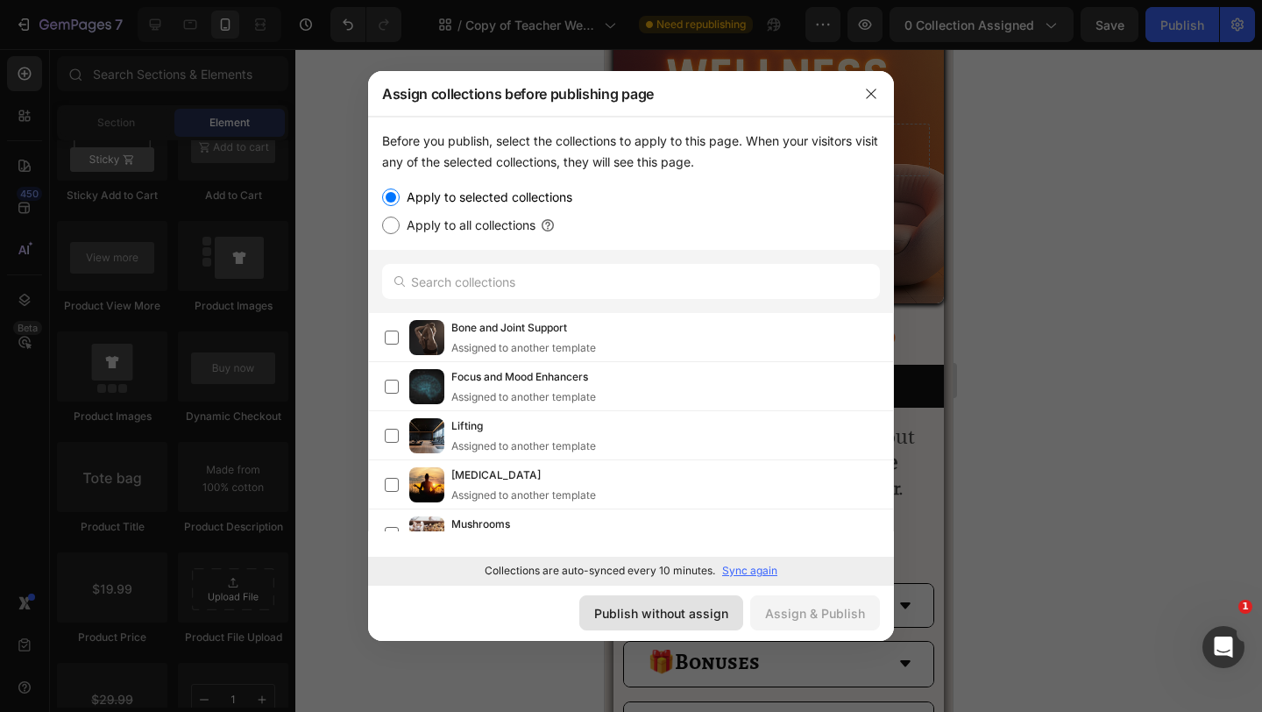
click at [681, 599] on button "Publish without assign" at bounding box center [661, 612] width 164 height 35
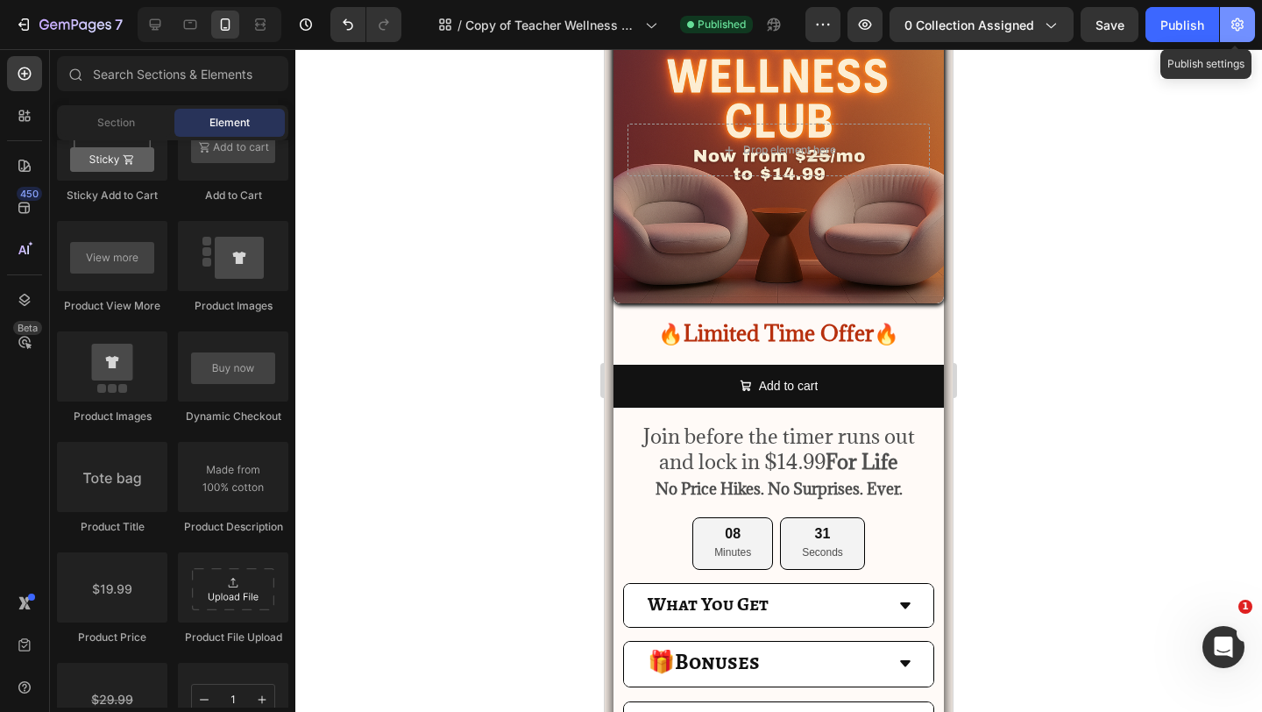
click at [1236, 29] on icon "button" at bounding box center [1237, 24] width 12 height 13
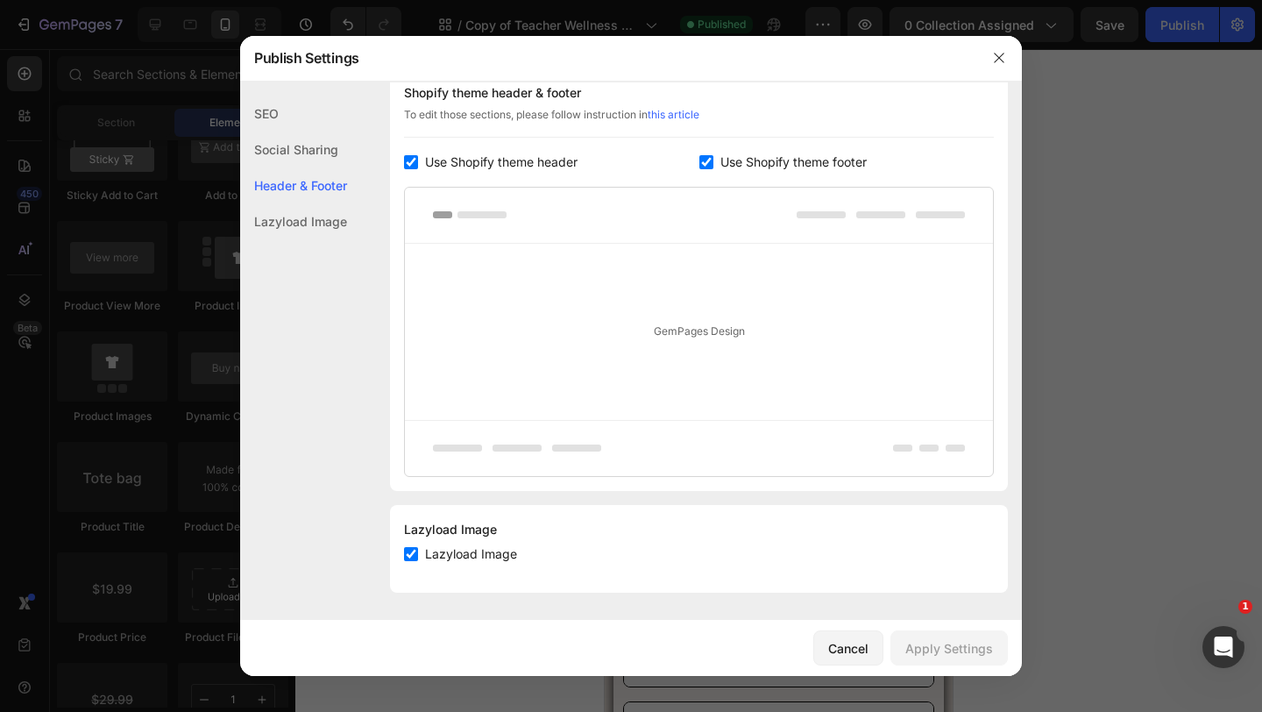
scroll to position [274, 0]
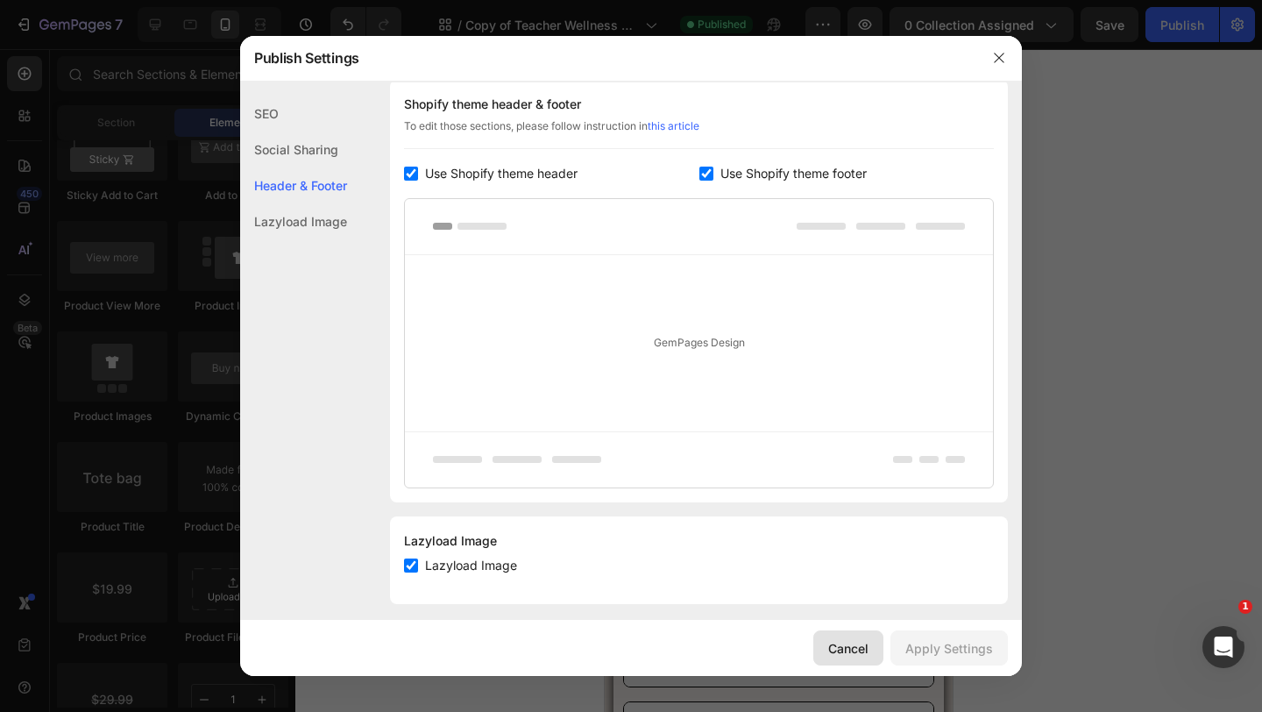
click at [866, 656] on div "Cancel" at bounding box center [848, 648] width 40 height 18
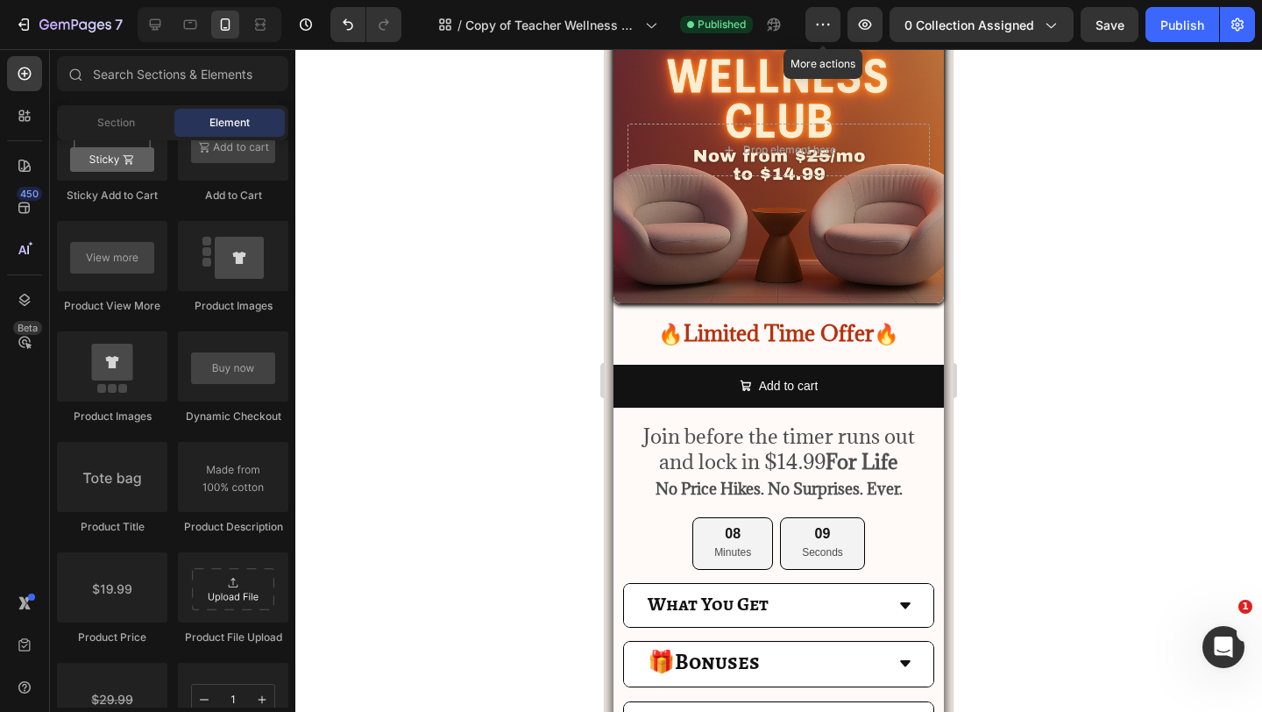
click at [807, 36] on div at bounding box center [822, 24] width 35 height 35
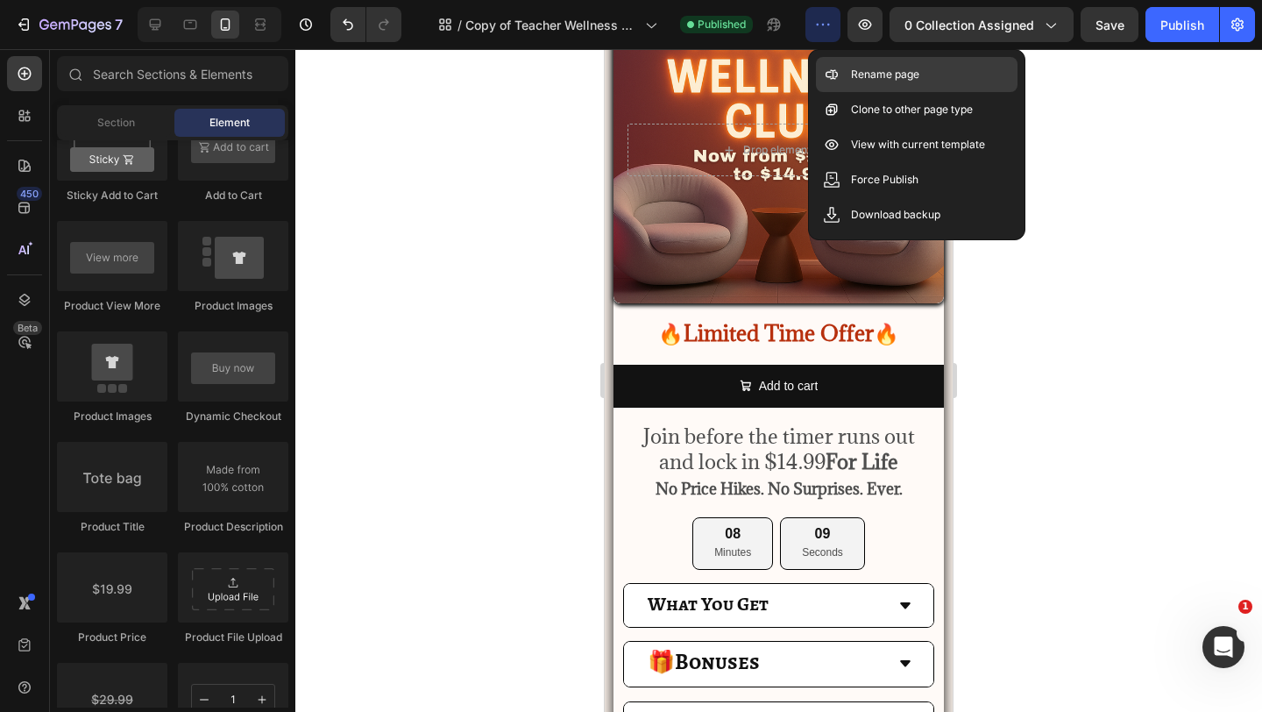
click at [835, 68] on icon at bounding box center [832, 75] width 18 height 18
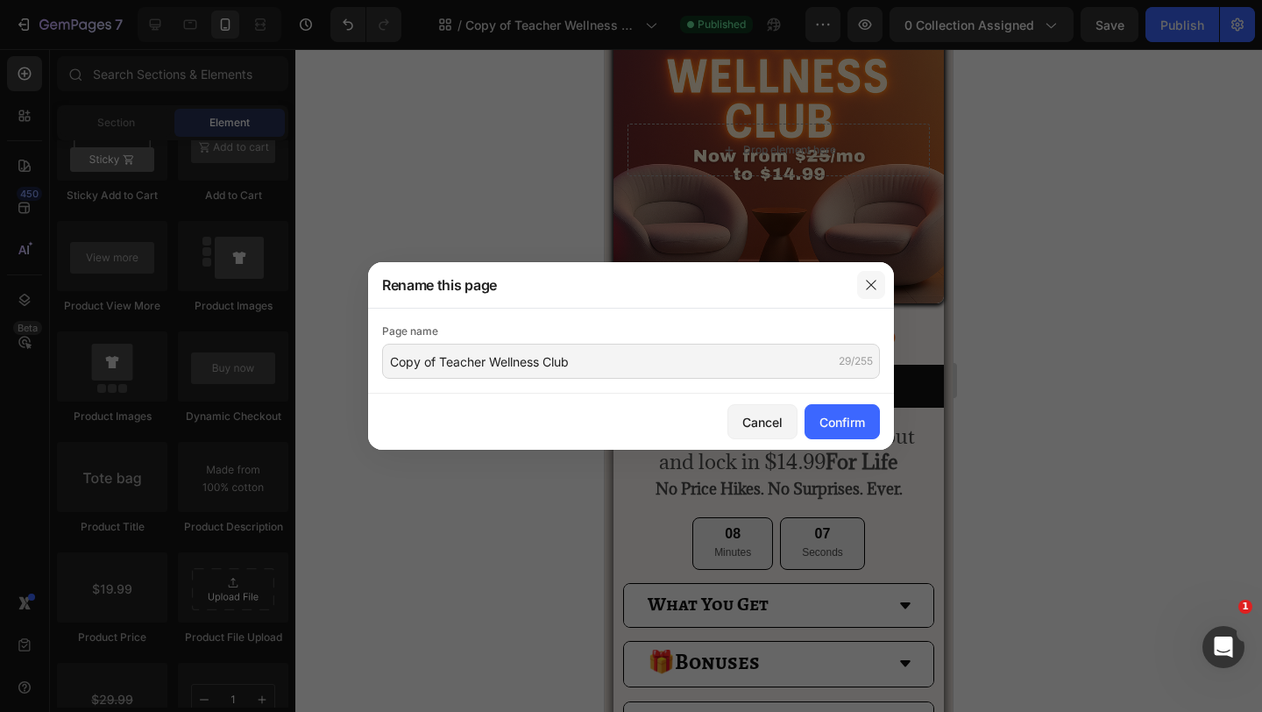
click at [866, 274] on button "button" at bounding box center [871, 285] width 28 height 28
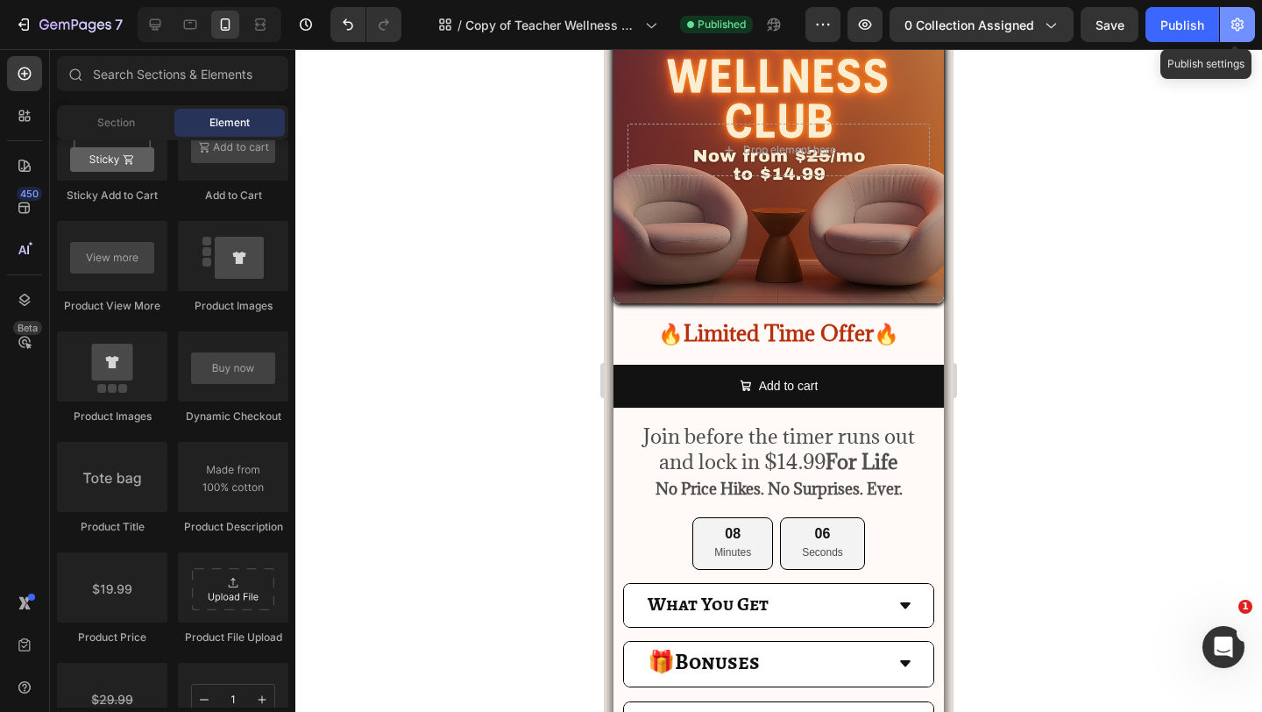
click at [1233, 30] on icon "button" at bounding box center [1238, 25] width 18 height 18
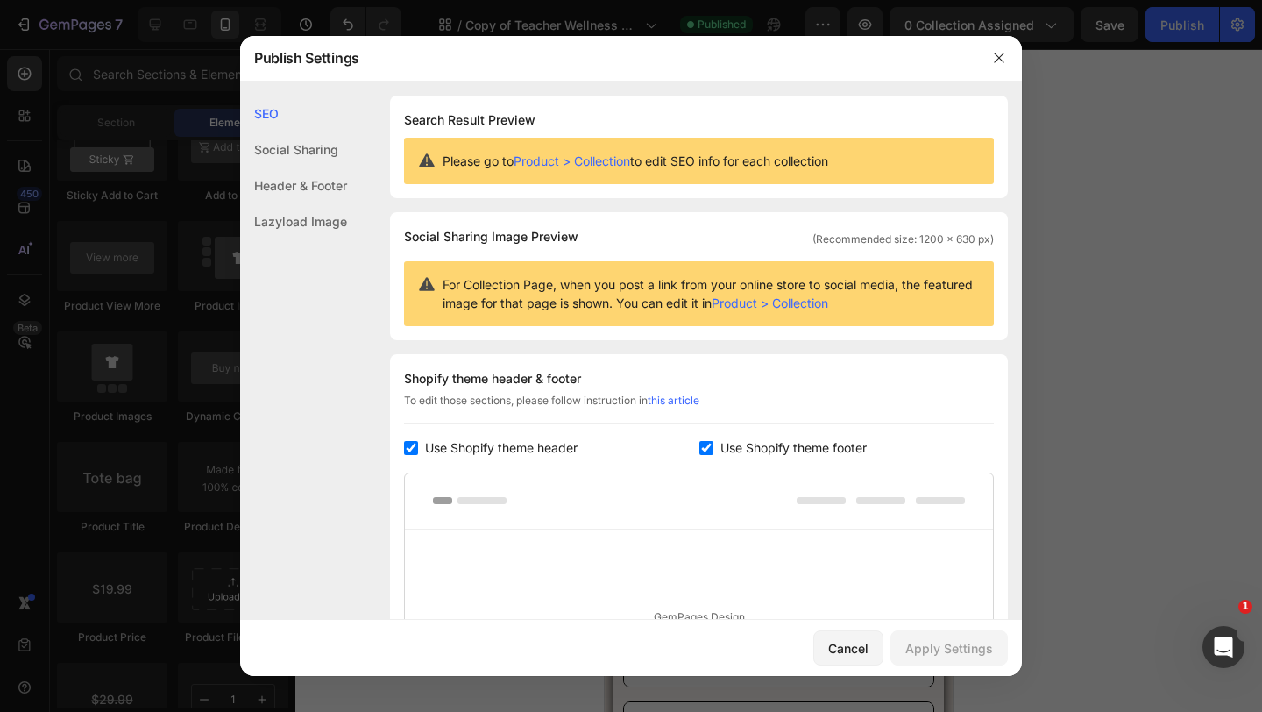
scroll to position [286, 0]
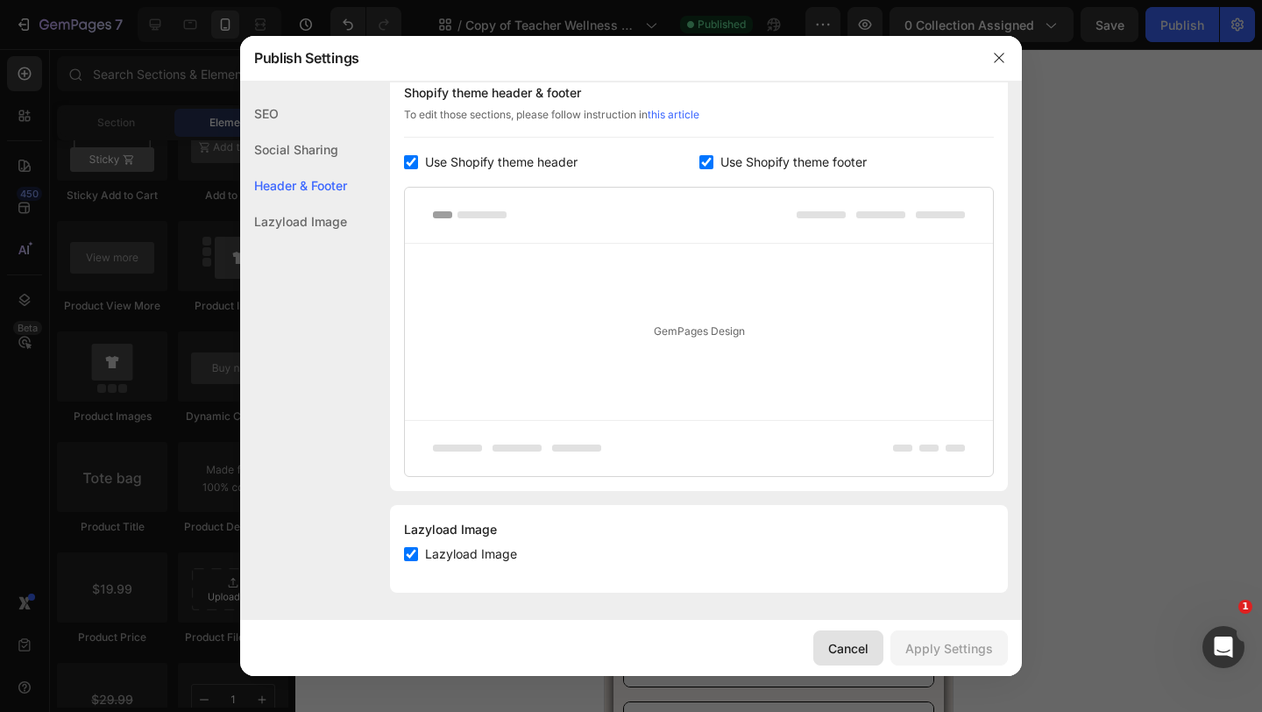
click at [846, 662] on button "Cancel" at bounding box center [848, 647] width 70 height 35
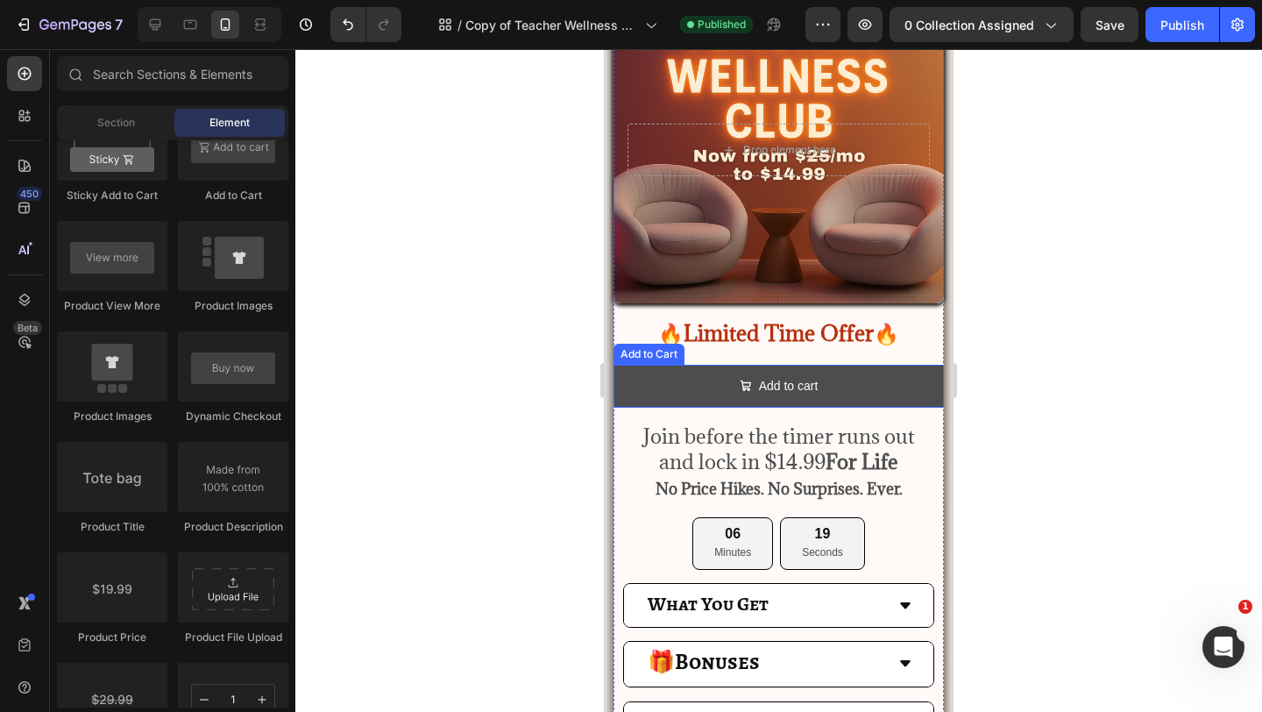
click at [685, 376] on button "Add to cart" at bounding box center [779, 386] width 330 height 43
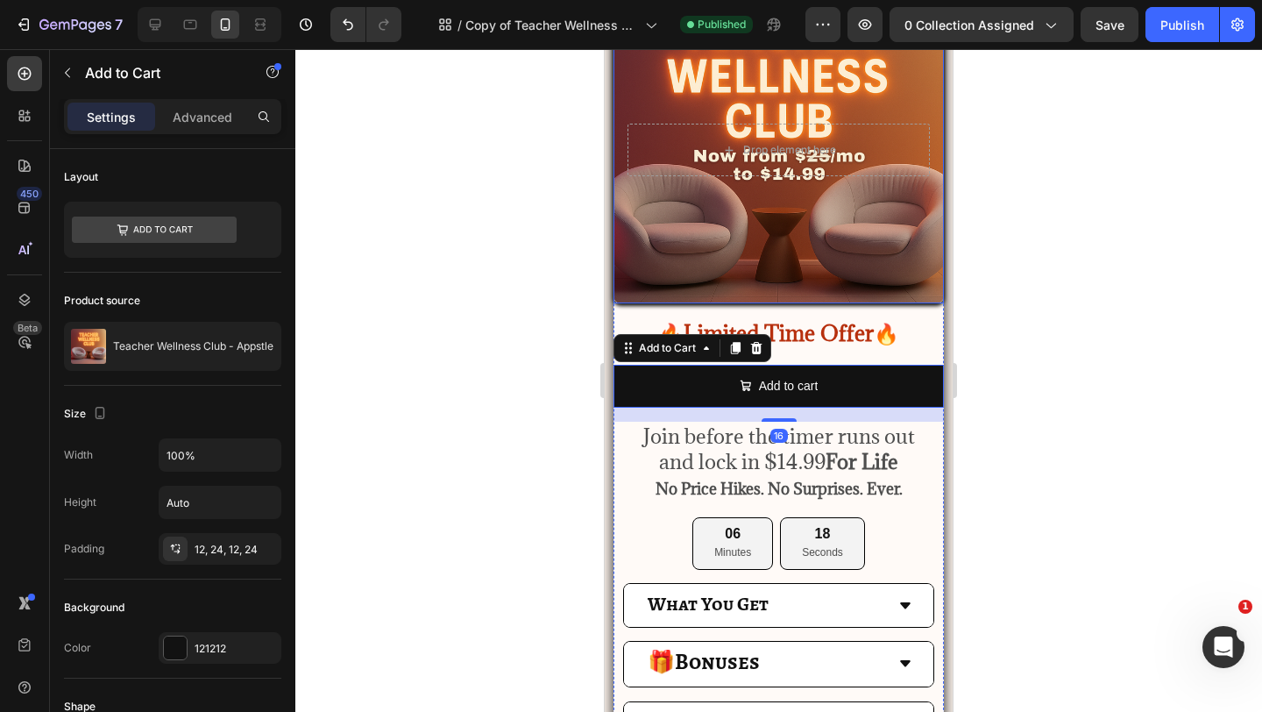
click at [723, 259] on div "Background Image" at bounding box center [779, 149] width 330 height 307
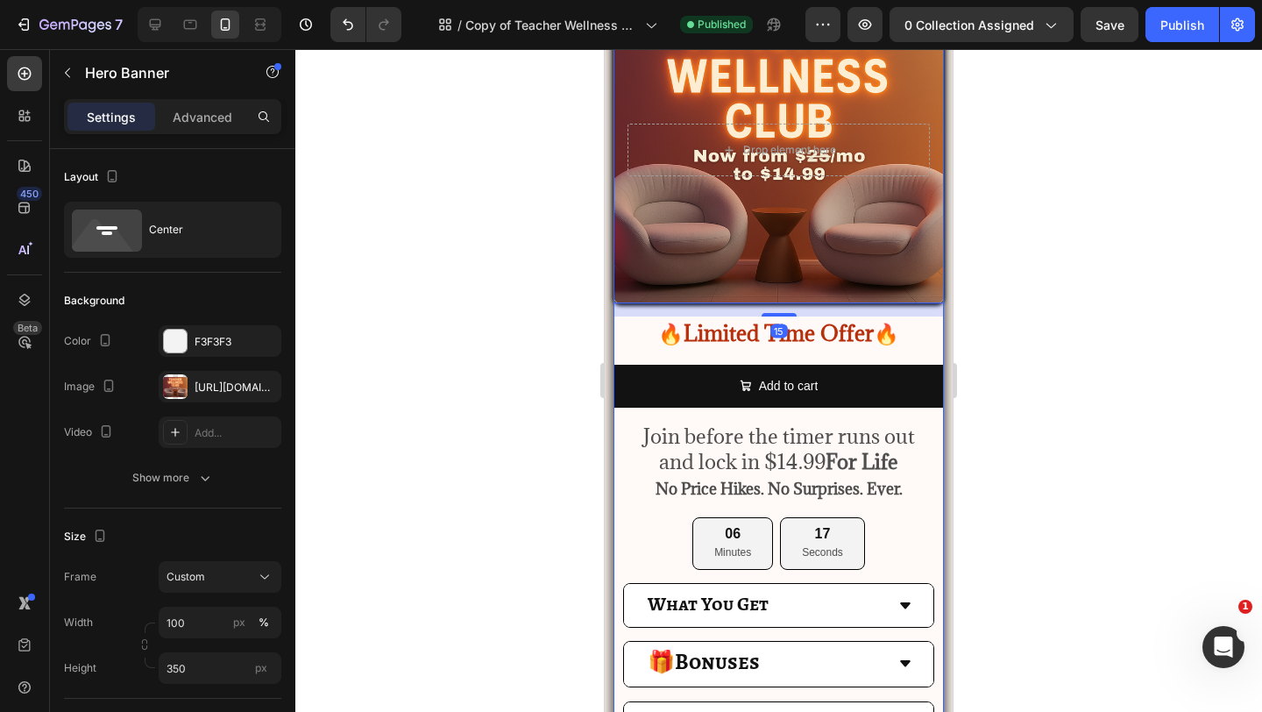
click at [668, 359] on div "Drop element here Hero Banner 15 🔥Limited Time Offer🔥 Text Block Add to cart Ad…" at bounding box center [779, 416] width 330 height 841
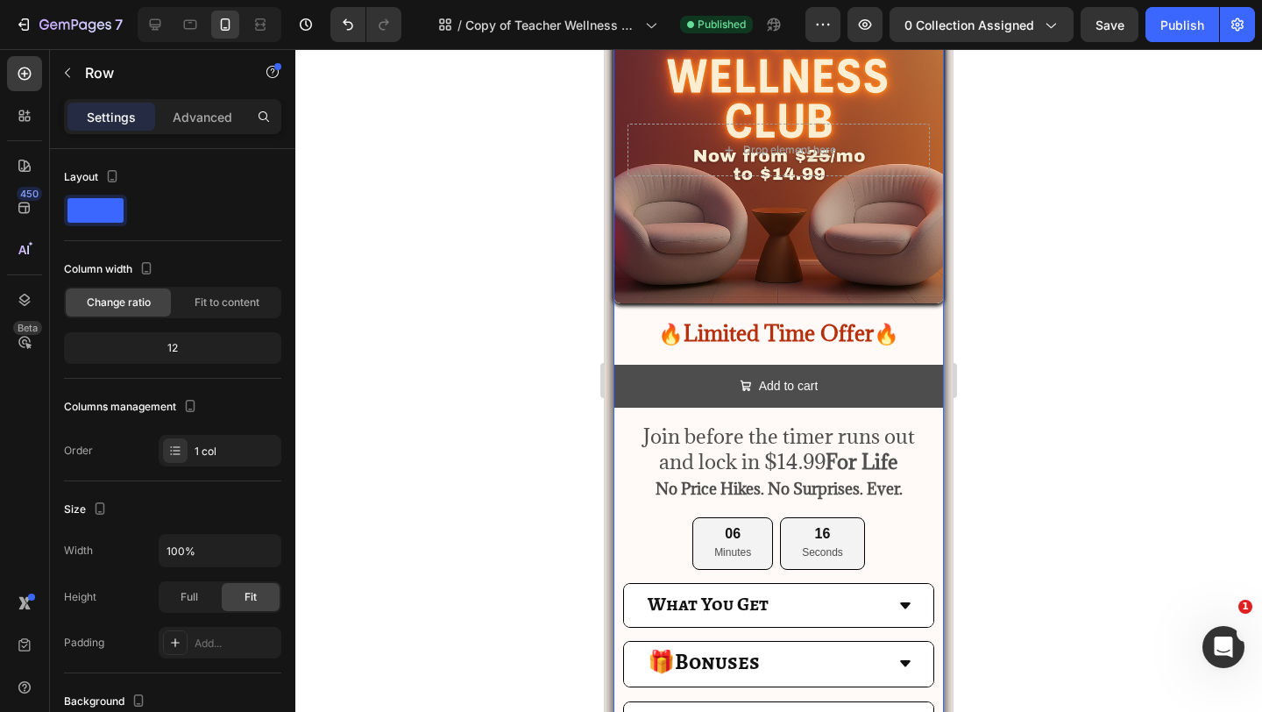
click at [663, 381] on button "Add to cart" at bounding box center [779, 386] width 330 height 43
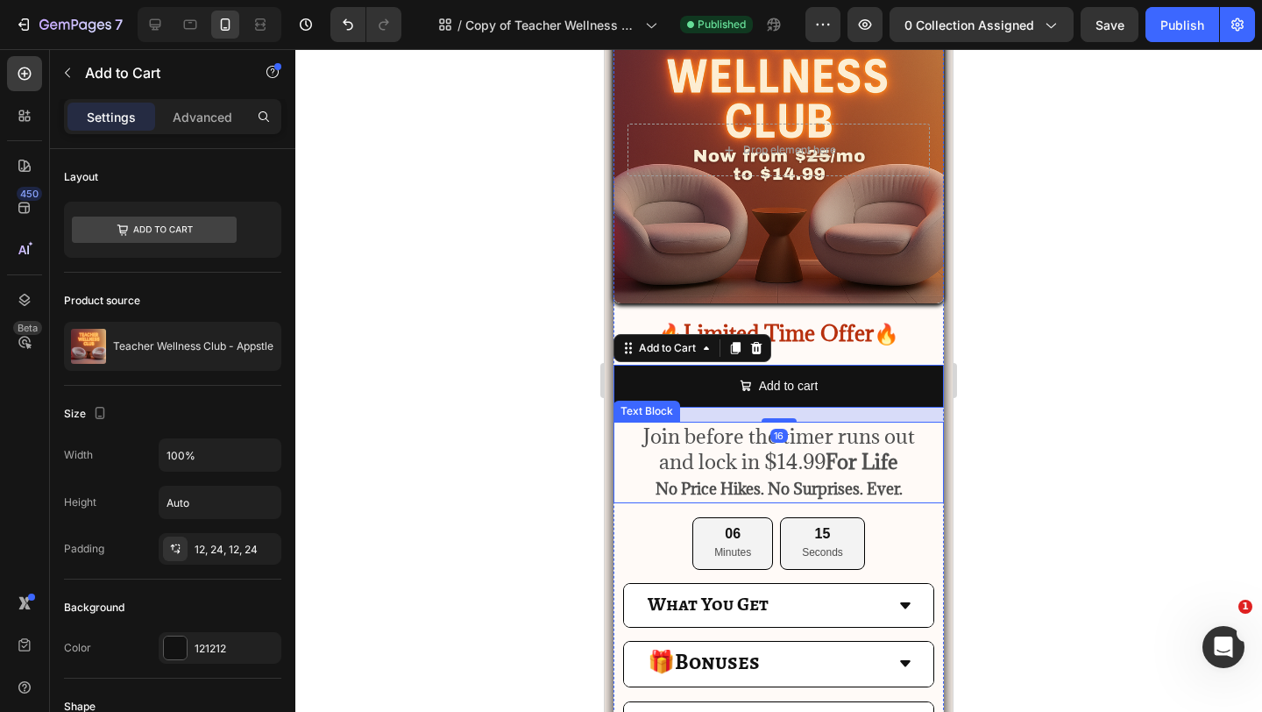
click at [649, 439] on span "Join before the timer runs out" at bounding box center [779, 435] width 272 height 26
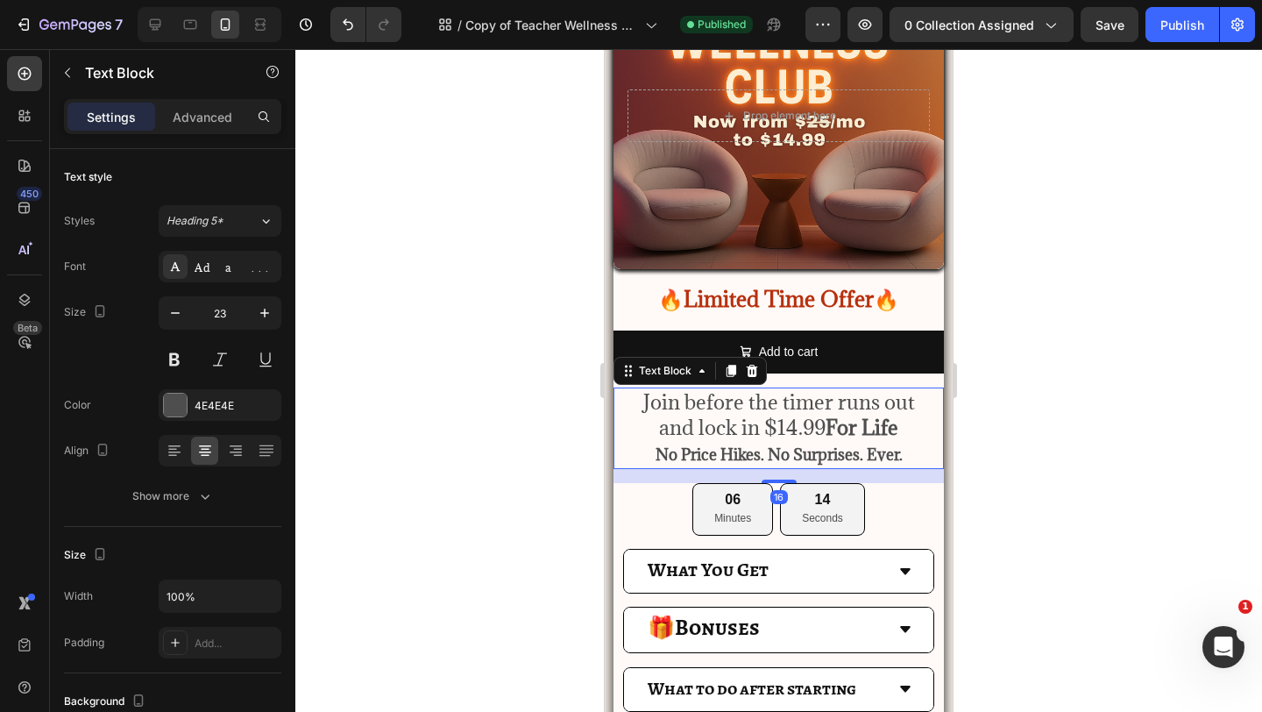
scroll to position [265, 0]
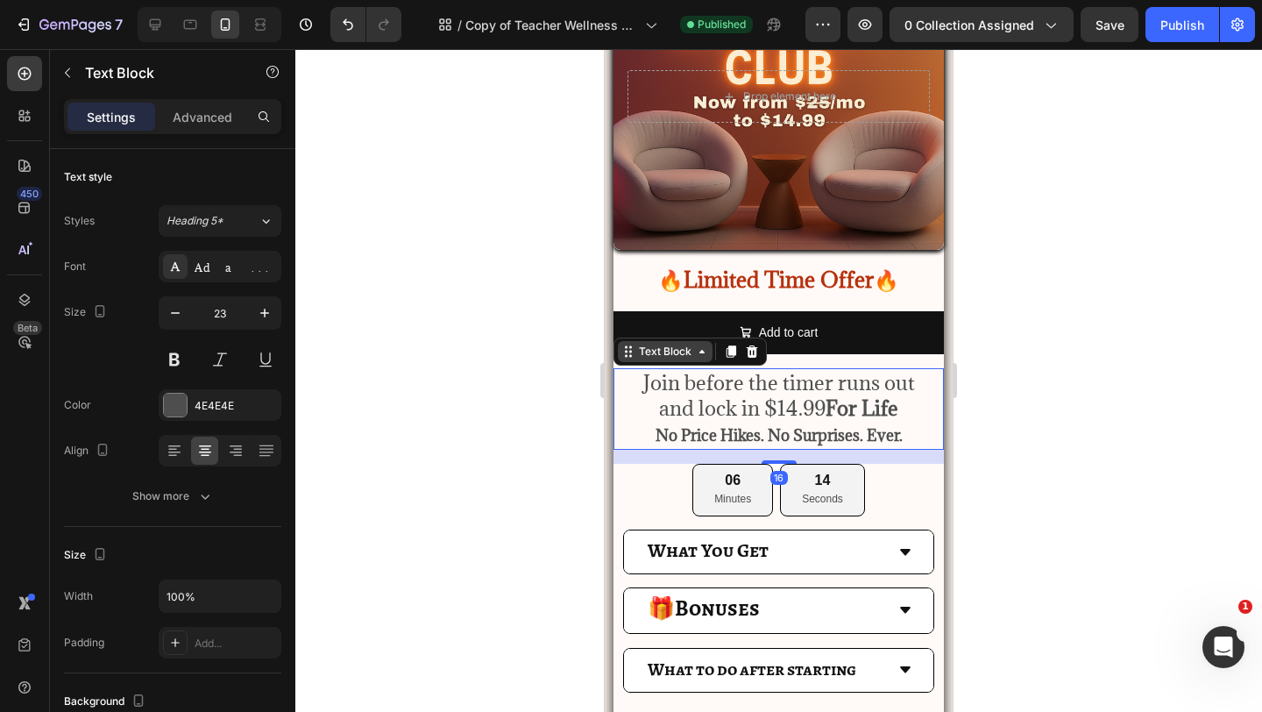
click at [670, 357] on div "Text Block" at bounding box center [665, 352] width 60 height 16
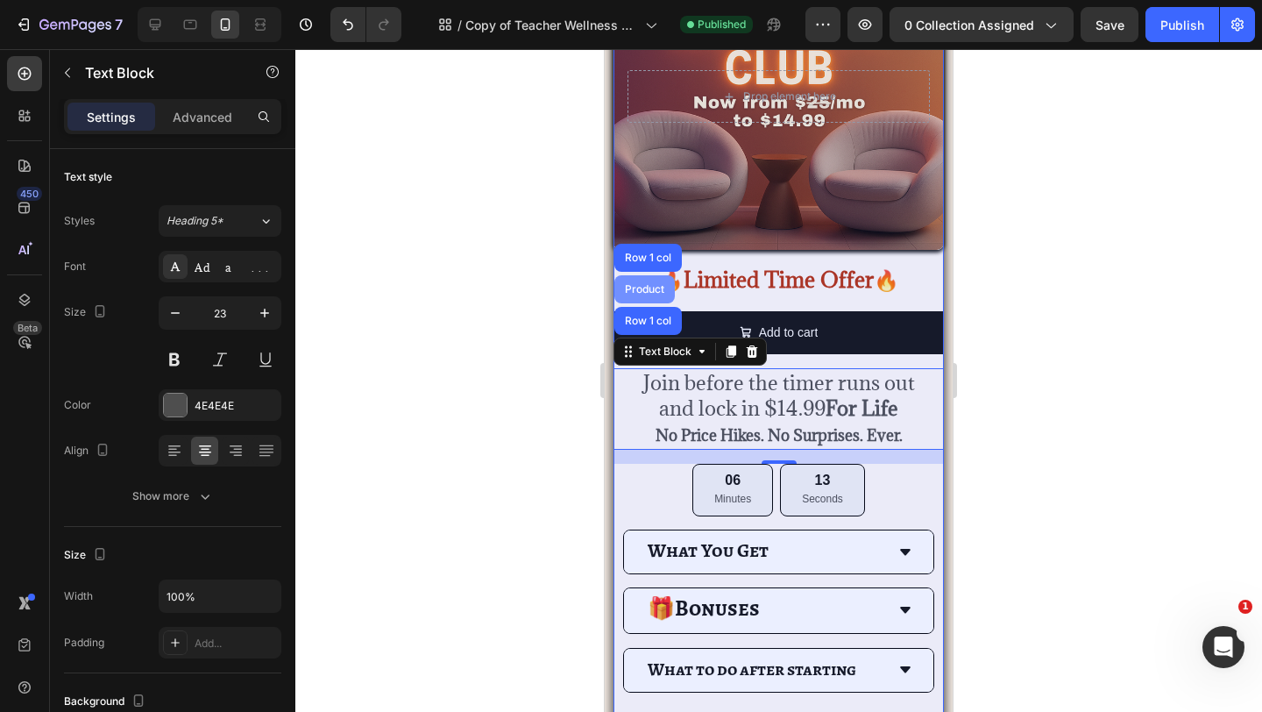
click at [642, 284] on div "Product" at bounding box center [644, 289] width 46 height 11
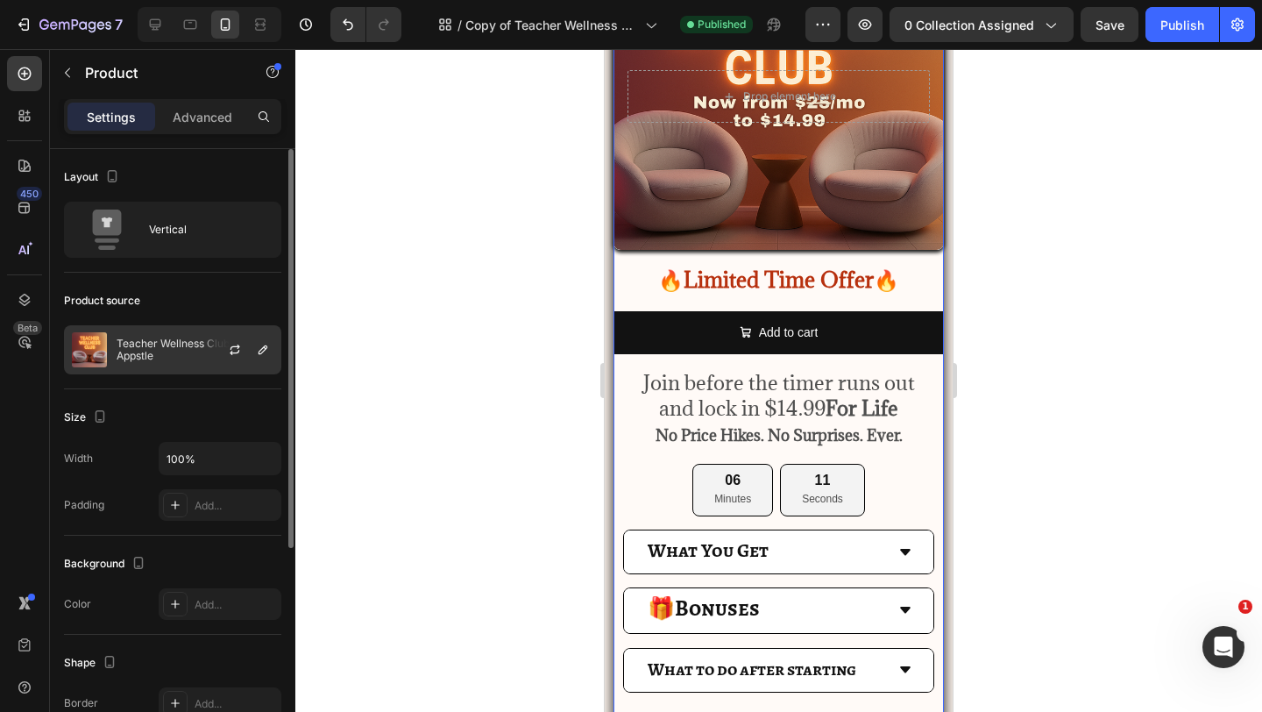
click at [254, 335] on div at bounding box center [241, 349] width 77 height 47
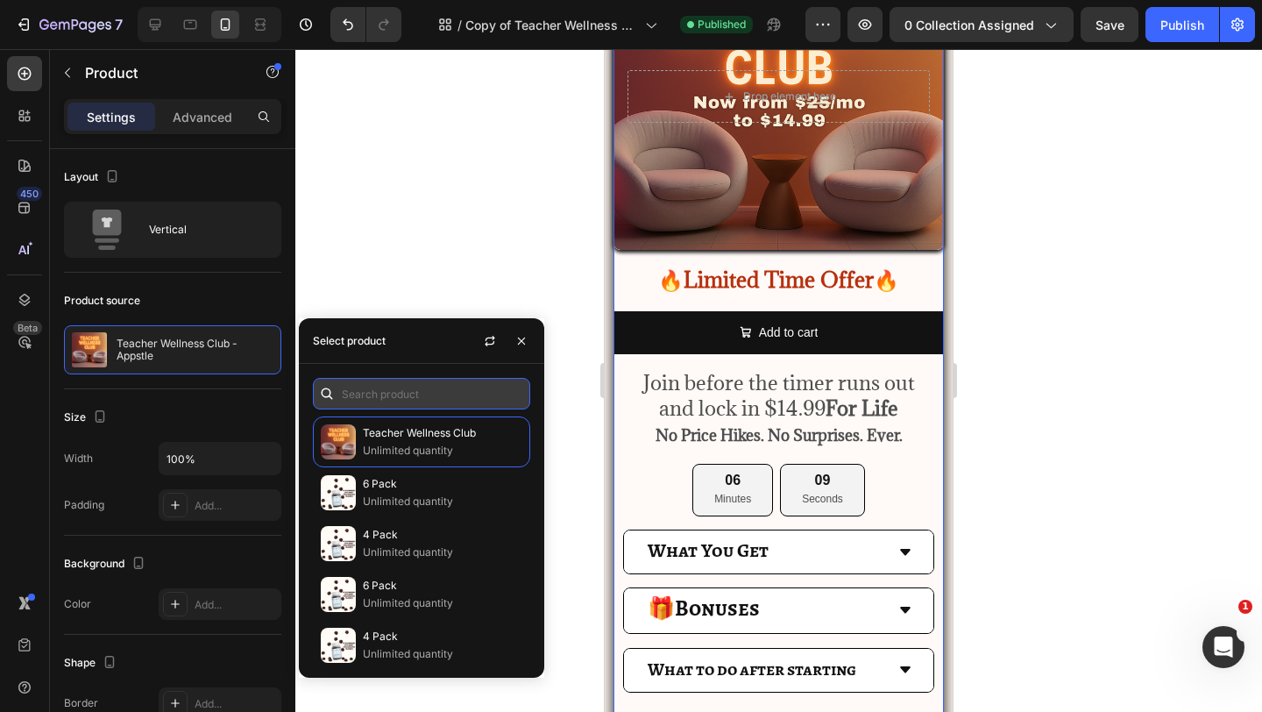
click at [365, 389] on input "text" at bounding box center [421, 394] width 217 height 32
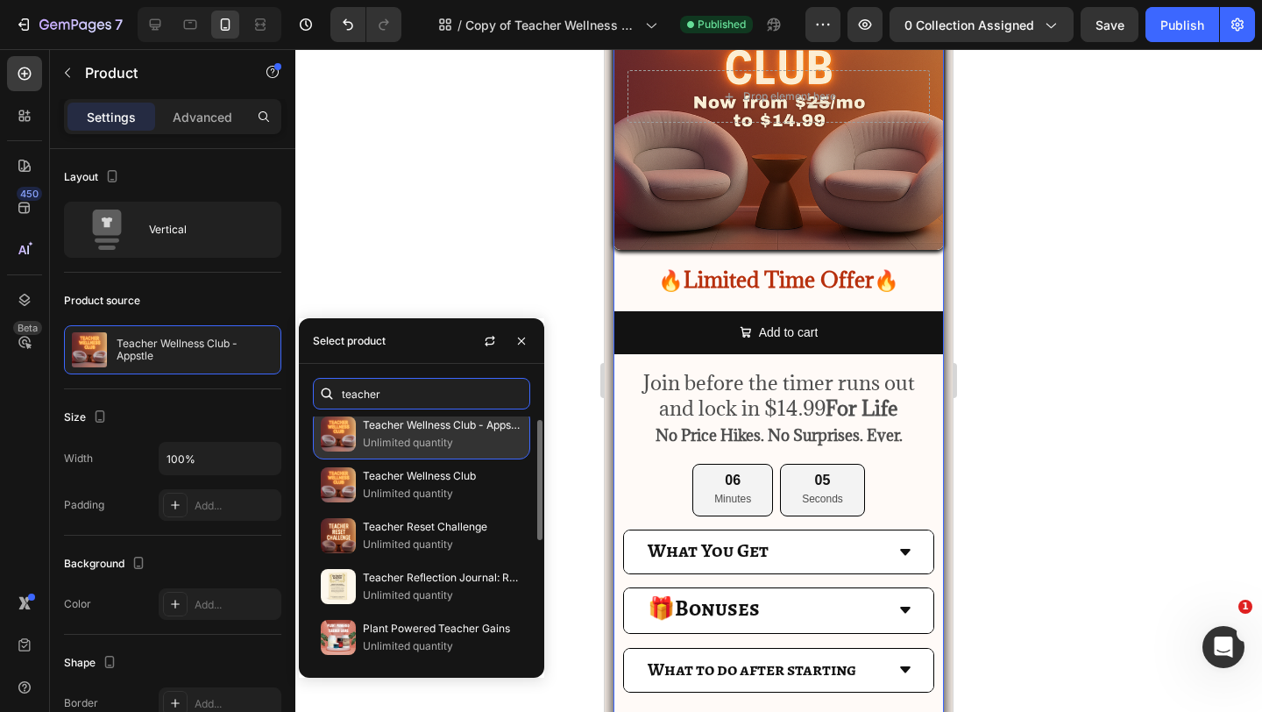
scroll to position [9, 0]
type input "teacher"
click at [397, 444] on p "Unlimited quantity" at bounding box center [443, 442] width 160 height 18
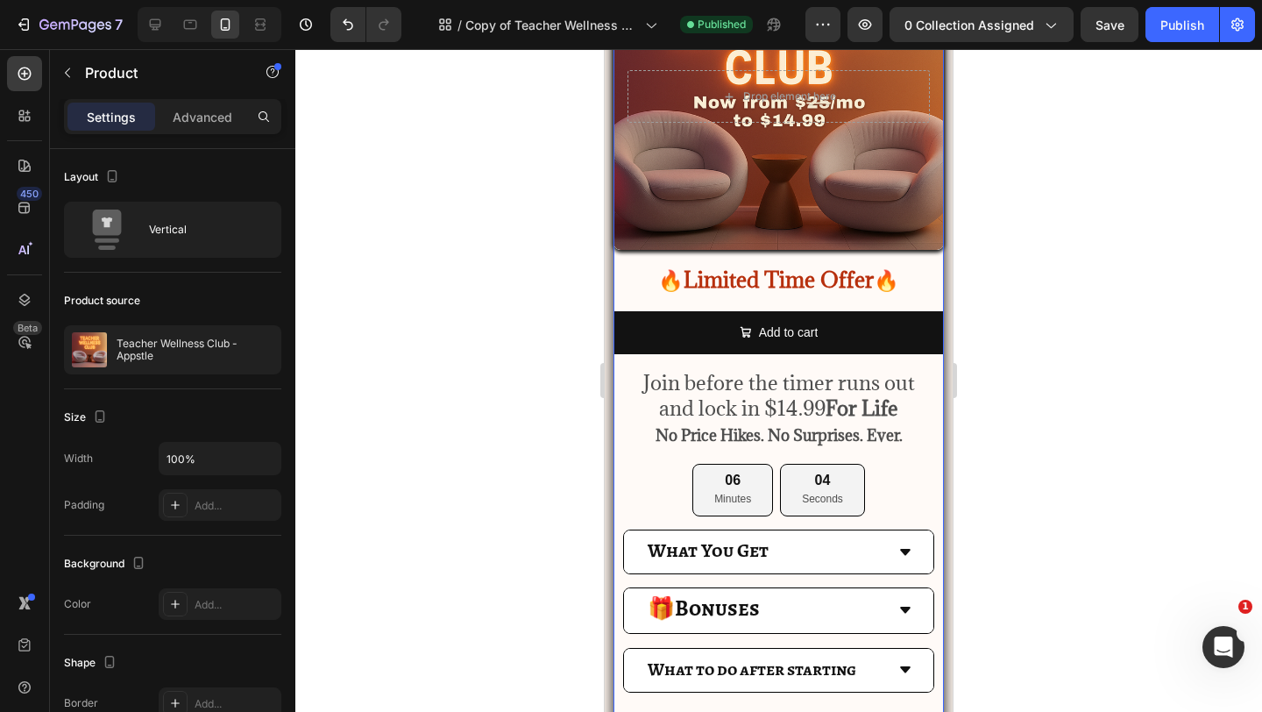
click at [502, 284] on div at bounding box center [778, 380] width 967 height 663
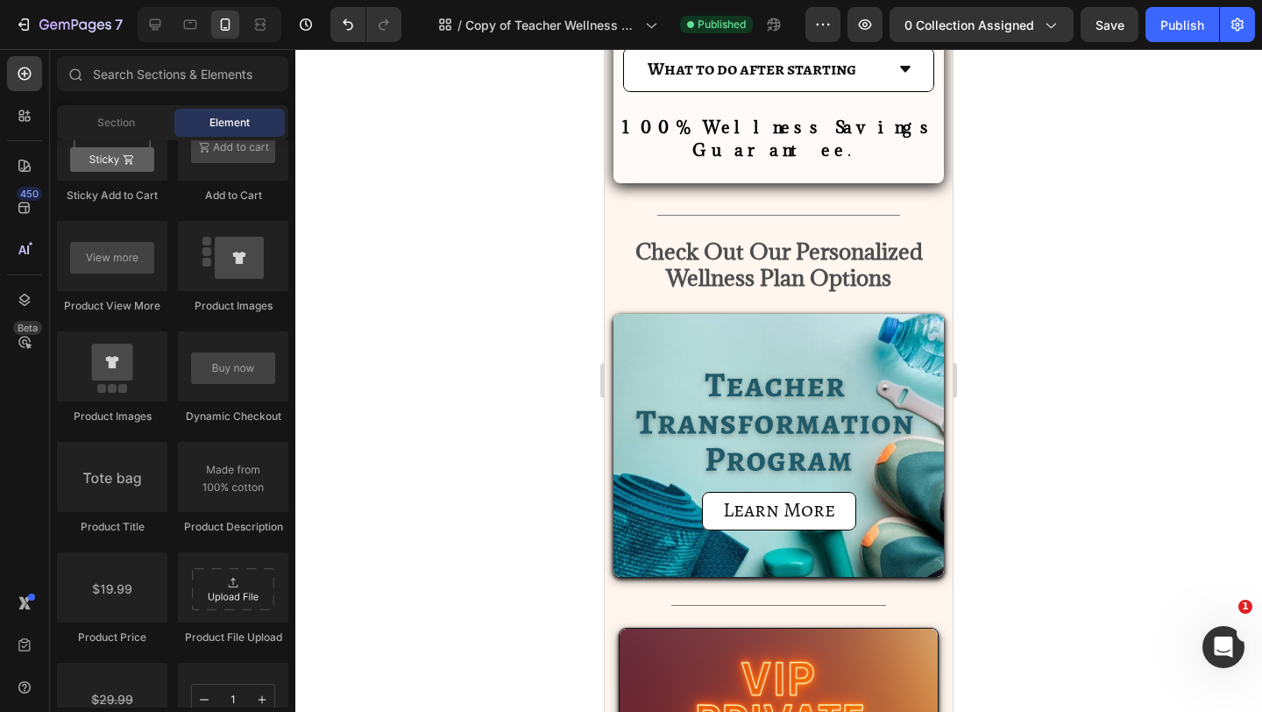
scroll to position [1437, 0]
click at [153, 24] on icon at bounding box center [155, 25] width 18 height 18
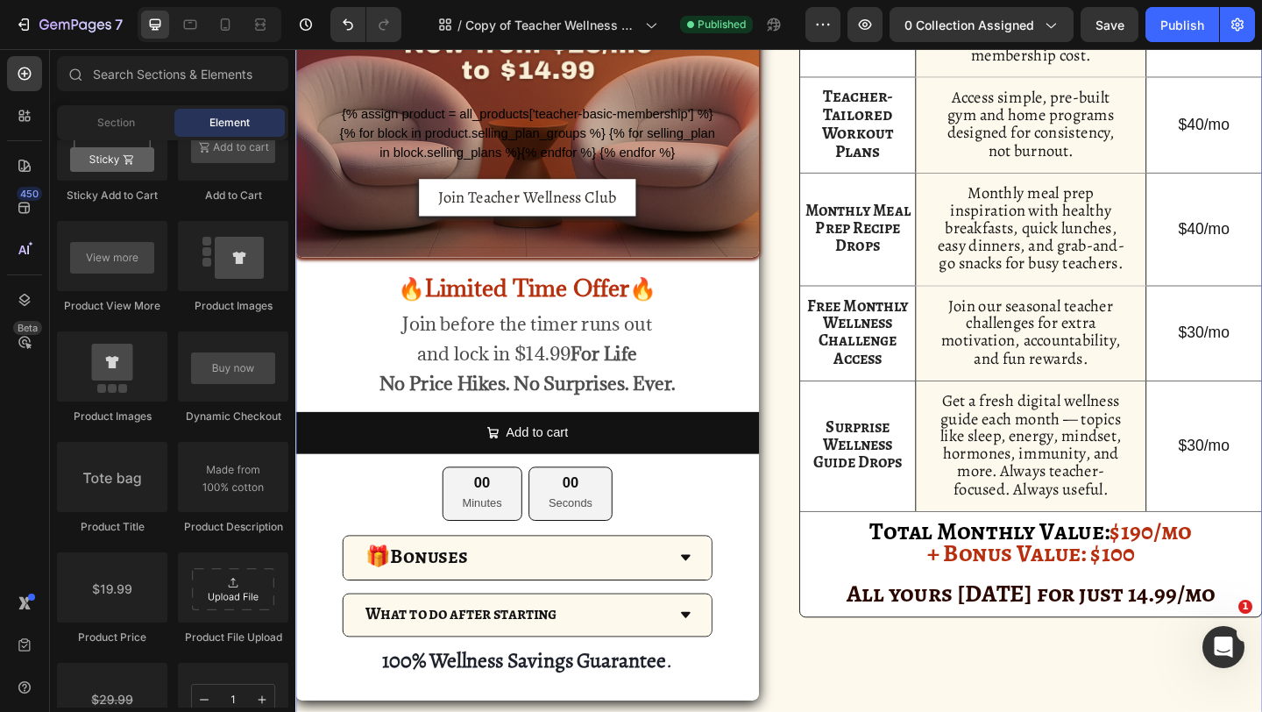
scroll to position [259, 0]
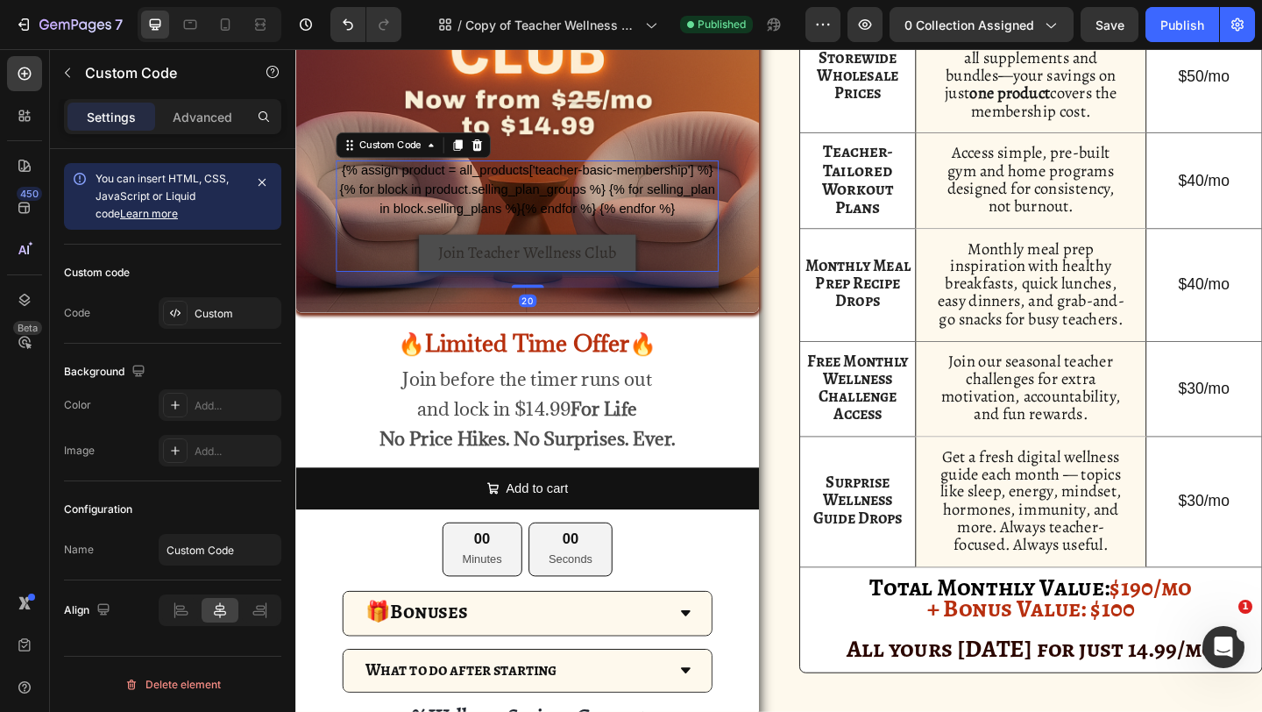
click at [568, 276] on button "Join Teacher Wellness Club" at bounding box center [547, 271] width 236 height 40
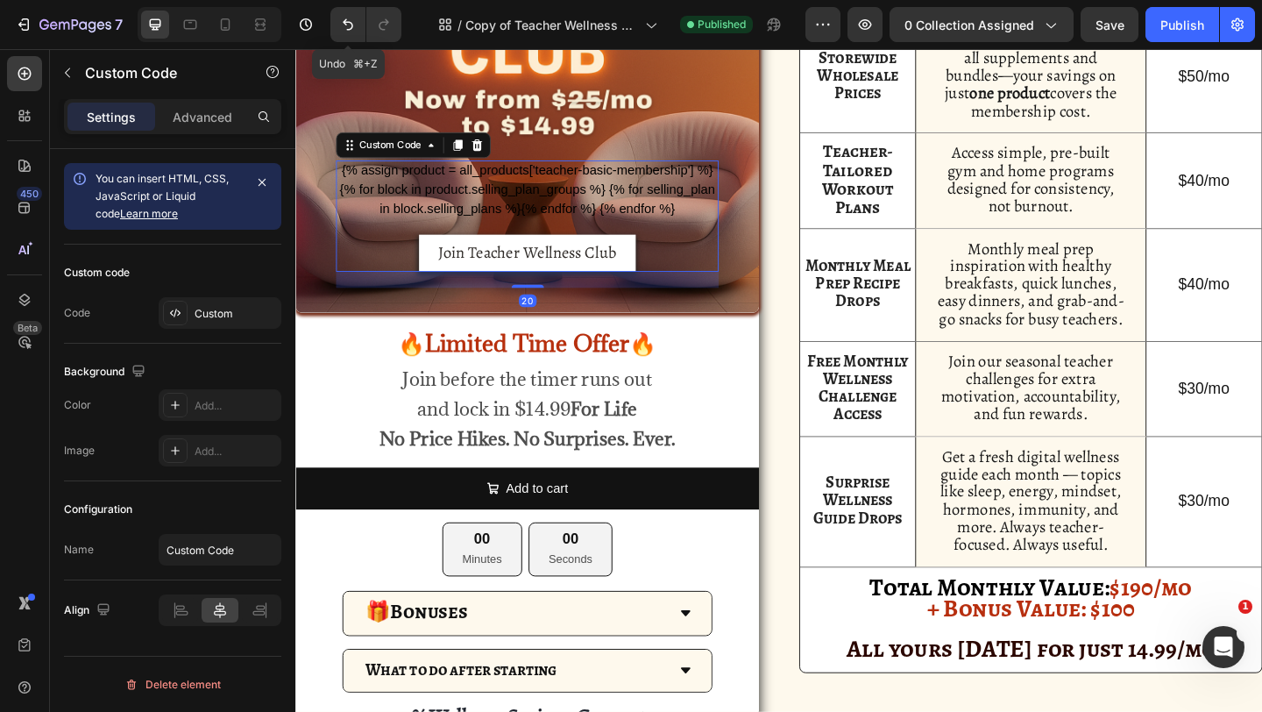
click at [349, 36] on button "Undo/Redo" at bounding box center [347, 24] width 35 height 35
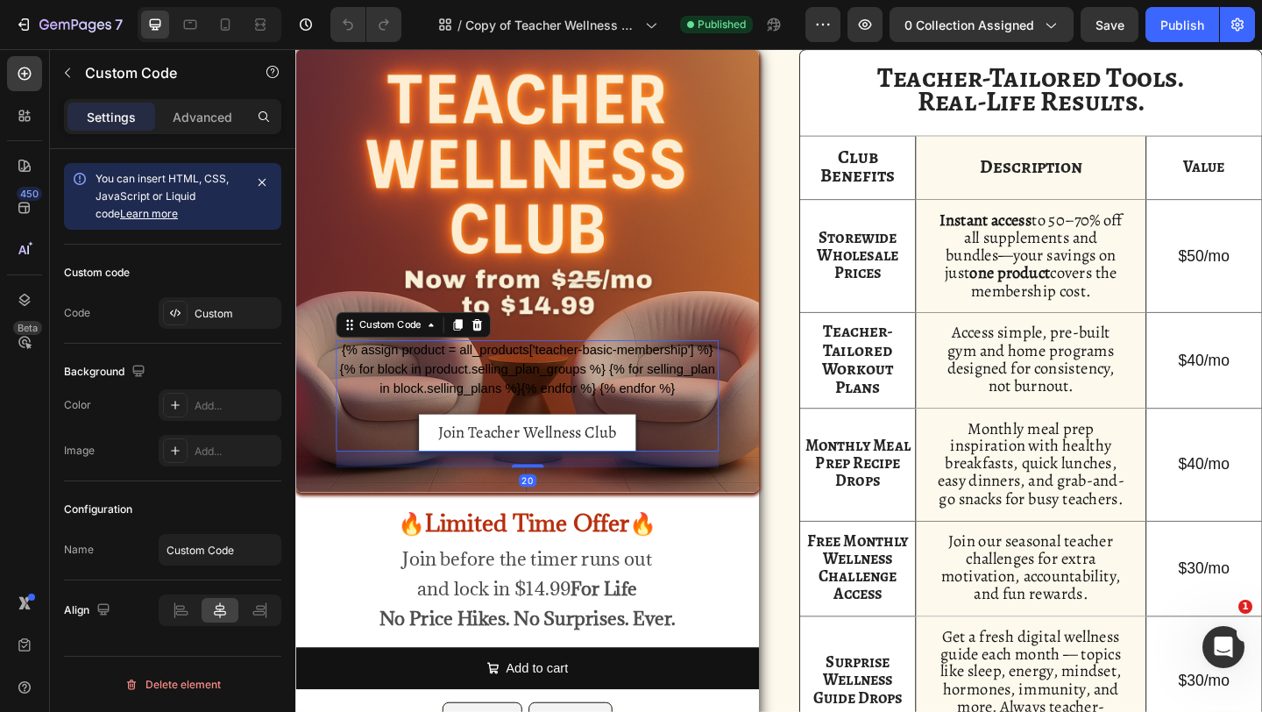
click at [703, 431] on form "{% assign product = all_products['teacher-basic-membership'] %} {% for block in…" at bounding box center [547, 425] width 416 height 121
click at [501, 346] on div at bounding box center [492, 348] width 21 height 21
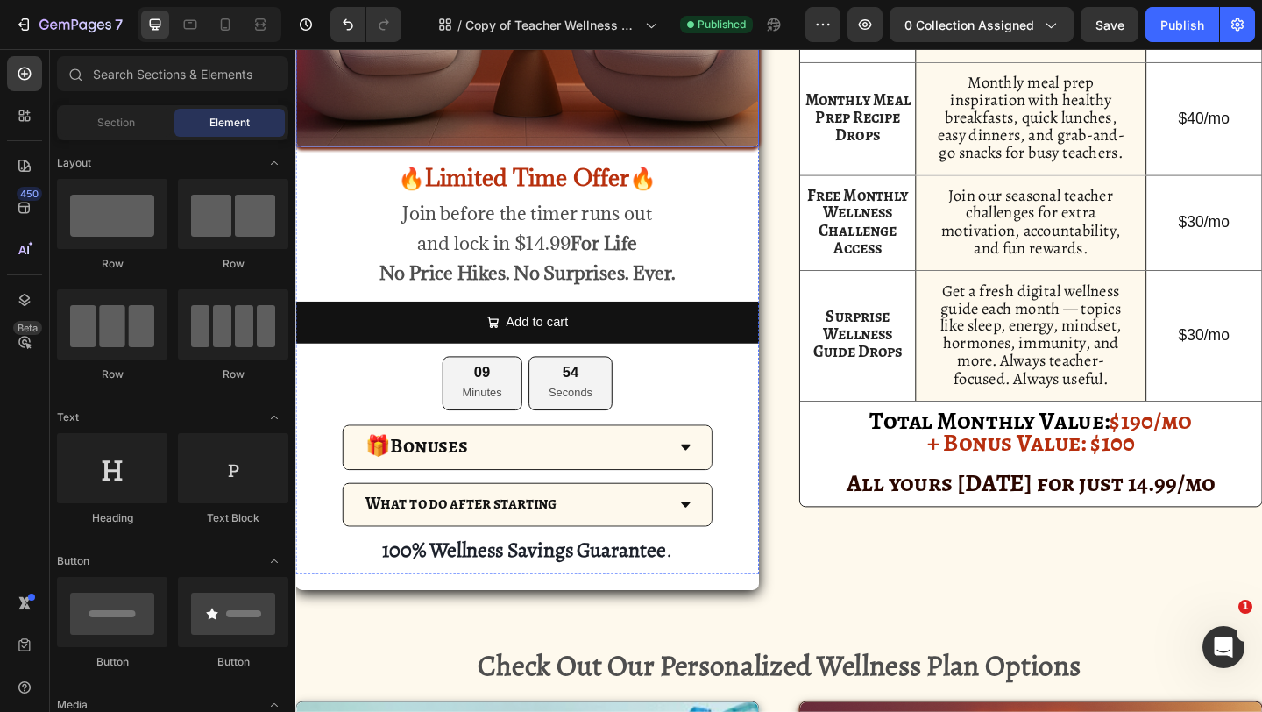
scroll to position [1084, 0]
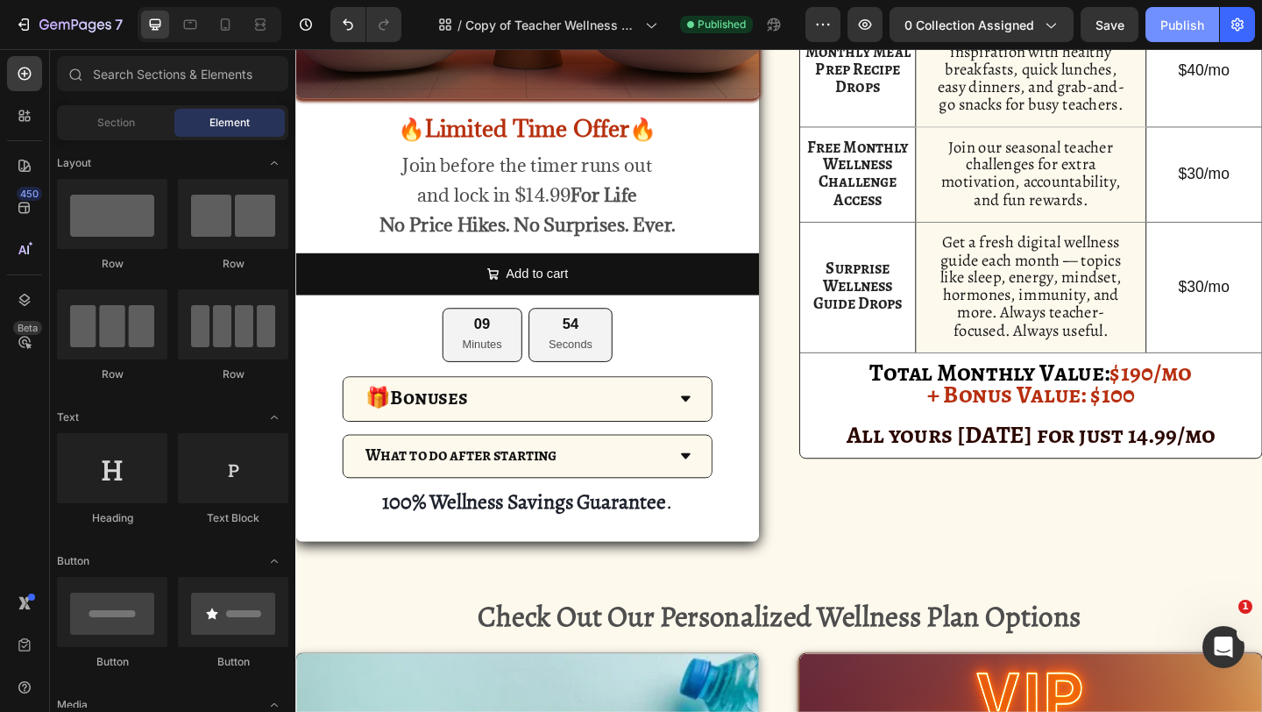
click at [1164, 11] on button "Publish" at bounding box center [1183, 24] width 74 height 35
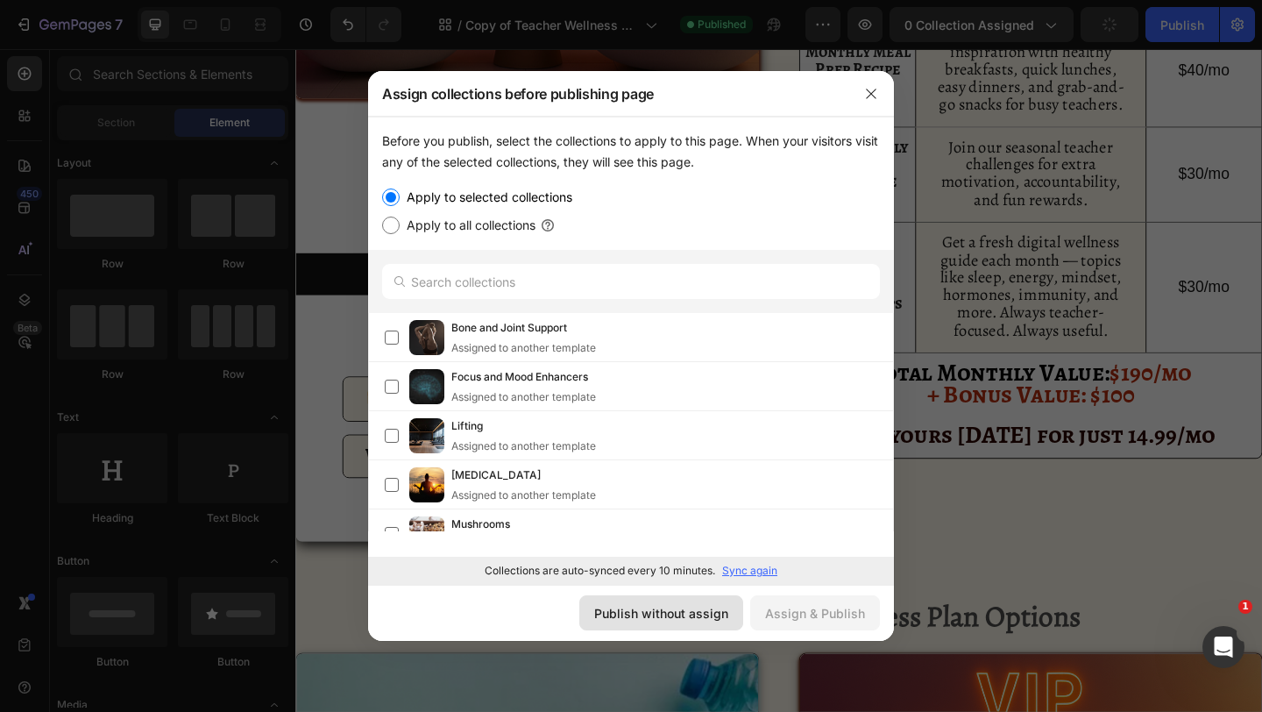
click at [709, 614] on div "Publish without assign" at bounding box center [661, 613] width 134 height 18
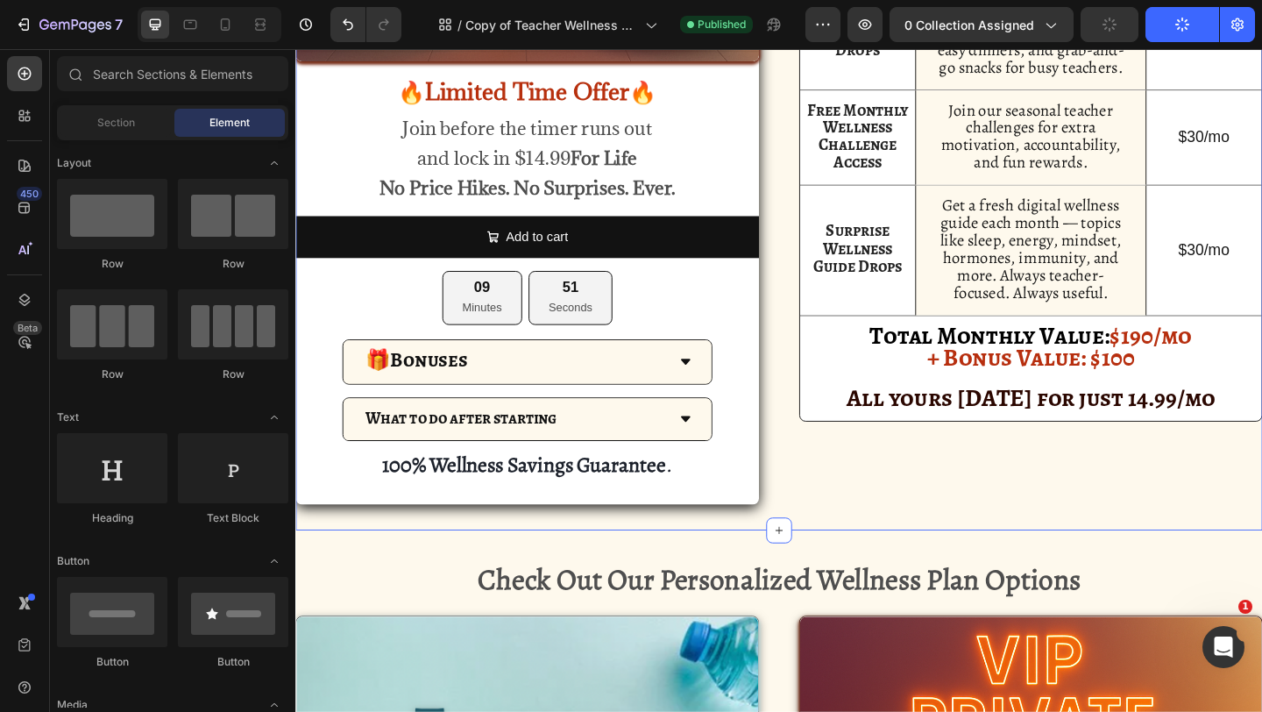
scroll to position [1123, 0]
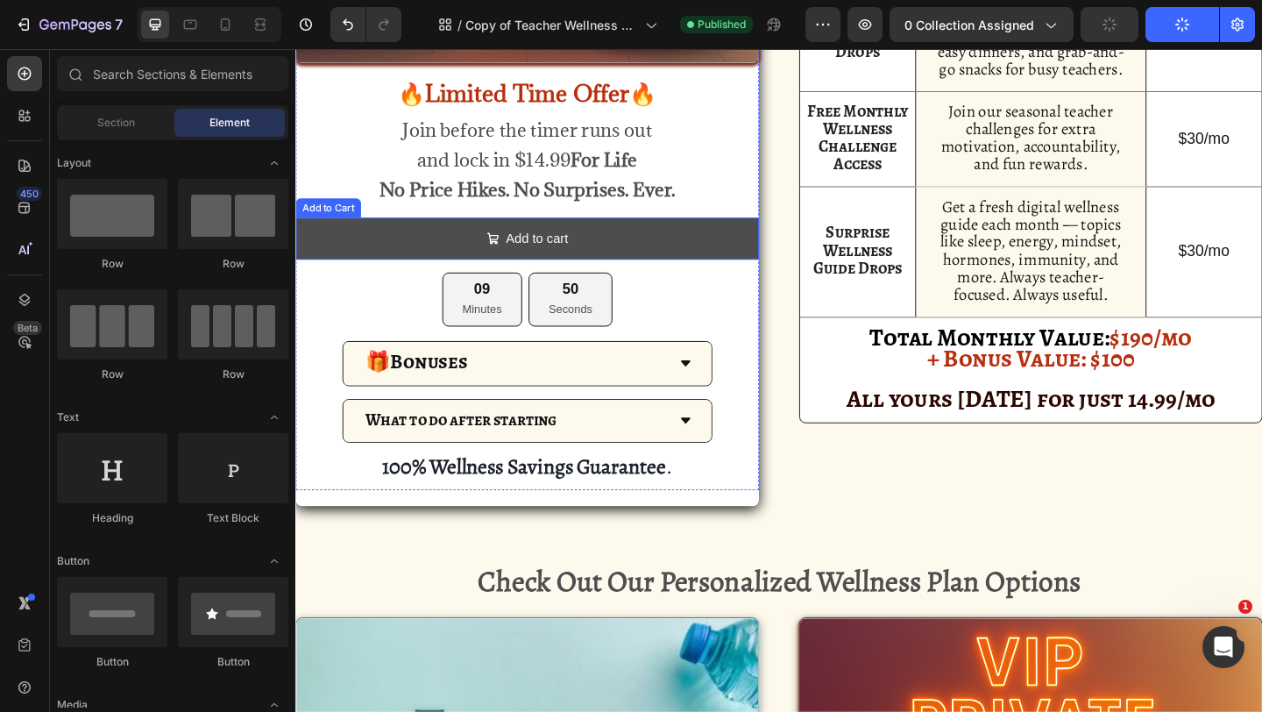
click at [720, 274] on button "Add to cart" at bounding box center [547, 255] width 504 height 46
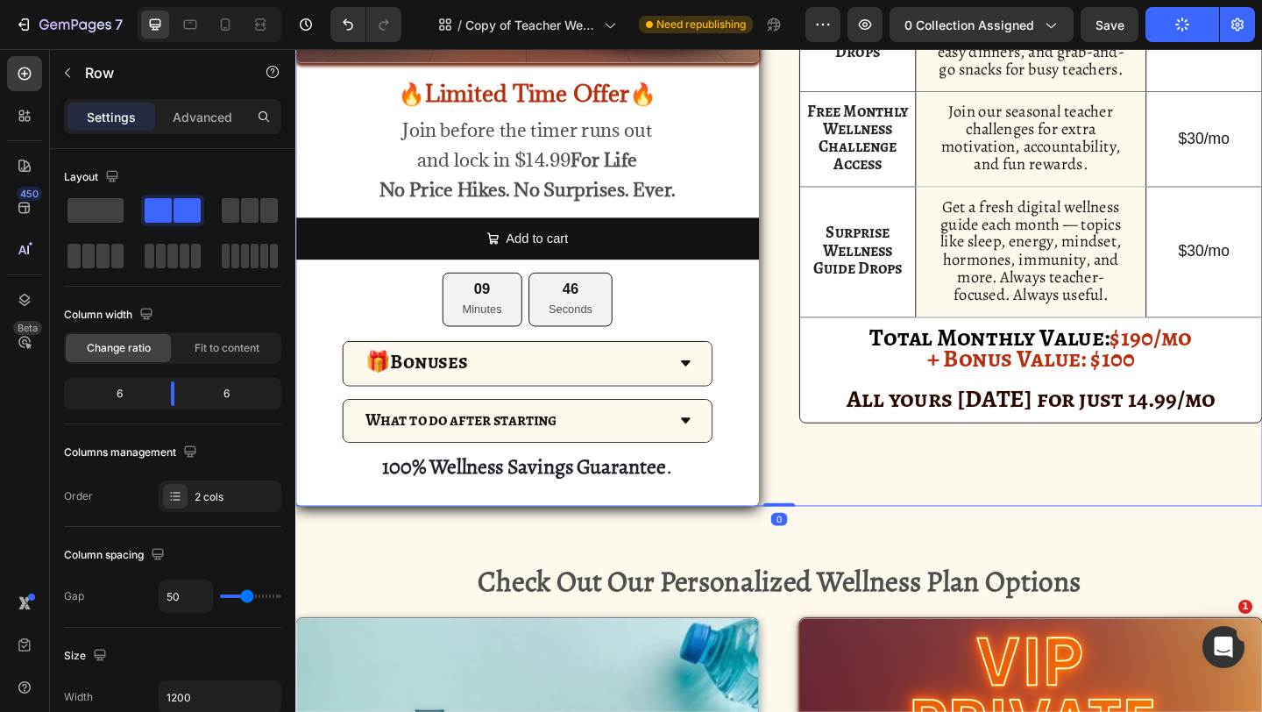
click at [802, 337] on div "Drop element here Hero Banner 🔥Limited Time Offer🔥 Text Block Join before the t…" at bounding box center [821, 64] width 1052 height 964
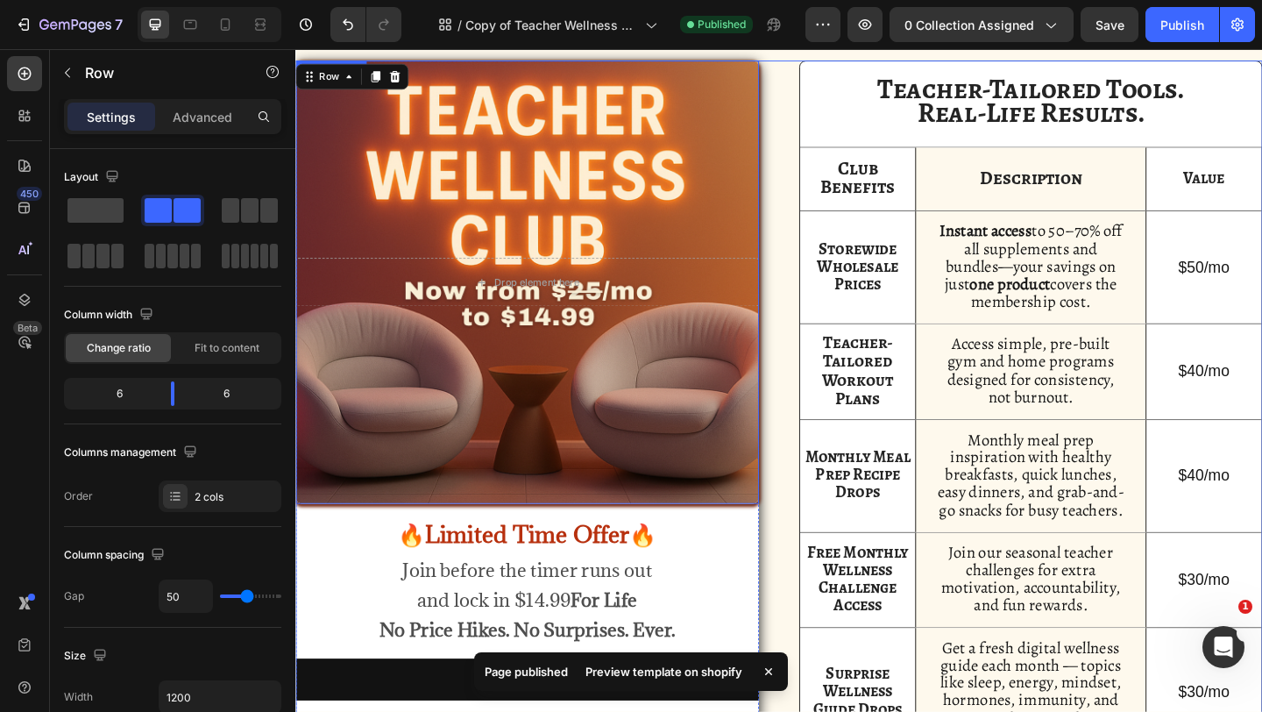
scroll to position [617, 0]
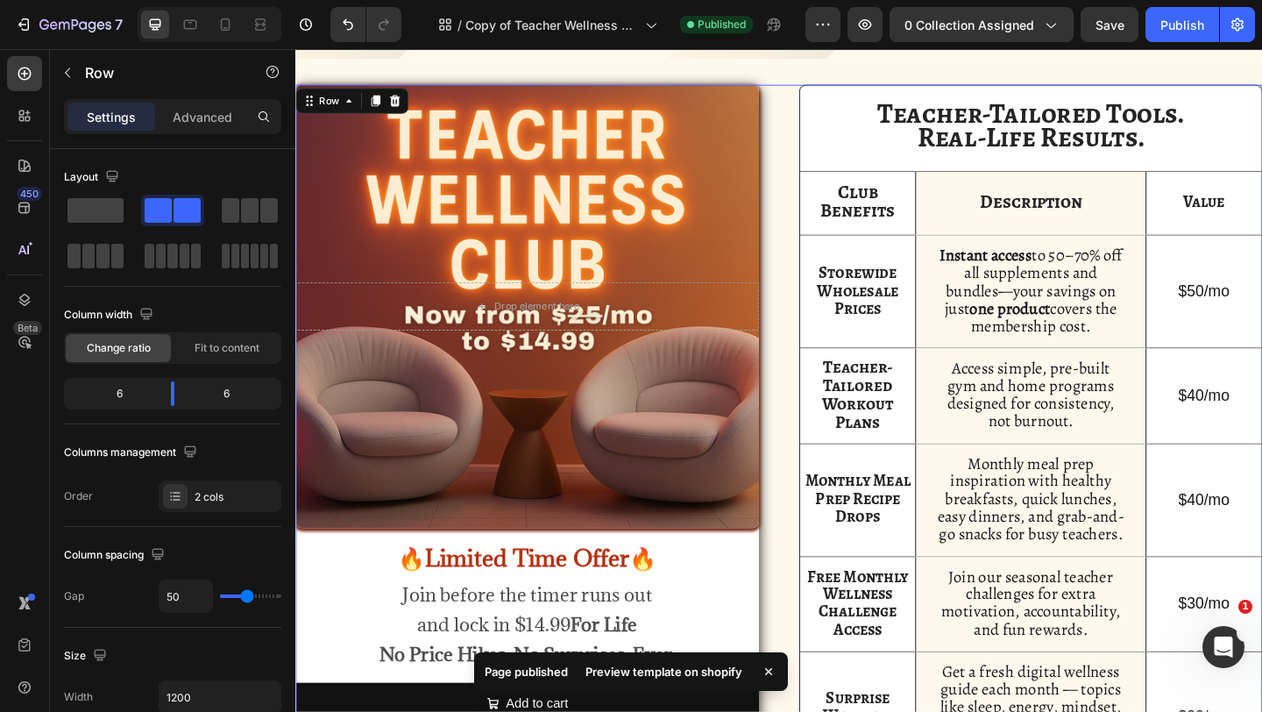
click at [635, 663] on div "Preview template on shopify" at bounding box center [664, 671] width 178 height 25
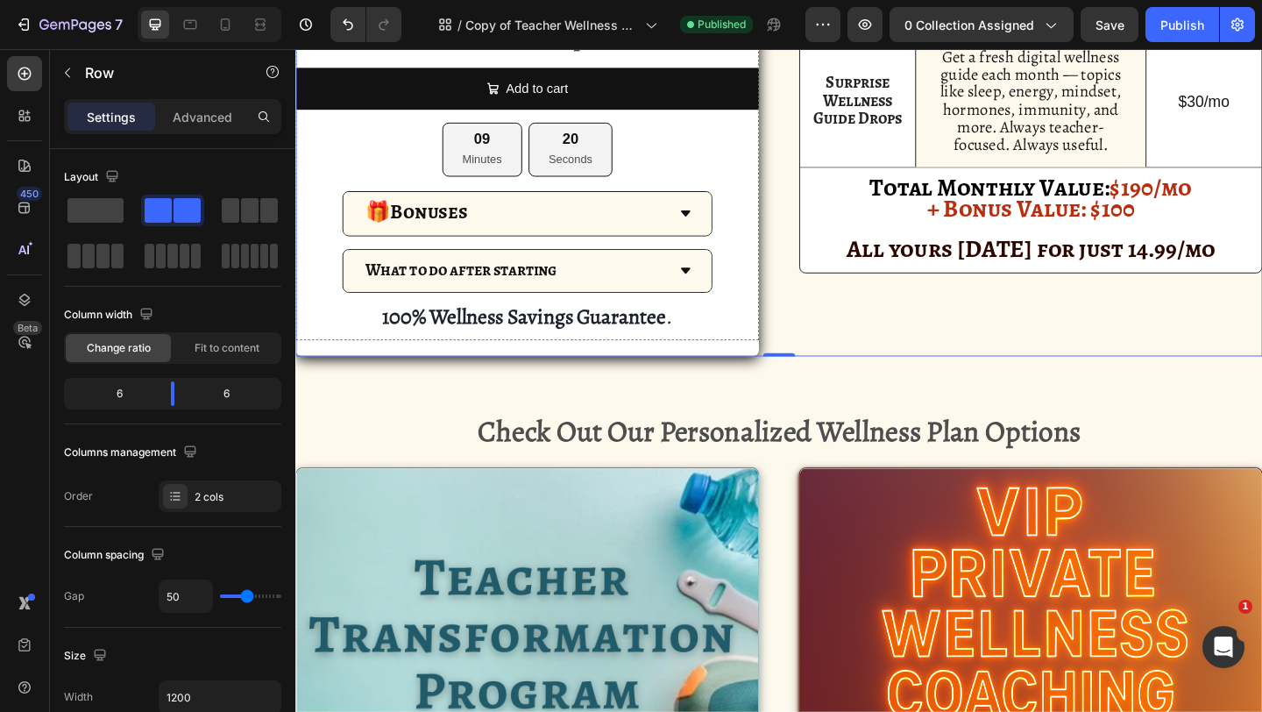
scroll to position [1564, 0]
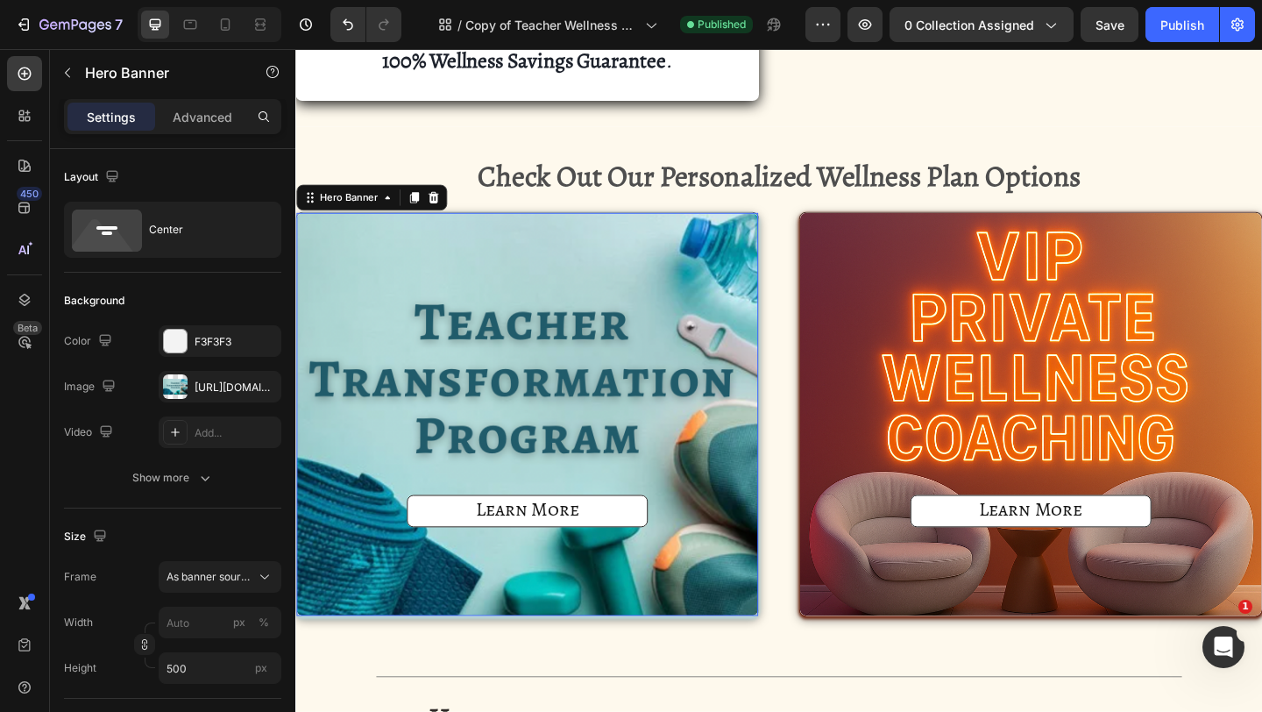
click at [542, 433] on div "Learn More Button" at bounding box center [547, 446] width 502 height 263
click at [349, 216] on div "Hero Banner" at bounding box center [353, 210] width 70 height 16
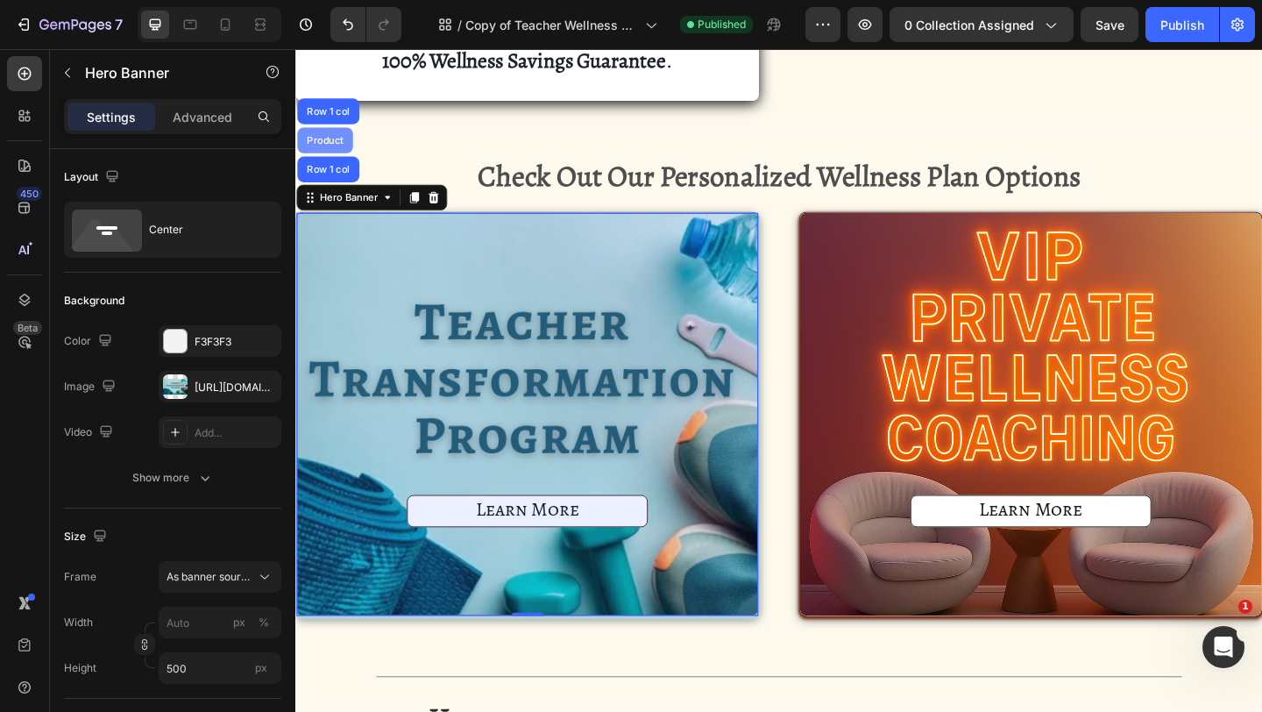
click at [329, 148] on div "Product" at bounding box center [327, 148] width 46 height 11
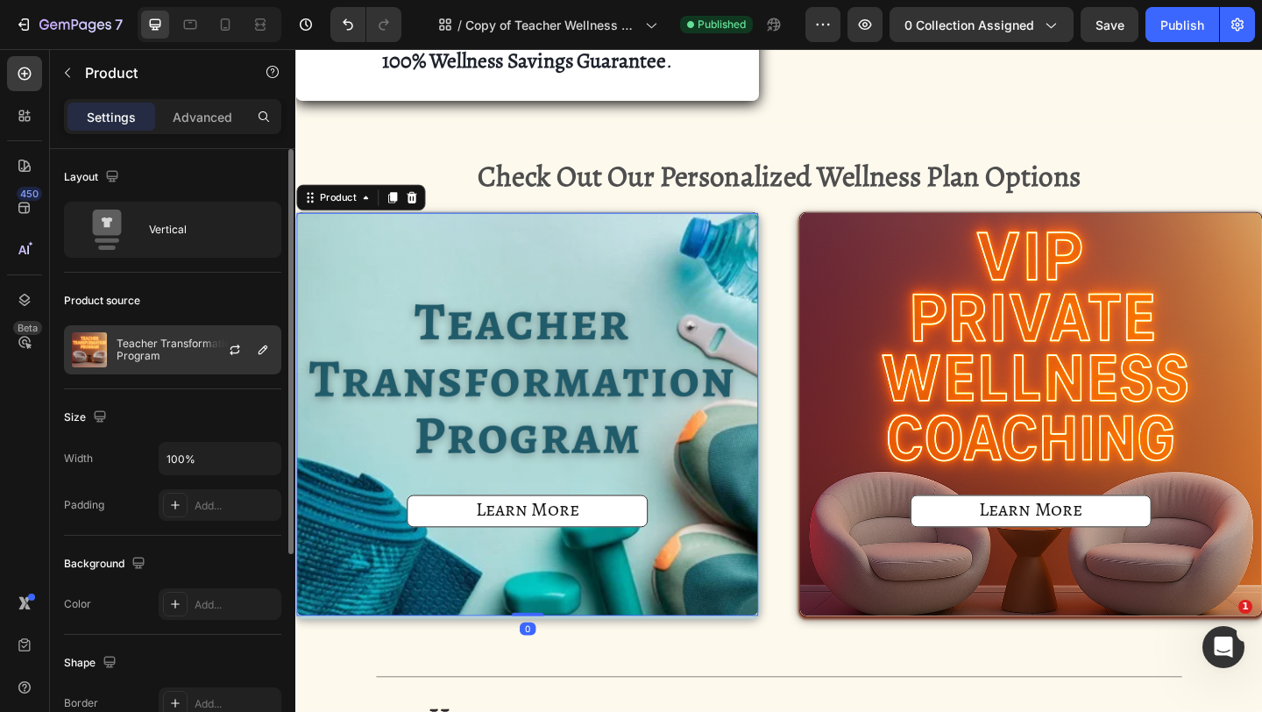
click at [182, 345] on p "Teacher Transformation Program" at bounding box center [195, 349] width 157 height 25
click at [236, 354] on icon "button" at bounding box center [235, 350] width 14 height 14
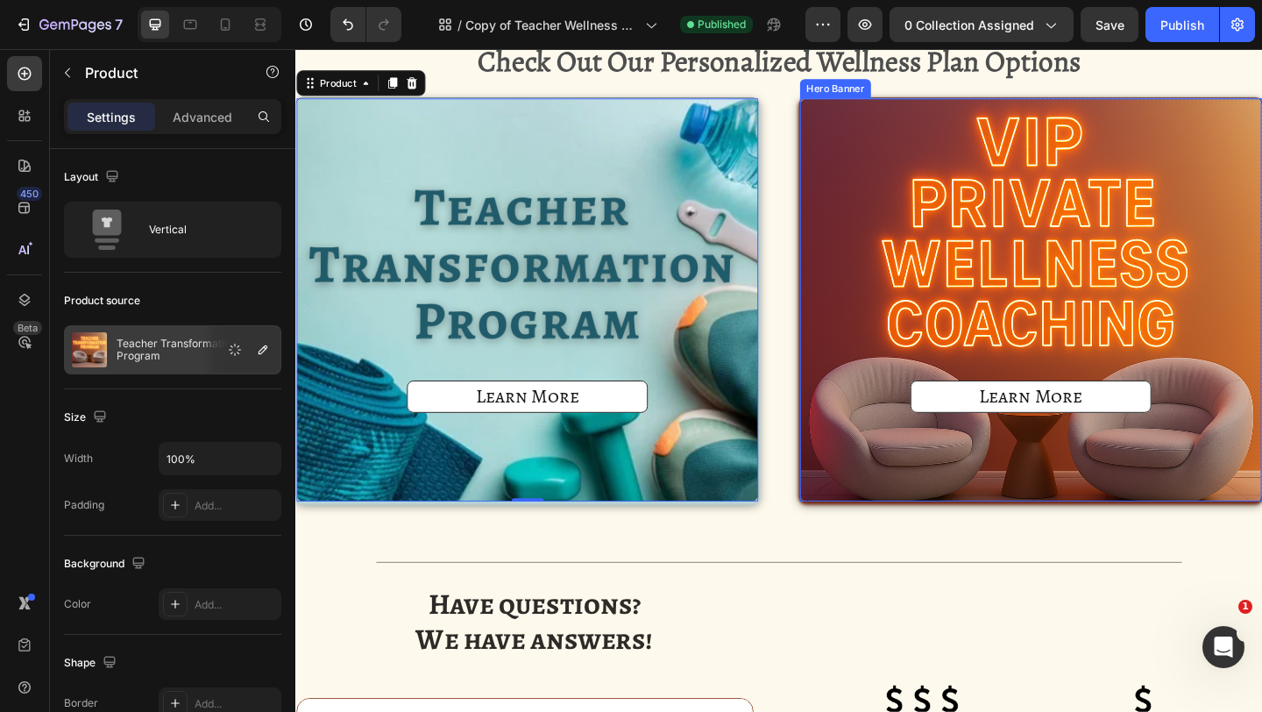
scroll to position [1681, 0]
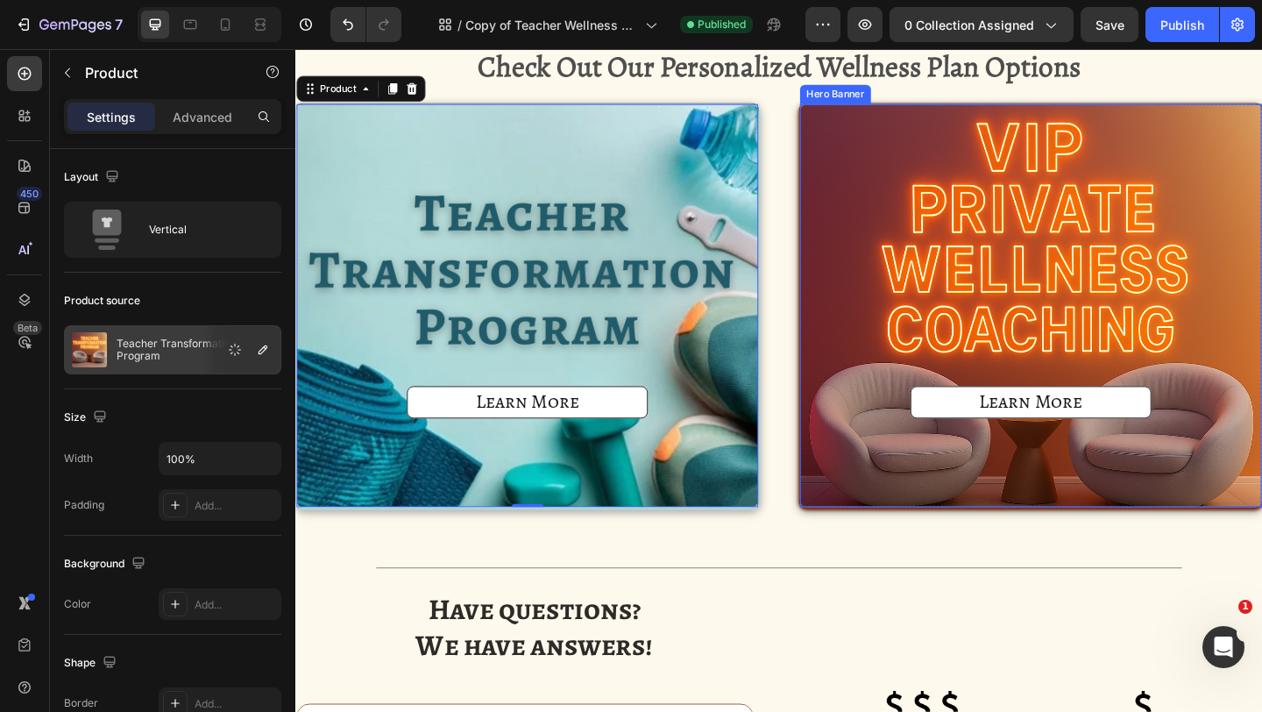
click at [933, 322] on div "Learn More Button" at bounding box center [1095, 327] width 502 height 263
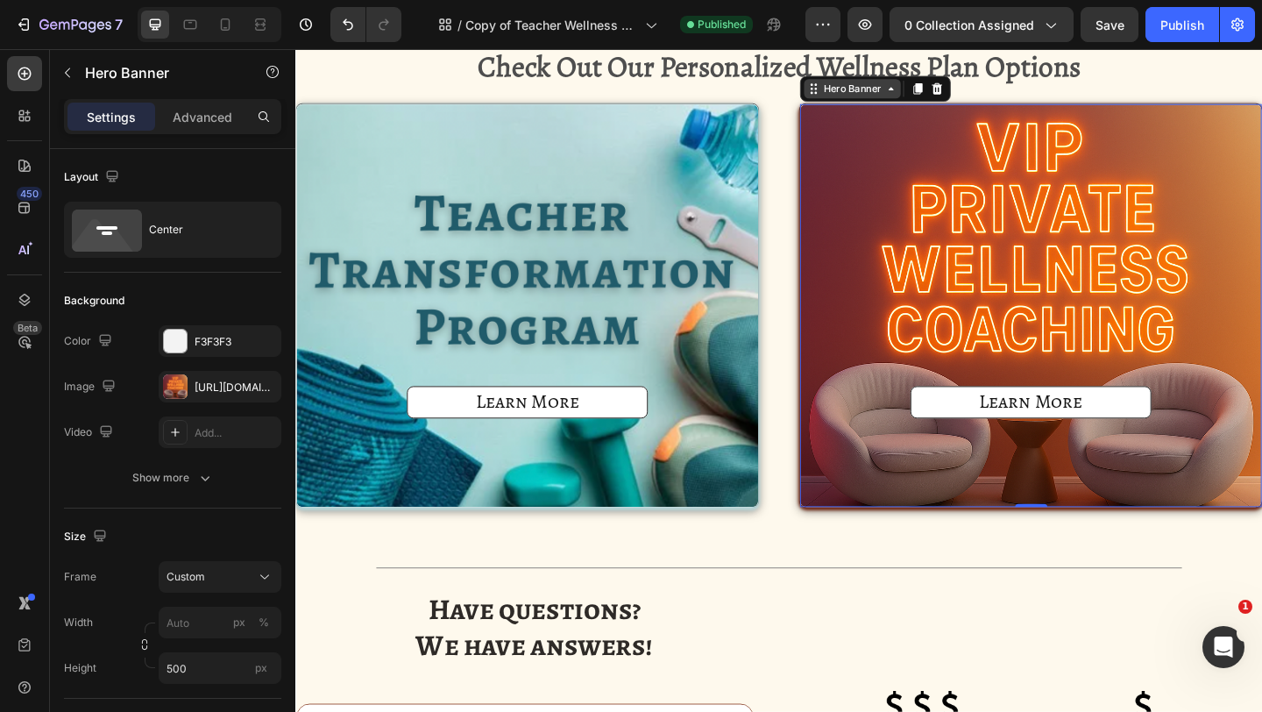
click at [883, 93] on div "Hero Banner" at bounding box center [901, 92] width 70 height 16
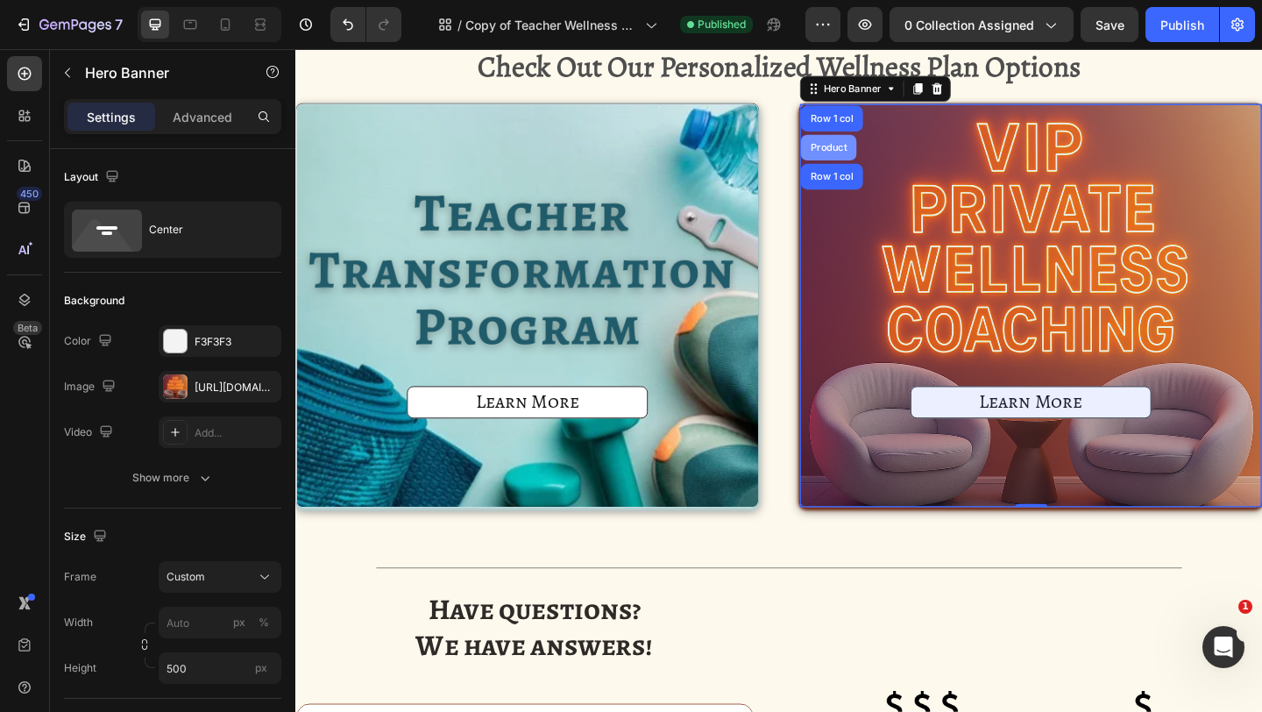
click at [859, 159] on div "Product" at bounding box center [875, 156] width 46 height 11
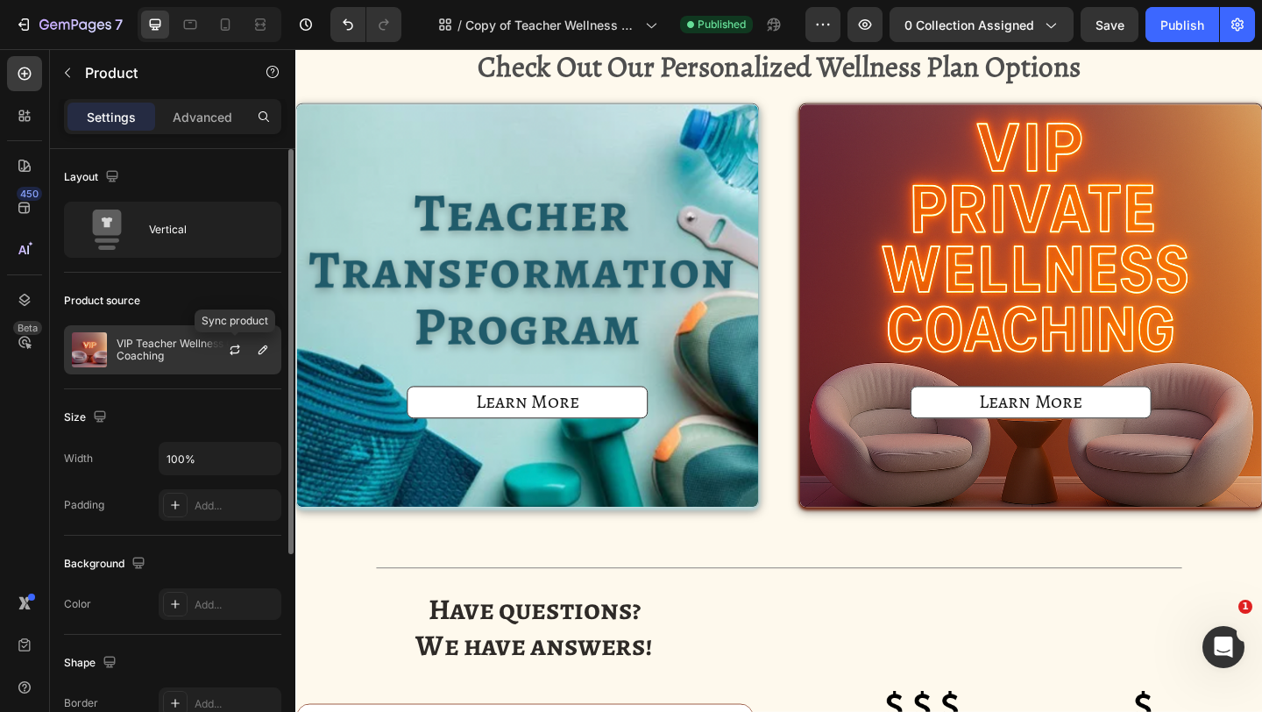
click at [252, 340] on div at bounding box center [262, 349] width 21 height 21
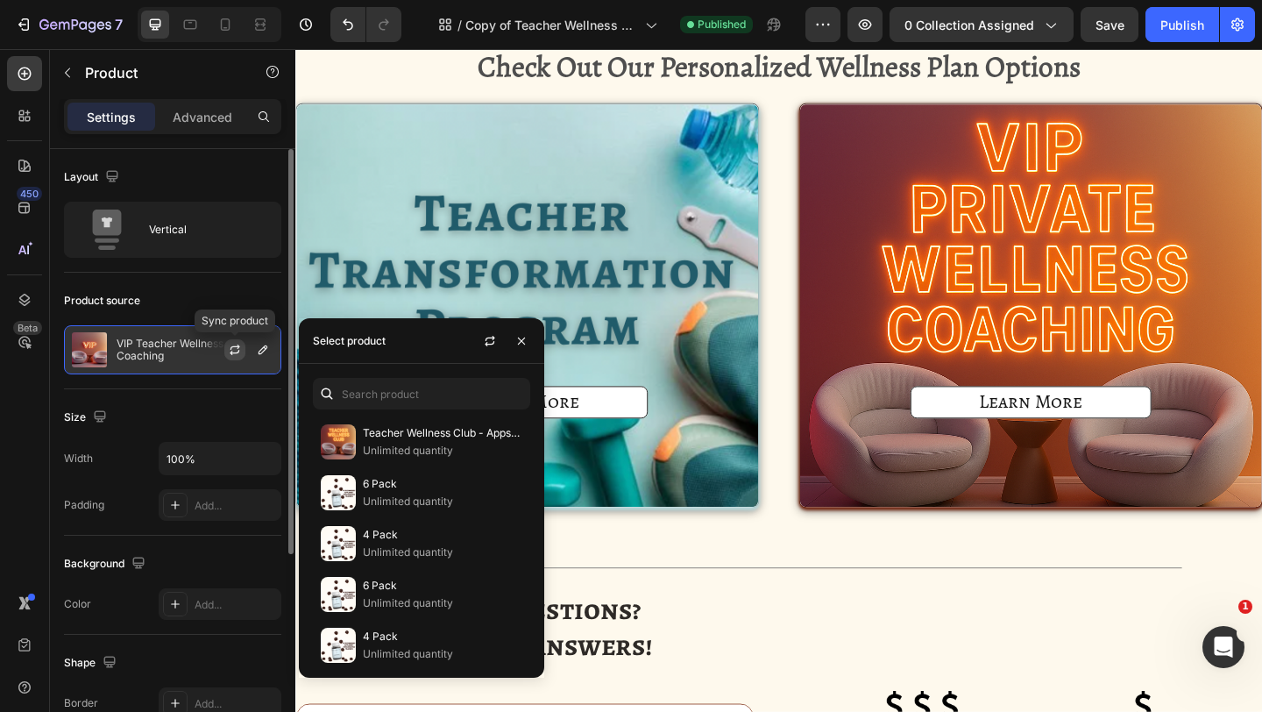
click at [238, 345] on icon "button" at bounding box center [236, 346] width 10 height 5
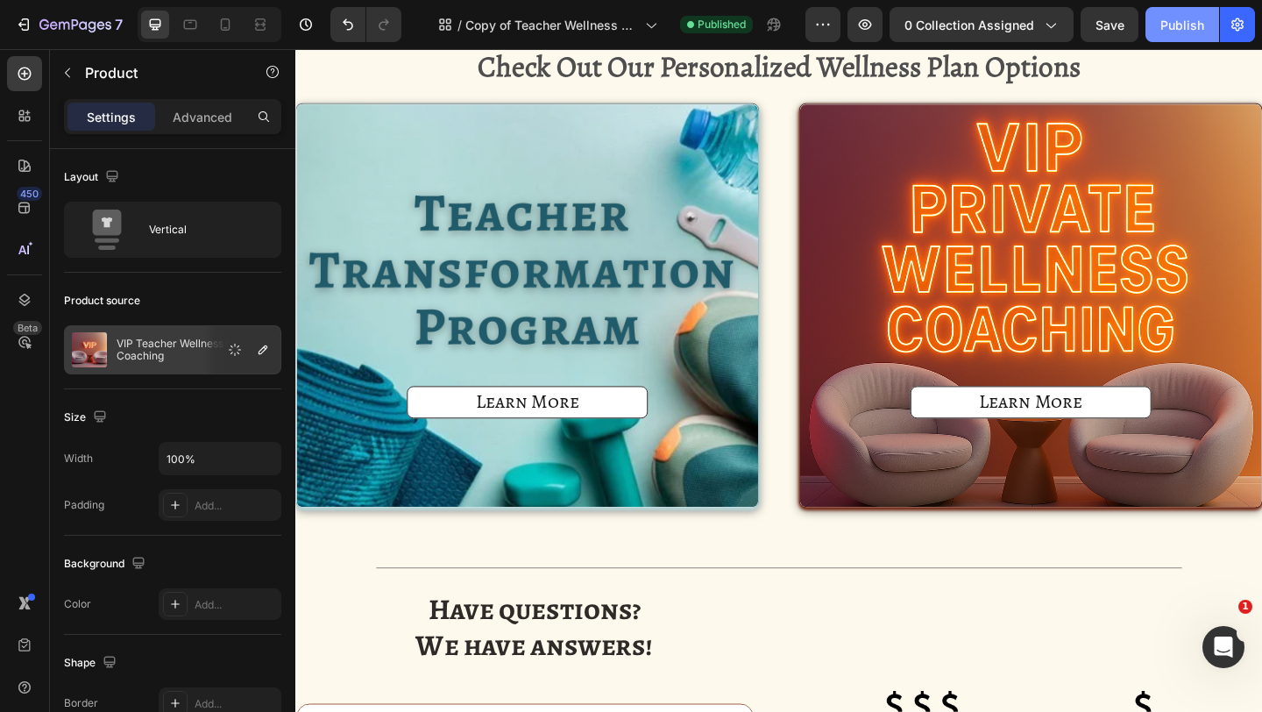
click at [1191, 38] on button "Publish" at bounding box center [1183, 24] width 74 height 35
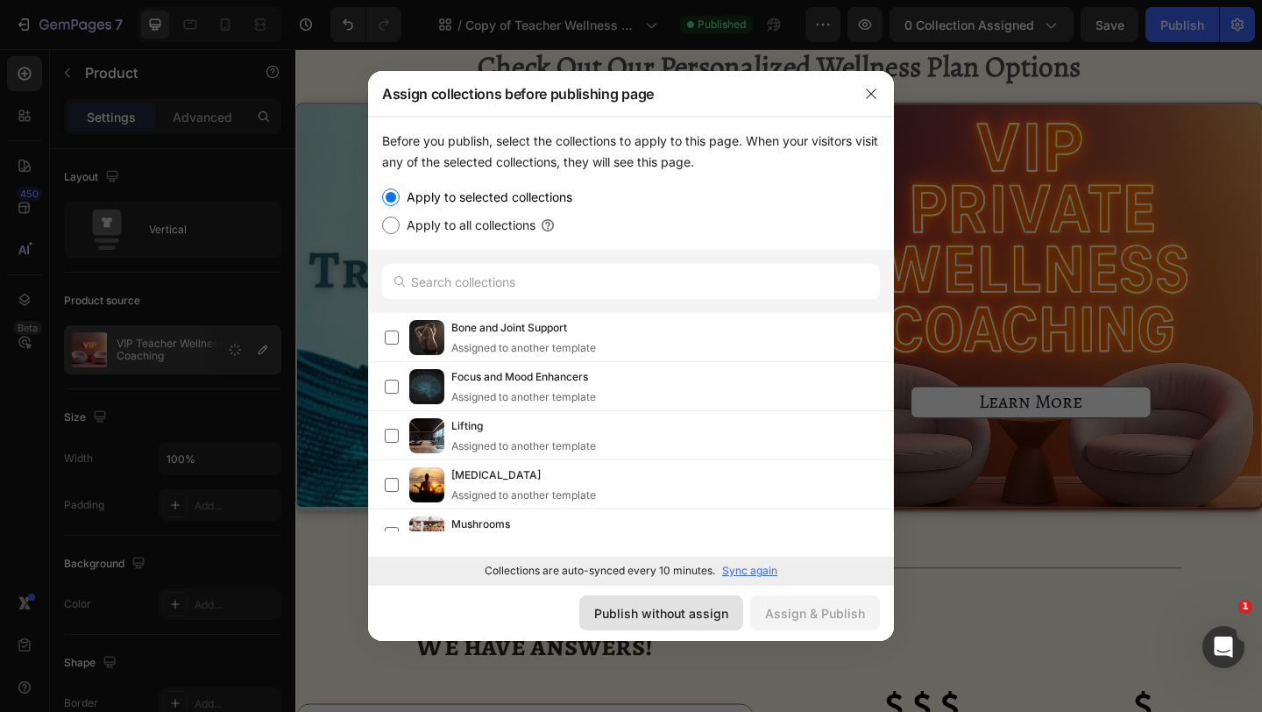
click at [599, 613] on div "Publish without assign" at bounding box center [661, 613] width 134 height 18
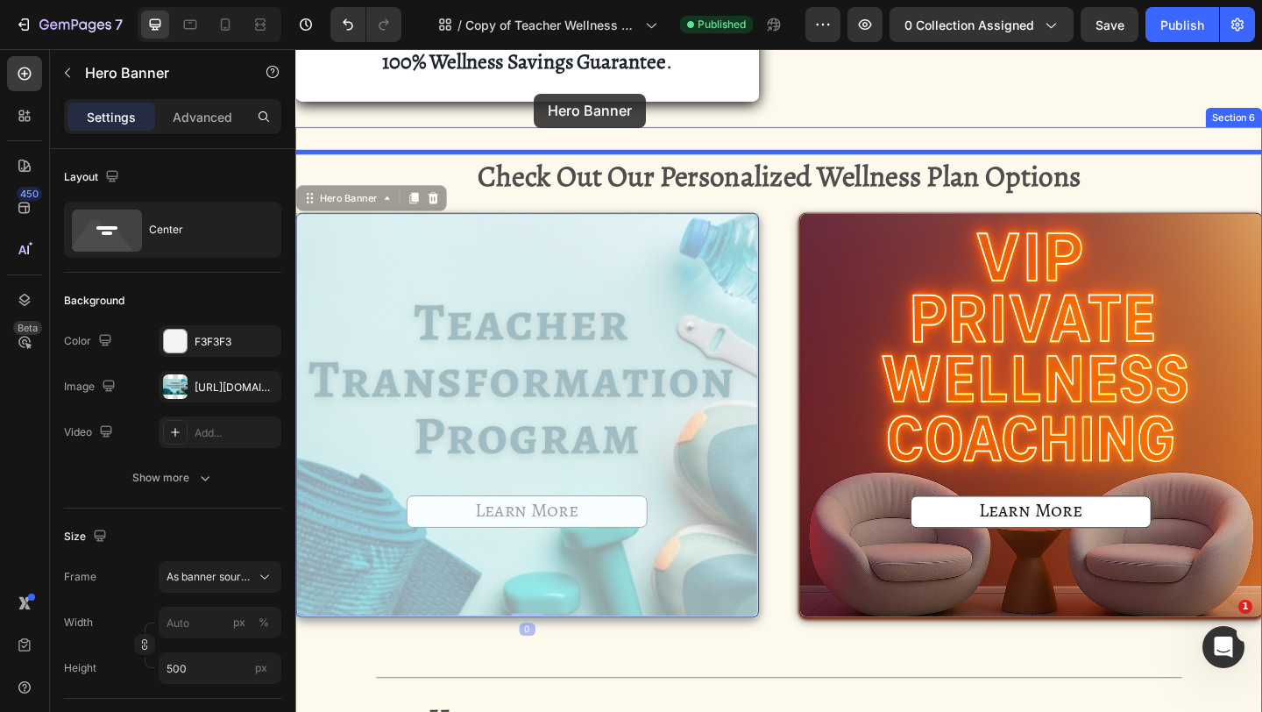
scroll to position [1541, 0]
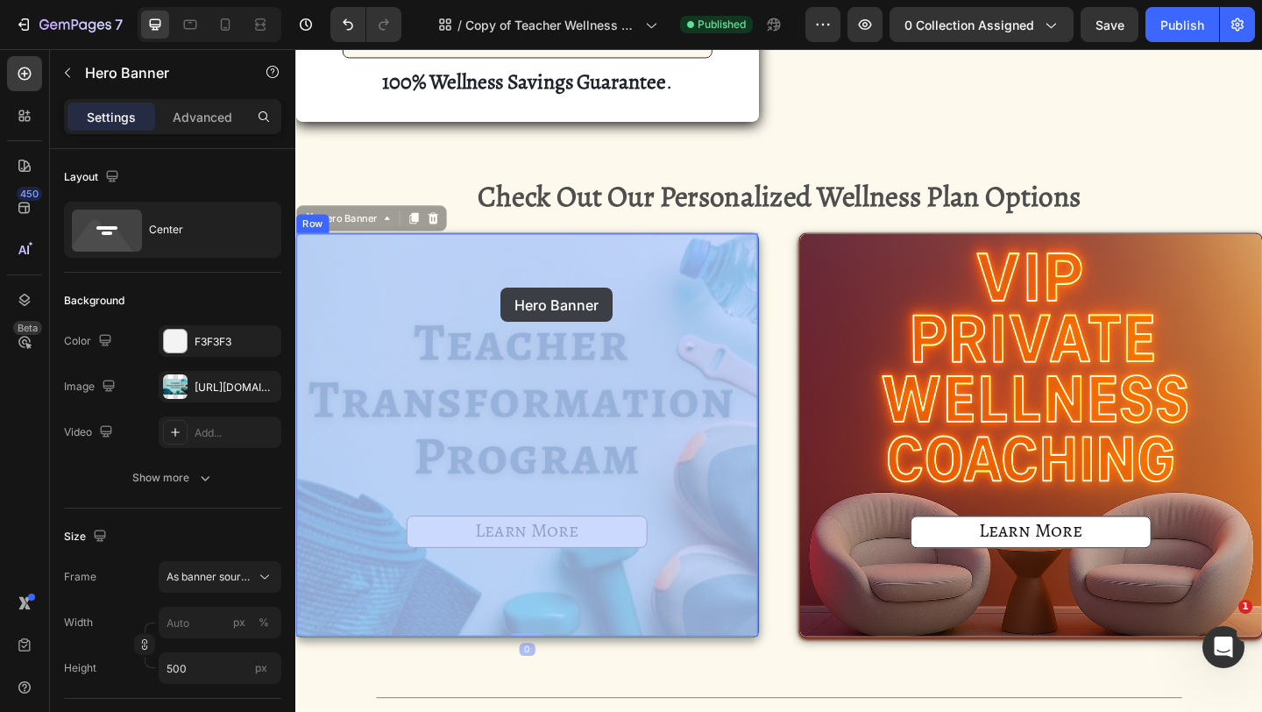
drag, startPoint x: 555, startPoint y: 308, endPoint x: 519, endPoint y: 309, distance: 35.9
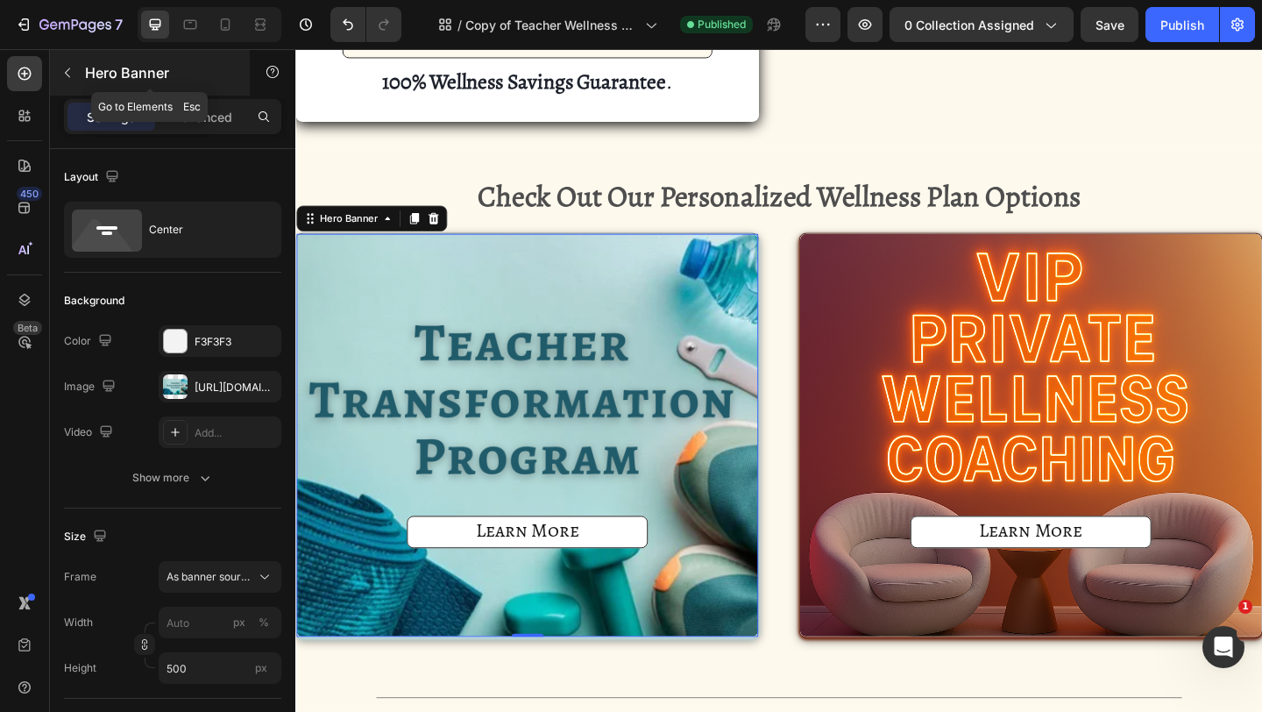
click at [87, 85] on div "Hero Banner" at bounding box center [150, 73] width 200 height 46
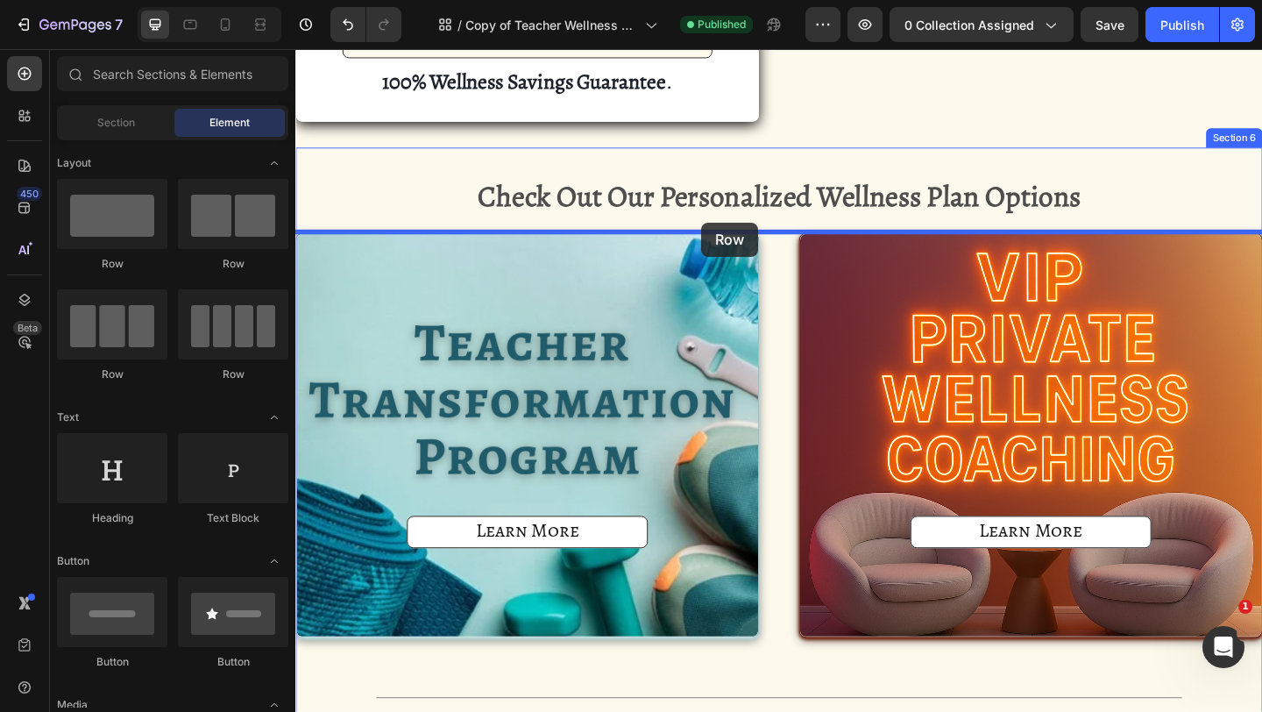
drag, startPoint x: 543, startPoint y: 276, endPoint x: 737, endPoint y: 238, distance: 197.5
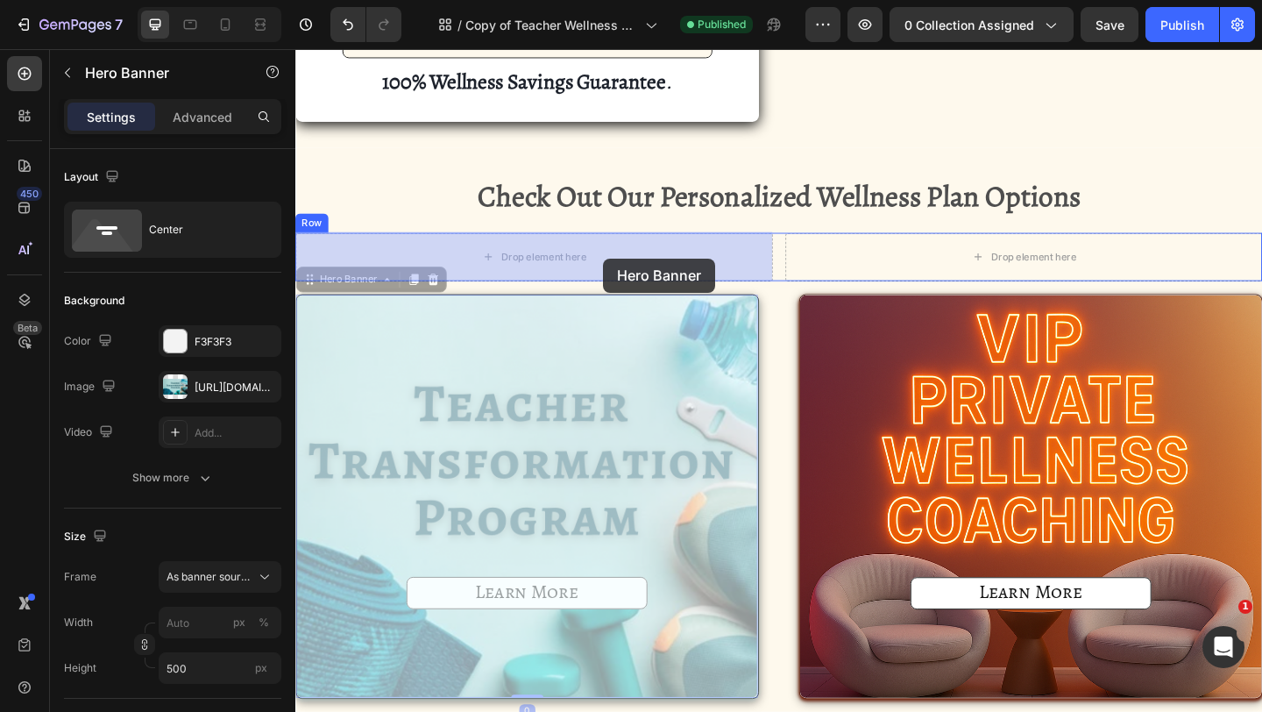
drag, startPoint x: 631, startPoint y: 409, endPoint x: 629, endPoint y: 276, distance: 133.2
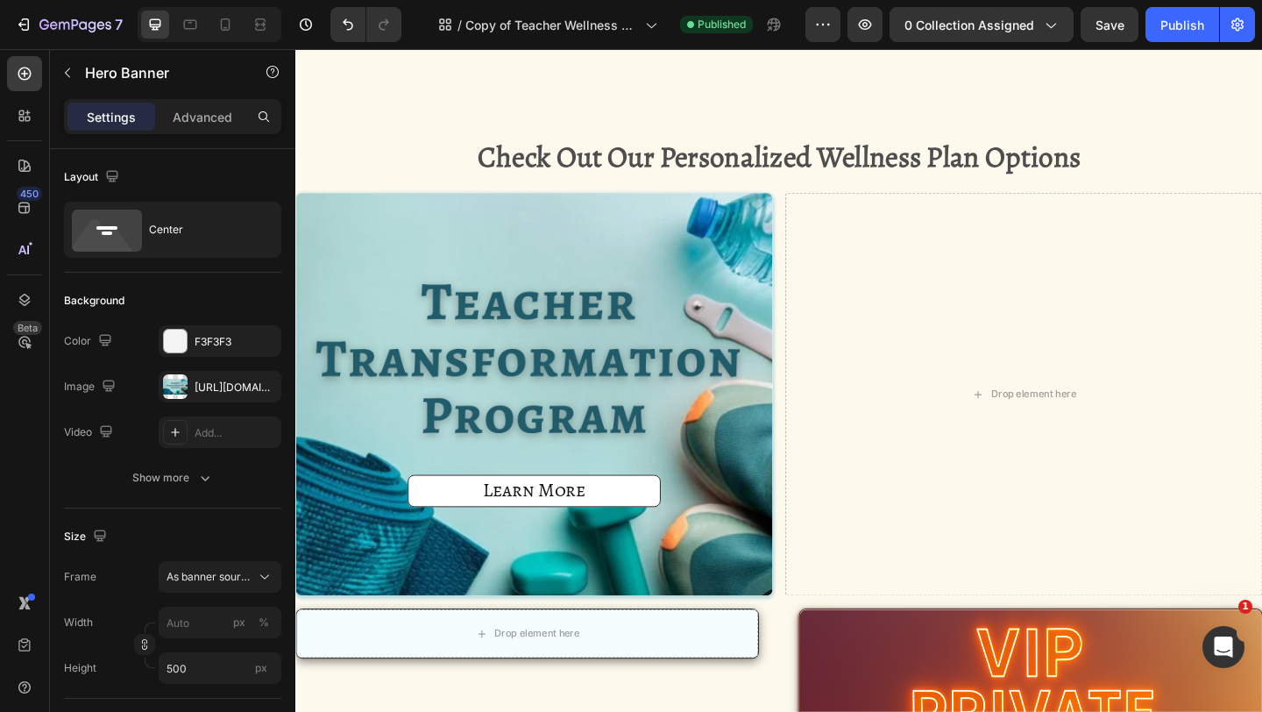
scroll to position [1752, 0]
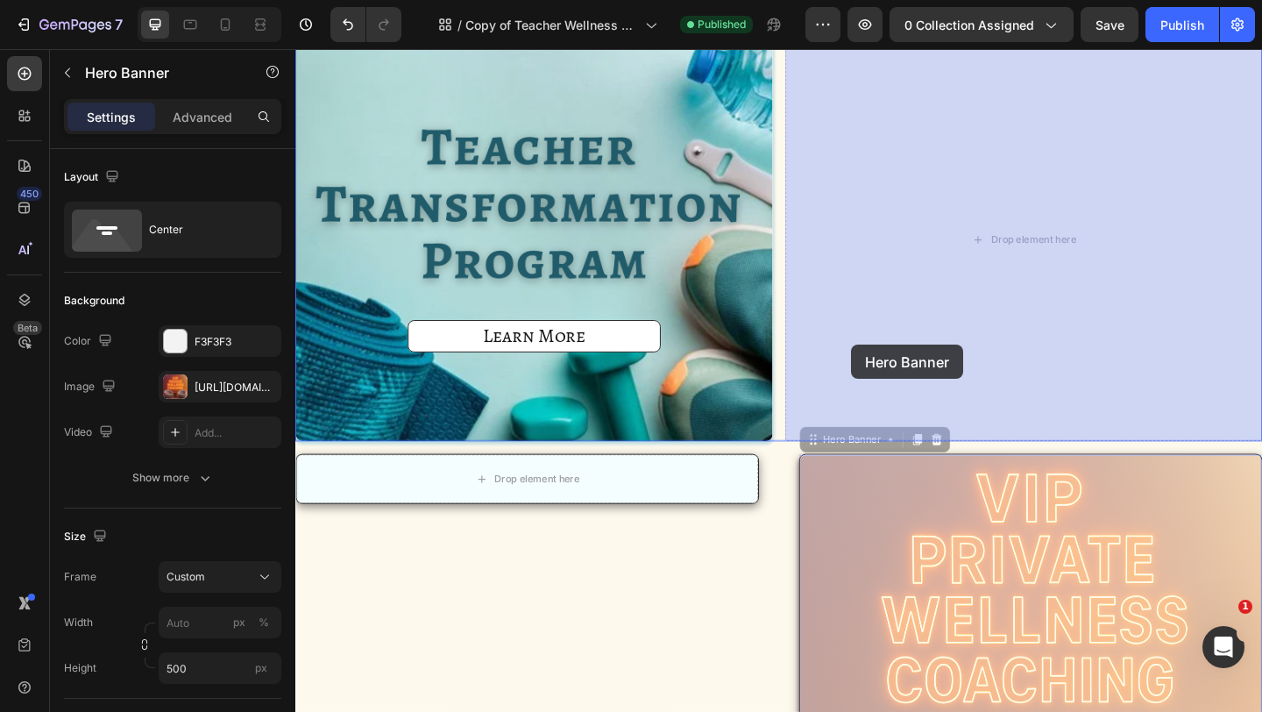
drag, startPoint x: 897, startPoint y: 549, endPoint x: 901, endPoint y: 352, distance: 196.4
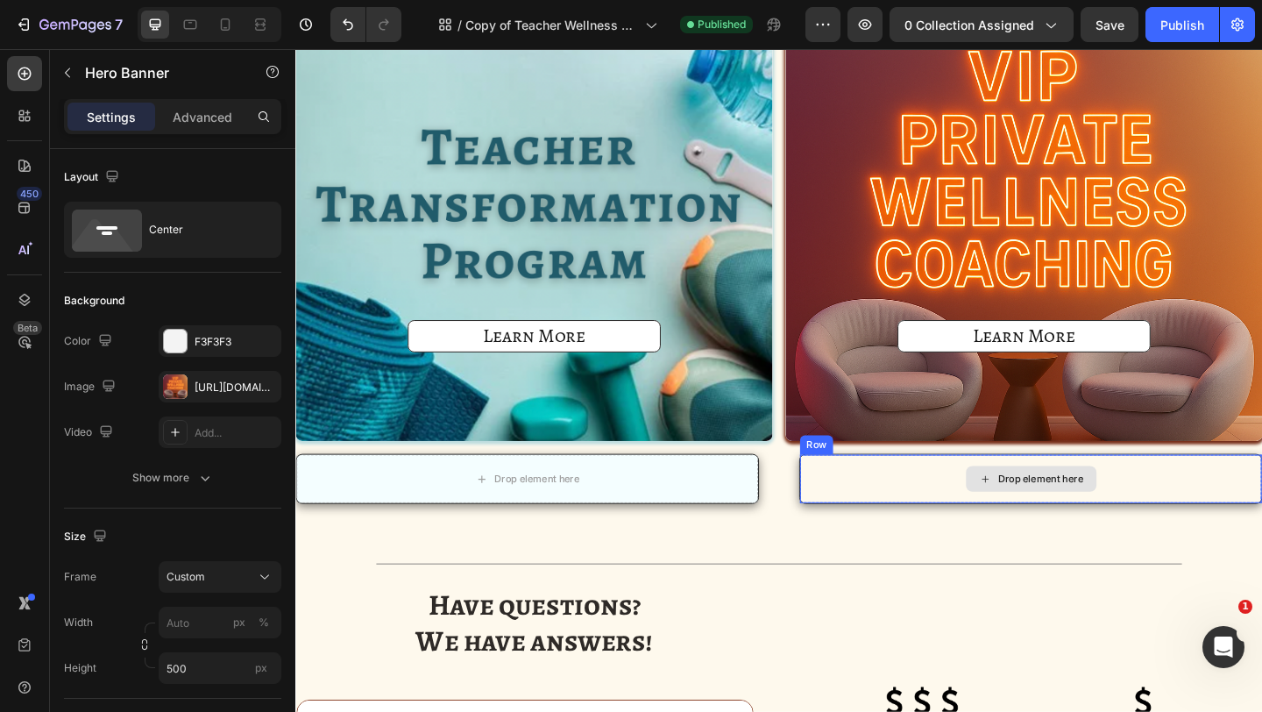
click at [821, 524] on div "Drop element here Row Product Row Drop element here Row Product Row Row" at bounding box center [821, 536] width 1052 height 95
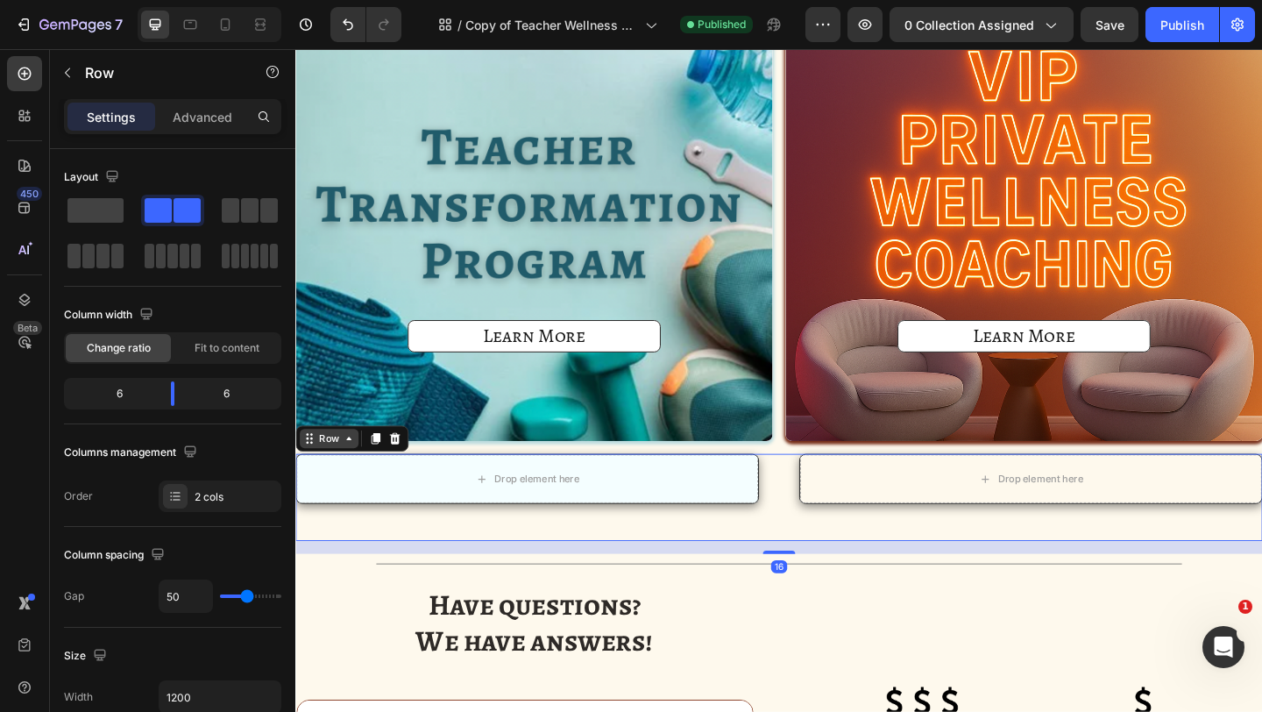
click at [358, 475] on icon at bounding box center [353, 472] width 14 height 14
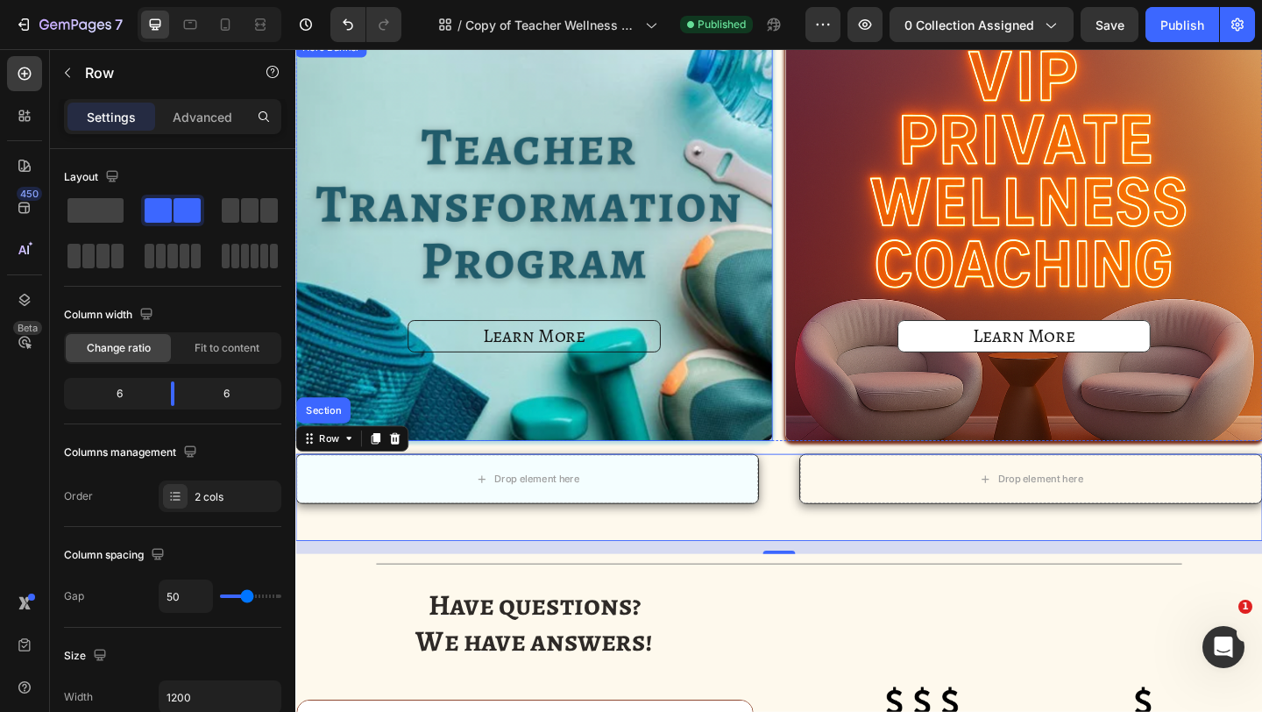
click at [473, 363] on link "Learn More" at bounding box center [554, 361] width 275 height 35
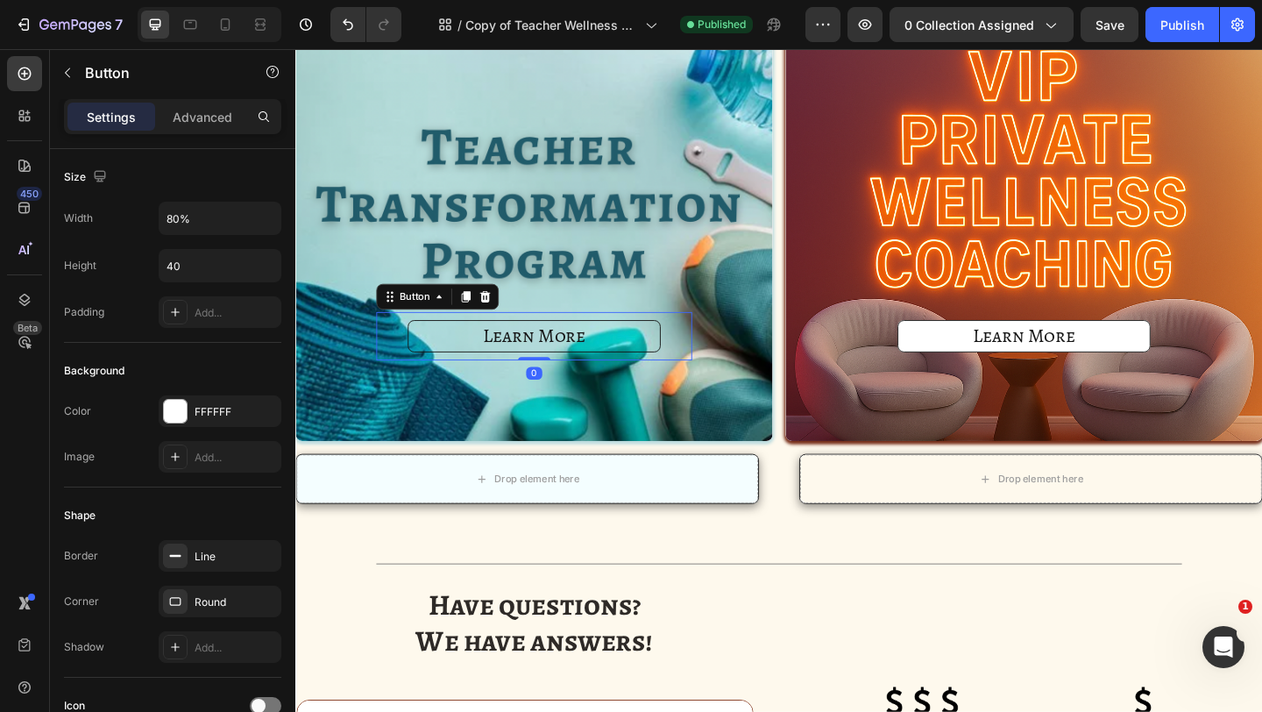
scroll to position [1731, 0]
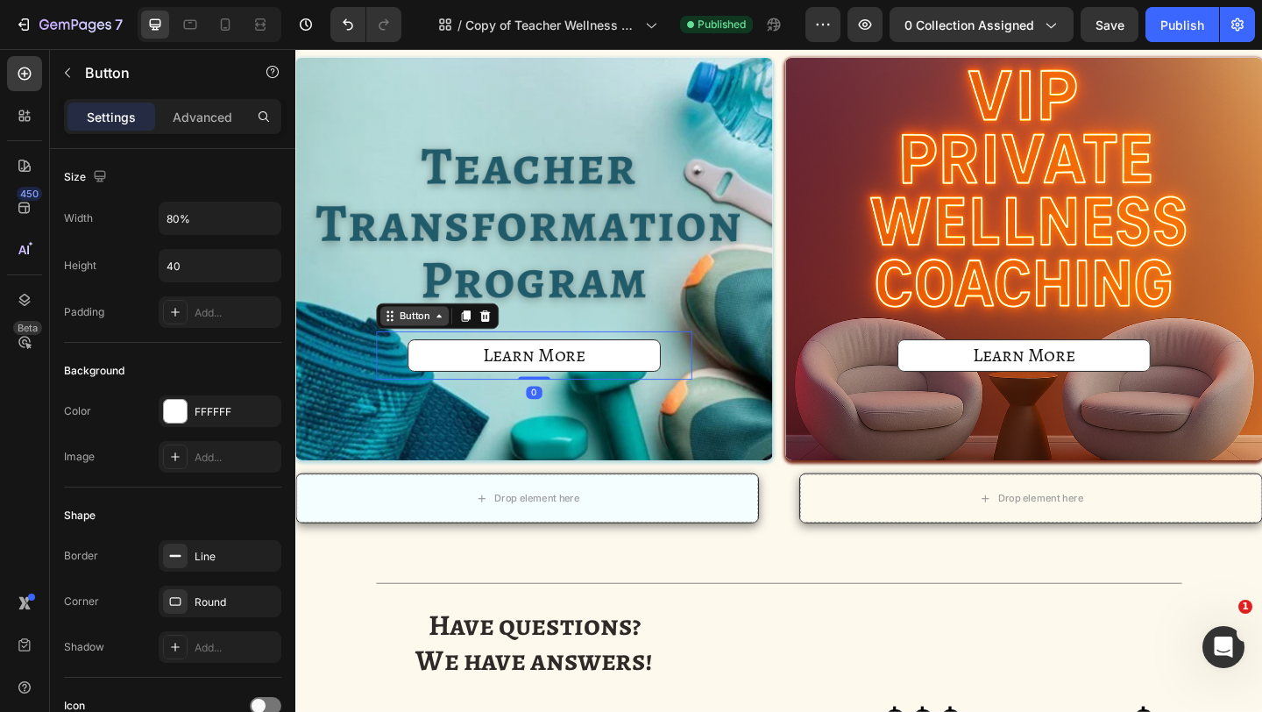
click at [436, 343] on div "Button" at bounding box center [424, 339] width 39 height 16
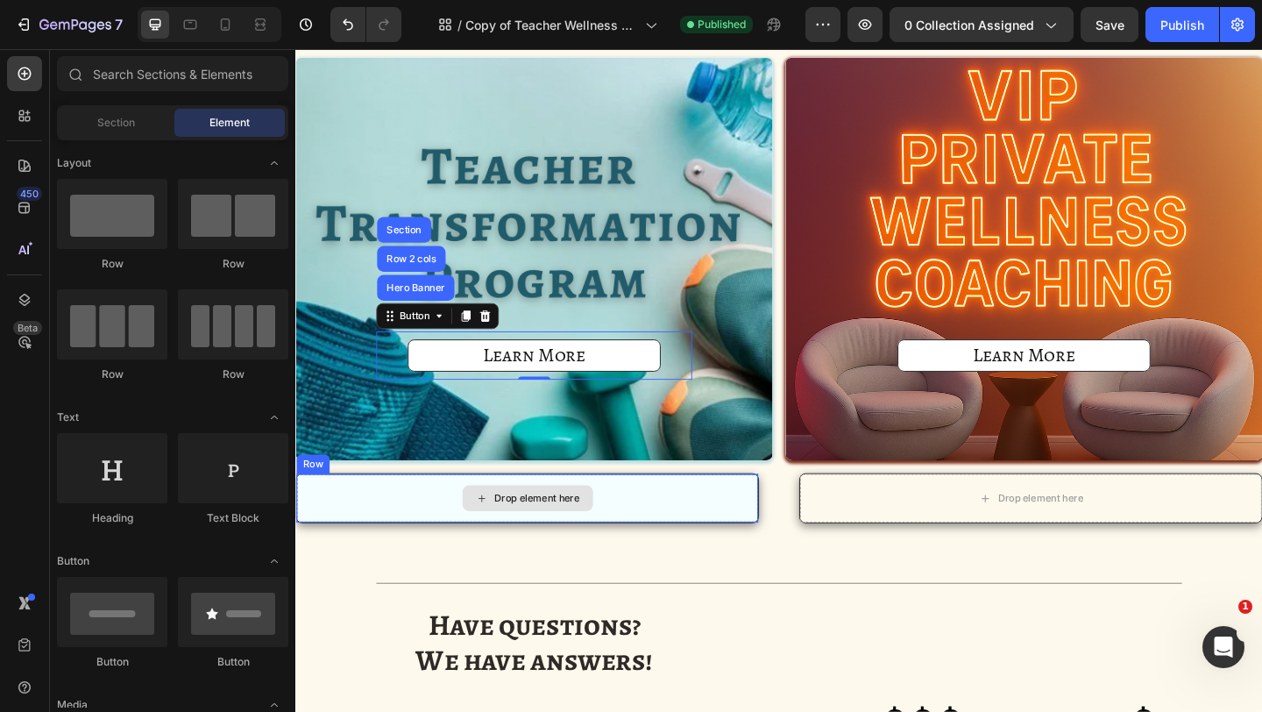
click at [507, 528] on div "Drop element here" at bounding box center [548, 537] width 142 height 28
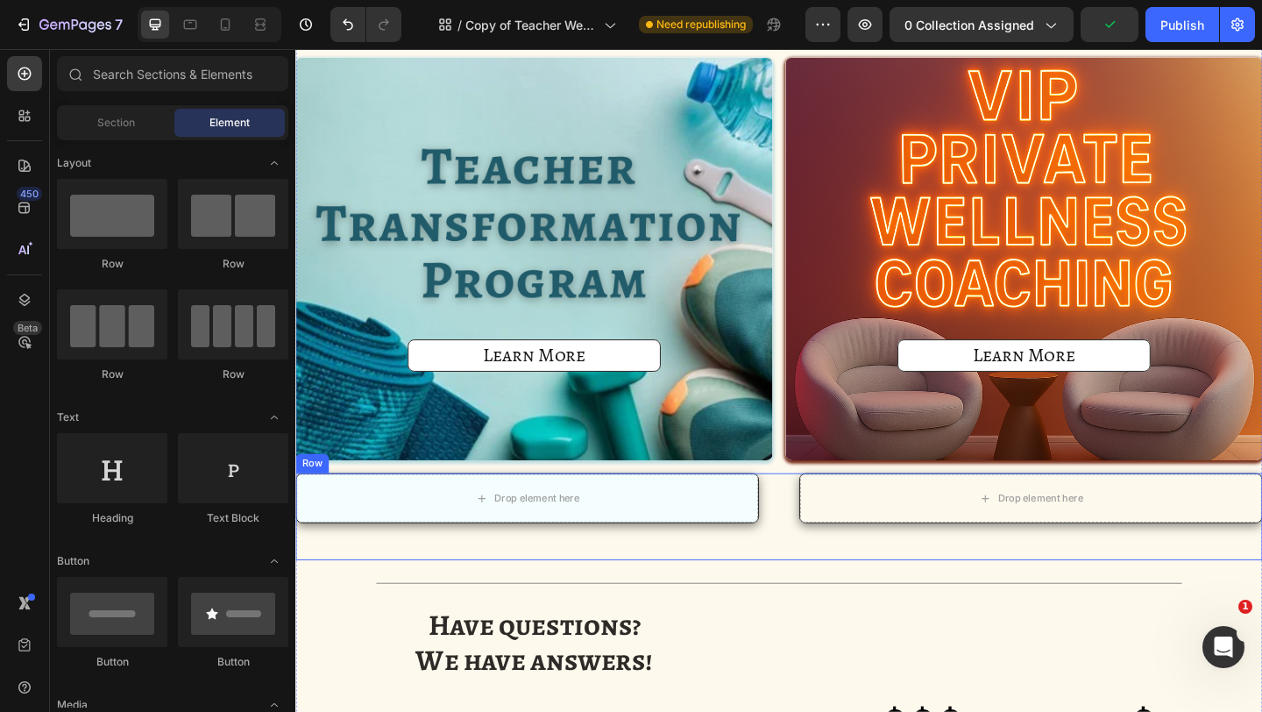
click at [833, 530] on div "Drop element here Row Product Row Drop element here Row Product Row Row" at bounding box center [821, 557] width 1052 height 95
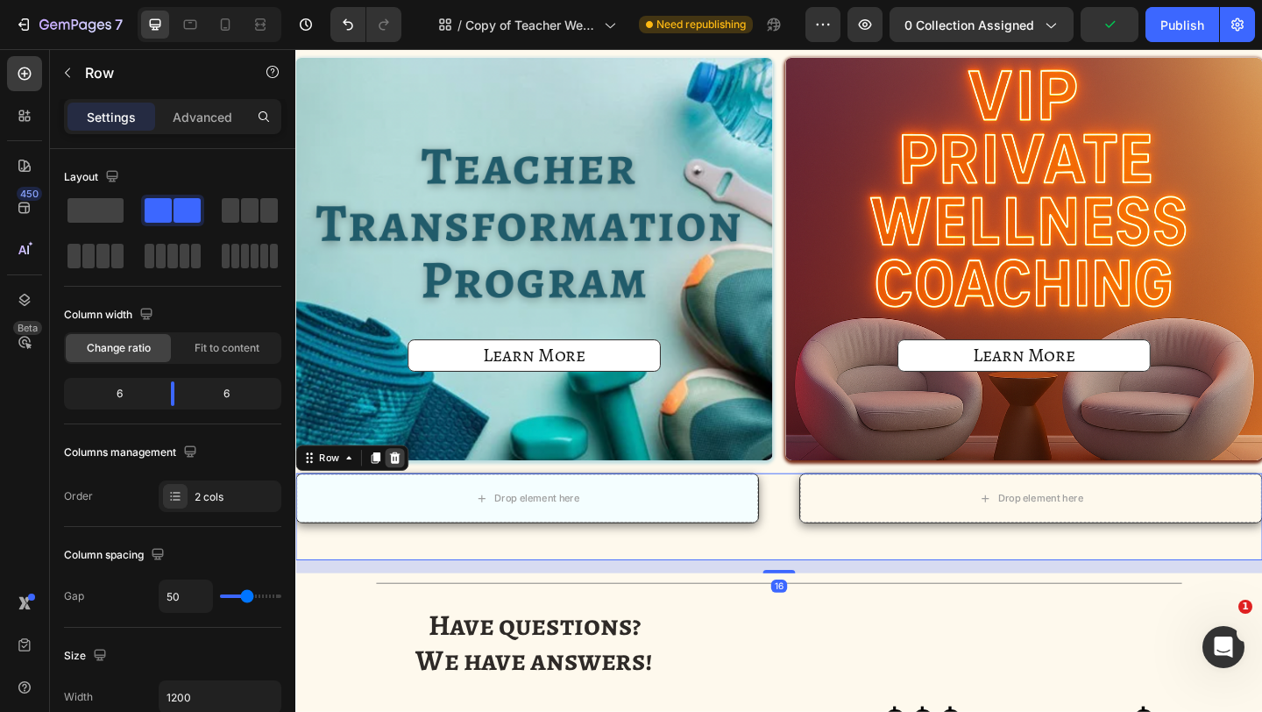
click at [401, 504] on div at bounding box center [403, 493] width 21 height 21
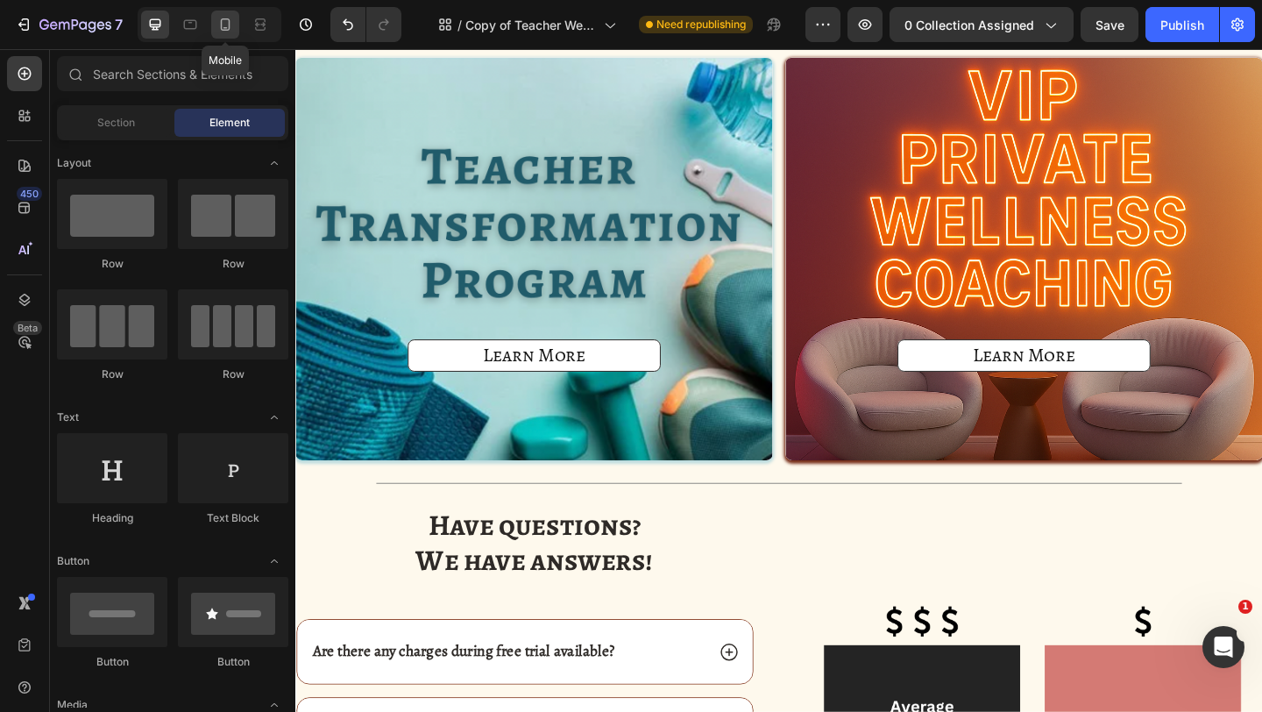
click at [230, 33] on div at bounding box center [225, 25] width 28 height 28
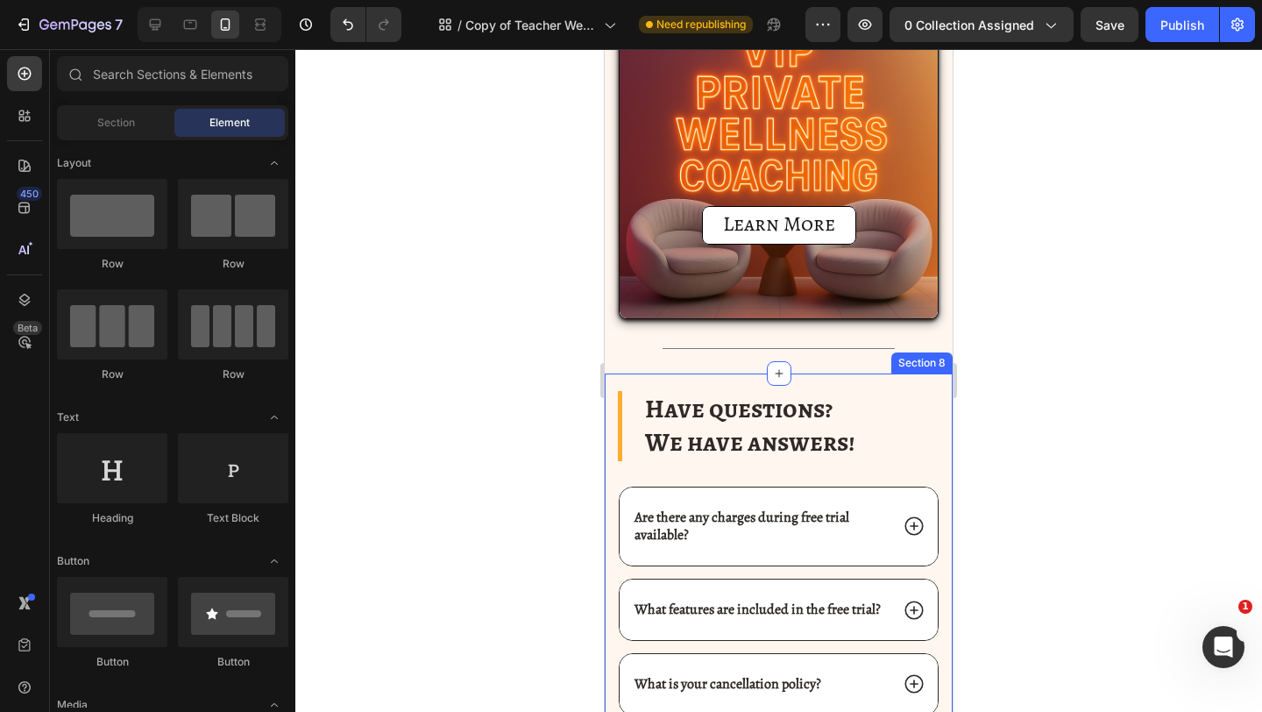
scroll to position [1864, 0]
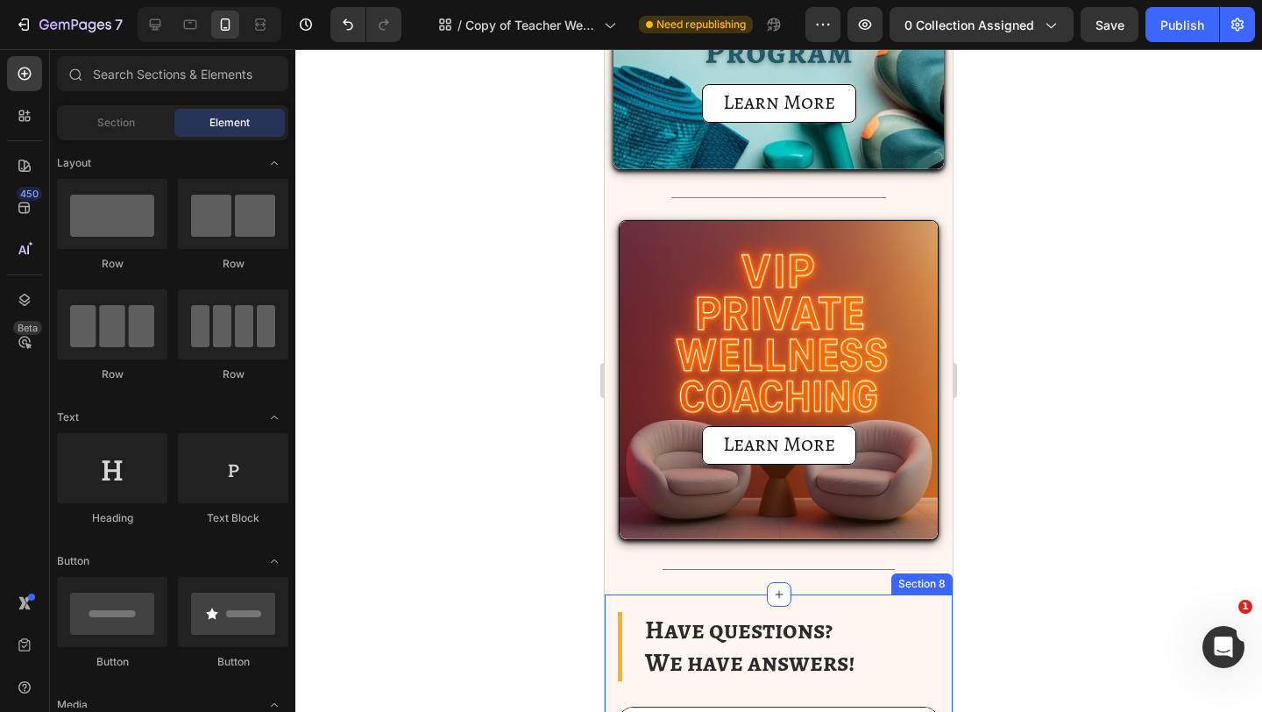
click at [650, 342] on div "Learn More Button" at bounding box center [779, 379] width 290 height 170
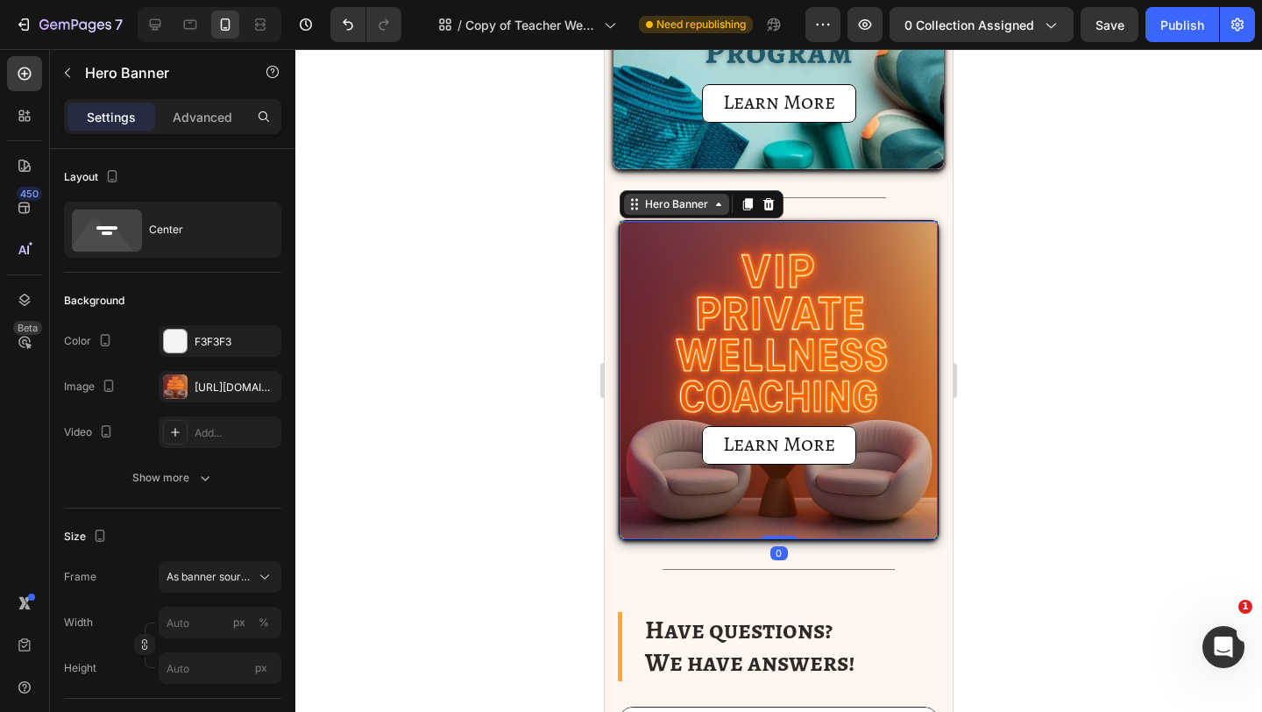
click at [661, 196] on div "Hero Banner" at bounding box center [677, 204] width 70 height 16
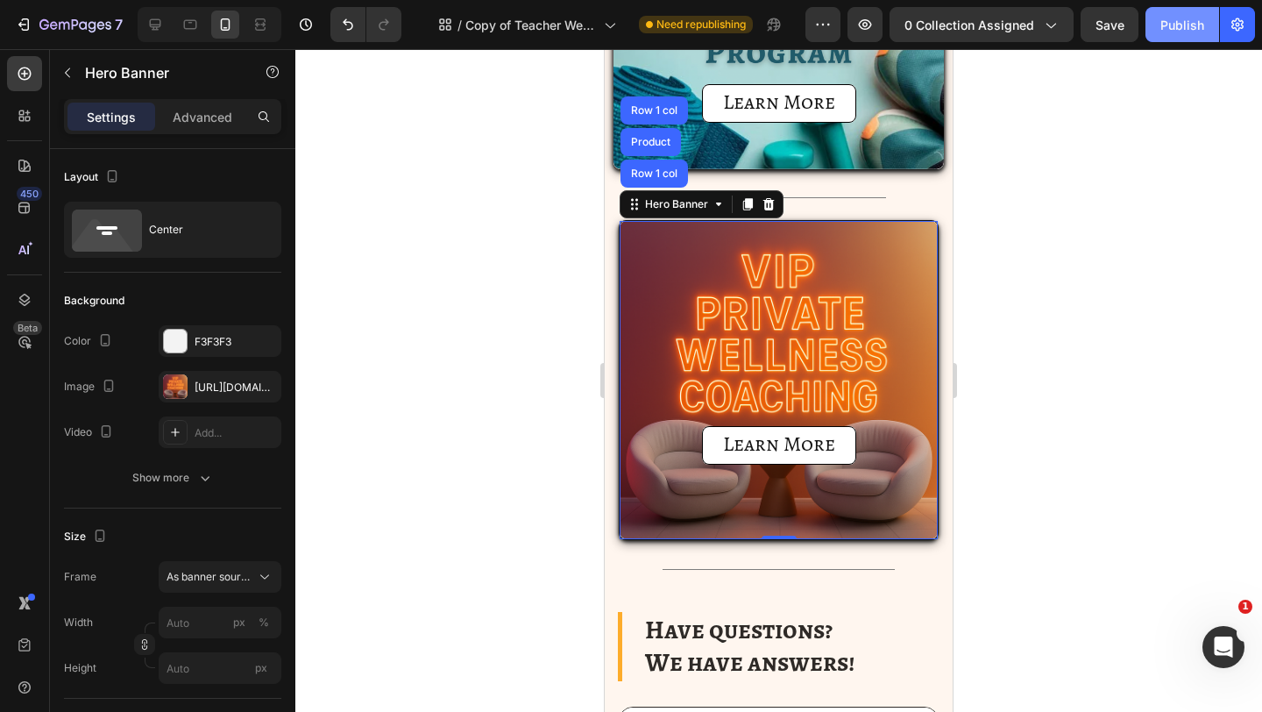
click at [1174, 26] on div "Publish" at bounding box center [1182, 25] width 44 height 18
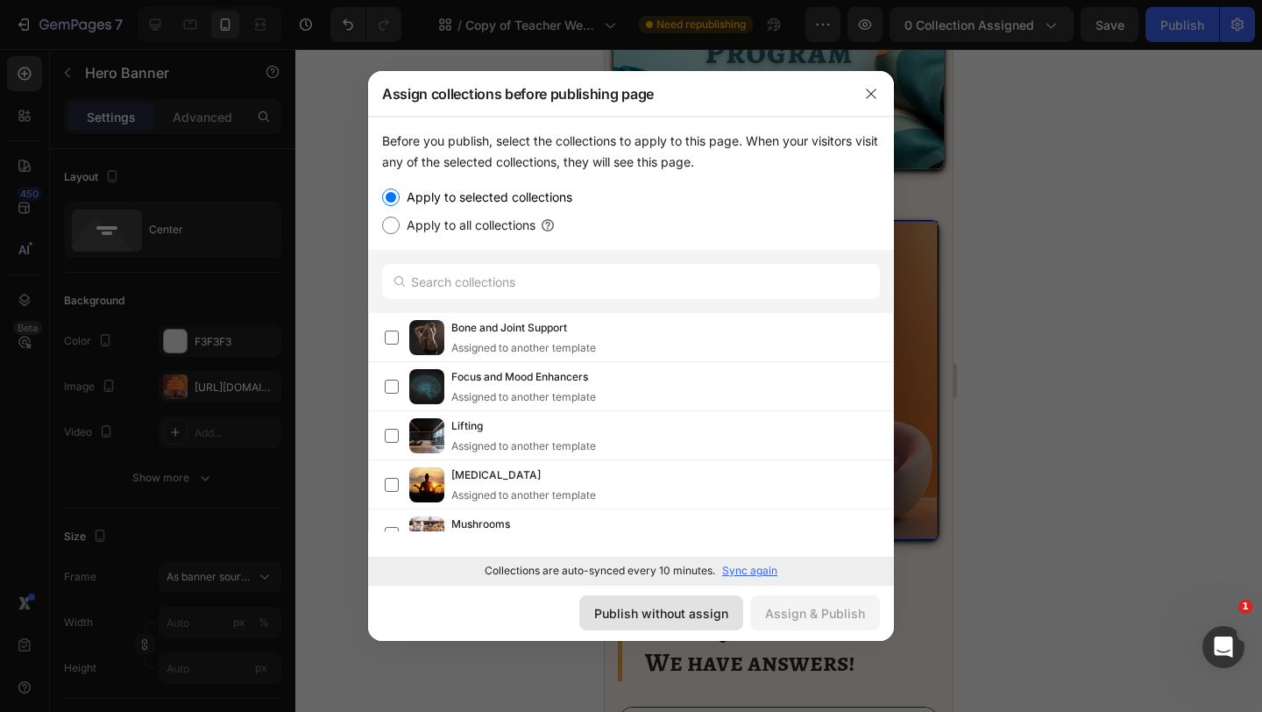
click at [630, 620] on div "Publish without assign" at bounding box center [661, 613] width 134 height 18
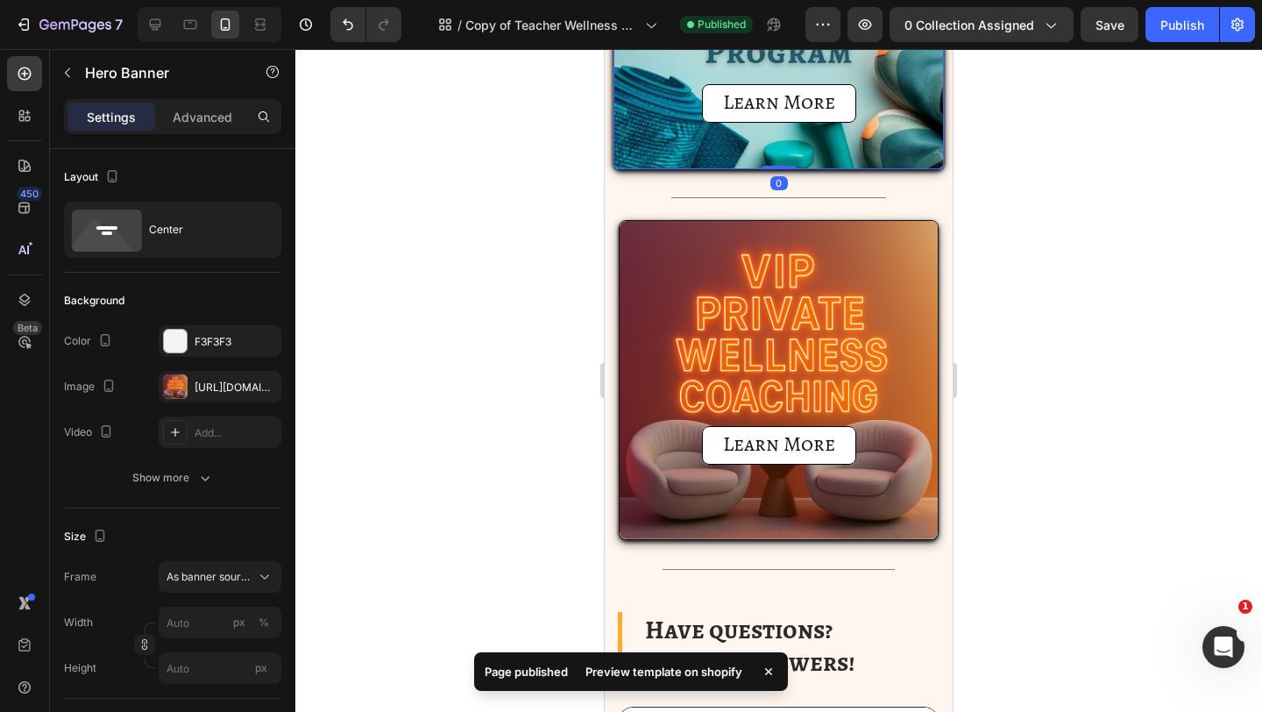
click at [716, 129] on div "Background Image" at bounding box center [779, 37] width 330 height 263
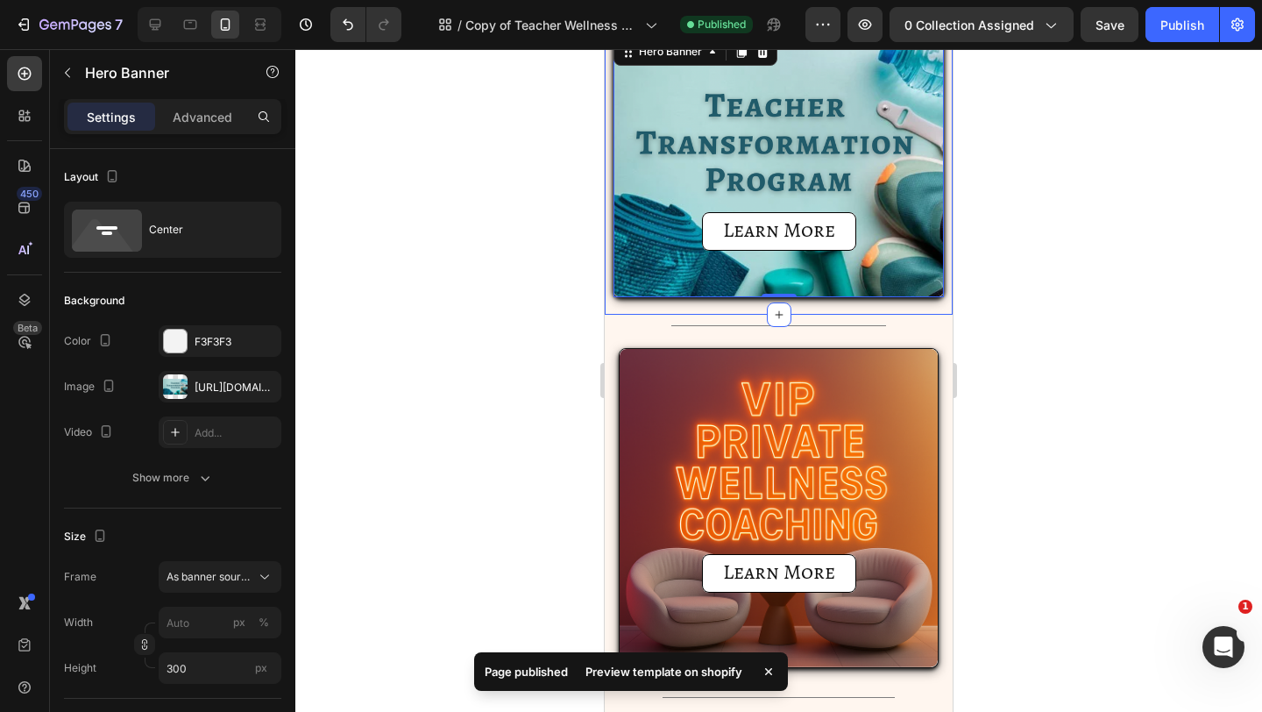
scroll to position [1679, 0]
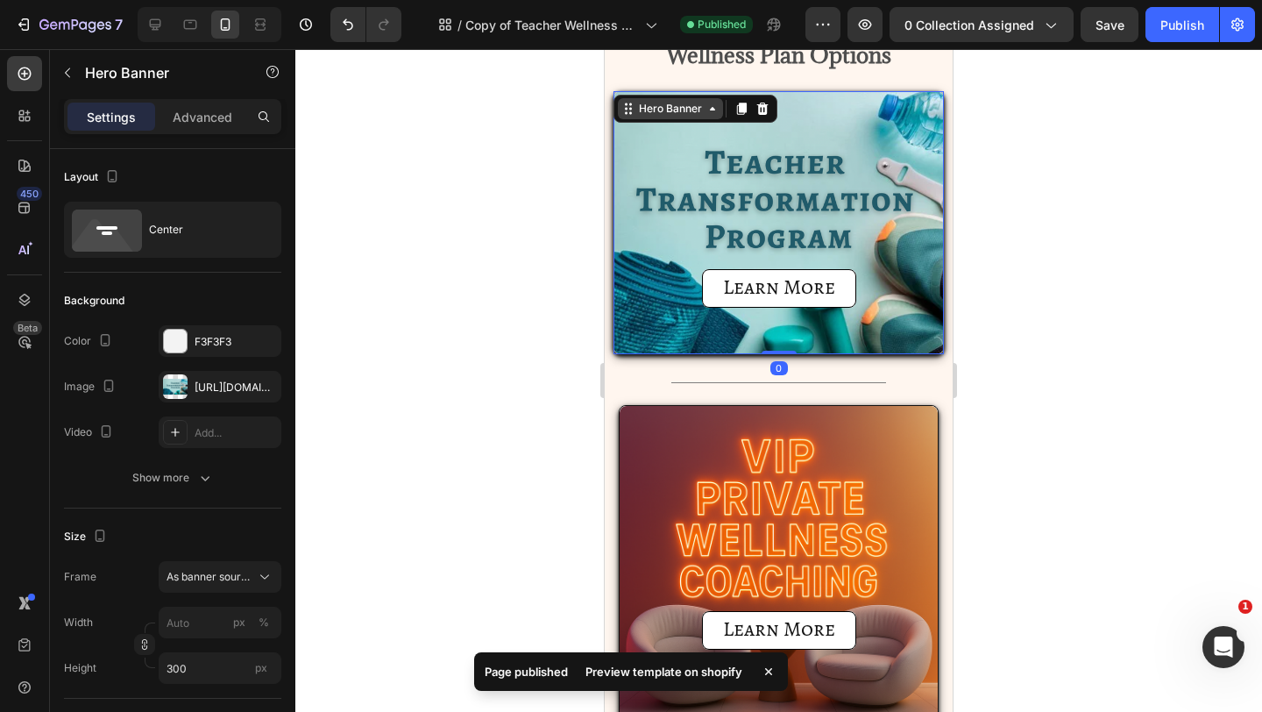
click at [673, 101] on div "Hero Banner" at bounding box center [670, 109] width 70 height 16
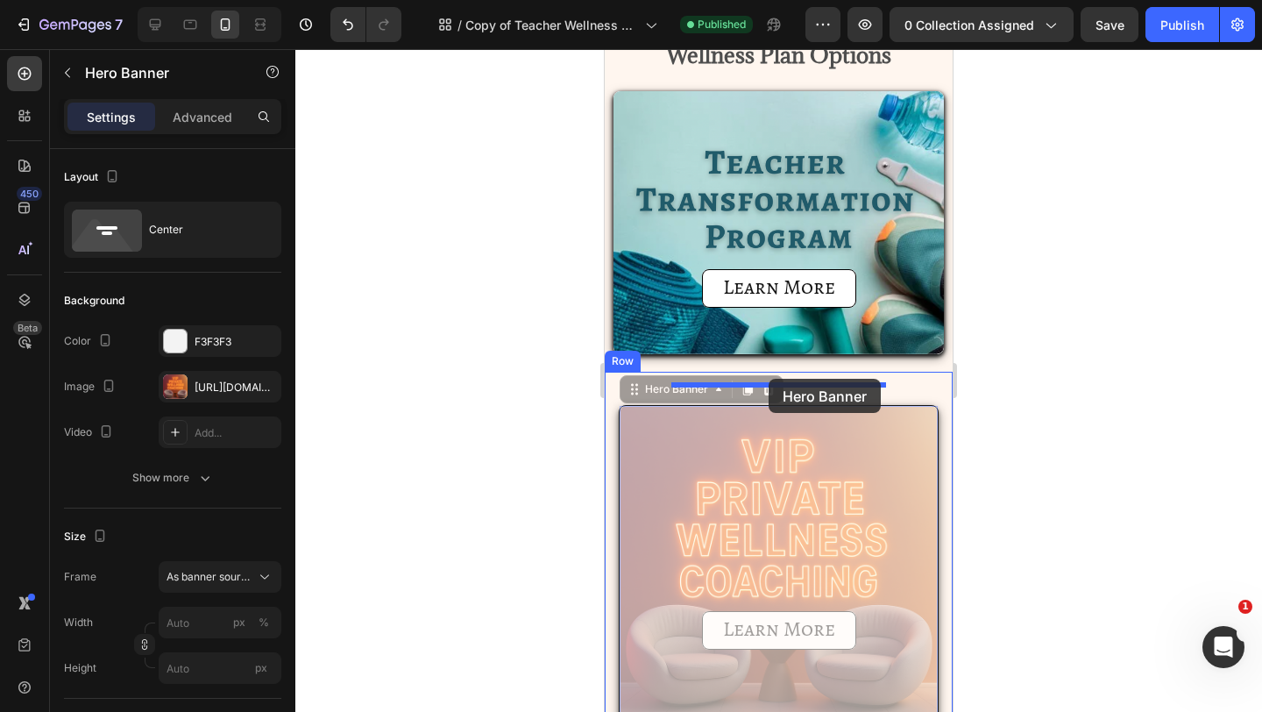
drag, startPoint x: 767, startPoint y: 502, endPoint x: 769, endPoint y: 379, distance: 123.6
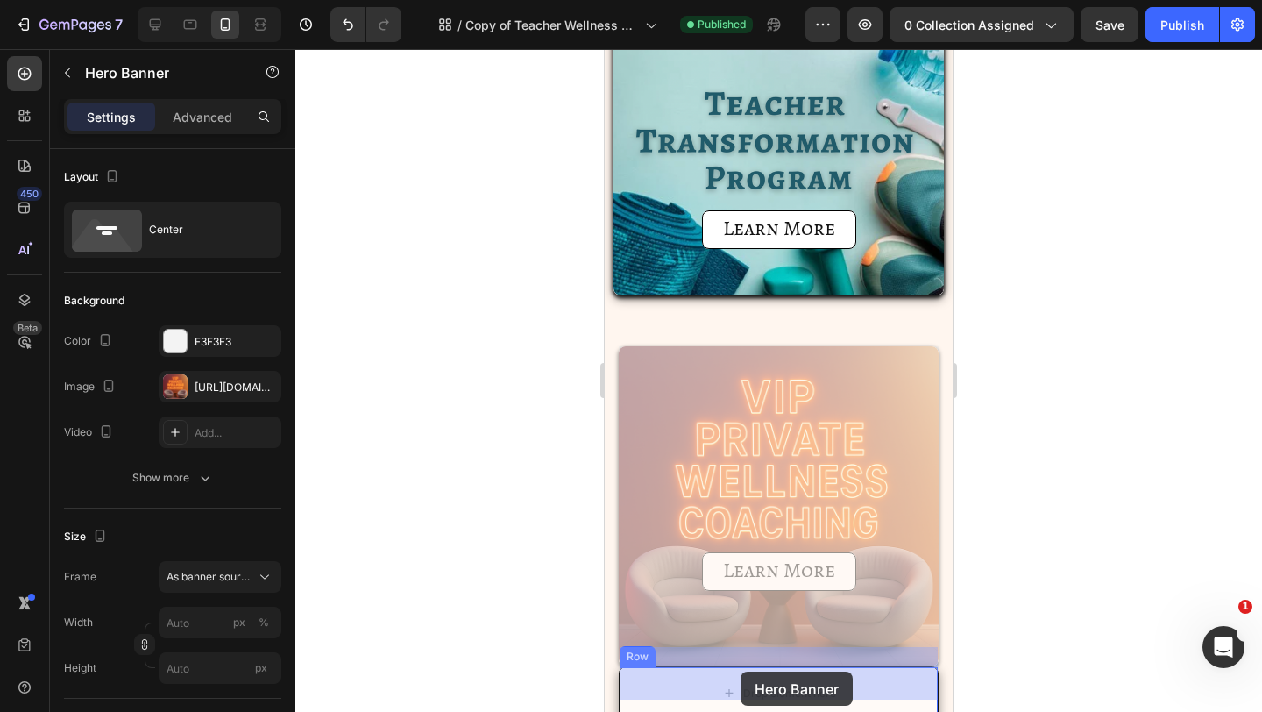
scroll to position [1836, 0]
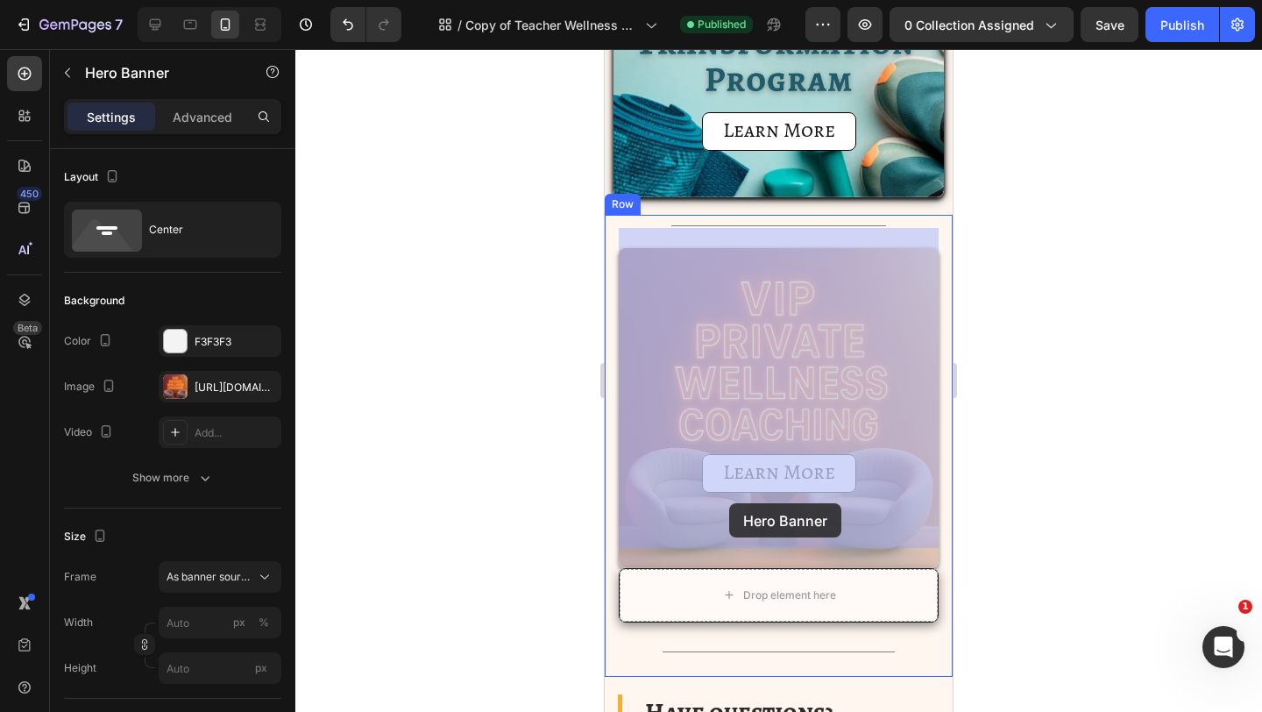
drag, startPoint x: 769, startPoint y: 407, endPoint x: 728, endPoint y: 494, distance: 96.5
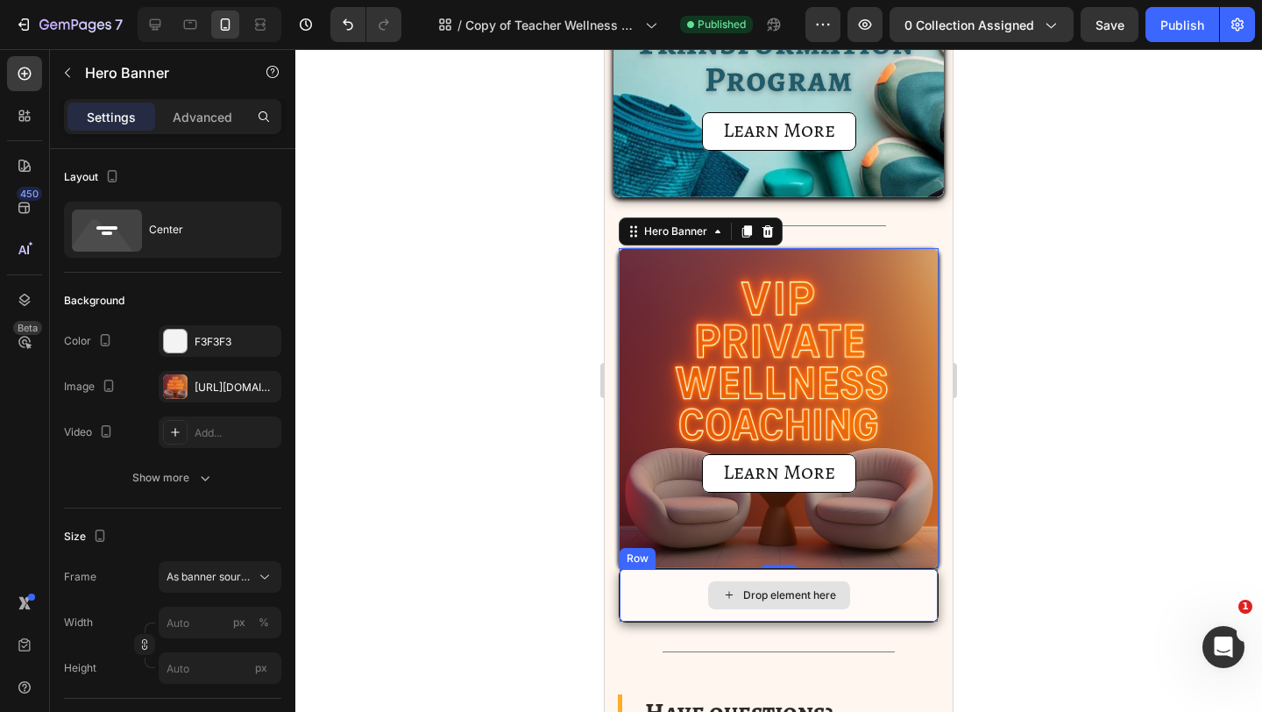
click at [722, 587] on icon at bounding box center [729, 594] width 14 height 15
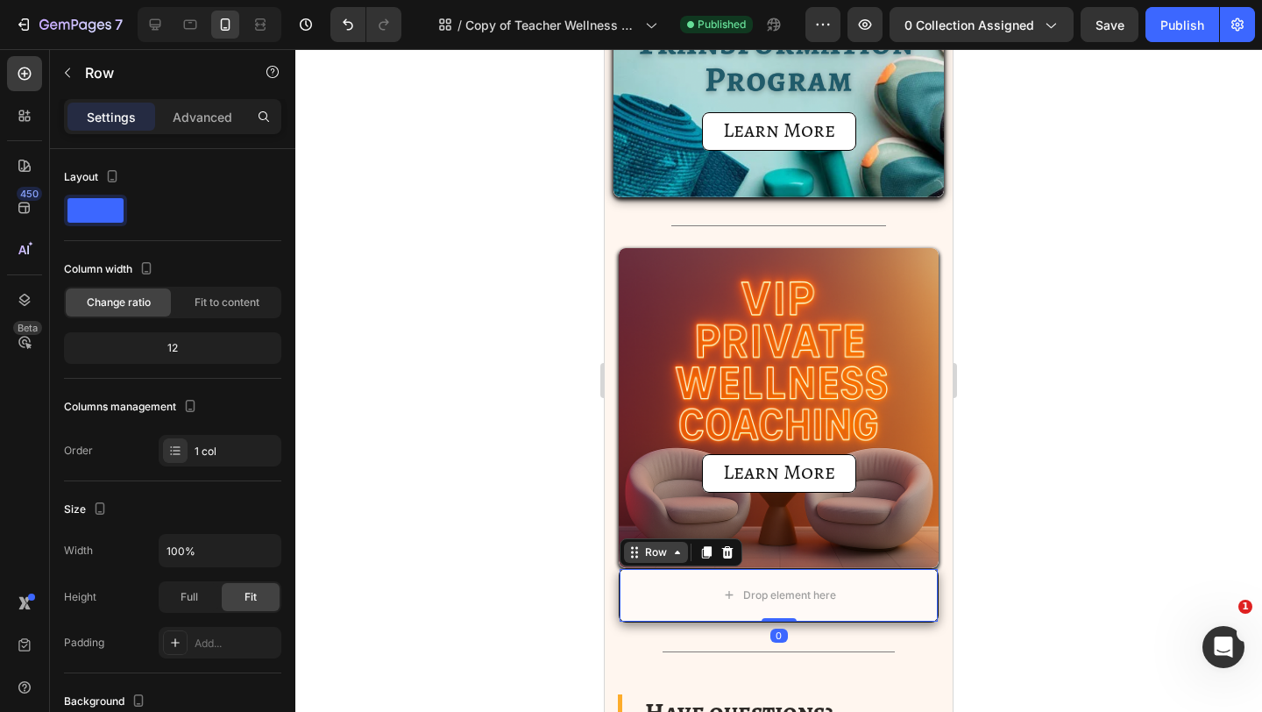
click at [642, 544] on div "Row" at bounding box center [656, 552] width 29 height 16
click at [727, 542] on div at bounding box center [727, 552] width 21 height 21
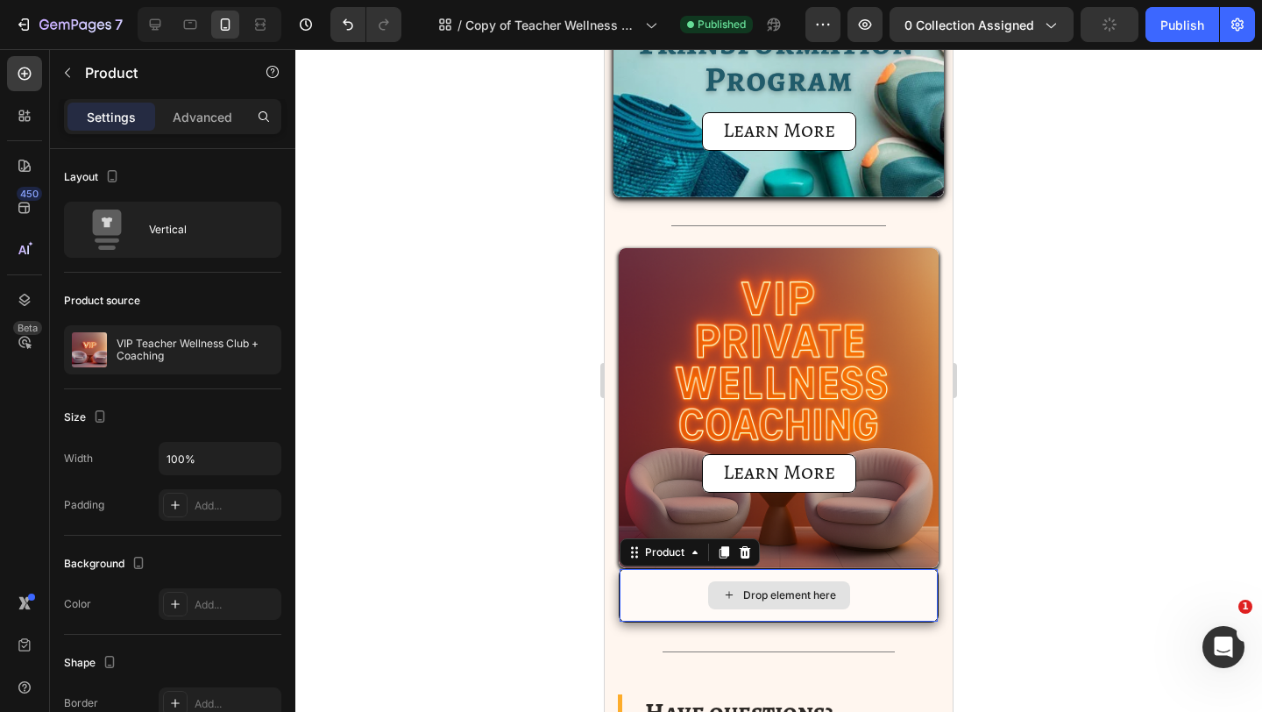
click at [720, 569] on div "Drop element here" at bounding box center [779, 595] width 318 height 53
click at [741, 546] on icon at bounding box center [745, 552] width 11 height 12
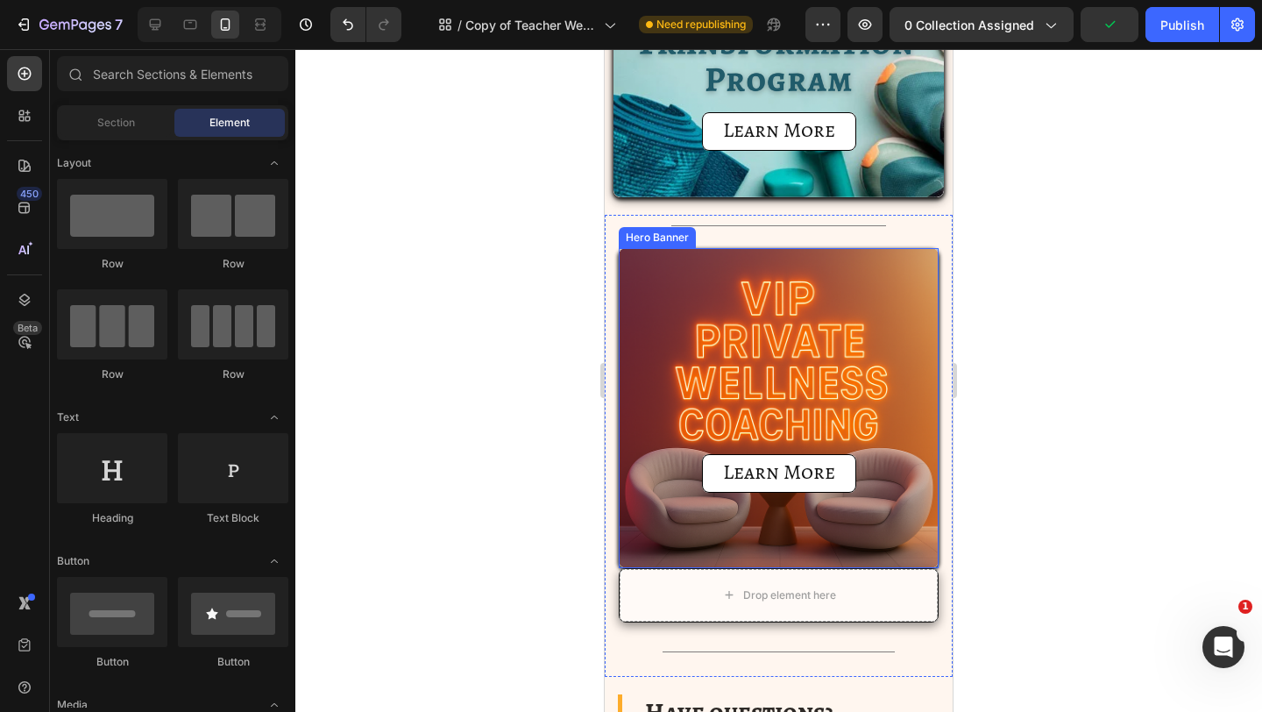
click at [713, 581] on div "Drop element here" at bounding box center [779, 595] width 142 height 28
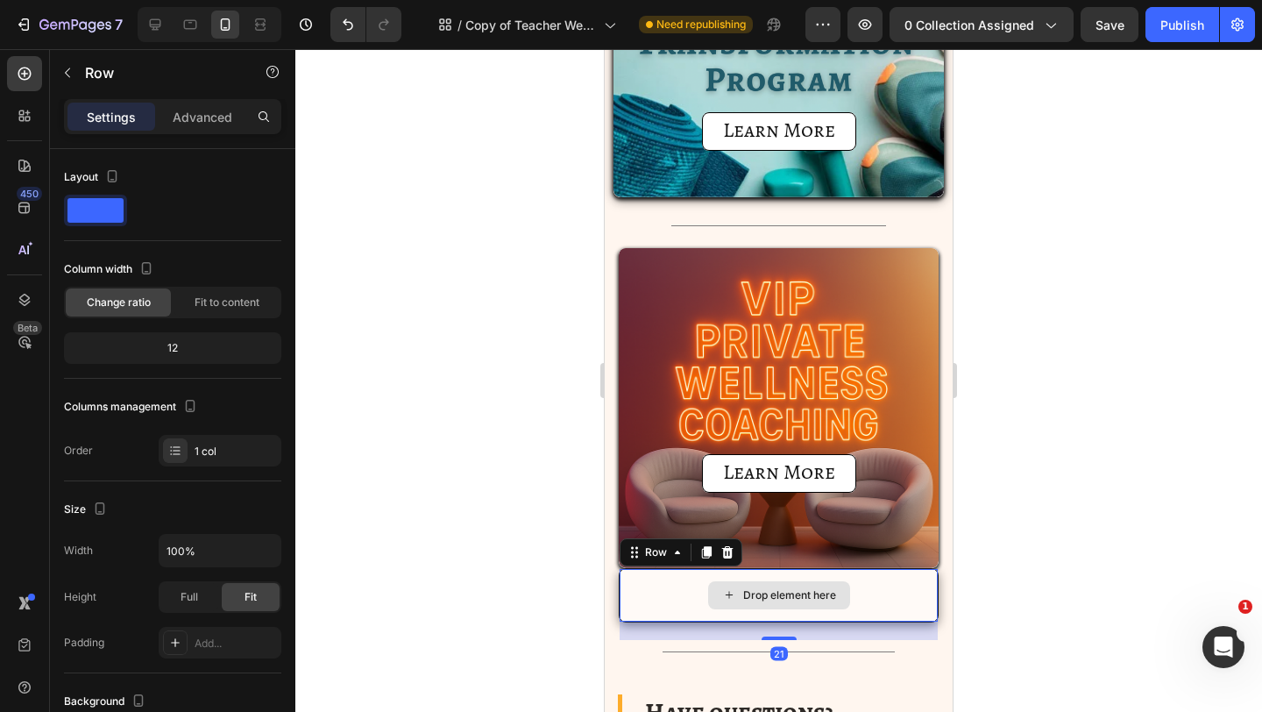
click at [688, 569] on div "Drop element here" at bounding box center [779, 595] width 318 height 53
click at [727, 542] on div at bounding box center [727, 552] width 21 height 21
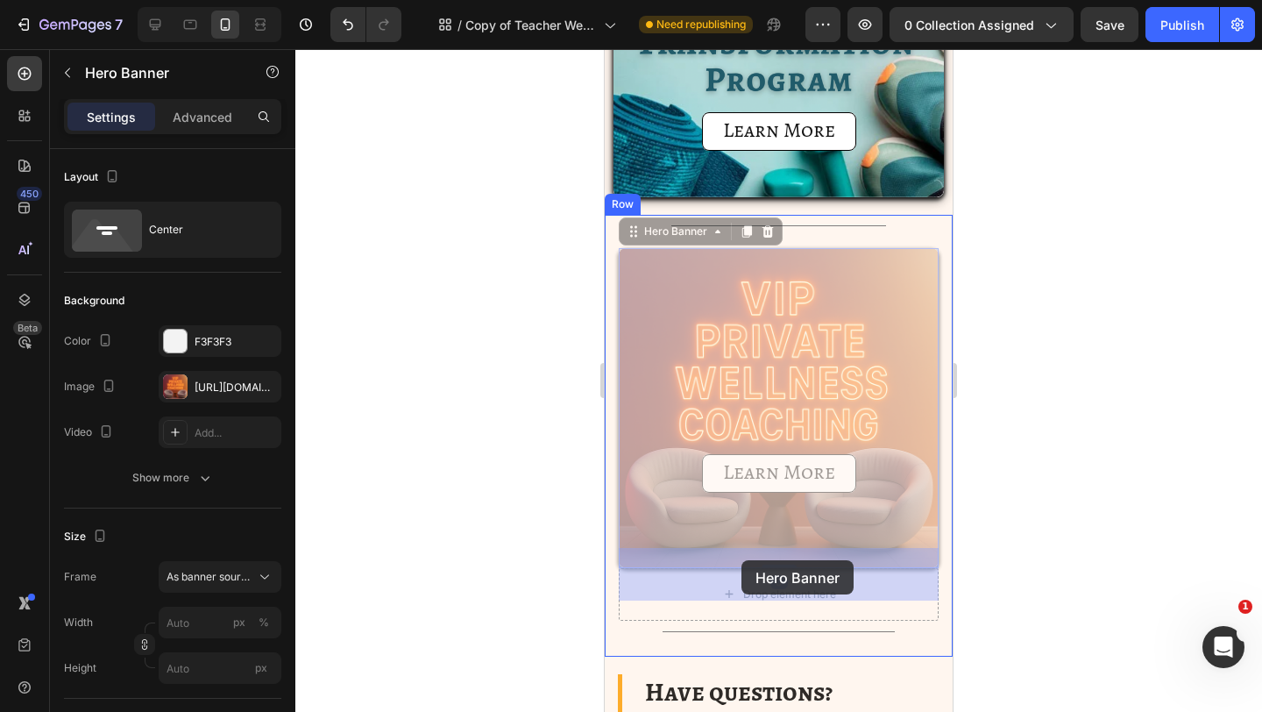
drag, startPoint x: 742, startPoint y: 522, endPoint x: 740, endPoint y: 564, distance: 41.3
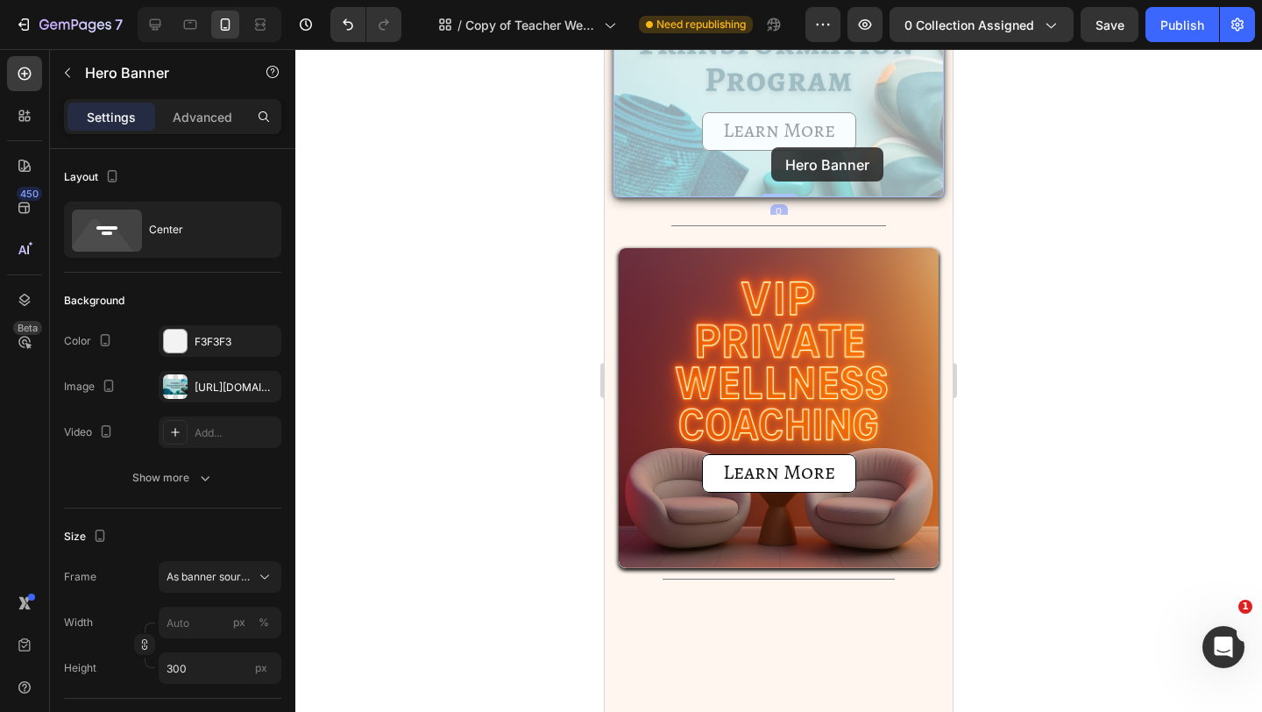
scroll to position [1573, 0]
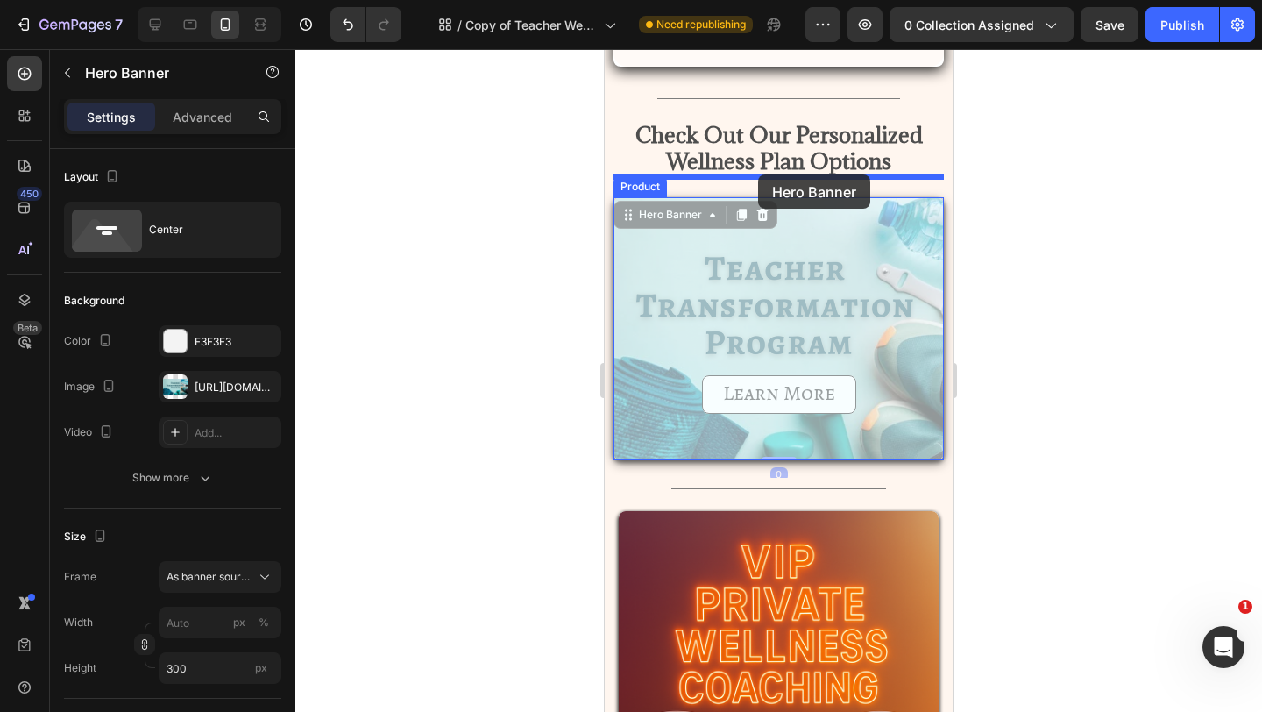
drag, startPoint x: 771, startPoint y: 153, endPoint x: 758, endPoint y: 174, distance: 24.1
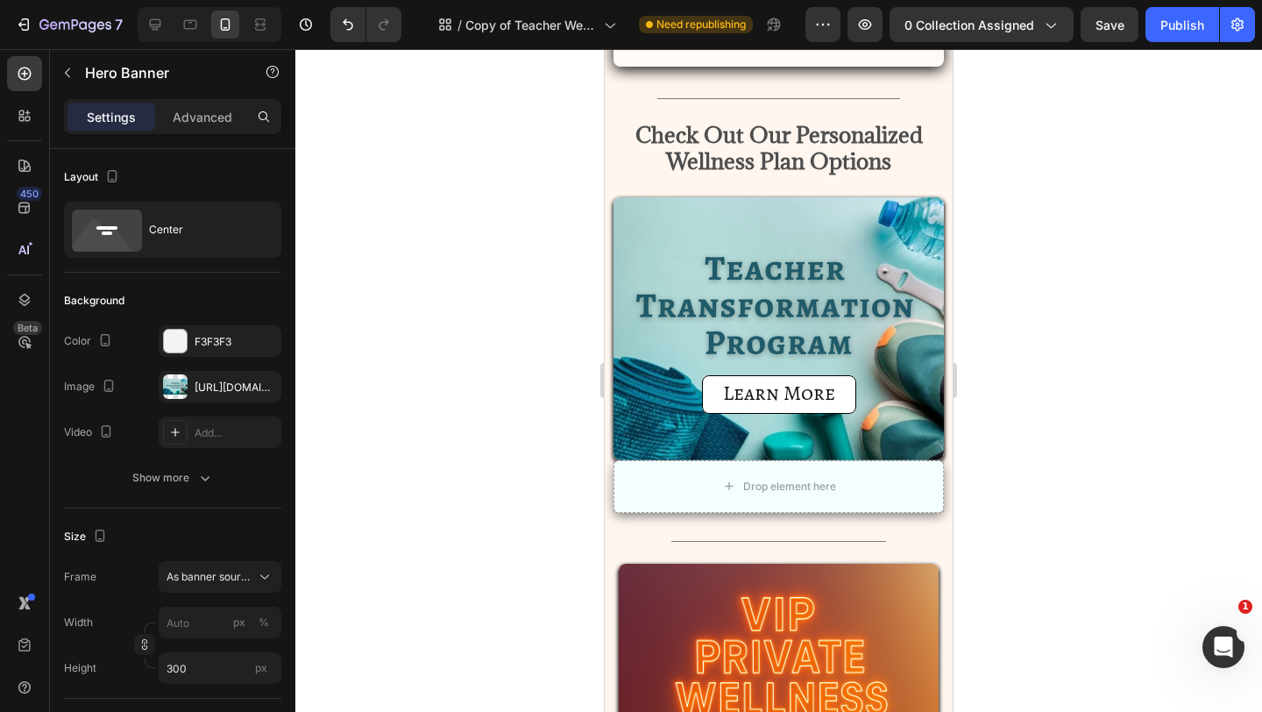
click at [727, 408] on div "Background Image" at bounding box center [779, 328] width 330 height 263
click at [648, 428] on div "Background Image" at bounding box center [779, 328] width 330 height 263
click at [669, 466] on div "Drop element here" at bounding box center [779, 486] width 330 height 53
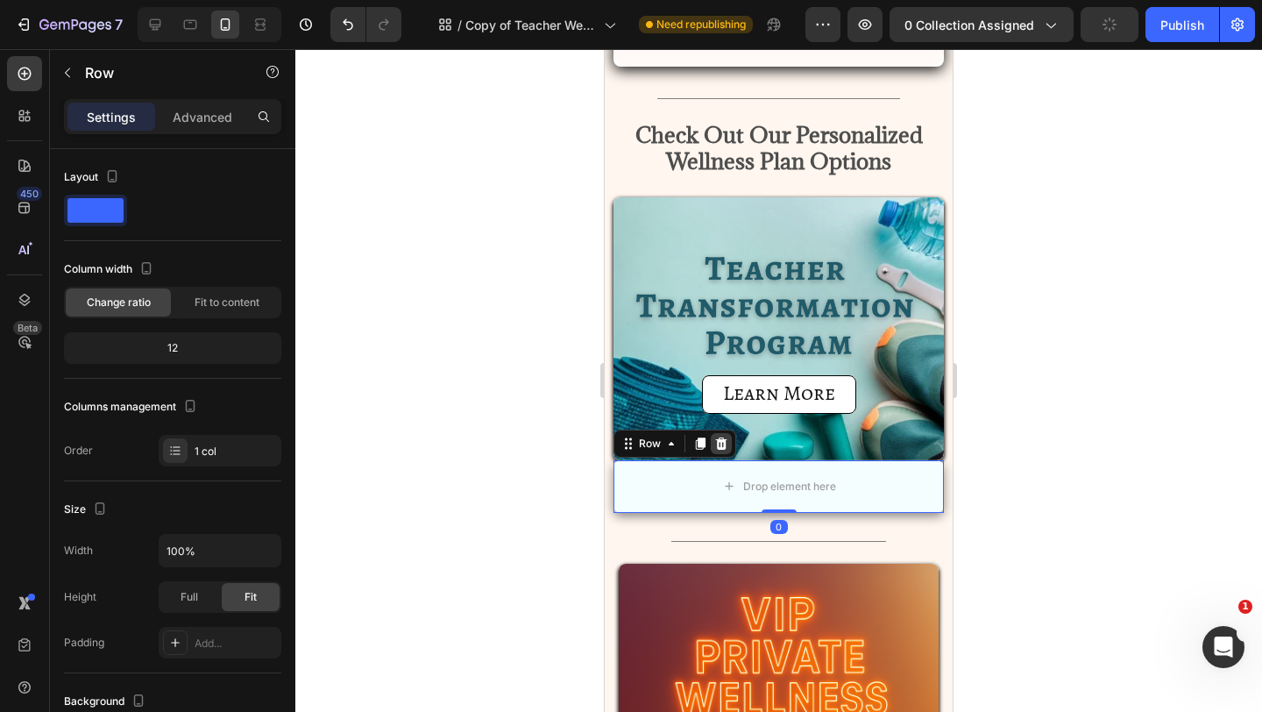
click at [720, 433] on div at bounding box center [721, 443] width 21 height 21
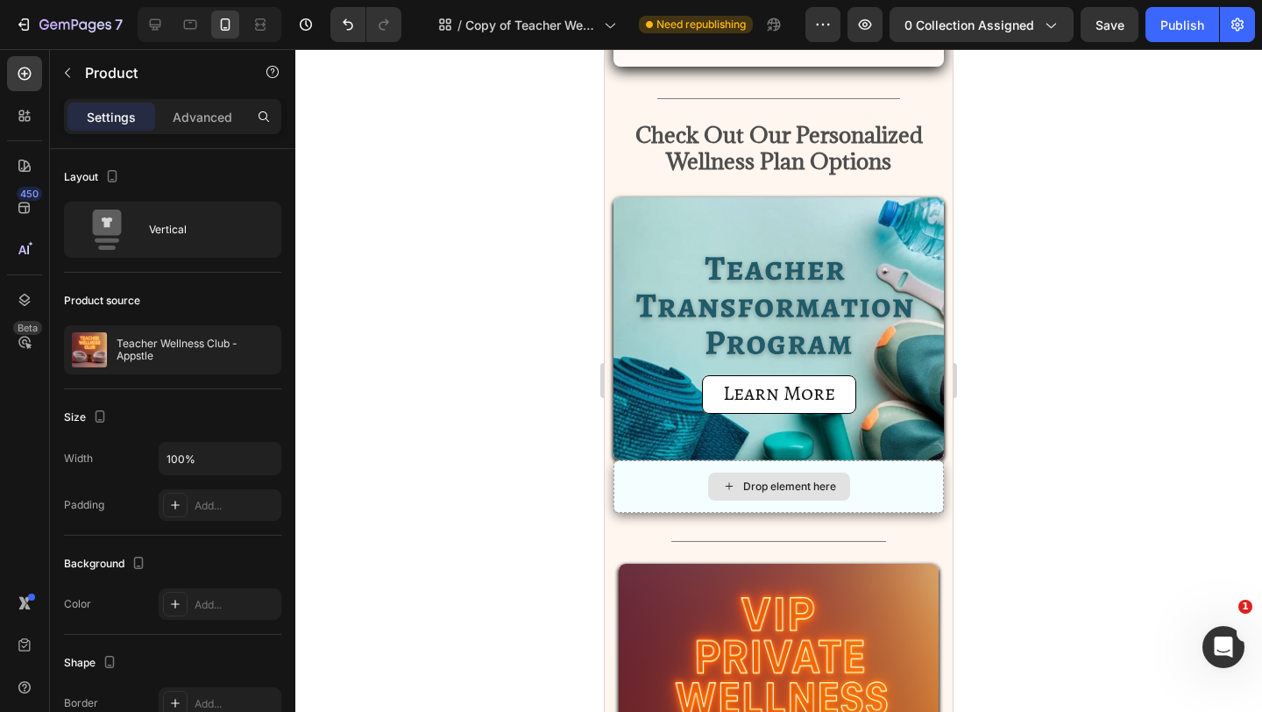
click at [706, 460] on div "Drop element here" at bounding box center [779, 486] width 330 height 53
click at [620, 460] on div "Drop element here" at bounding box center [779, 486] width 330 height 53
drag, startPoint x: 570, startPoint y: 463, endPoint x: 2, endPoint y: 414, distance: 570.0
click at [570, 463] on div at bounding box center [778, 380] width 967 height 663
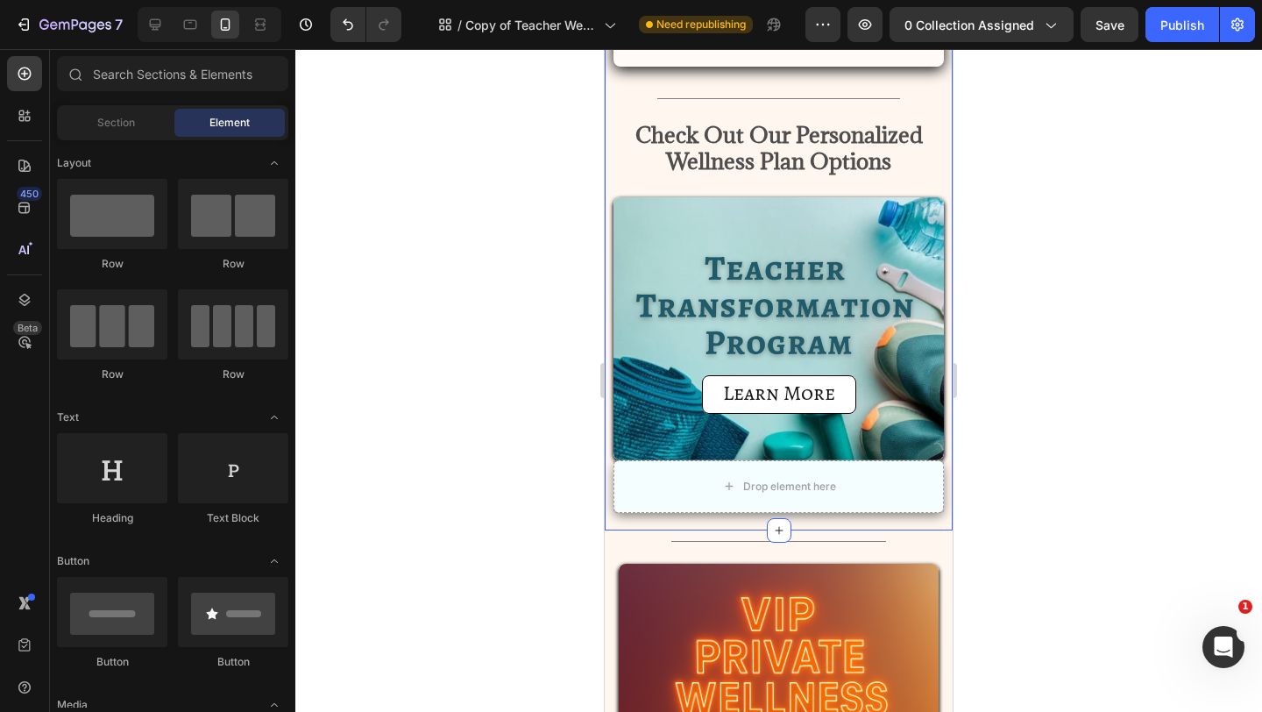
drag, startPoint x: 1209, startPoint y: 512, endPoint x: 607, endPoint y: 463, distance: 603.2
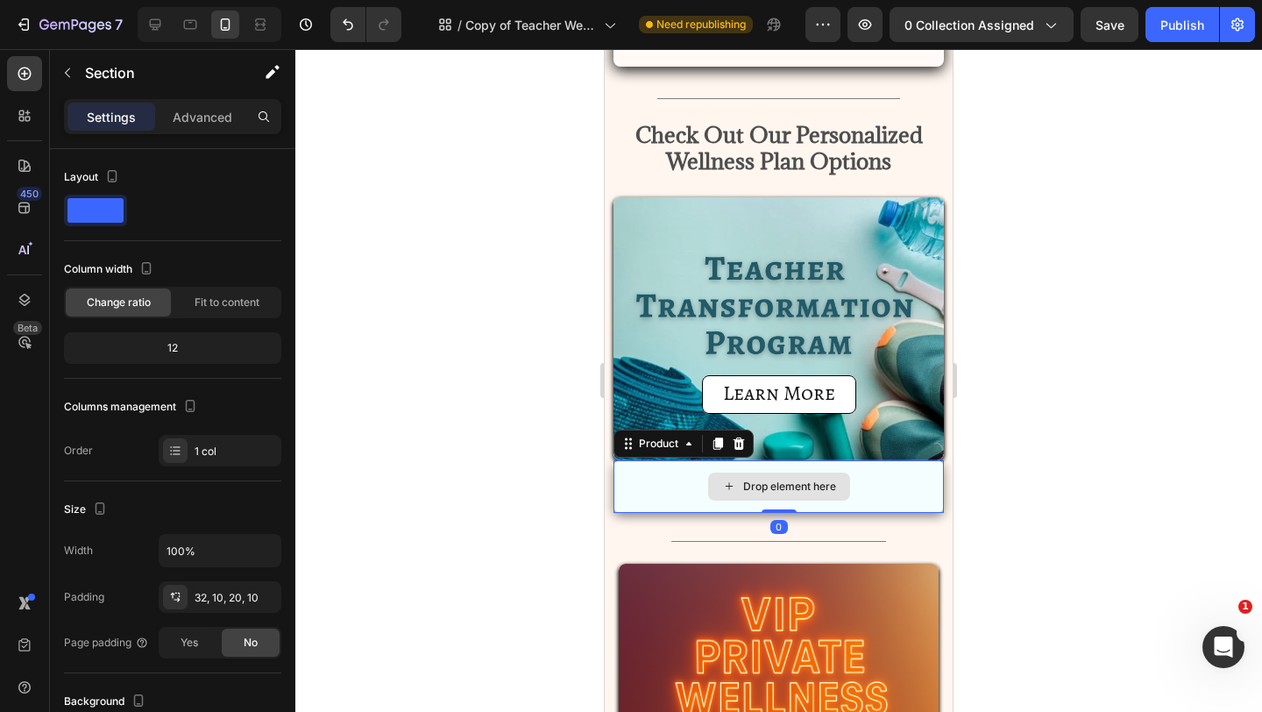
click at [627, 463] on div "Drop element here" at bounding box center [779, 486] width 330 height 53
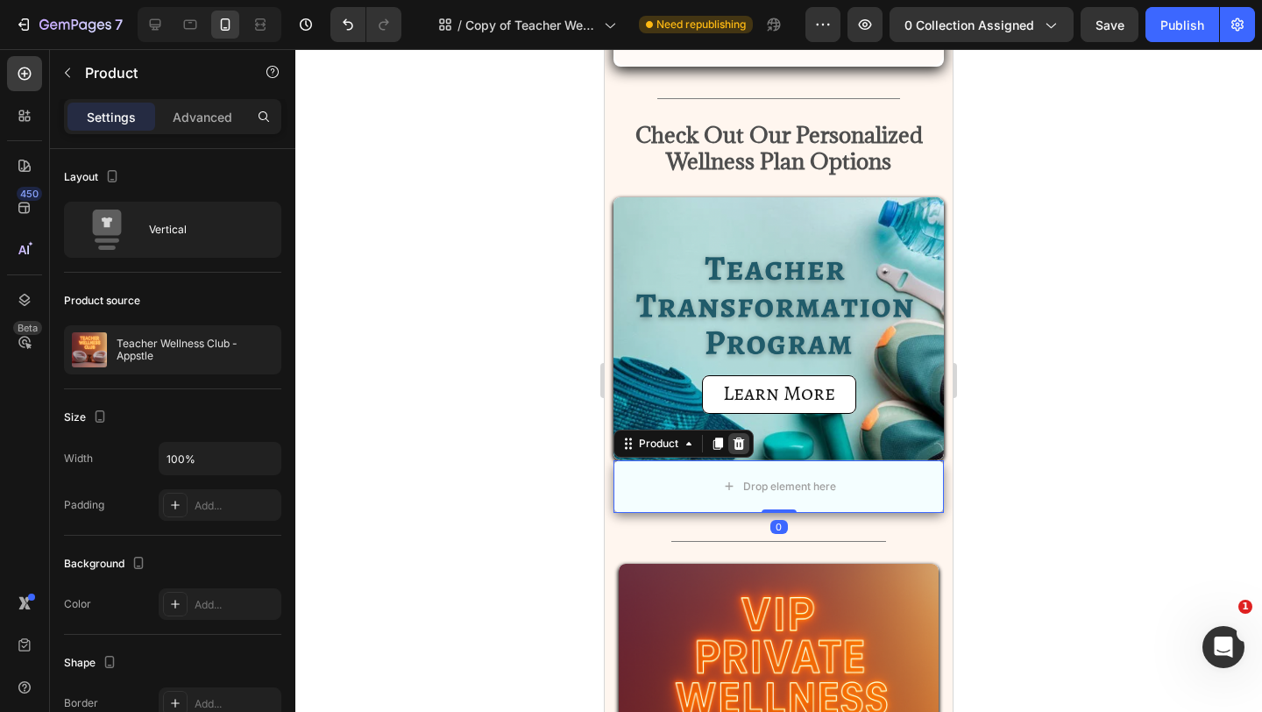
click at [732, 436] on icon at bounding box center [739, 443] width 14 height 14
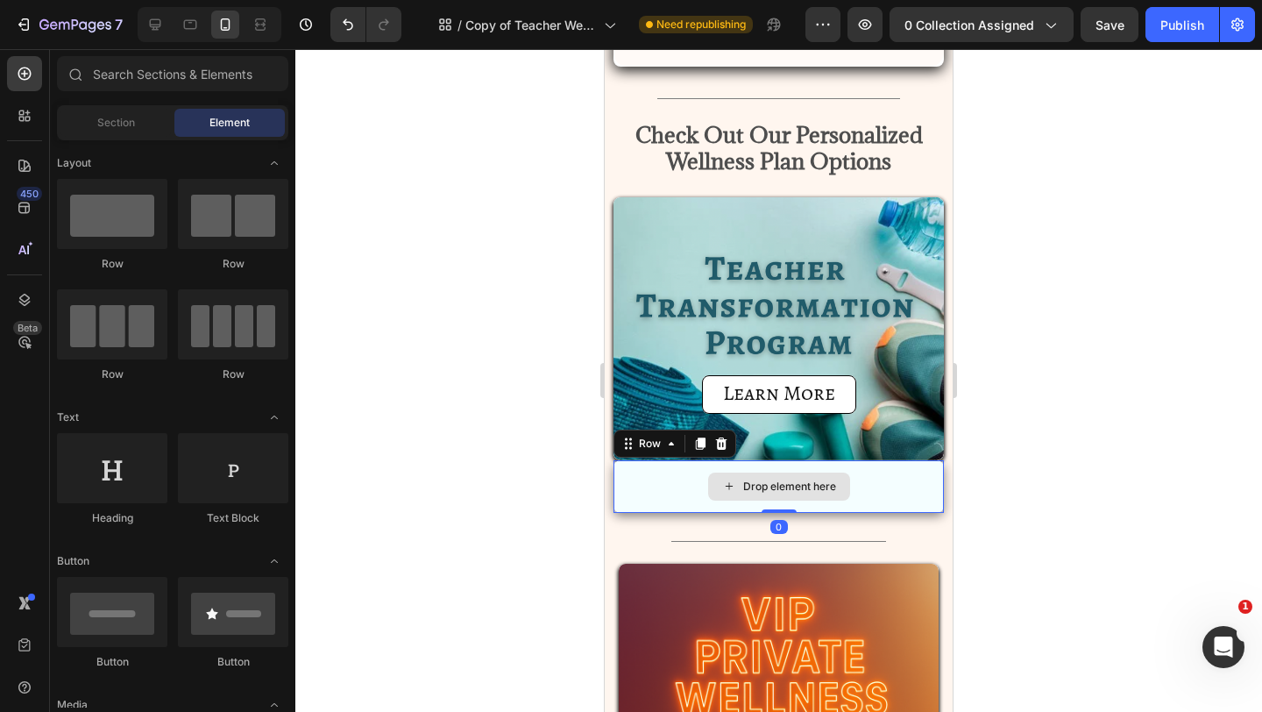
click at [730, 460] on div "Drop element here" at bounding box center [779, 486] width 330 height 53
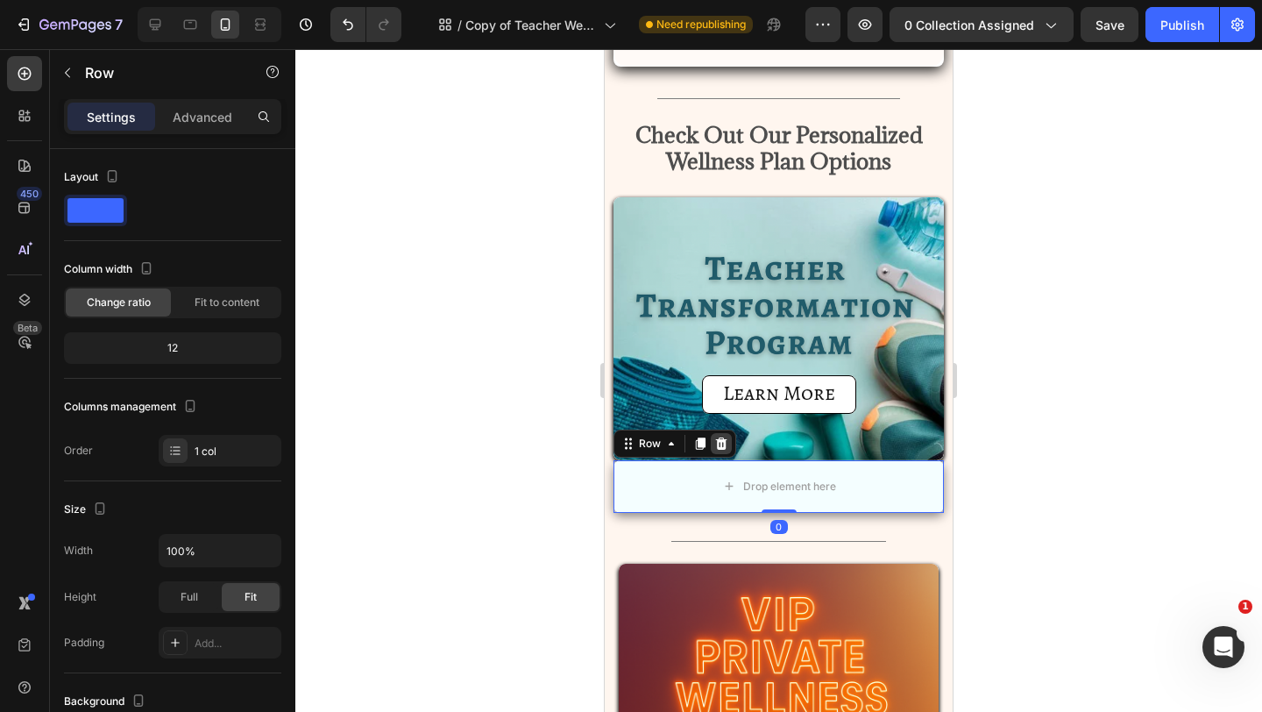
click at [721, 436] on icon at bounding box center [721, 443] width 14 height 14
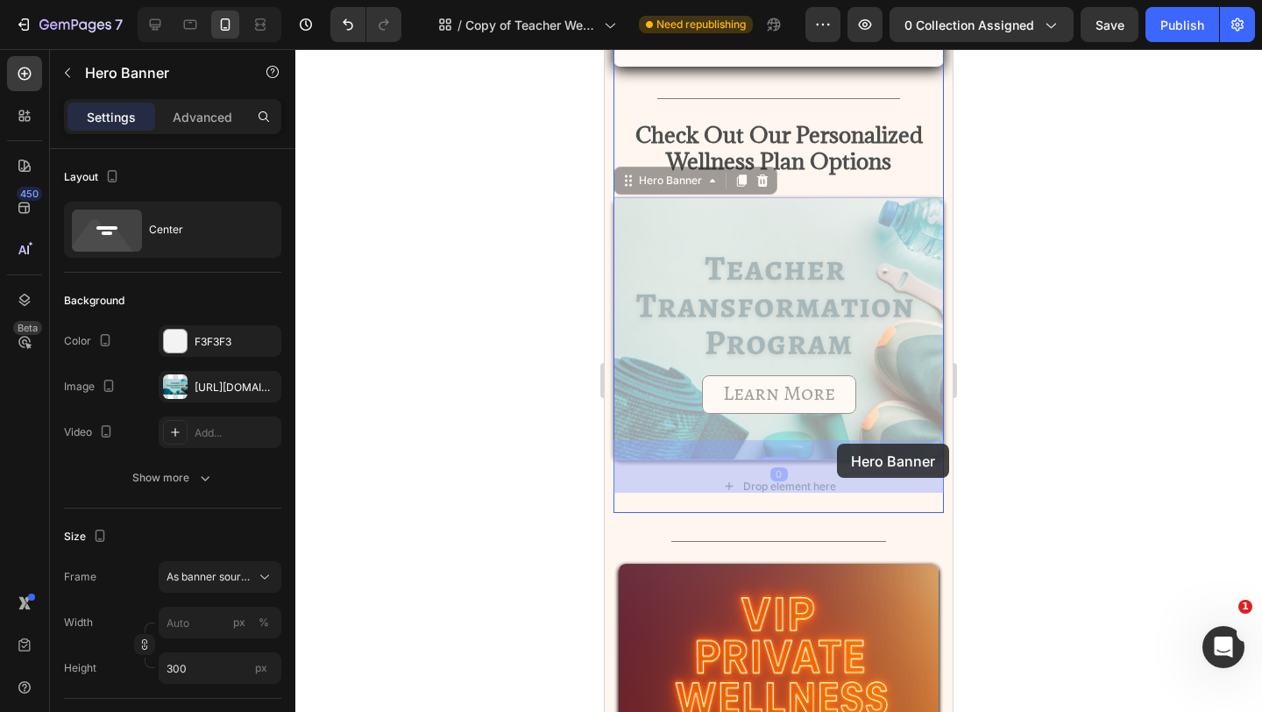
drag, startPoint x: 841, startPoint y: 412, endPoint x: 836, endPoint y: 444, distance: 32.9
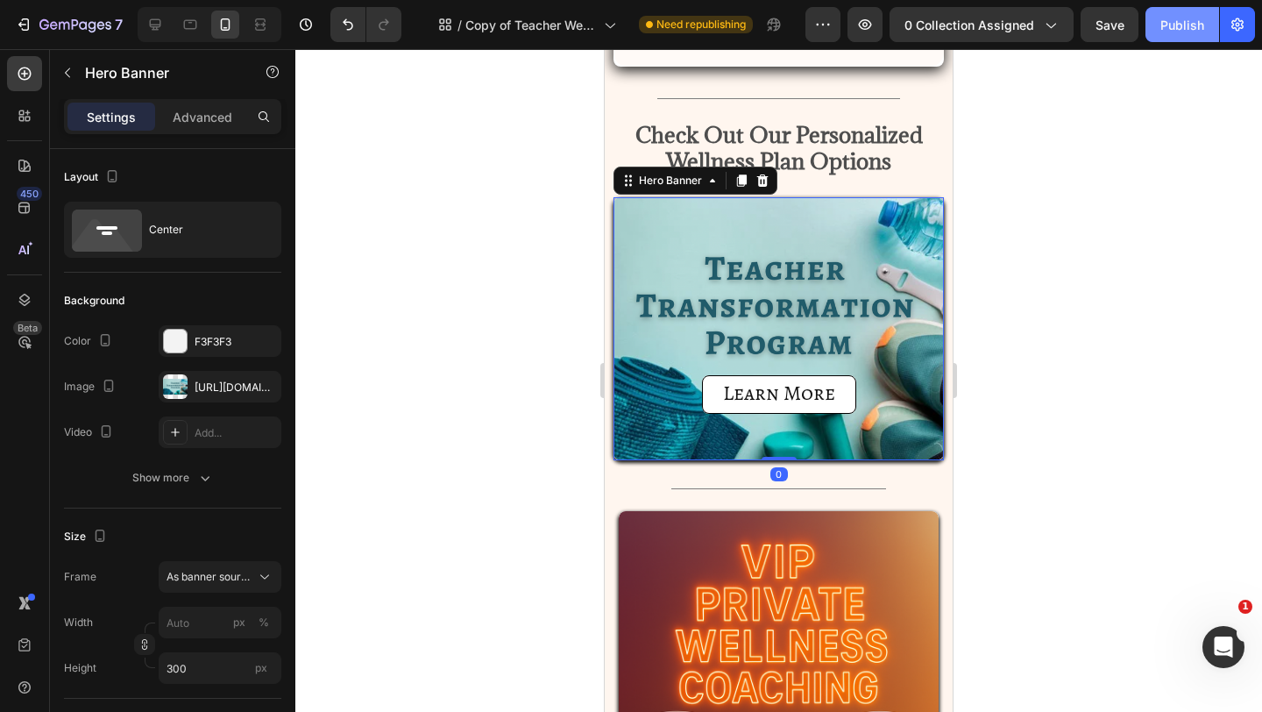
click at [1164, 34] on button "Publish" at bounding box center [1183, 24] width 74 height 35
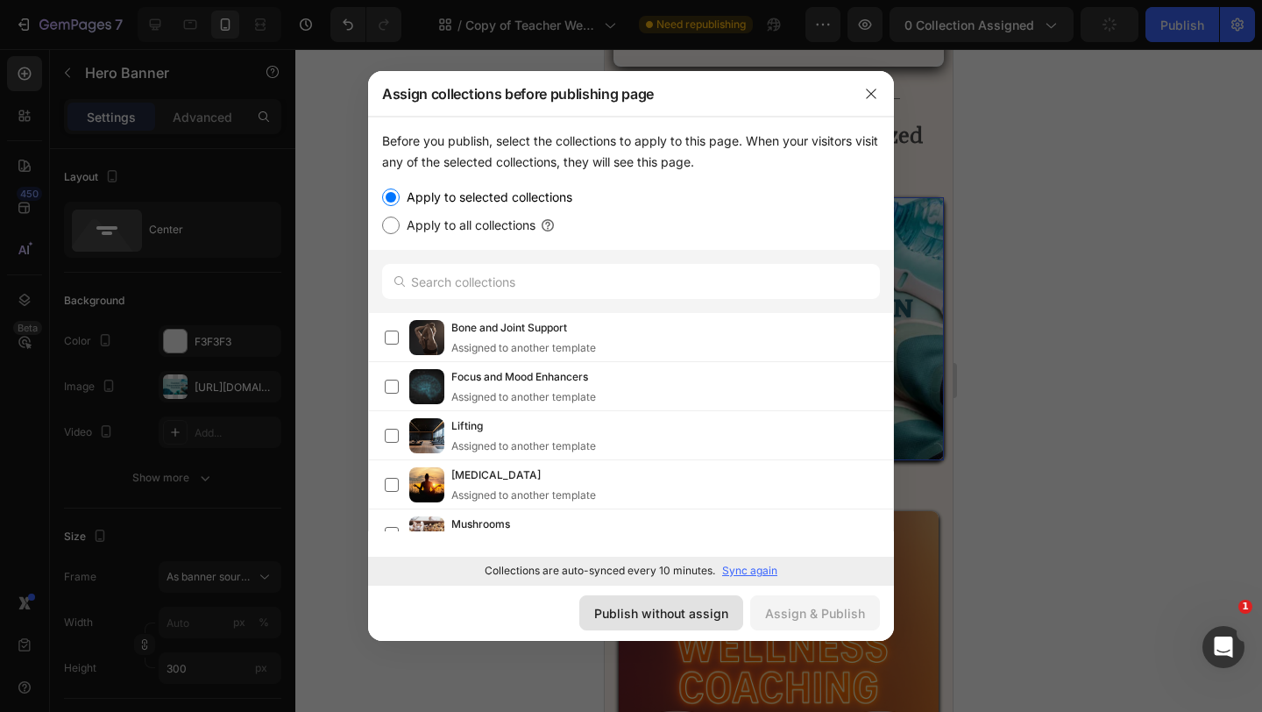
click at [719, 616] on div "Publish without assign" at bounding box center [661, 613] width 134 height 18
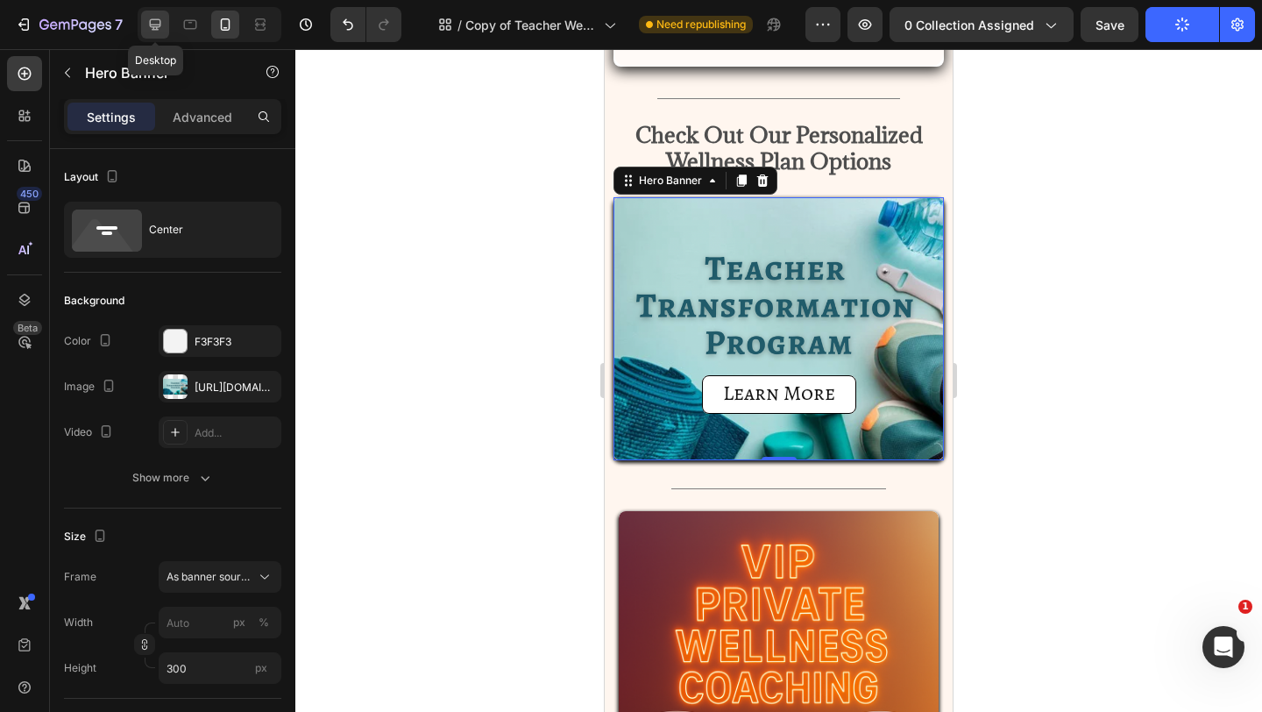
click at [143, 19] on div at bounding box center [155, 25] width 28 height 28
type input "100"
type input "1200"
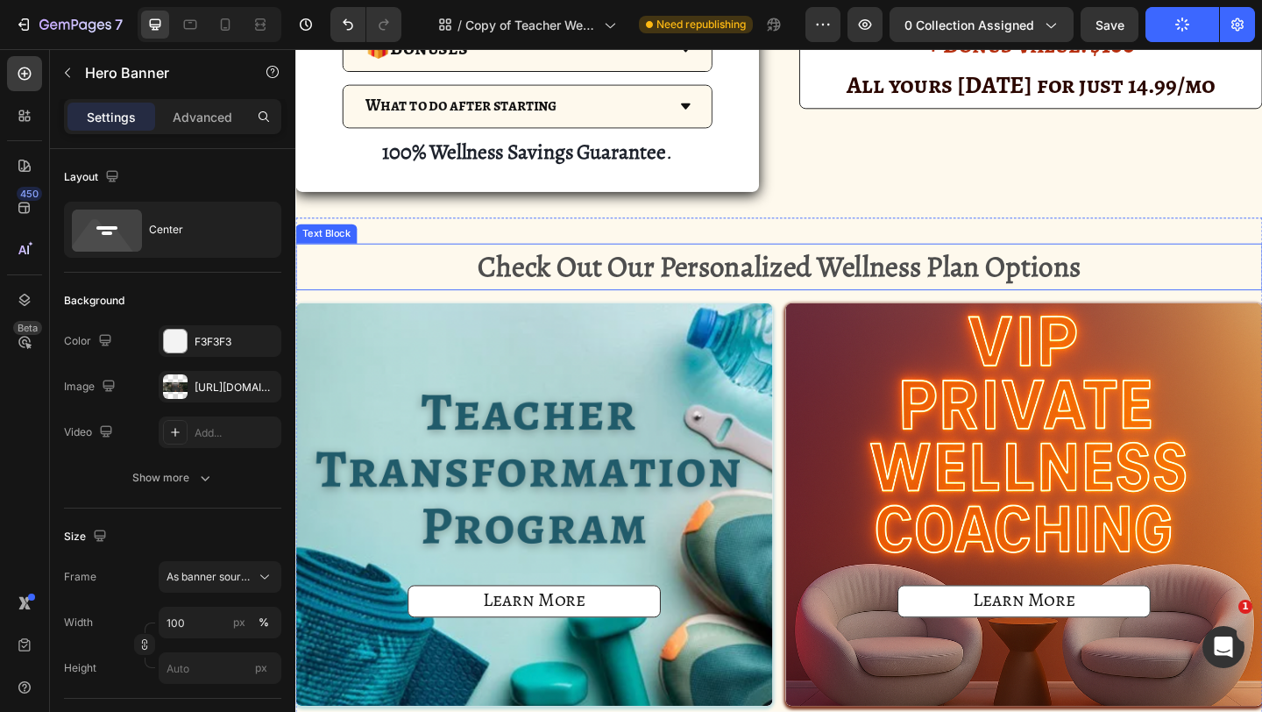
scroll to position [1417, 0]
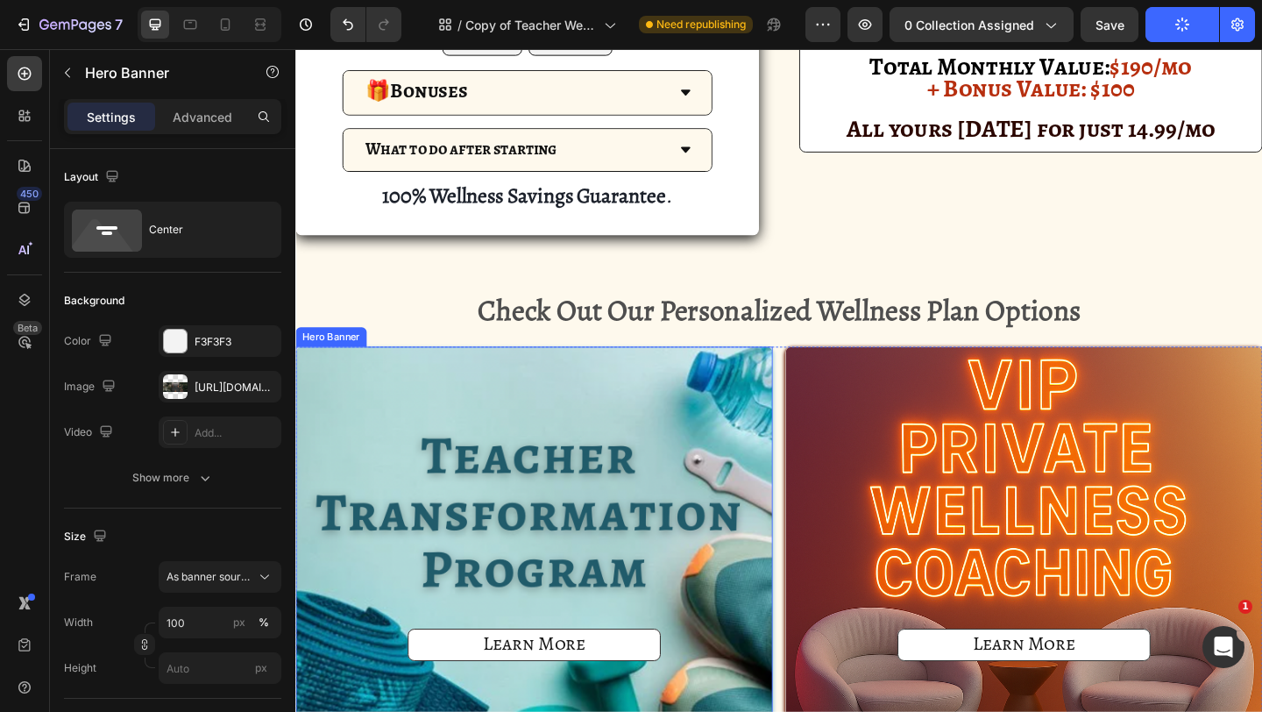
click at [817, 430] on div "Learn More Button Hero Banner Learn More Button Hero Banner Row" at bounding box center [821, 591] width 1052 height 438
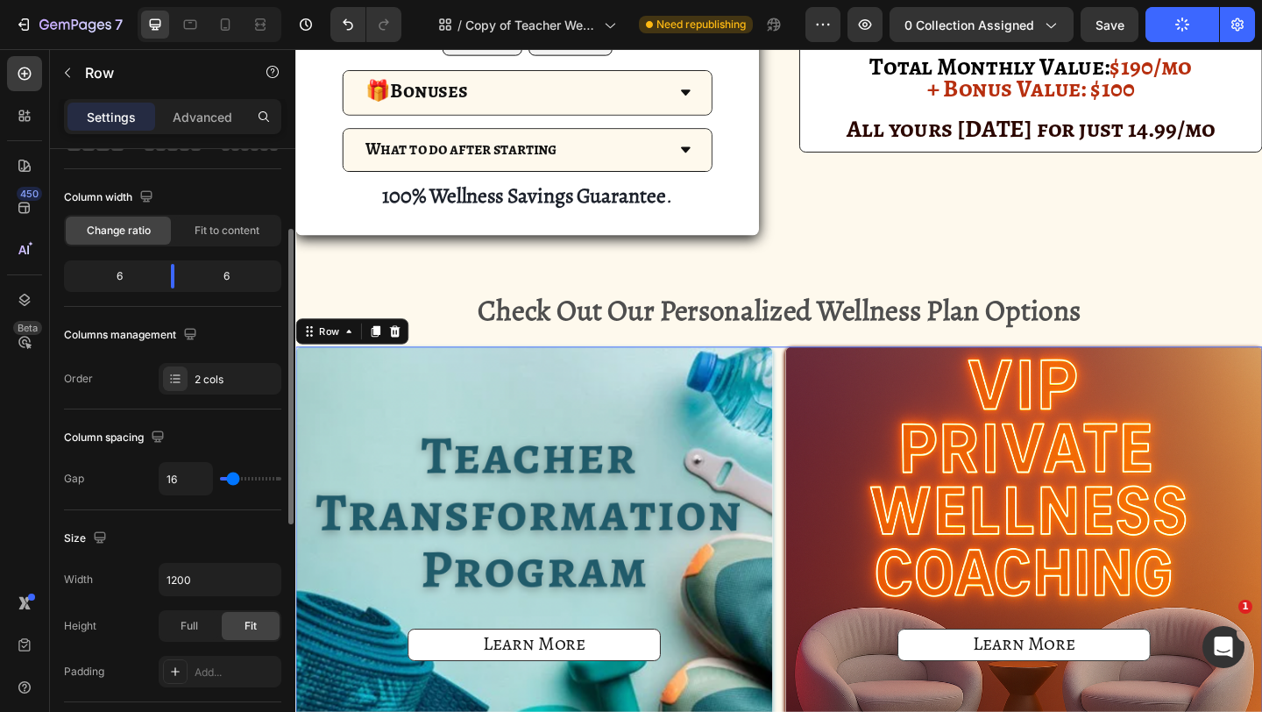
scroll to position [138, 0]
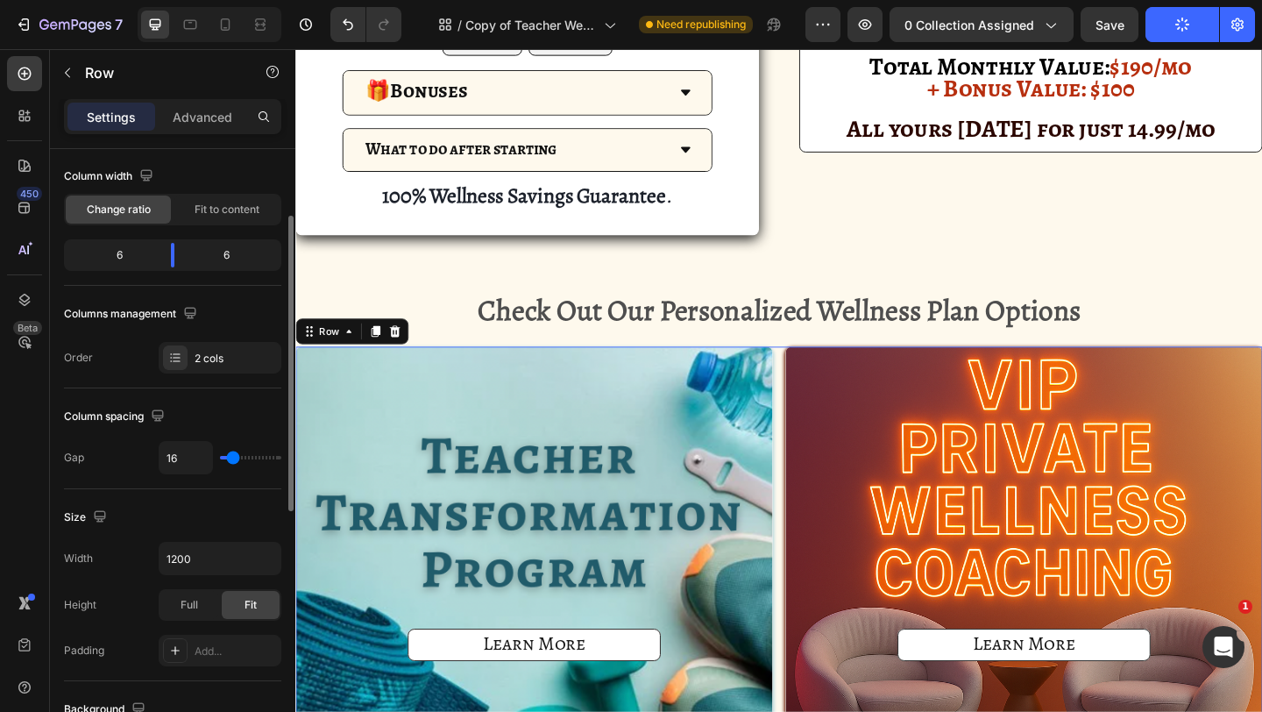
type input "20"
type input "21"
type input "24"
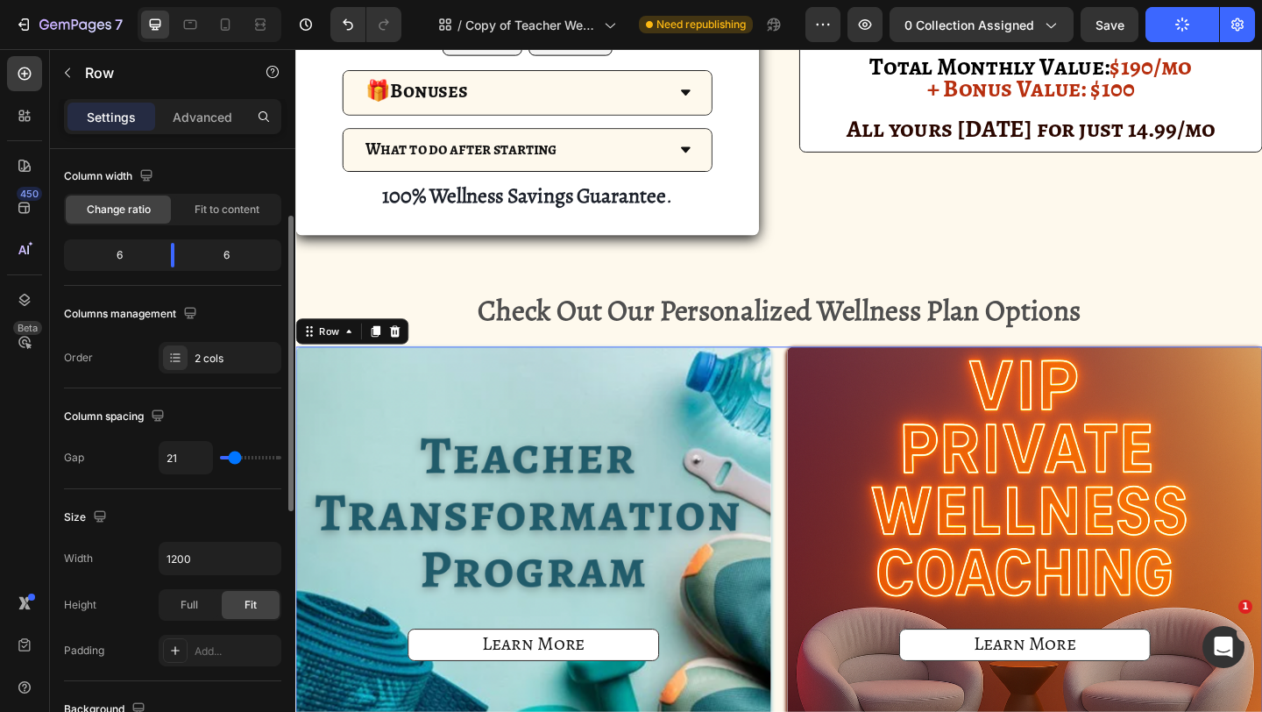
type input "24"
type input "28"
type input "32"
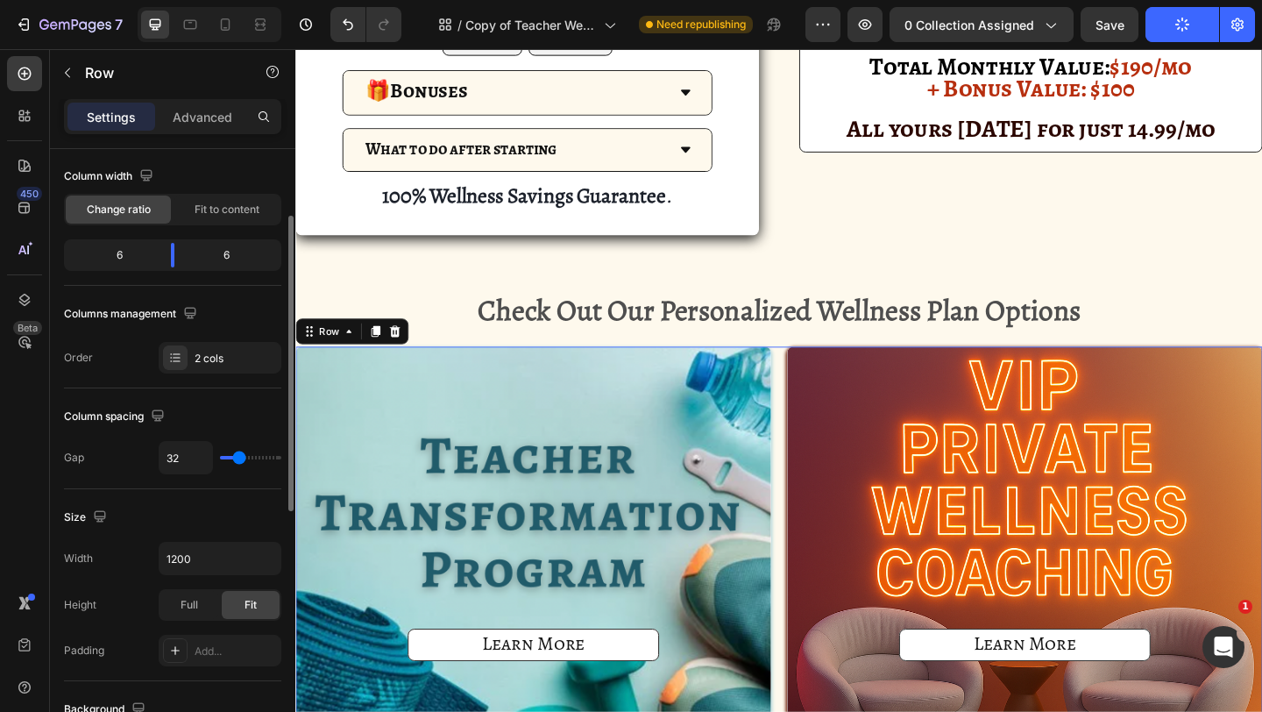
type input "41"
type input "48"
type input "57"
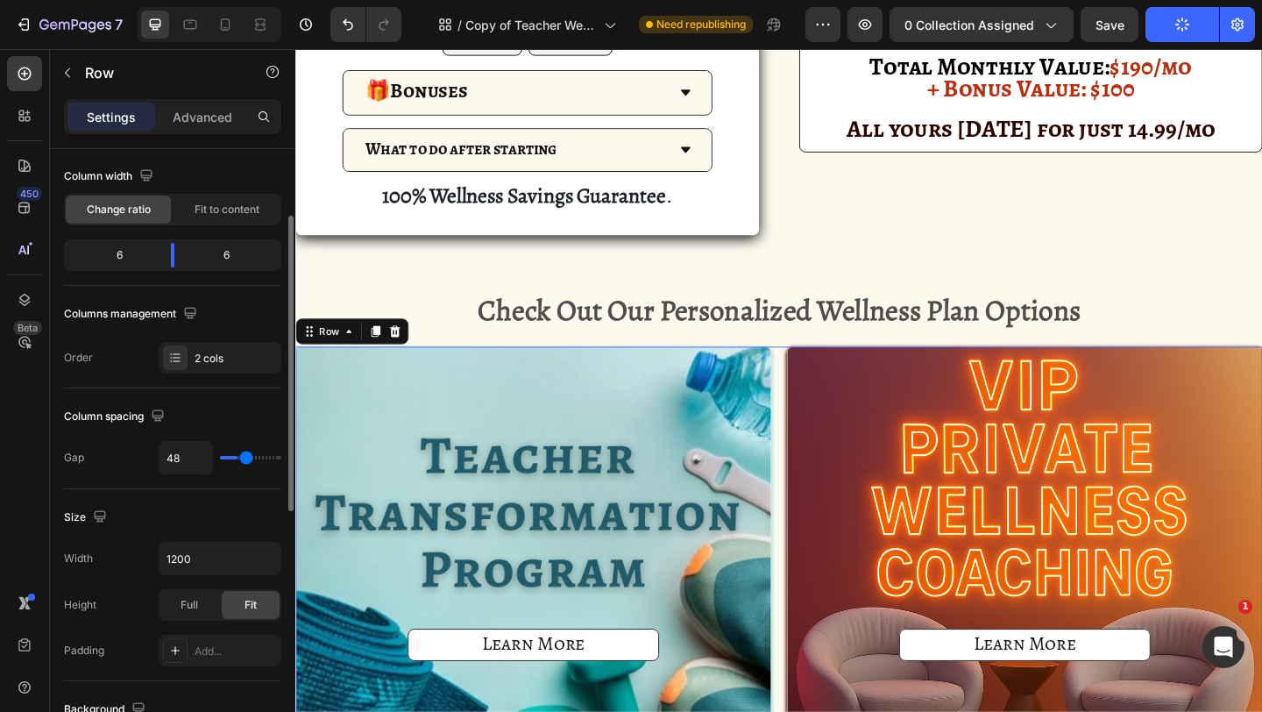
type input "57"
type input "66"
type input "79"
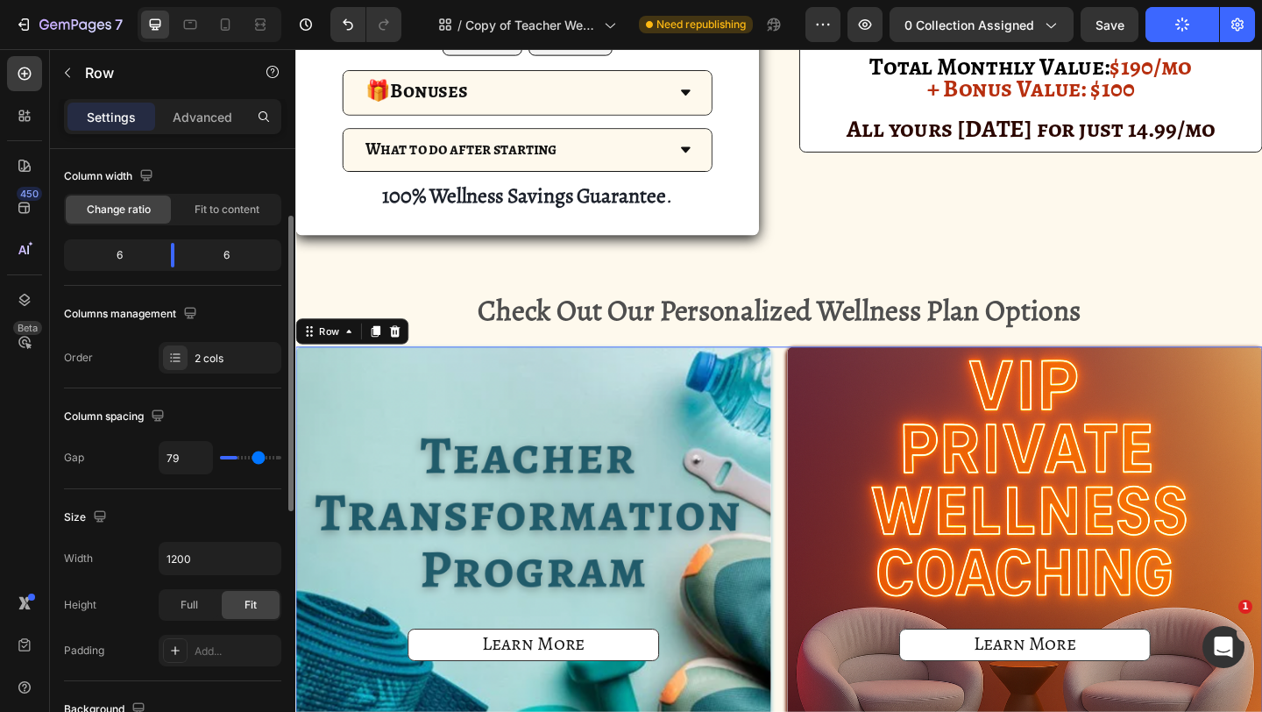
type input "86"
type input "91"
type input "95"
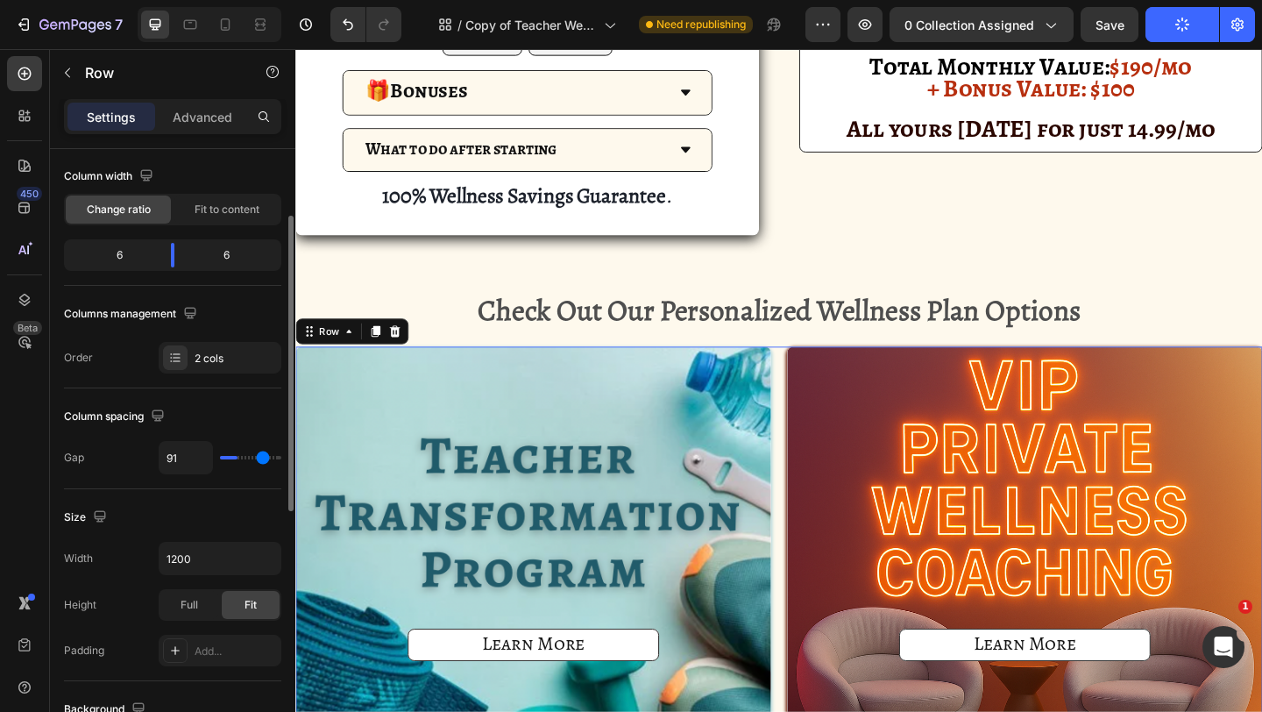
type input "95"
type input "100"
type input "103"
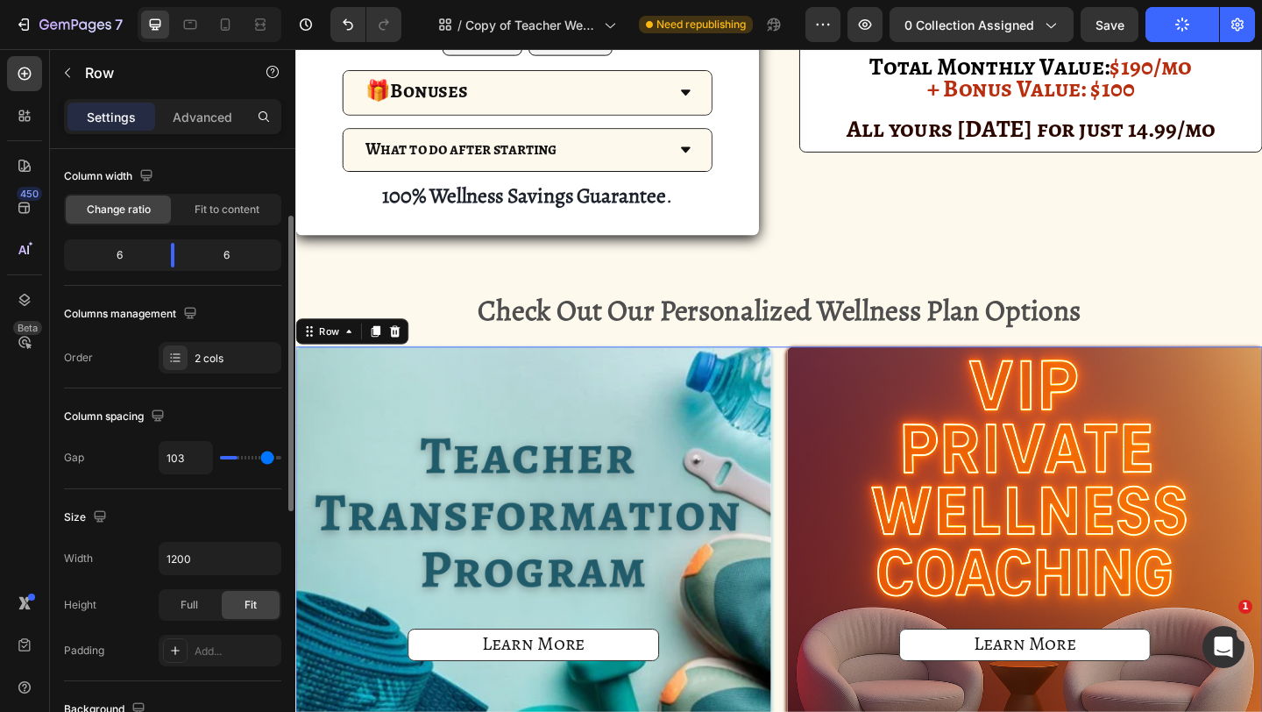
type input "106"
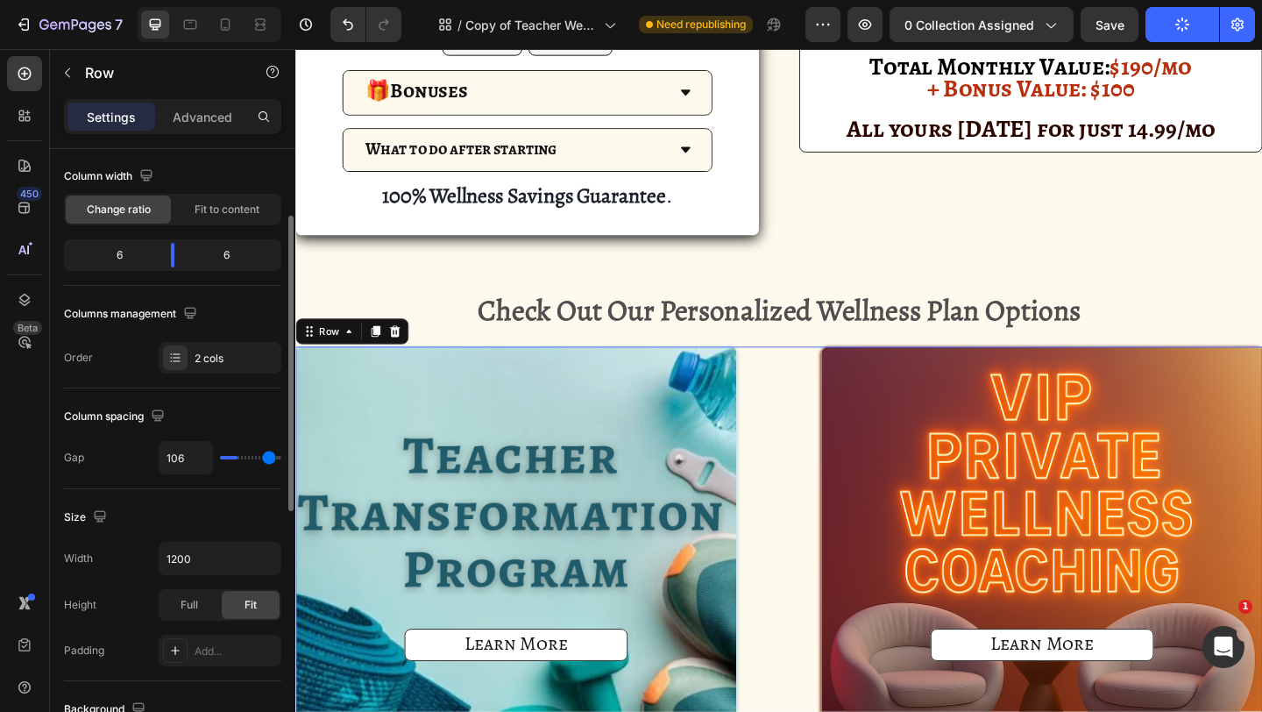
type input "110"
type input "111"
type input "113"
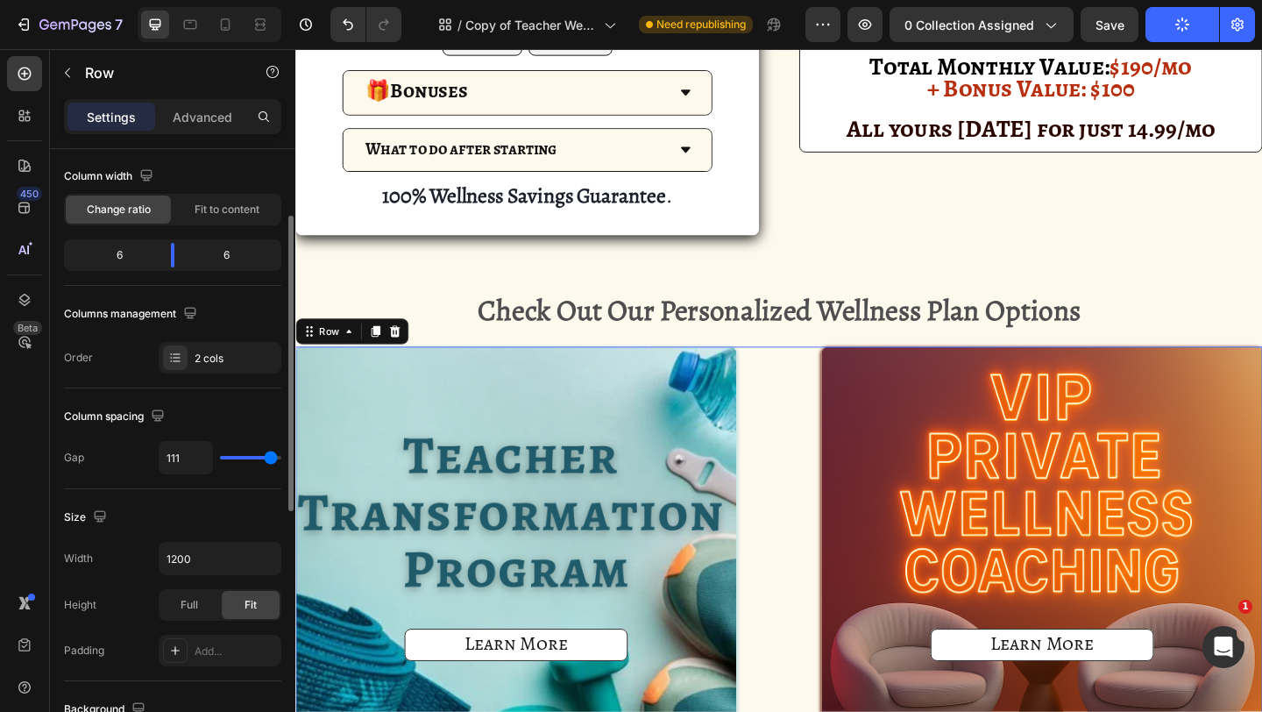
type input "113"
type input "115"
type input "116"
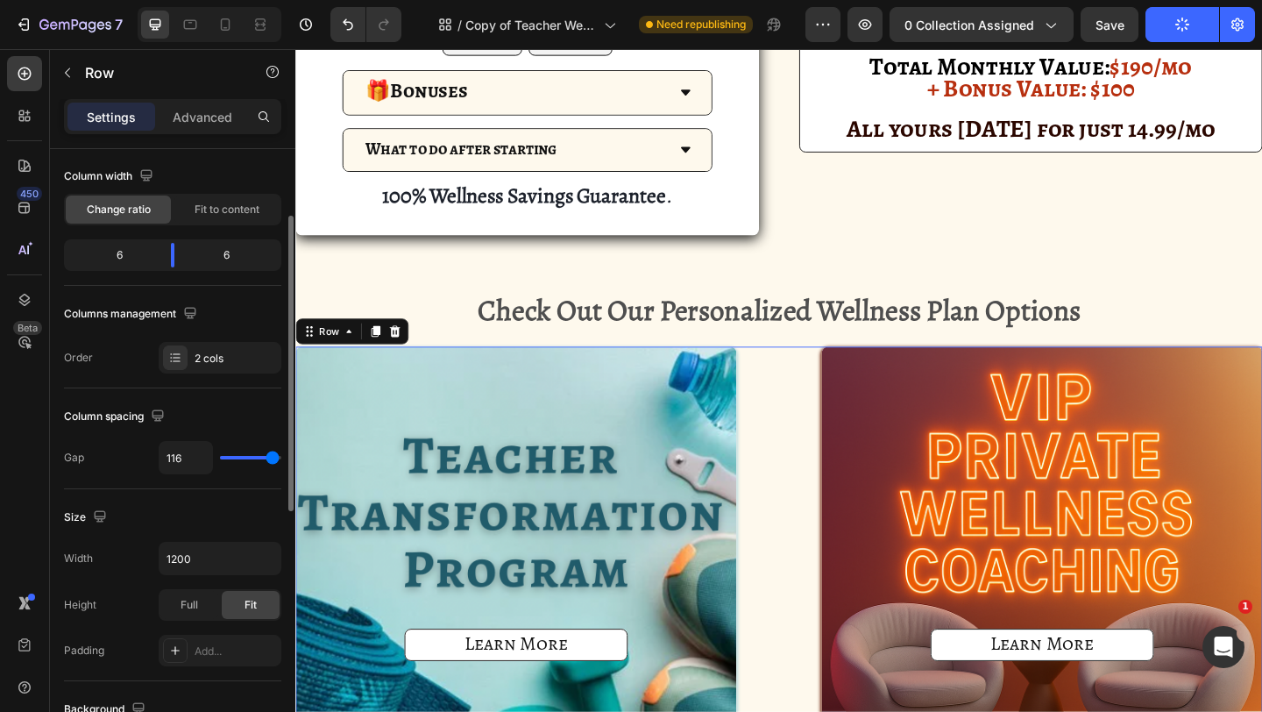
type input "117"
type input "118"
type input "119"
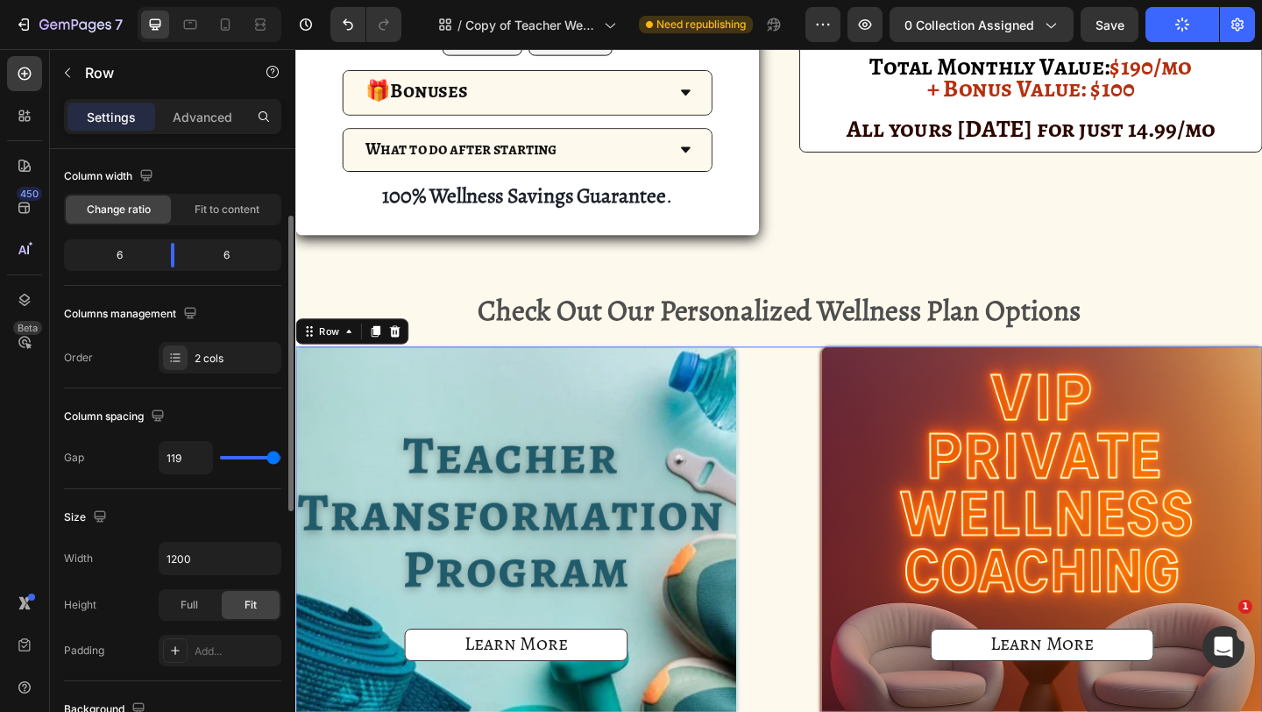
type input "119"
type input "120"
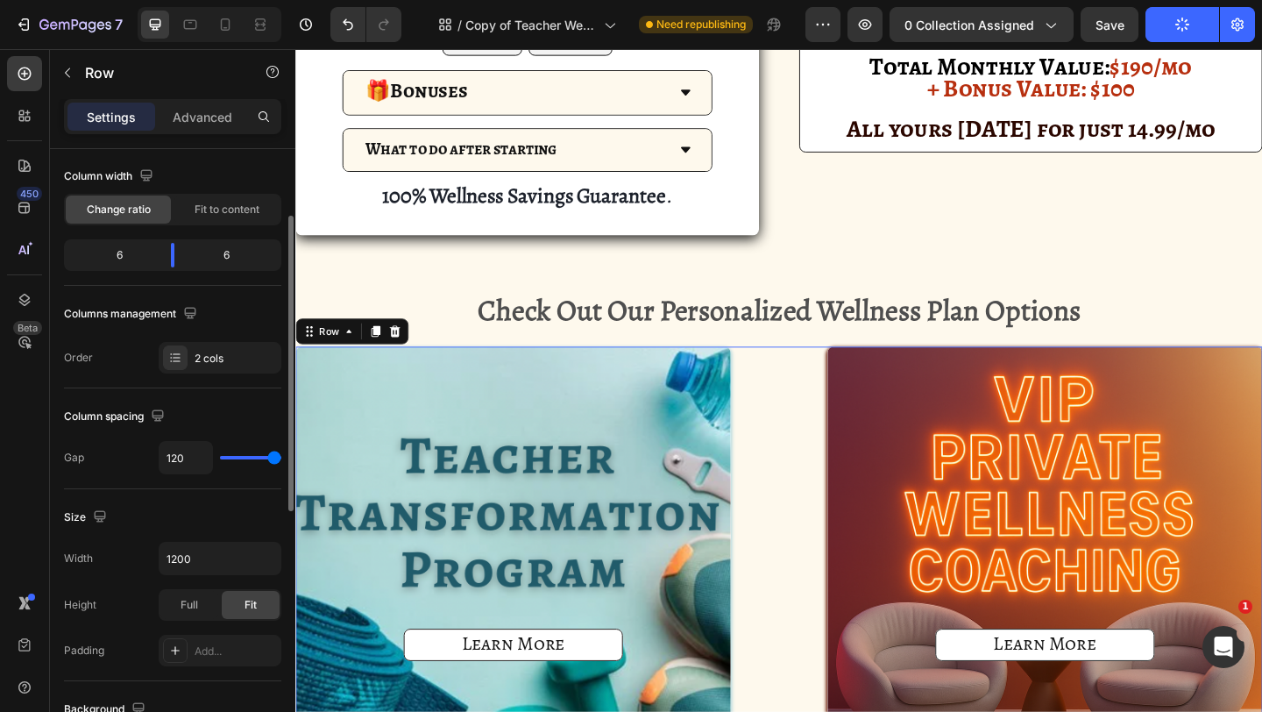
drag, startPoint x: 235, startPoint y: 454, endPoint x: 290, endPoint y: 455, distance: 55.2
type input "120"
click at [281, 456] on input "range" at bounding box center [250, 458] width 61 height 4
click at [249, 22] on div at bounding box center [260, 25] width 28 height 28
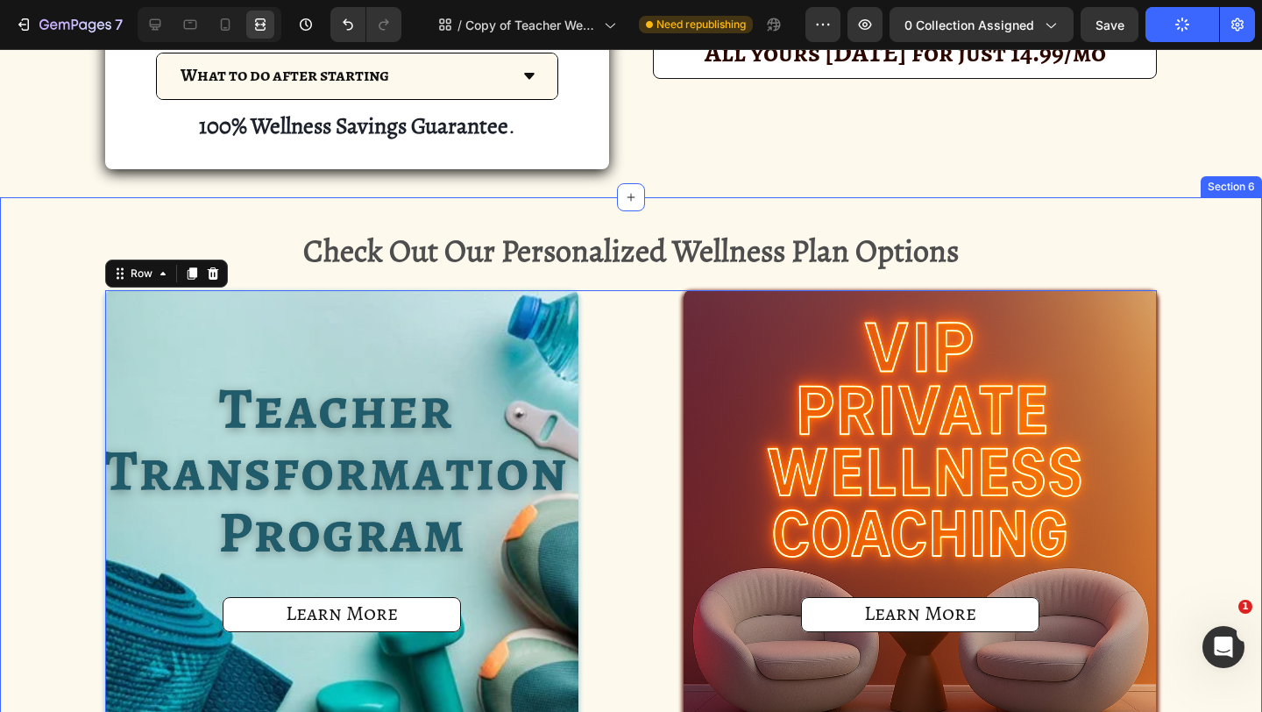
scroll to position [1734, 0]
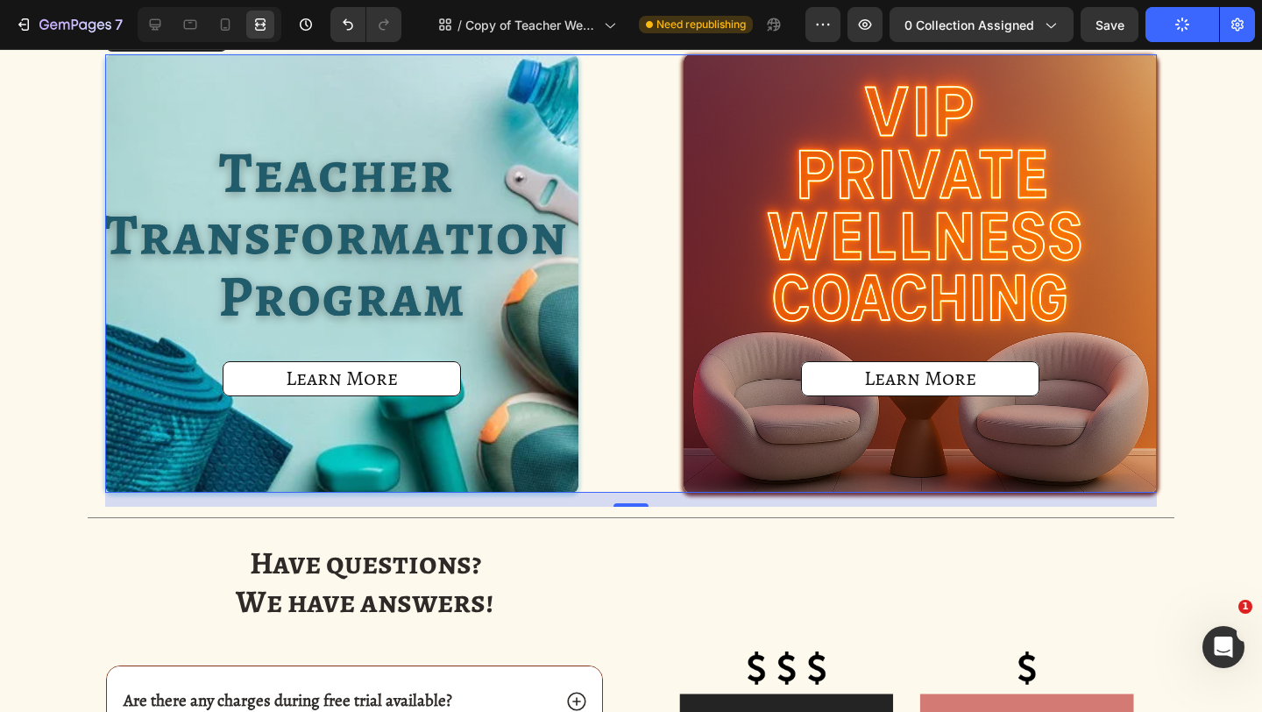
click at [1168, 32] on button "Publish" at bounding box center [1183, 24] width 74 height 35
click at [621, 184] on div "Learn More Button Hero Banner Learn More Button Hero Banner Row 16" at bounding box center [631, 273] width 1052 height 438
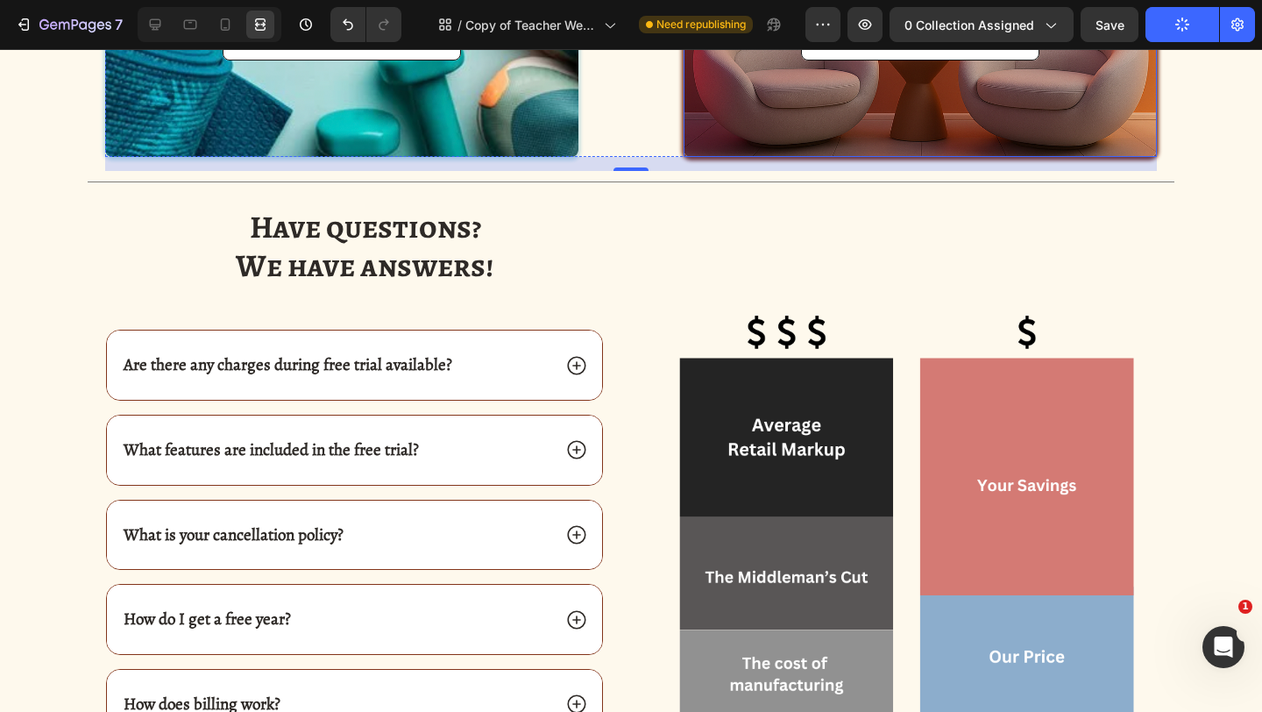
scroll to position [2236, 0]
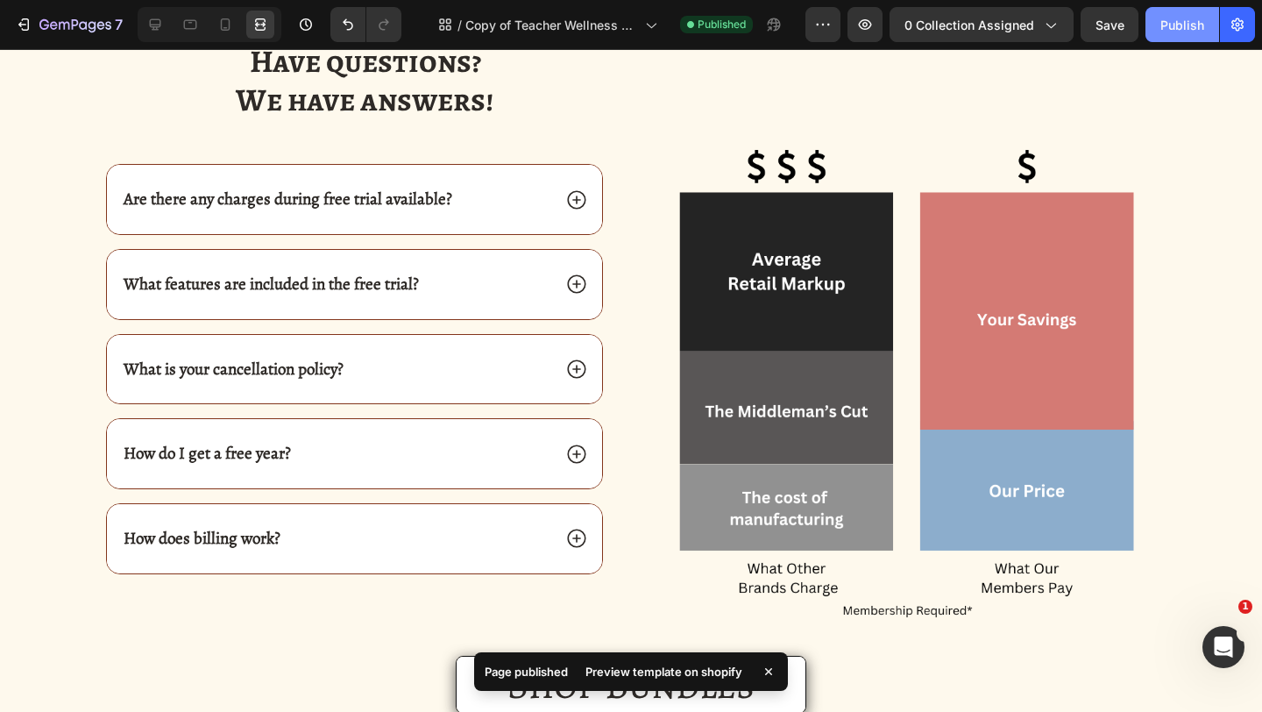
click at [1172, 39] on button "Publish" at bounding box center [1183, 24] width 74 height 35
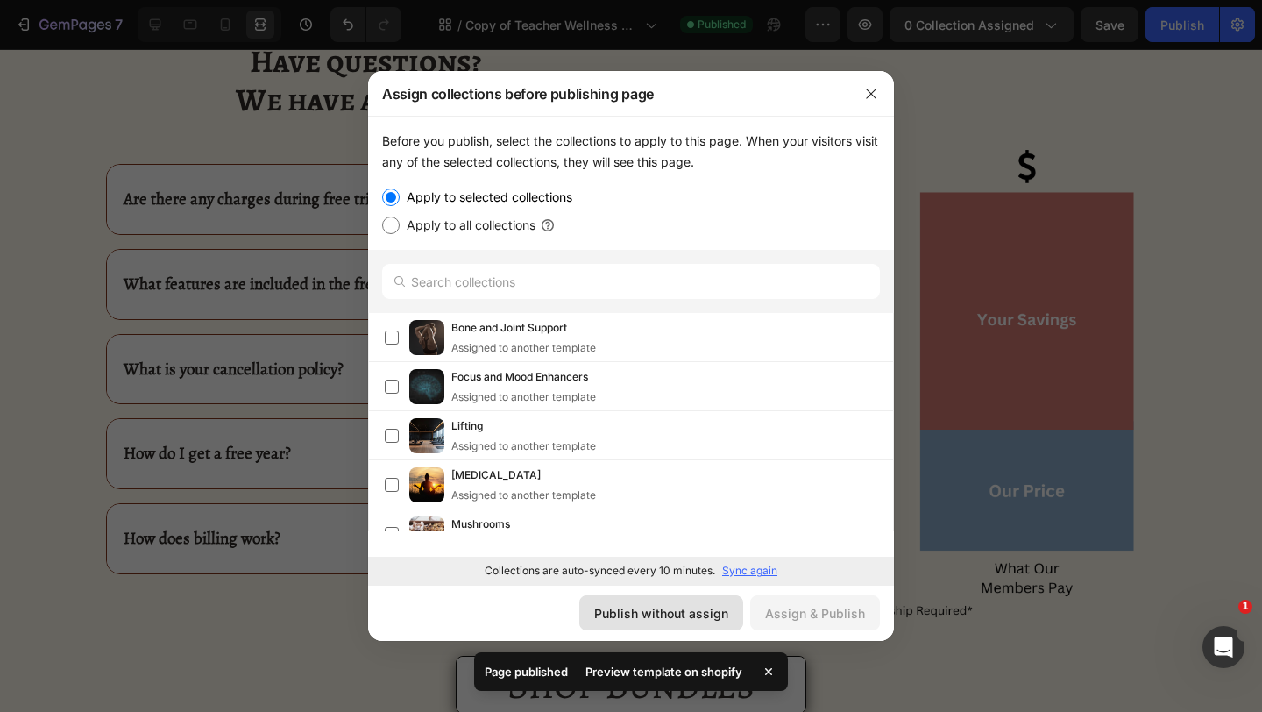
click at [642, 614] on div "Publish without assign" at bounding box center [661, 613] width 134 height 18
